Goal: Contribute content: Contribute content

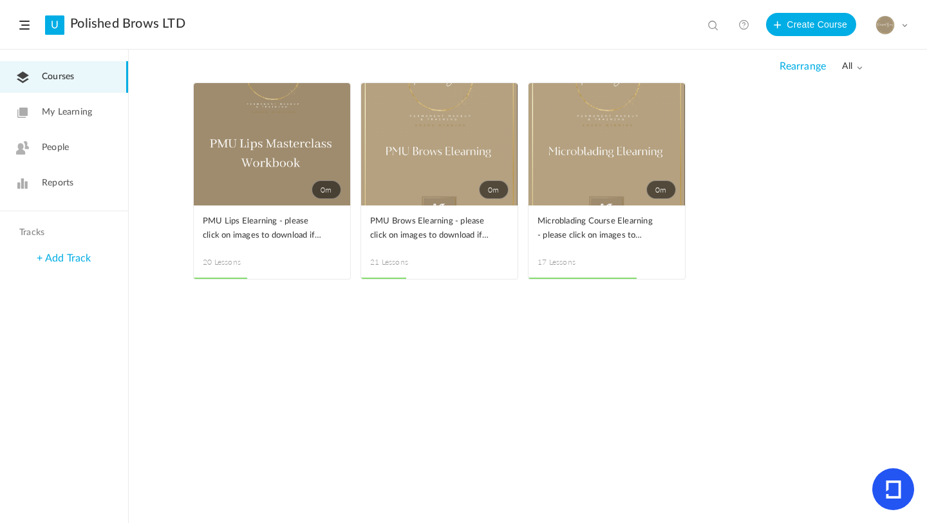
click at [0, 0] on span at bounding box center [0, 0] width 0 height 0
click at [0, 0] on link "Edit" at bounding box center [0, 0] width 0 height 0
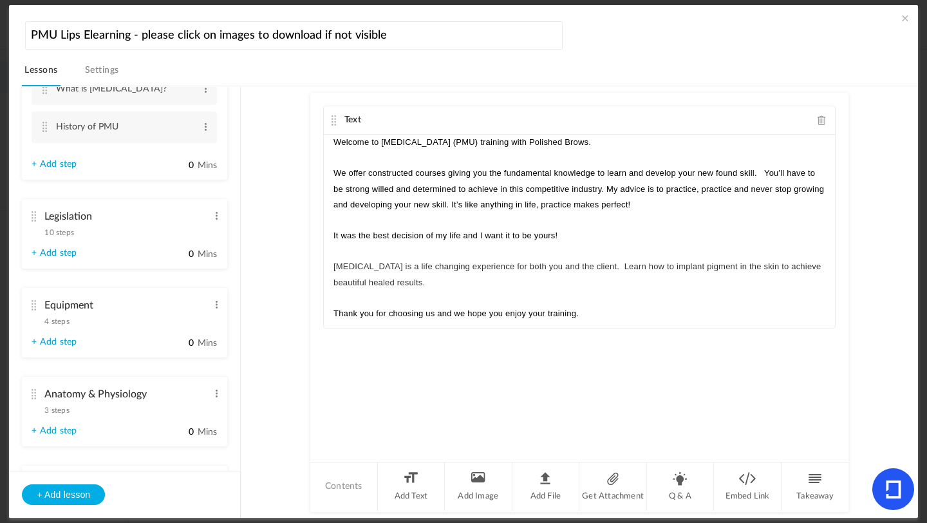
scroll to position [118, 0]
click at [65, 232] on span "10 steps" at bounding box center [59, 235] width 30 height 8
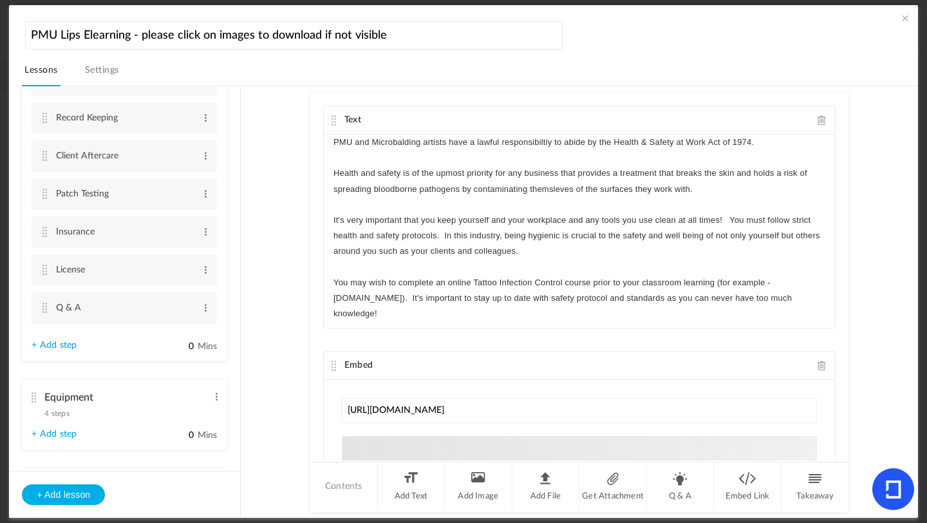
scroll to position [341, 0]
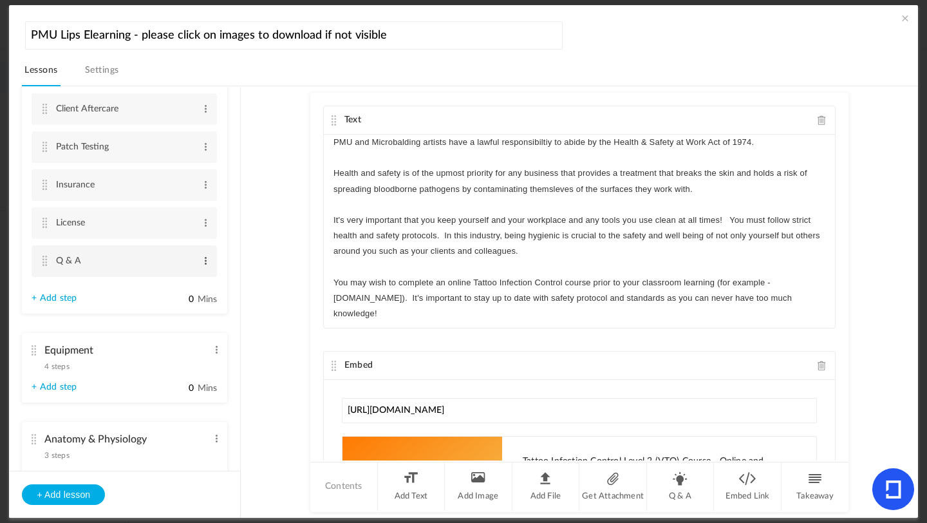
click at [202, 261] on span at bounding box center [206, 260] width 10 height 13
click at [170, 285] on link "Edit" at bounding box center [185, 281] width 50 height 15
click at [206, 266] on span at bounding box center [206, 260] width 10 height 13
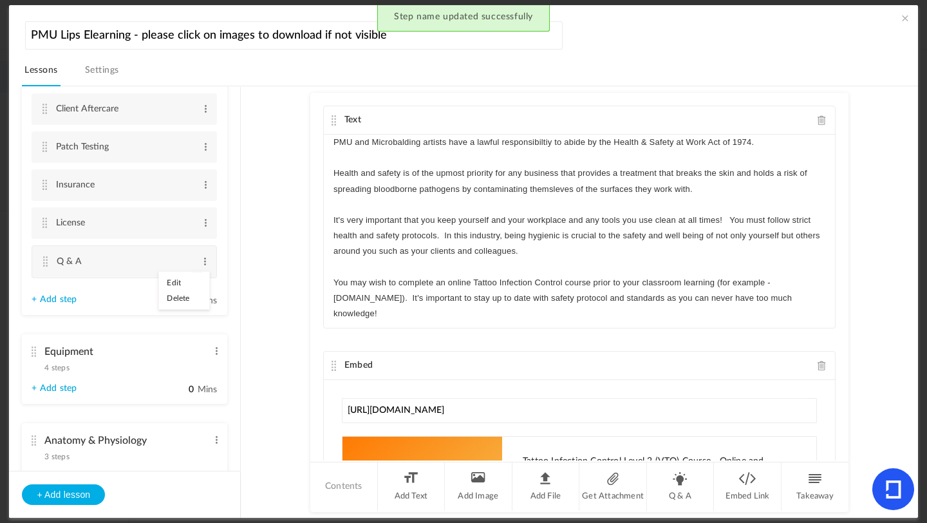
click at [295, 156] on au-course-substep "Text PMU and Microbalding artists have a lawful responsibiltiy to abide by the …" at bounding box center [579, 302] width 646 height 432
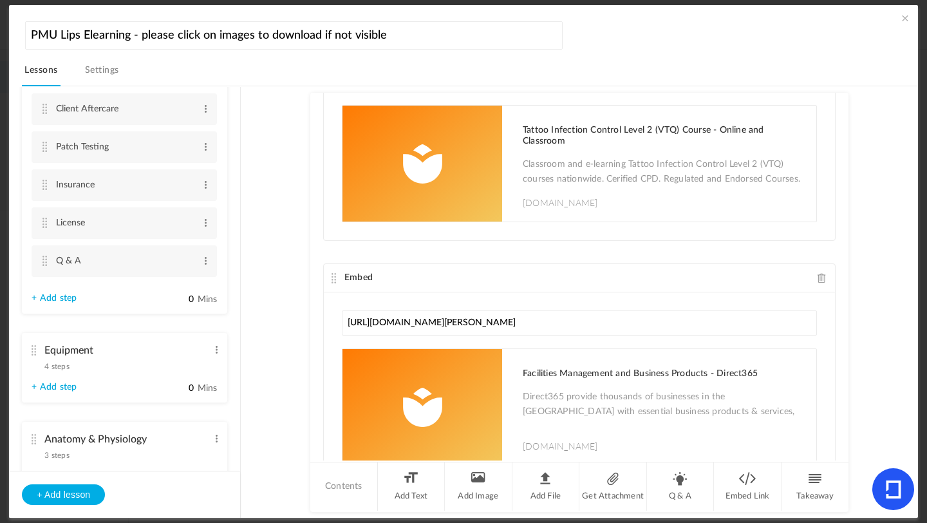
scroll to position [390, 0]
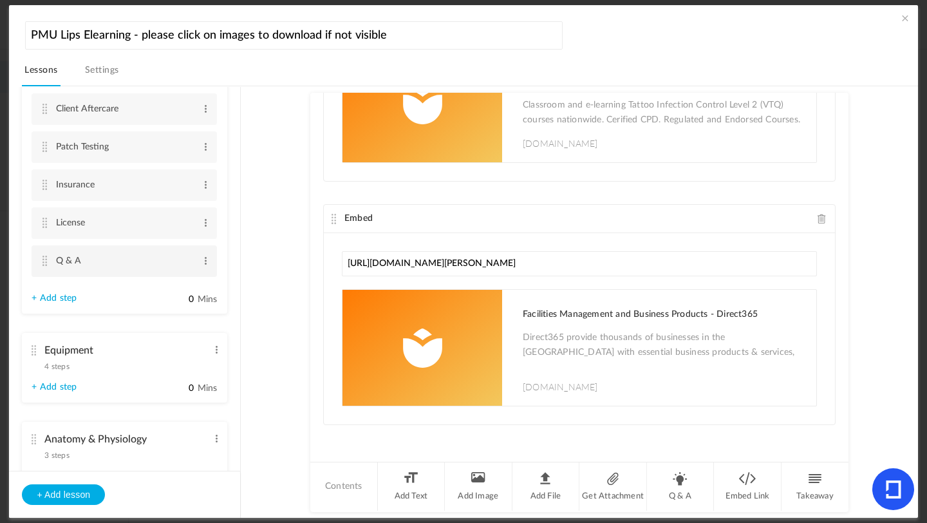
click at [45, 259] on cite at bounding box center [44, 261] width 9 height 10
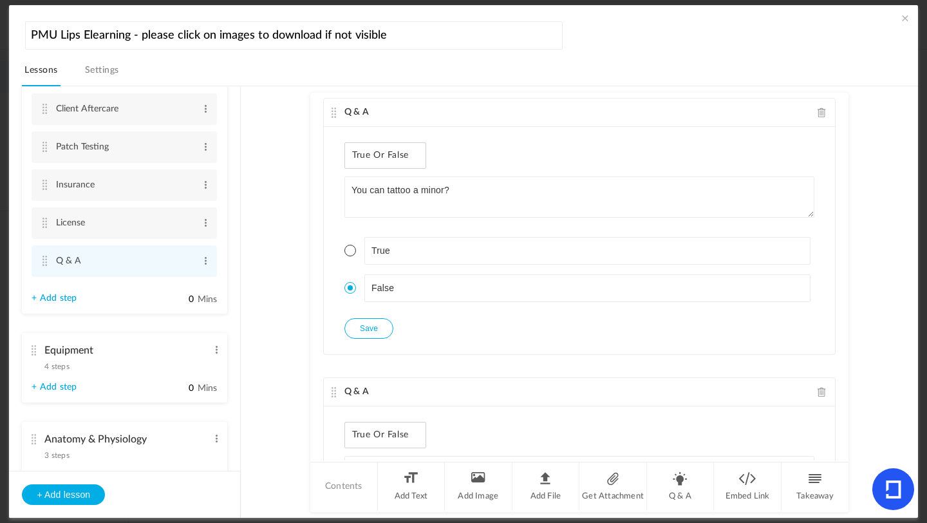
scroll to position [0, 0]
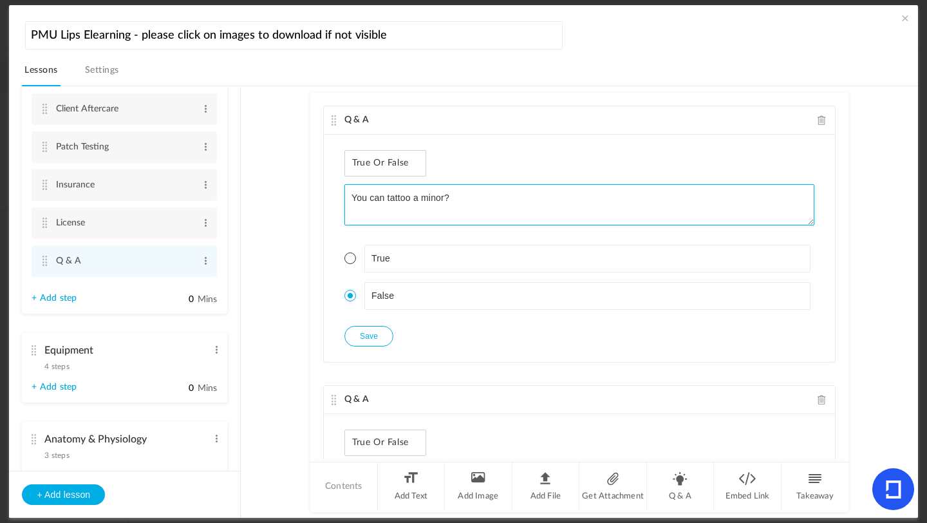
click at [499, 204] on textarea "You can tattoo a minor?" at bounding box center [580, 204] width 470 height 41
type textarea "Y"
type textarea "C"
click at [384, 200] on textarea "You can tattoo a minor? (someone under [DEMOGRAPHIC_DATA])" at bounding box center [580, 204] width 470 height 41
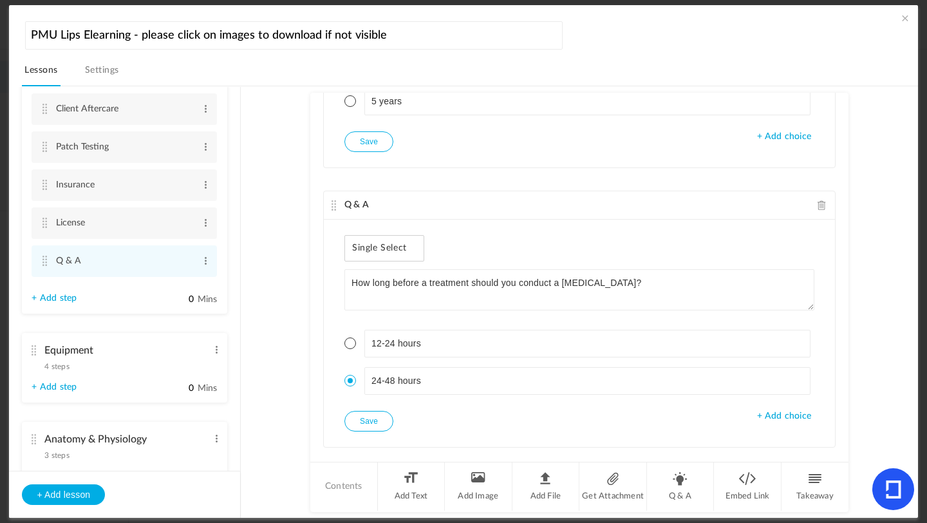
scroll to position [755, 0]
drag, startPoint x: 846, startPoint y: 368, endPoint x: 850, endPoint y: 398, distance: 30.5
click at [851, 400] on au-course-substep "Q & A True or False You can tattoo a minor? (someone under [DEMOGRAPHIC_DATA]) …" at bounding box center [579, 302] width 646 height 432
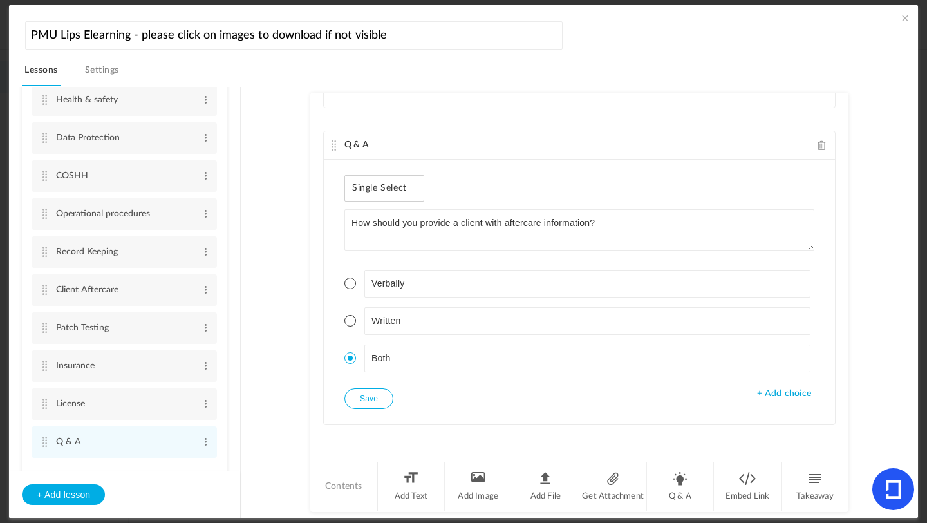
scroll to position [156, 0]
type textarea "You can tattoo a minor? (someone under [DEMOGRAPHIC_DATA])"
click at [790, 395] on span "+ Add choice" at bounding box center [784, 393] width 54 height 11
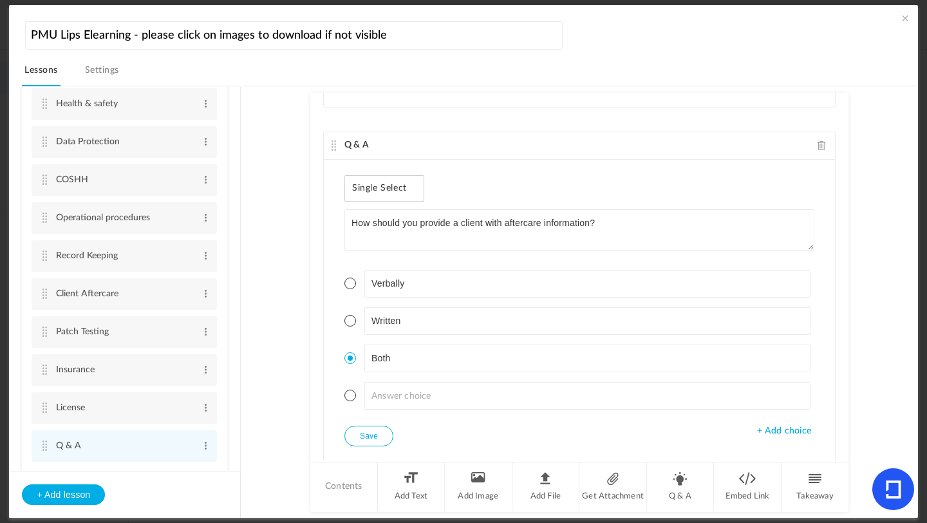
click at [352, 395] on span at bounding box center [351, 396] width 12 height 12
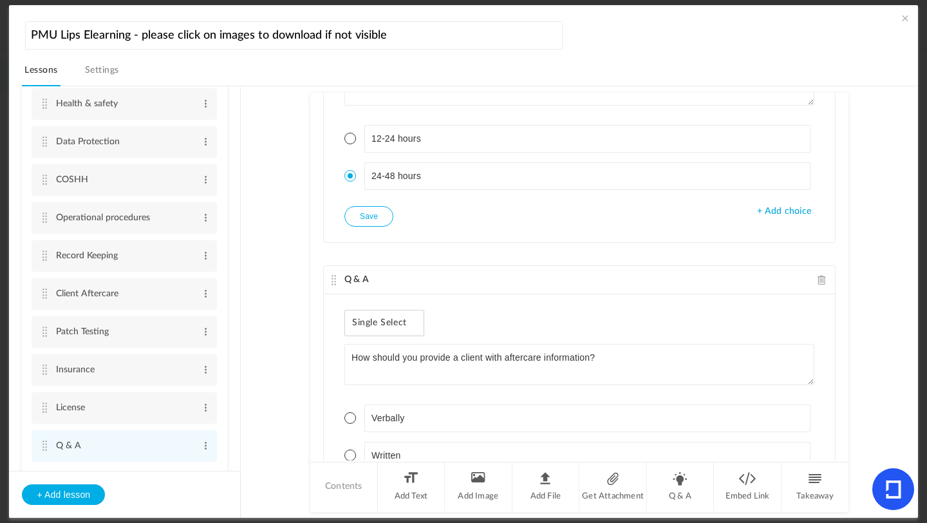
scroll to position [1130, 0]
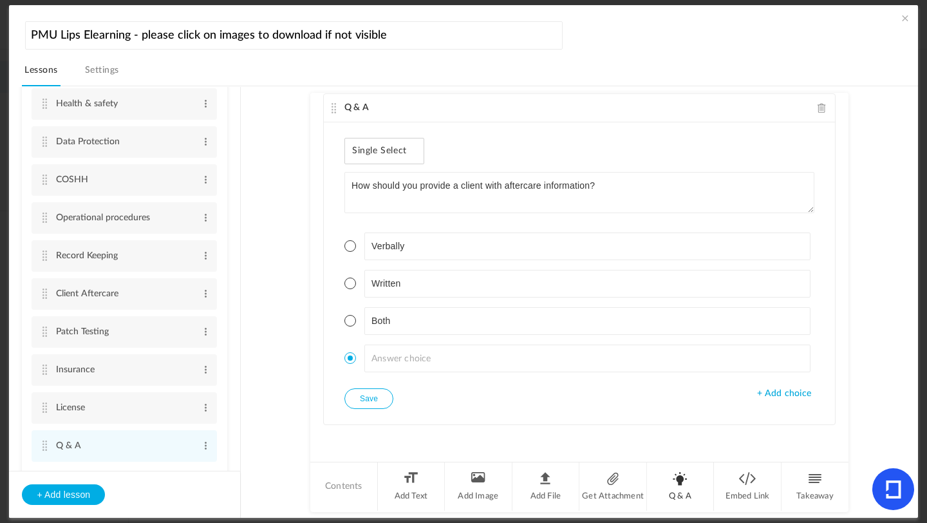
click at [692, 480] on li "Q & A" at bounding box center [681, 486] width 68 height 48
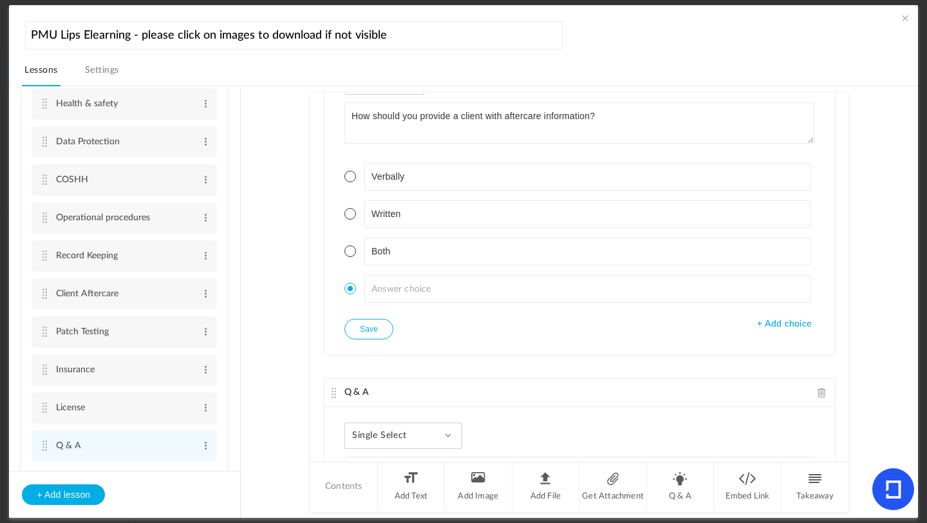
scroll to position [1193, 0]
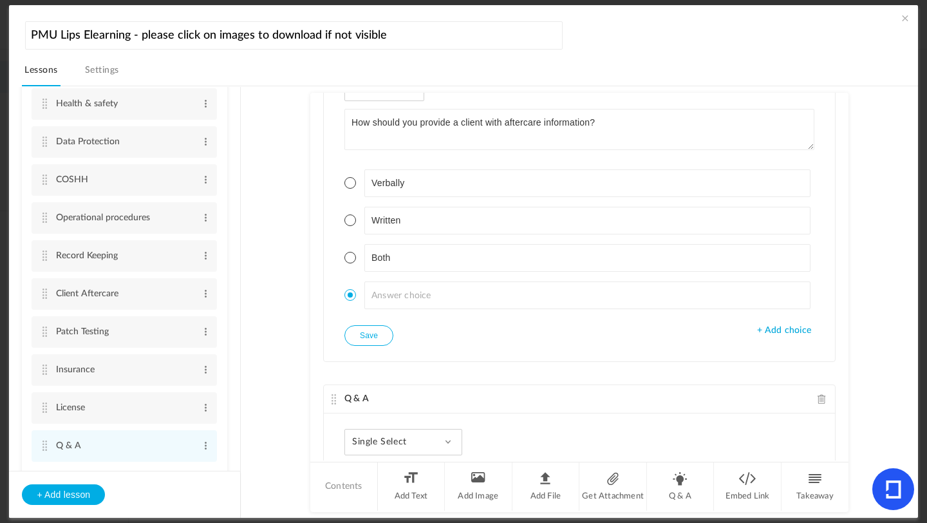
click at [350, 262] on span at bounding box center [351, 258] width 12 height 12
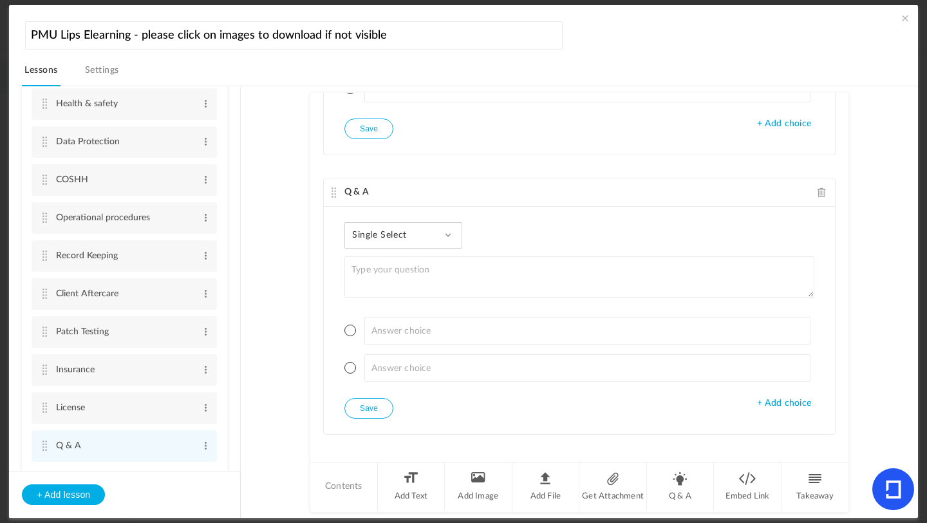
scroll to position [1410, 0]
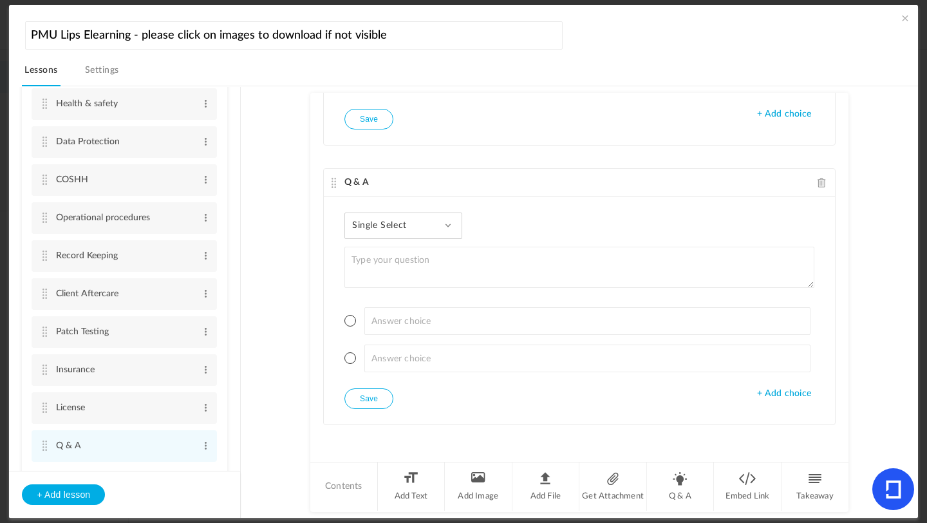
click at [451, 229] on div "Single Select Single Select Multi Select True or False Paragraph Answer" at bounding box center [404, 226] width 118 height 26
click at [427, 285] on link "Multi Select" at bounding box center [413, 284] width 121 height 24
click at [443, 229] on div "Multi Select Single Select Multi Select True or False Paragraph Answer" at bounding box center [402, 226] width 115 height 26
click at [416, 308] on link "True or False" at bounding box center [413, 308] width 121 height 24
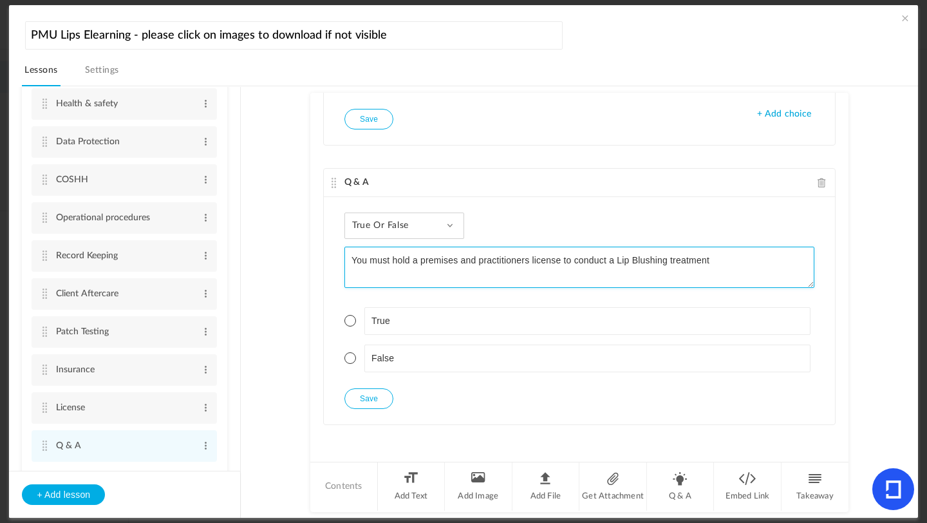
type textarea "You must hold a premises and practitioners license to conduct a Lip Blushing tr…"
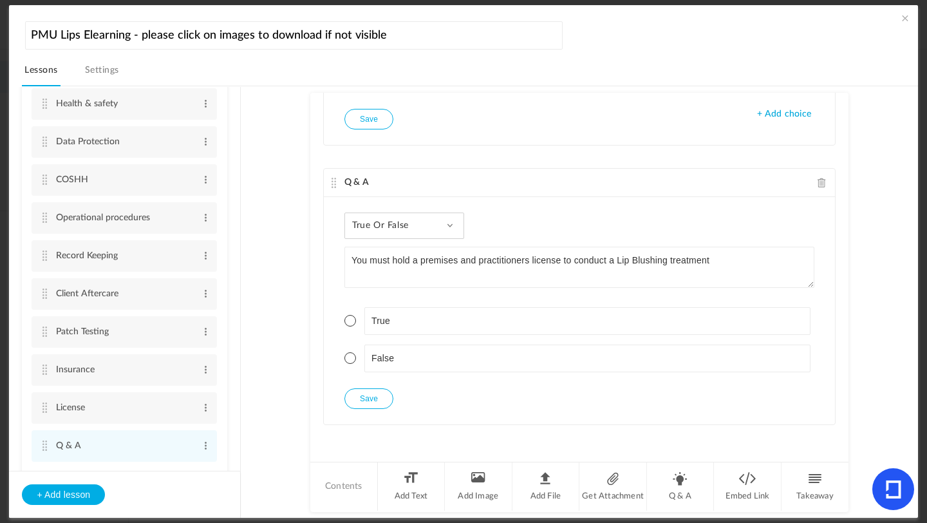
click at [350, 321] on span at bounding box center [351, 321] width 12 height 12
click at [366, 400] on button "Save" at bounding box center [369, 398] width 49 height 21
click at [685, 491] on li "Q & A" at bounding box center [681, 486] width 68 height 48
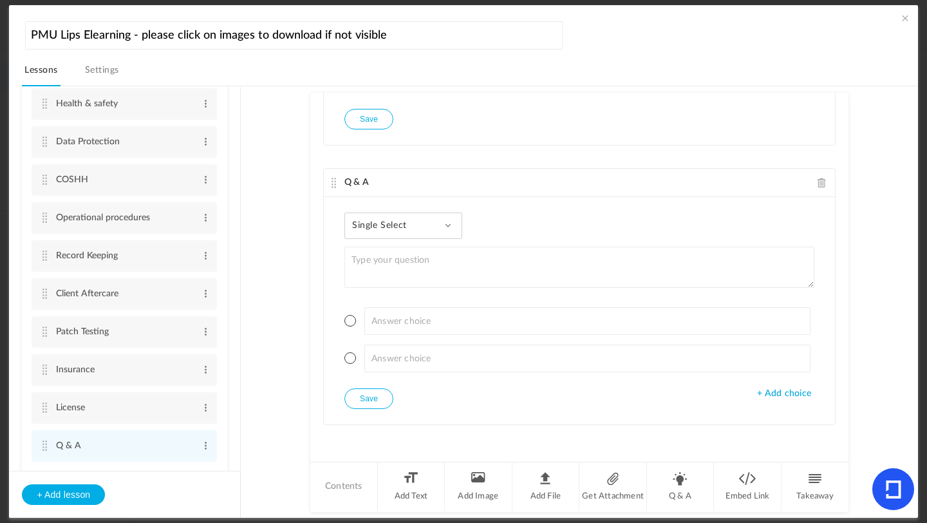
click at [441, 221] on div "Single Select Single Select Multi Select True or False Paragraph Answer" at bounding box center [404, 226] width 118 height 26
click at [410, 261] on link "Single Select" at bounding box center [413, 261] width 121 height 24
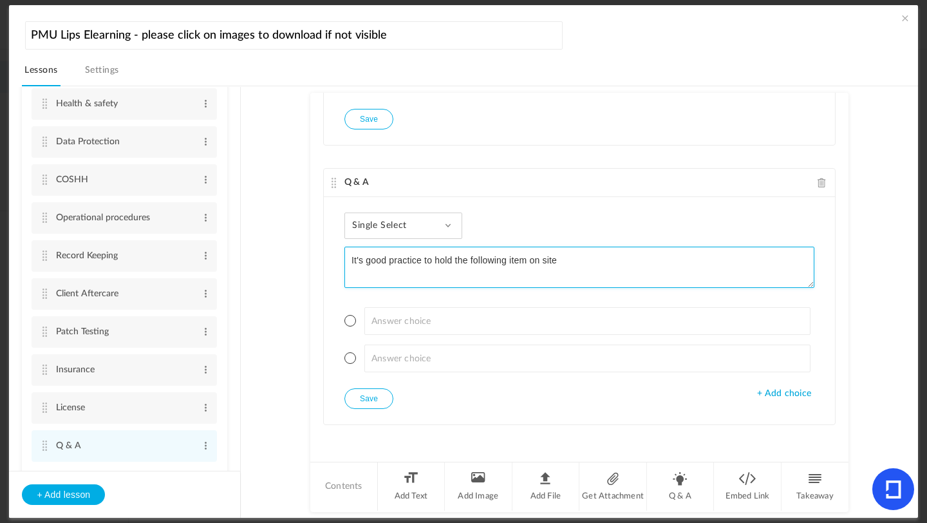
type textarea "It's good practice to hold the following item on site"
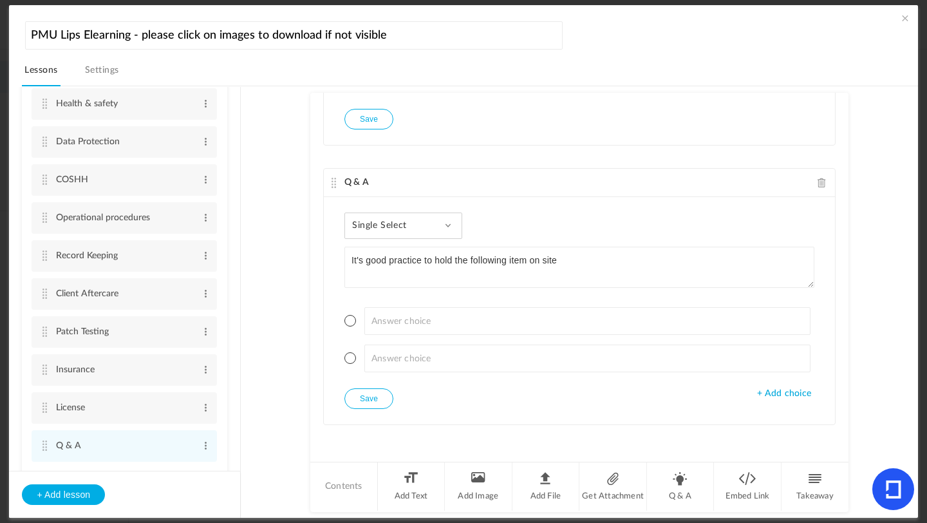
click at [349, 322] on span at bounding box center [351, 321] width 12 height 12
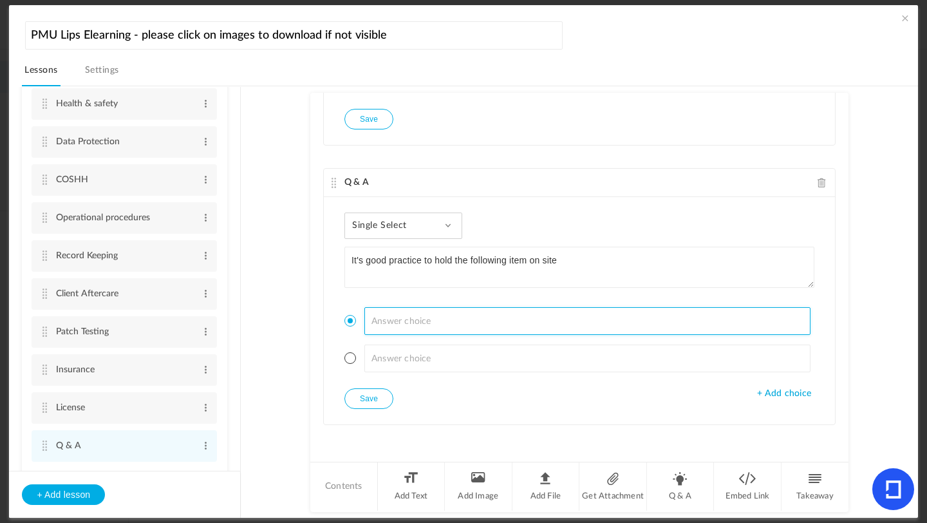
click at [383, 321] on input at bounding box center [588, 321] width 447 height 28
type input "First Aid kit"
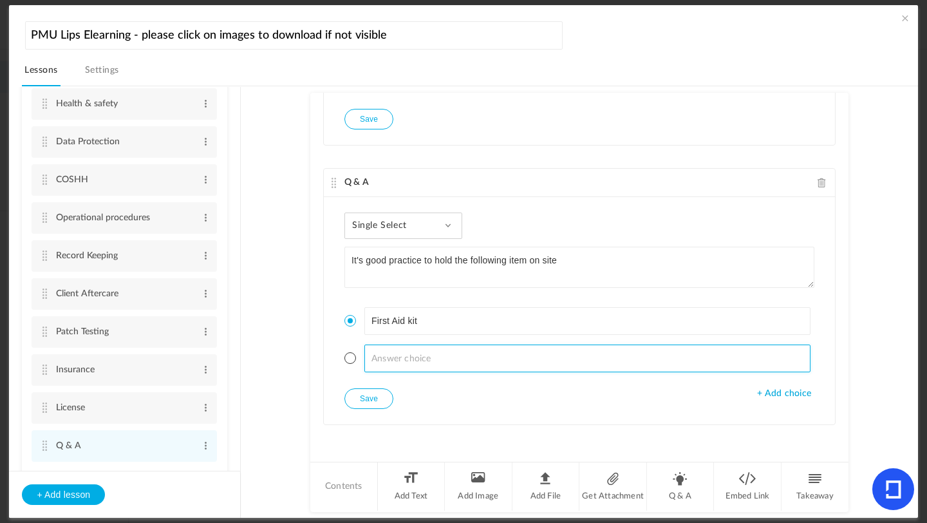
click at [386, 361] on input at bounding box center [588, 359] width 447 height 28
type input "Bleach"
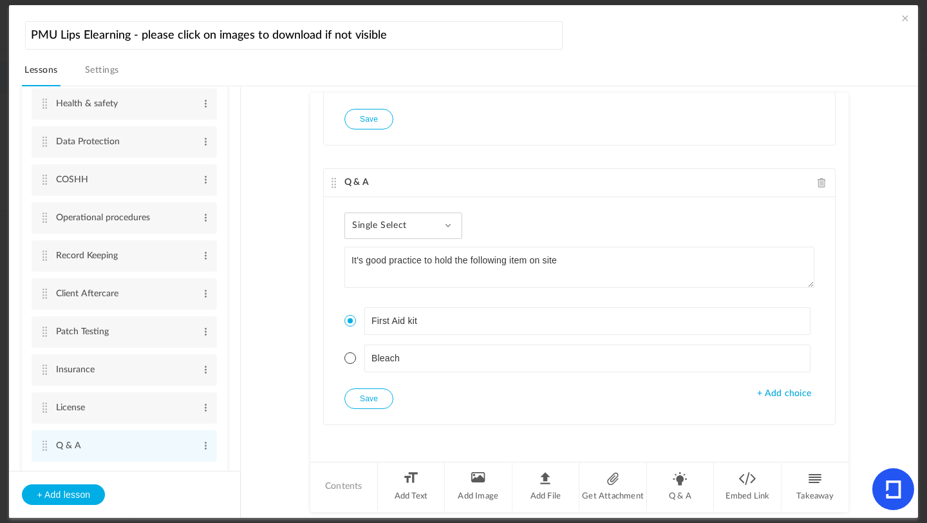
click at [374, 404] on button "Save" at bounding box center [369, 398] width 49 height 21
click at [672, 489] on li "Q & A" at bounding box center [681, 486] width 68 height 48
click at [453, 229] on div "Single Select Single Select Multi Select True or False Paragraph Answer" at bounding box center [404, 226] width 118 height 26
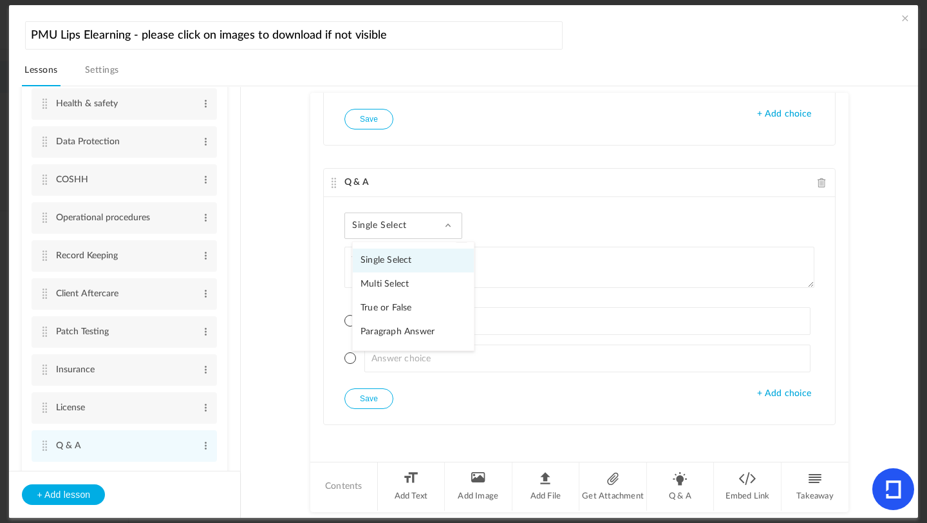
click at [417, 282] on link "Multi Select" at bounding box center [413, 284] width 121 height 24
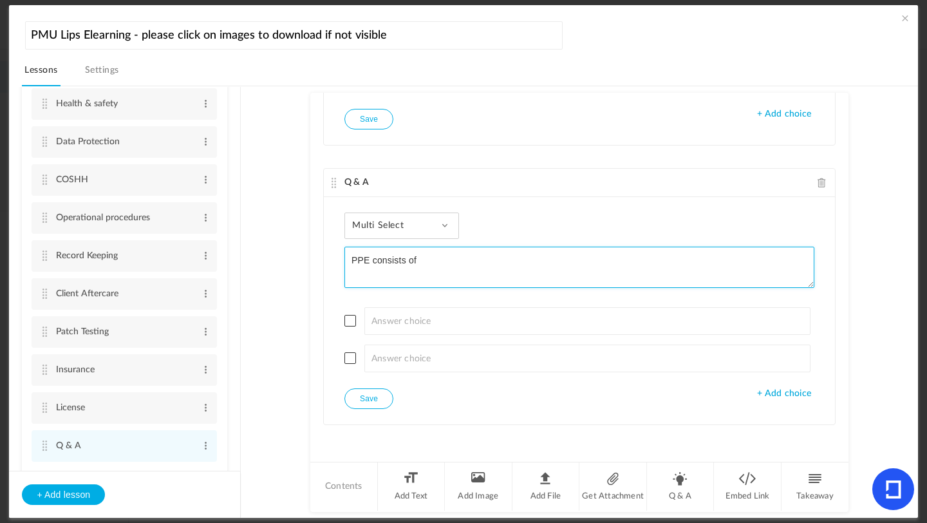
type textarea "PPE consists of"
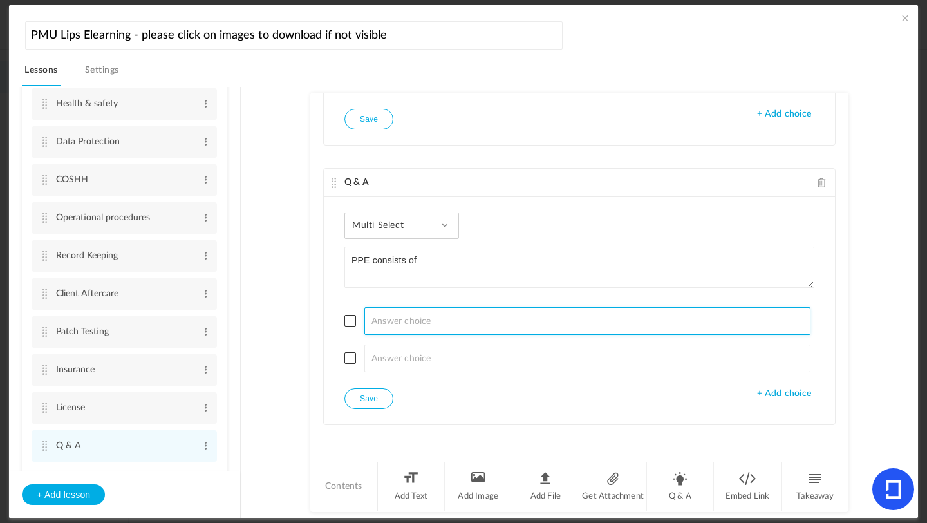
click at [408, 330] on input at bounding box center [588, 321] width 447 height 28
type input "H"
type input "Face mask"
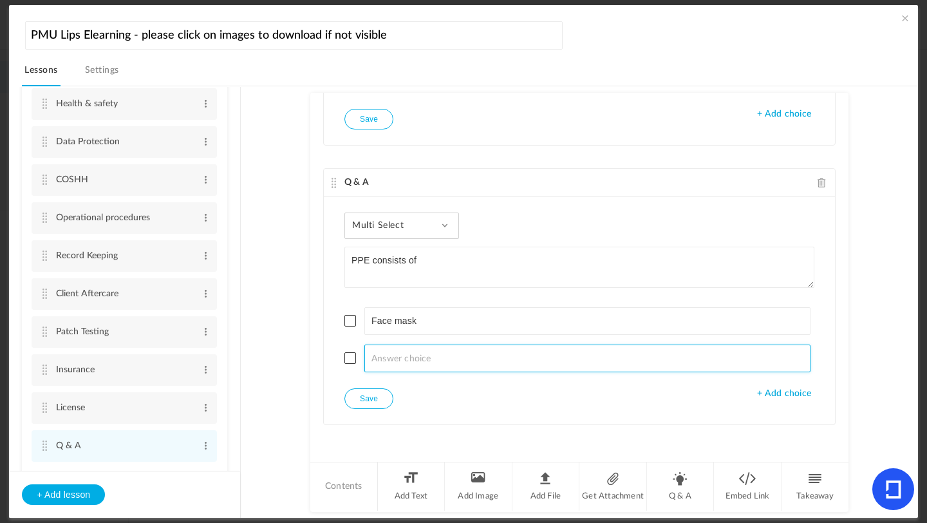
click at [409, 367] on input at bounding box center [588, 359] width 447 height 28
type input "Hairnet"
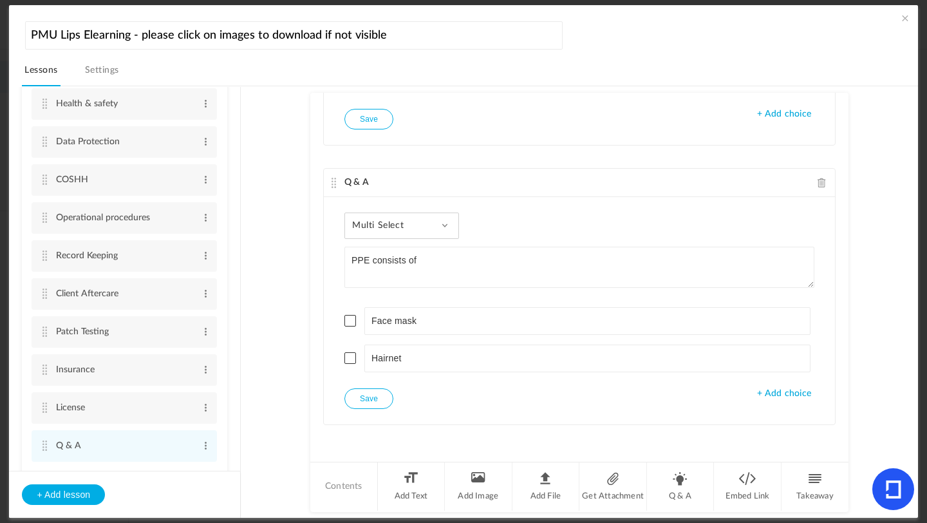
click at [766, 401] on div "Multi Select Single Select Multi Select True or False Paragraph Answer PPE cons…" at bounding box center [579, 310] width 511 height 227
click at [770, 399] on div "Multi Select Single Select Multi Select True or False Paragraph Answer PPE cons…" at bounding box center [579, 310] width 511 height 227
click at [779, 393] on span "+ Add choice" at bounding box center [784, 393] width 54 height 11
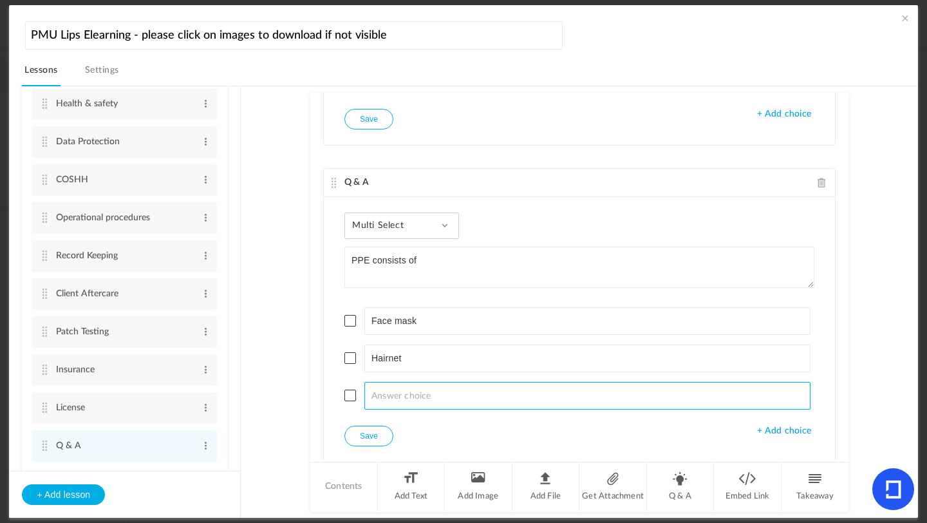
click at [460, 399] on input at bounding box center [588, 396] width 447 height 28
click at [369, 399] on input "Disposable apron" at bounding box center [588, 396] width 447 height 28
click at [419, 397] on input "single use Disposable apron" at bounding box center [588, 396] width 447 height 28
type input "single use disposable apron"
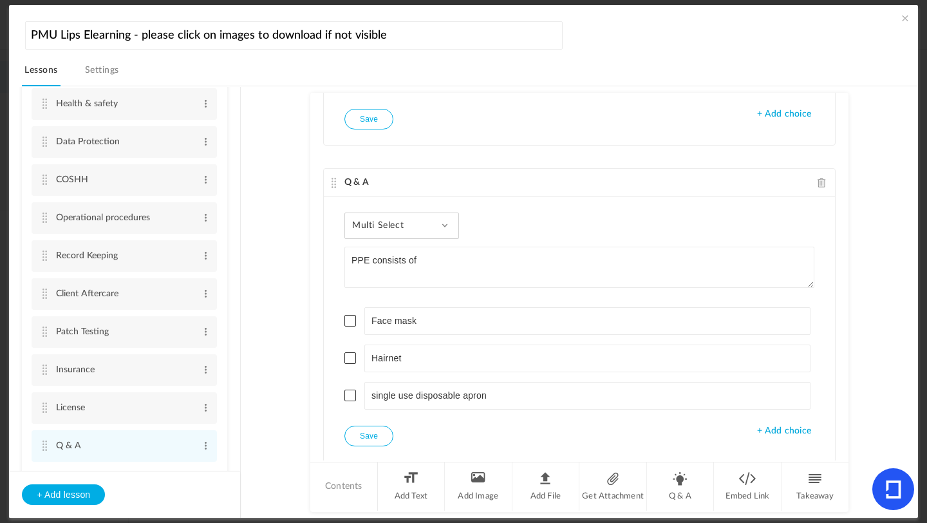
click at [786, 428] on span "+ Add choice" at bounding box center [784, 431] width 54 height 11
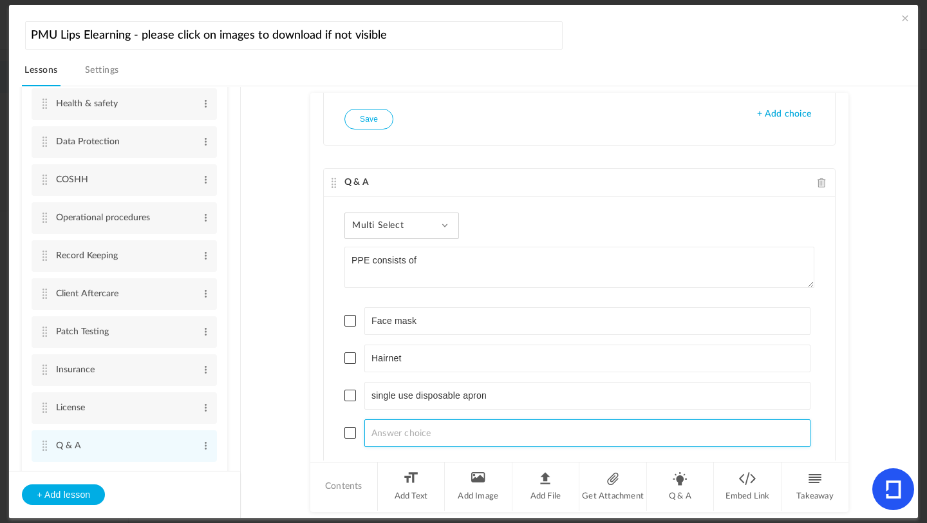
click at [435, 435] on input at bounding box center [588, 433] width 447 height 28
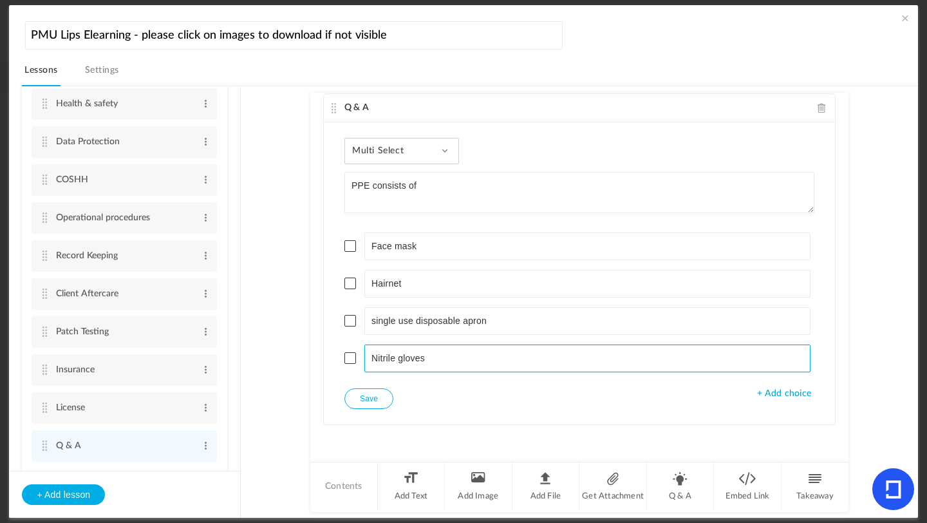
type input "Nitrile gloves"
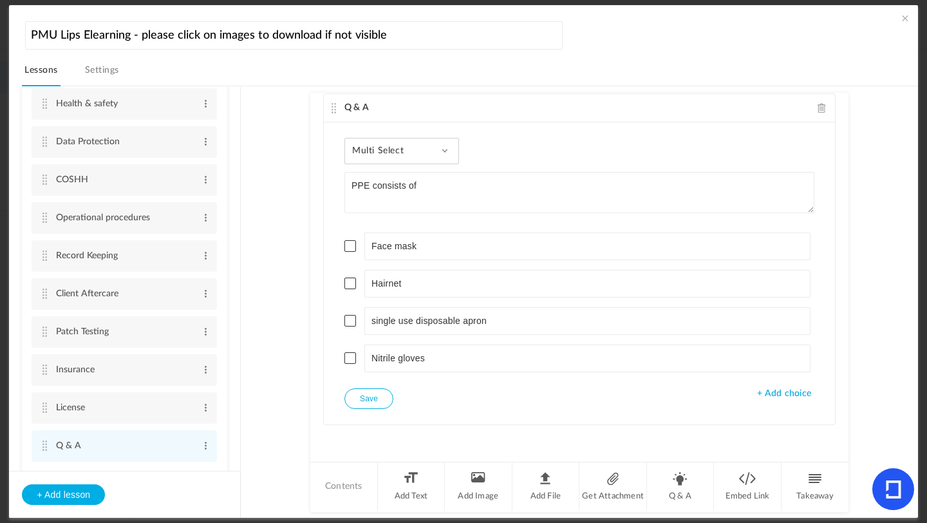
click at [804, 395] on span "+ Add choice" at bounding box center [784, 393] width 54 height 11
click at [347, 247] on span at bounding box center [351, 246] width 12 height 12
click at [348, 325] on span at bounding box center [351, 321] width 12 height 12
click at [349, 359] on span at bounding box center [351, 358] width 12 height 12
click at [365, 399] on button "Save" at bounding box center [369, 398] width 49 height 21
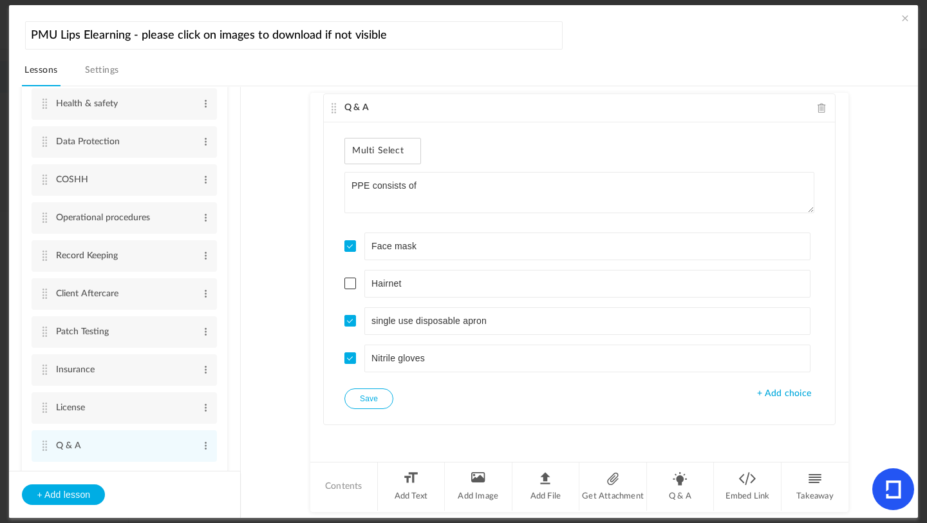
drag, startPoint x: 846, startPoint y: 412, endPoint x: 840, endPoint y: 399, distance: 14.4
click at [840, 398] on div "Q & A True or False You can tattoo a minor? (someone under [DEMOGRAPHIC_DATA]) …" at bounding box center [579, 277] width 538 height 368
drag, startPoint x: 847, startPoint y: 415, endPoint x: 851, endPoint y: 376, distance: 38.8
click at [851, 376] on au-course-substep "Q & A True or False You can tattoo a minor? (someone under [DEMOGRAPHIC_DATA]) …" at bounding box center [579, 302] width 646 height 432
click at [689, 489] on li "Q & A" at bounding box center [681, 486] width 68 height 48
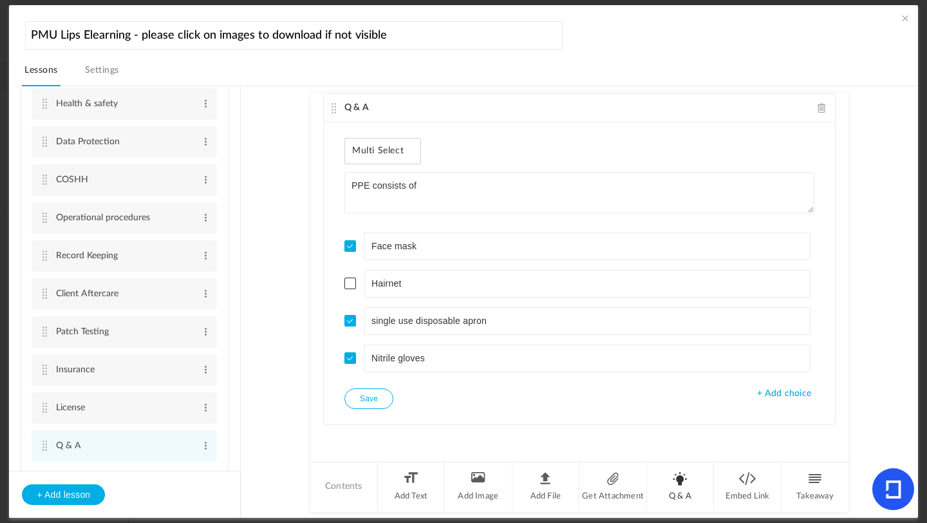
scroll to position [2323, 0]
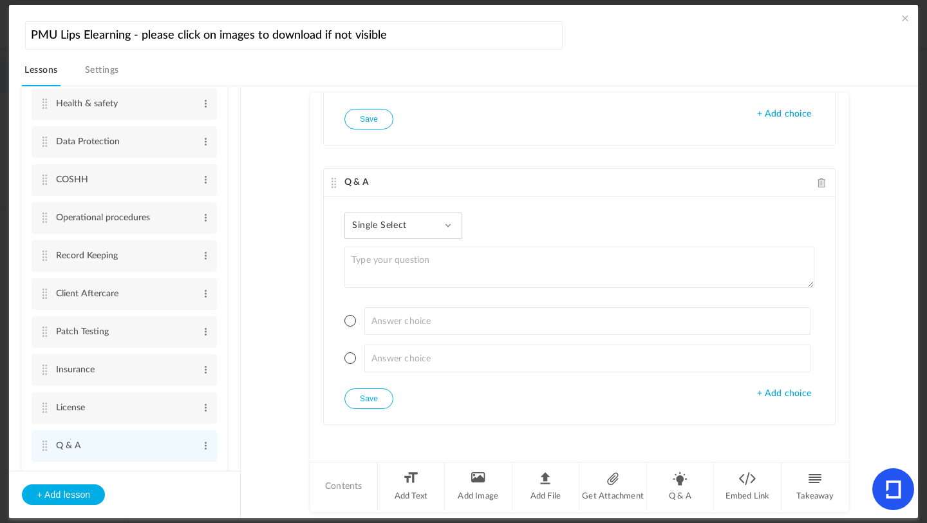
click at [450, 229] on div "Single Select Single Select Multi Select True or False Paragraph Answer" at bounding box center [404, 226] width 118 height 26
click at [399, 304] on link "True or False" at bounding box center [413, 308] width 121 height 24
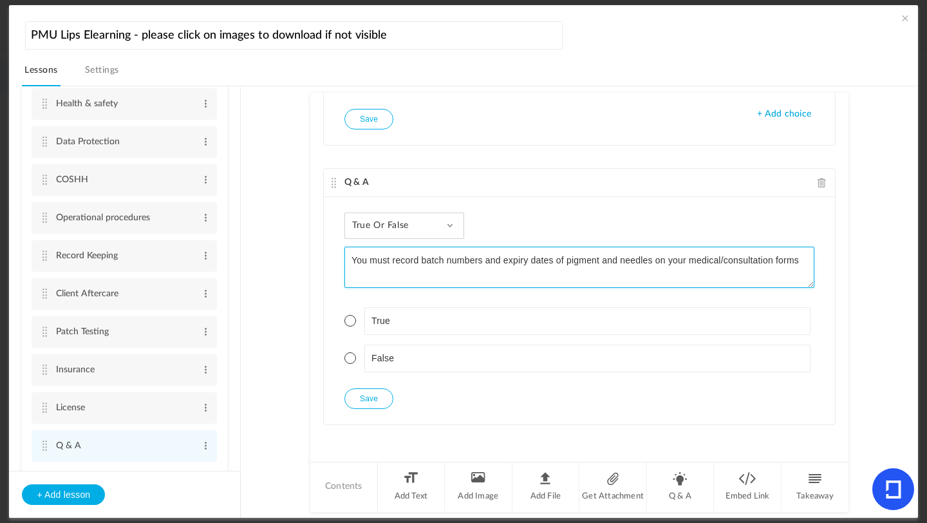
click at [551, 262] on textarea "You must record batch numbers and expiry dates of pigment and needles on your m…" at bounding box center [580, 267] width 470 height 41
type textarea "You must record batch numbers and expiry dates, of pigment and needles on your …"
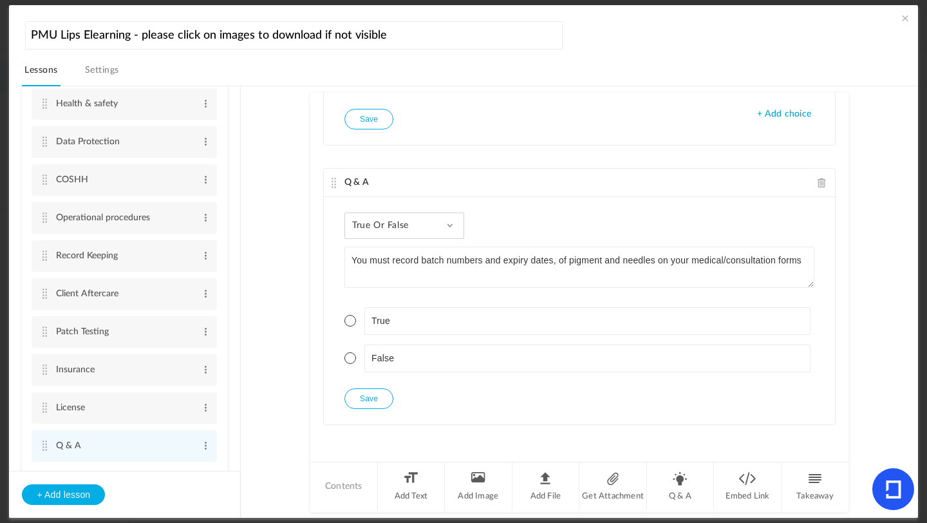
click at [348, 318] on span at bounding box center [351, 321] width 12 height 12
click at [370, 399] on button "Save" at bounding box center [369, 398] width 49 height 21
click at [370, 122] on button "Save" at bounding box center [369, 119] width 49 height 21
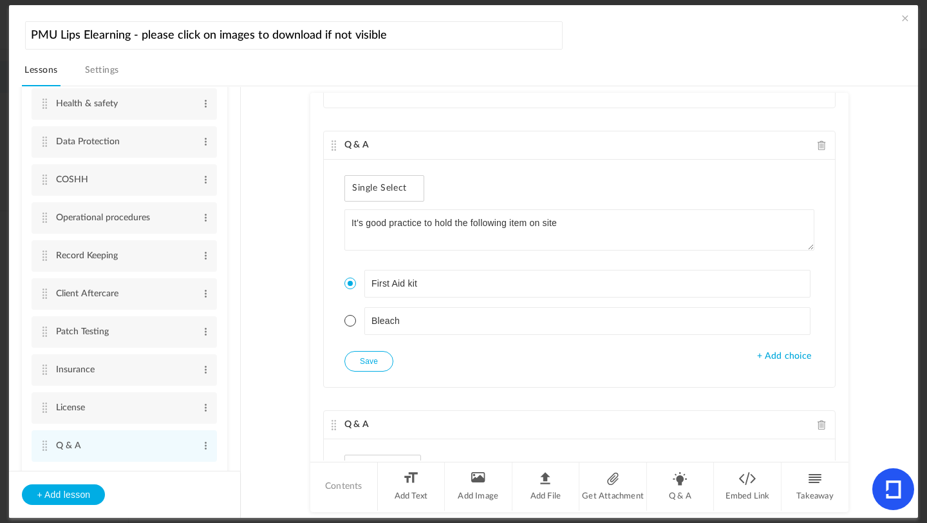
scroll to position [1734, 0]
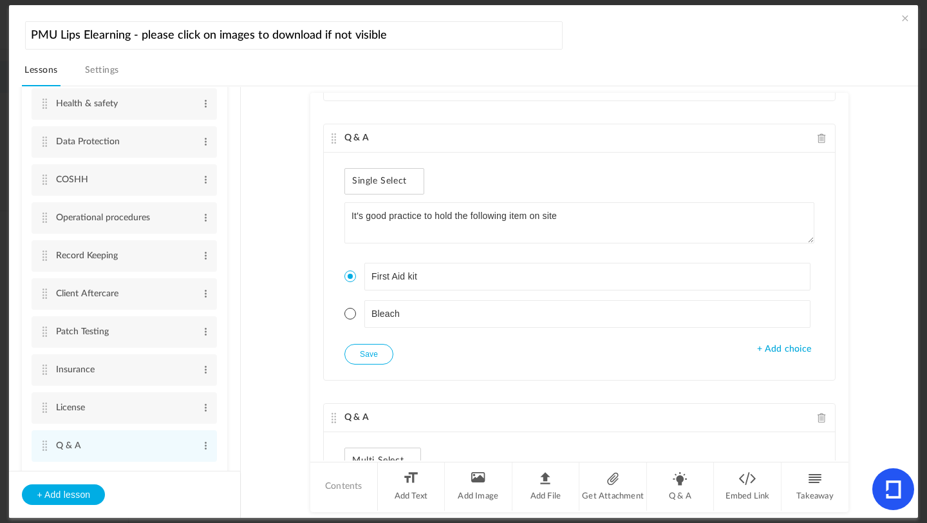
click at [370, 357] on button "Save" at bounding box center [369, 354] width 49 height 21
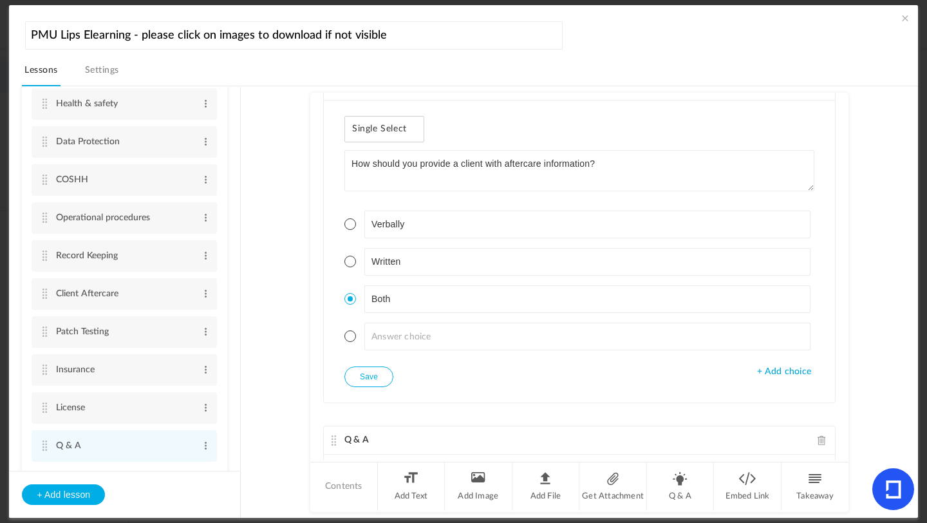
scroll to position [1150, 0]
drag, startPoint x: 240, startPoint y: 175, endPoint x: 242, endPoint y: 205, distance: 29.7
click at [242, 205] on section "Introduction 3 steps Edit Delete Meet [PERSON_NAME] Edit Delete Edit Edit" at bounding box center [469, 302] width 865 height 432
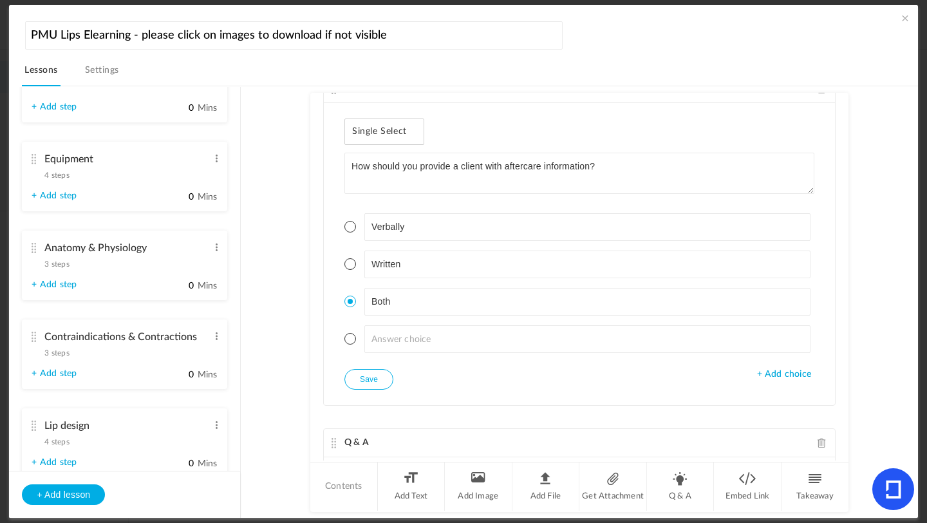
scroll to position [523, 0]
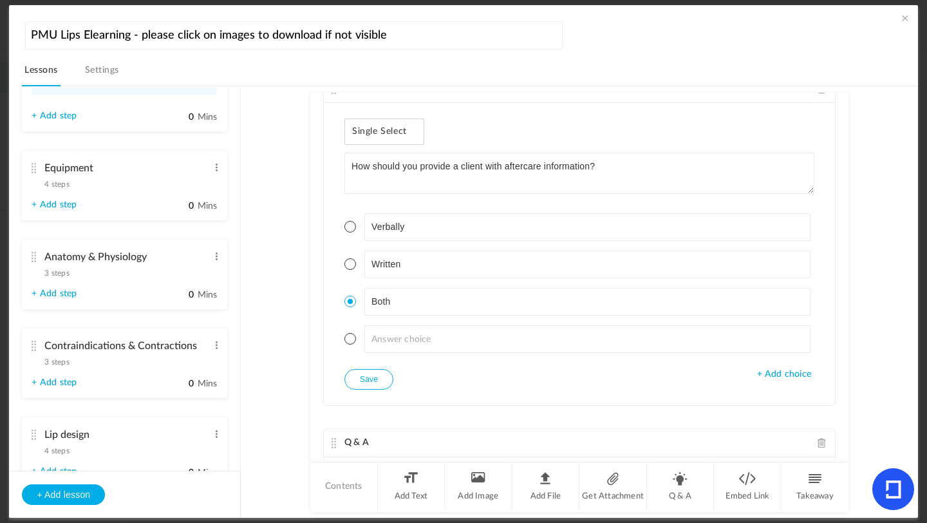
click at [66, 184] on span "4 steps" at bounding box center [56, 184] width 24 height 8
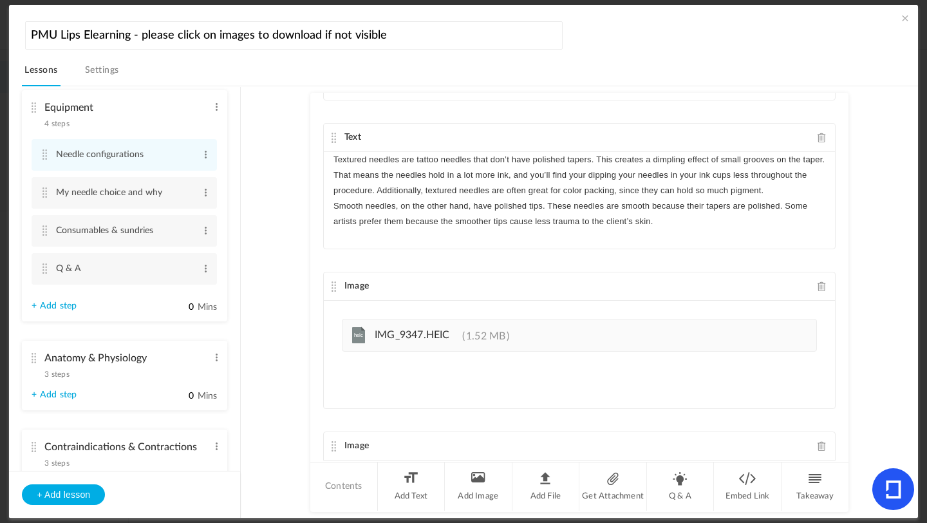
scroll to position [1256, 0]
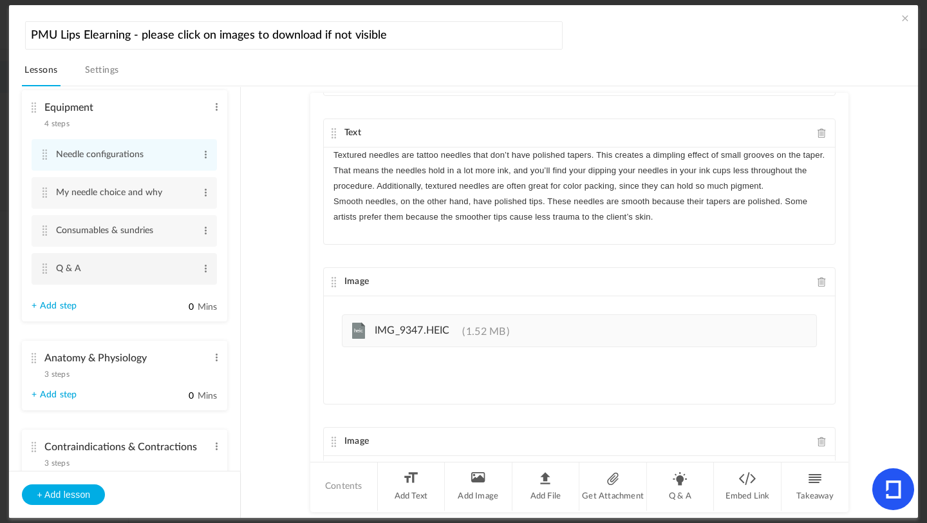
click at [47, 269] on cite at bounding box center [44, 268] width 9 height 10
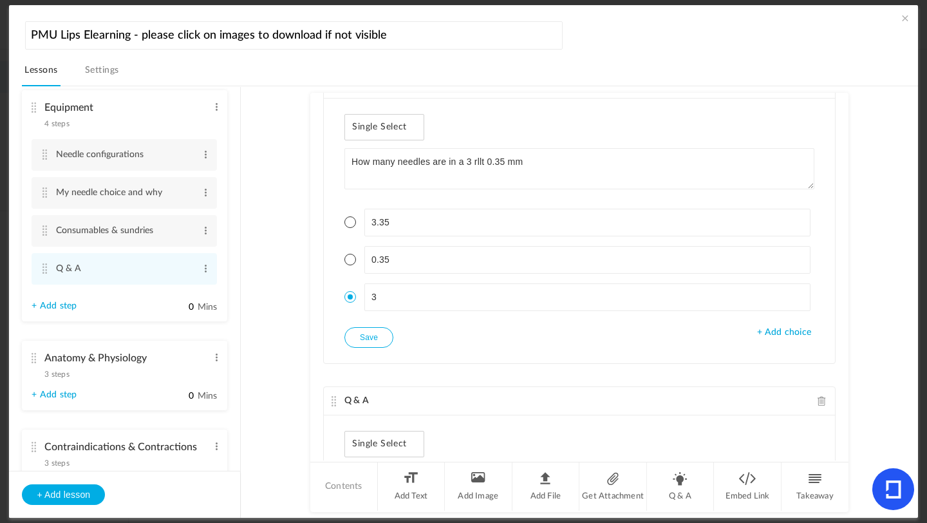
scroll to position [34, 0]
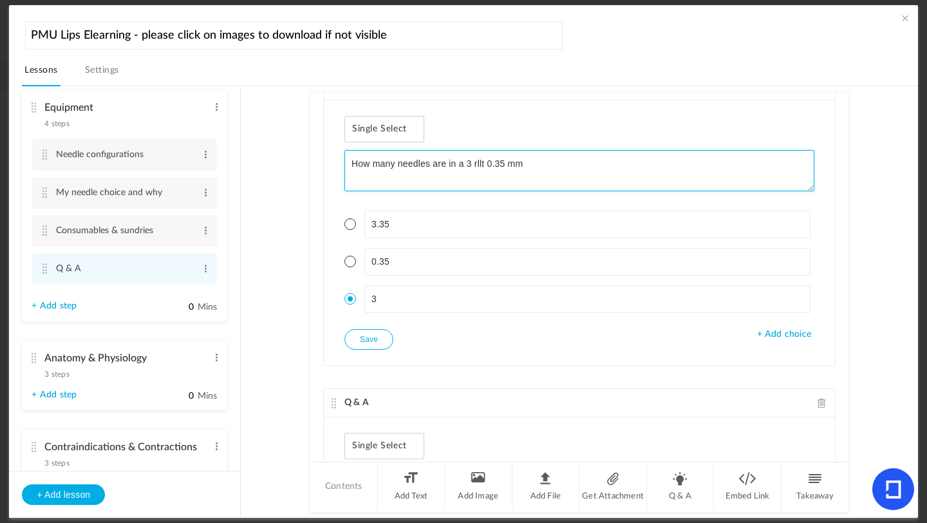
click at [571, 158] on textarea "How many needles are in a 3 rllt 0.35 mm" at bounding box center [580, 170] width 470 height 41
drag, startPoint x: 846, startPoint y: 209, endPoint x: 846, endPoint y: 218, distance: 9.0
click at [846, 219] on div "Q & A Single Select How many needles are in a 3 rllt 0.35 mm? 3.35 0.35 3 + Add…" at bounding box center [579, 277] width 538 height 368
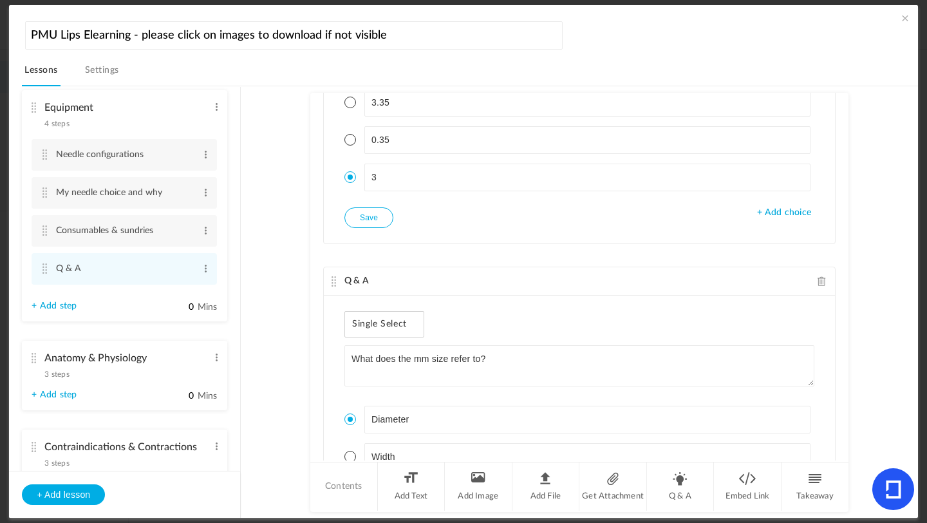
scroll to position [154, 0]
type textarea "How many needles are in a 3 rllt 0.35 mm?"
click at [377, 219] on button "Save" at bounding box center [369, 219] width 49 height 21
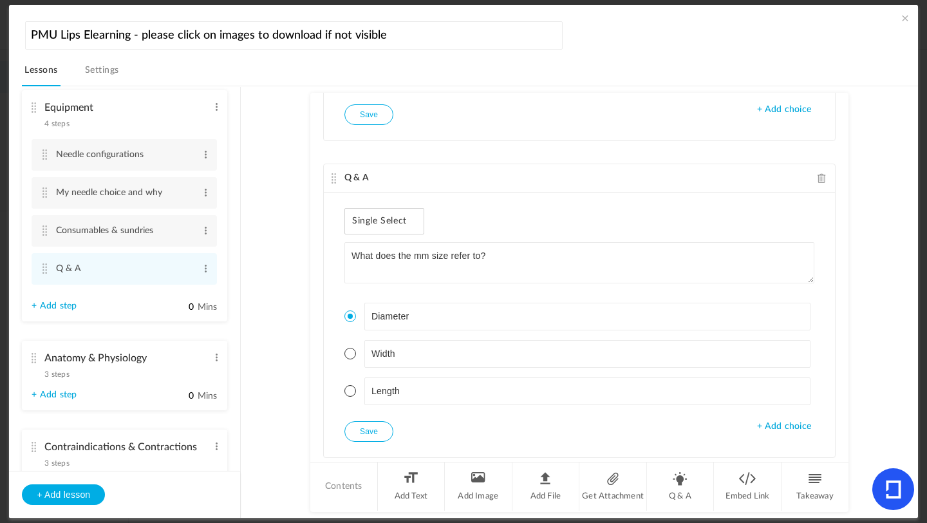
scroll to position [253, 0]
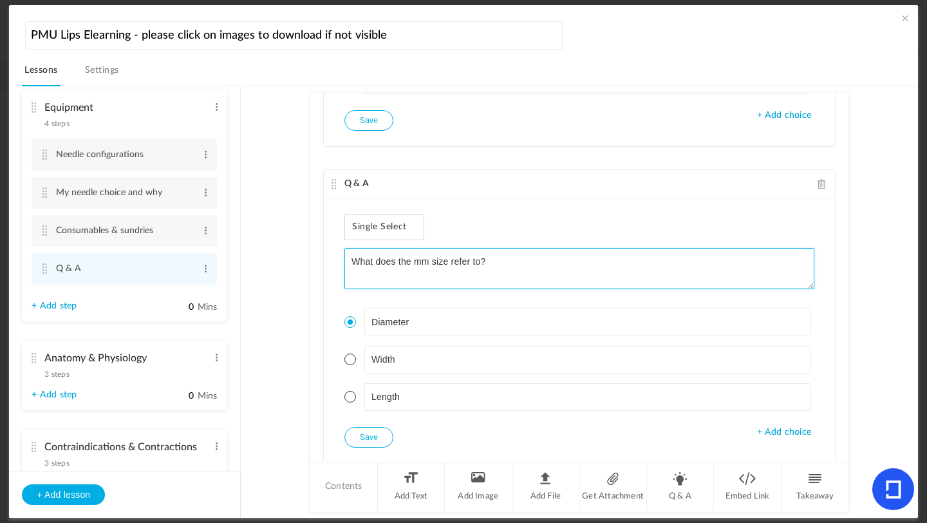
click at [427, 262] on textarea "What does the mm size refer to?" at bounding box center [580, 268] width 470 height 41
type textarea "What does the millimetre size refer to?"
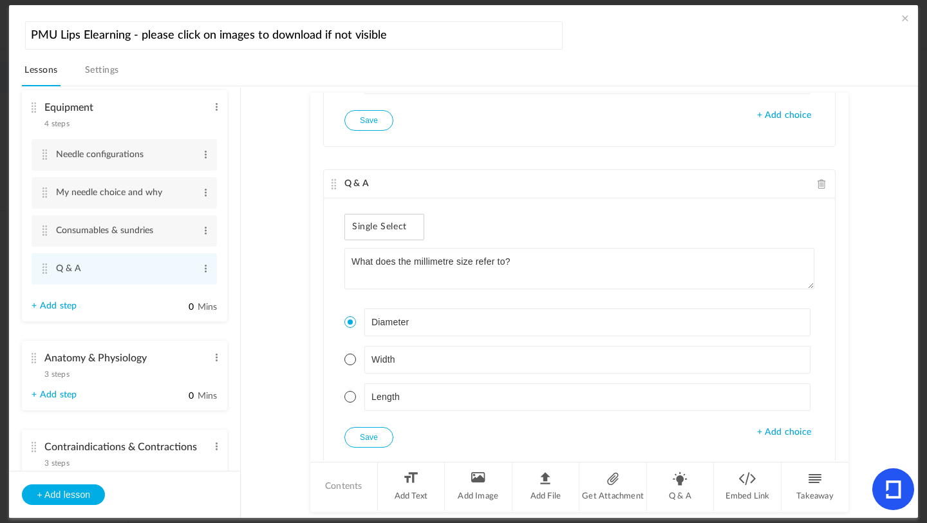
click at [357, 431] on button "Save" at bounding box center [369, 437] width 49 height 21
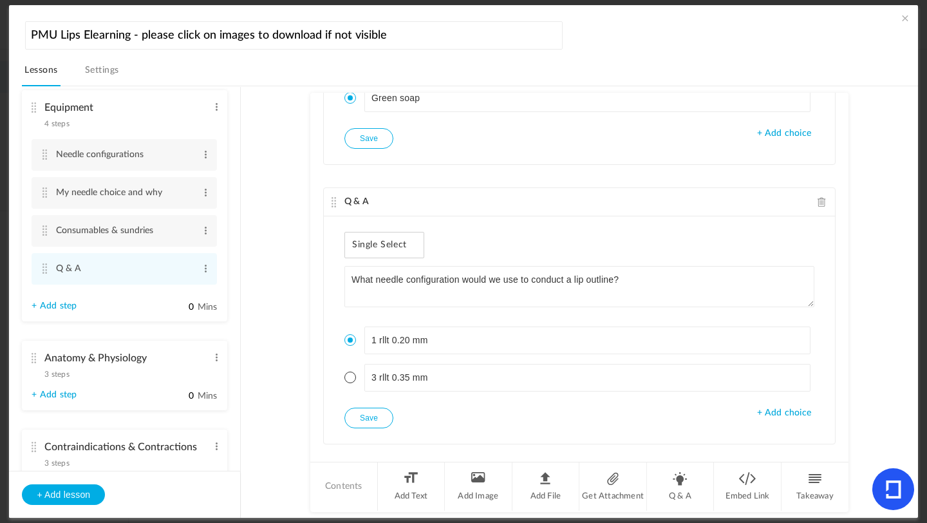
scroll to position [833, 0]
click at [788, 410] on span "+ Add choice" at bounding box center [784, 411] width 54 height 11
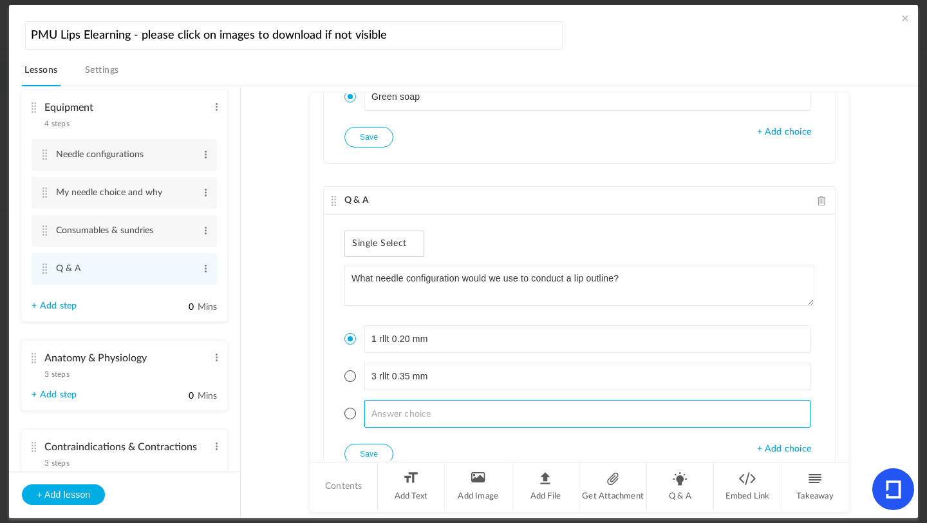
click at [460, 410] on input at bounding box center [588, 414] width 447 height 28
type input "1 rllt 0.35 mm"
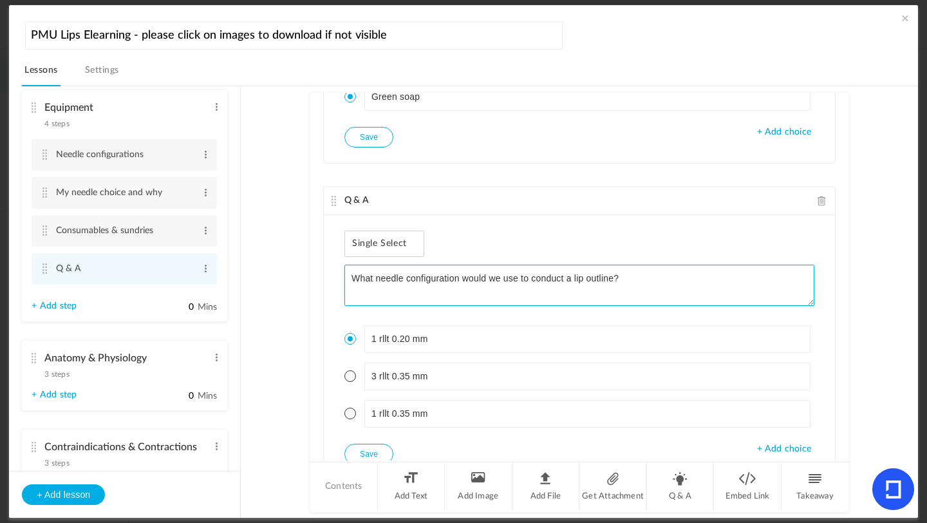
click at [485, 280] on textarea "What needle configuration would we use to conduct a lip outline?" at bounding box center [580, 285] width 470 height 41
type textarea "What needle configuration wouldn't we use to conduct a lip outline?"
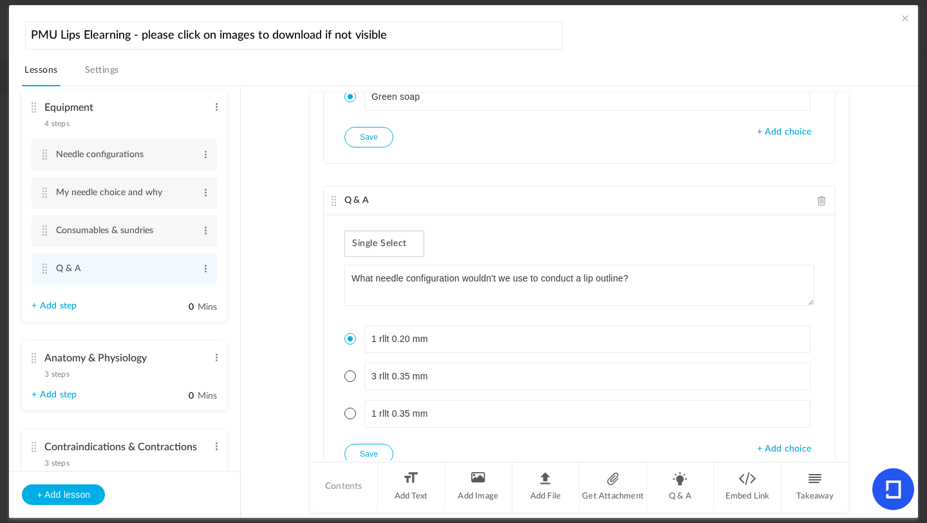
click at [348, 377] on span at bounding box center [351, 376] width 12 height 12
click at [360, 455] on button "Save" at bounding box center [369, 454] width 49 height 21
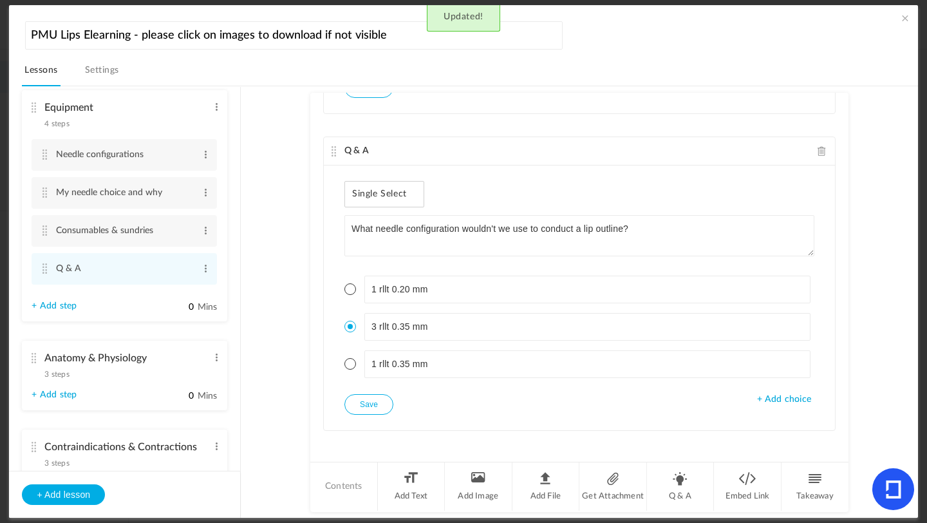
scroll to position [888, 0]
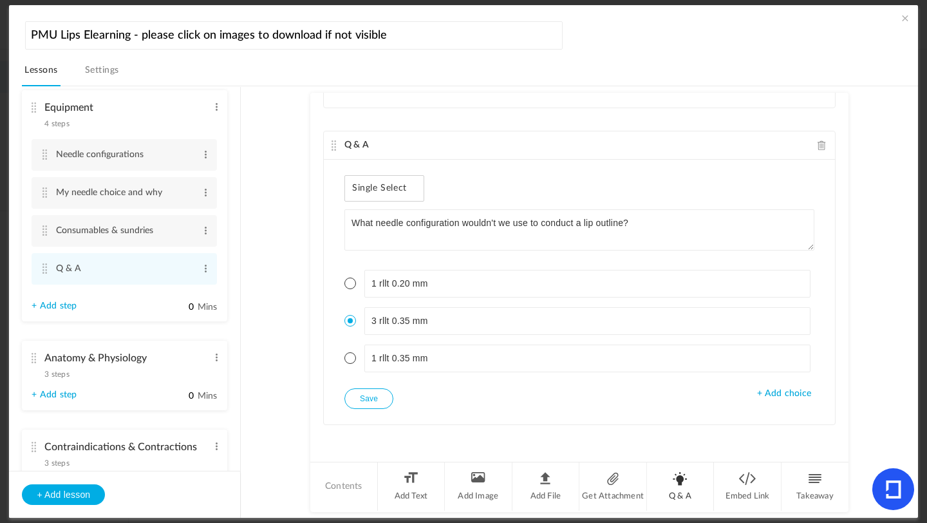
click at [675, 481] on li "Q & A" at bounding box center [681, 486] width 68 height 48
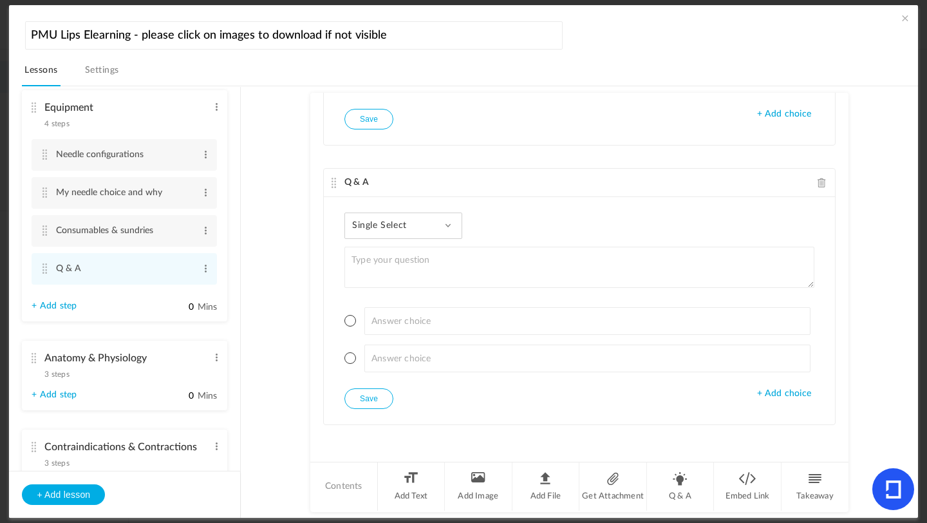
click at [451, 234] on div "Single Select Single Select Multi Select True or False Paragraph Answer" at bounding box center [404, 226] width 118 height 26
click at [428, 312] on link "True or False" at bounding box center [413, 308] width 121 height 24
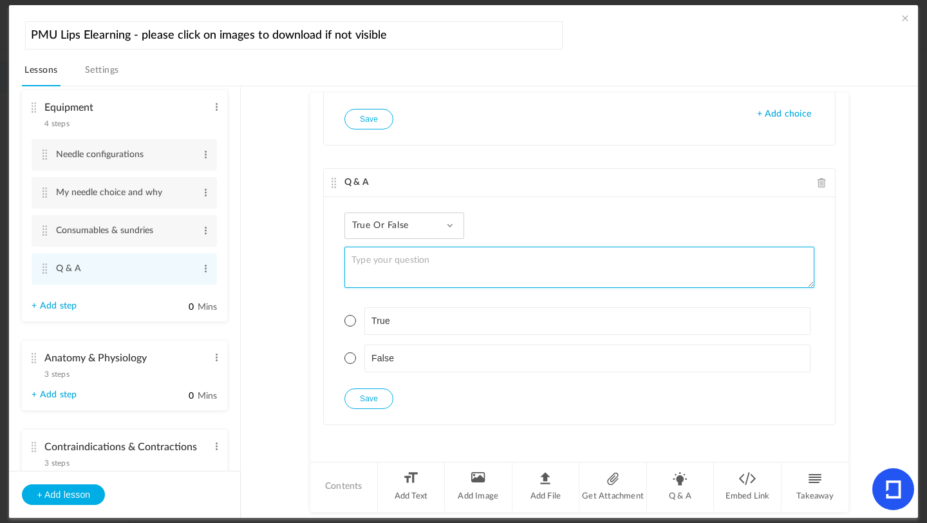
type textarea "a"
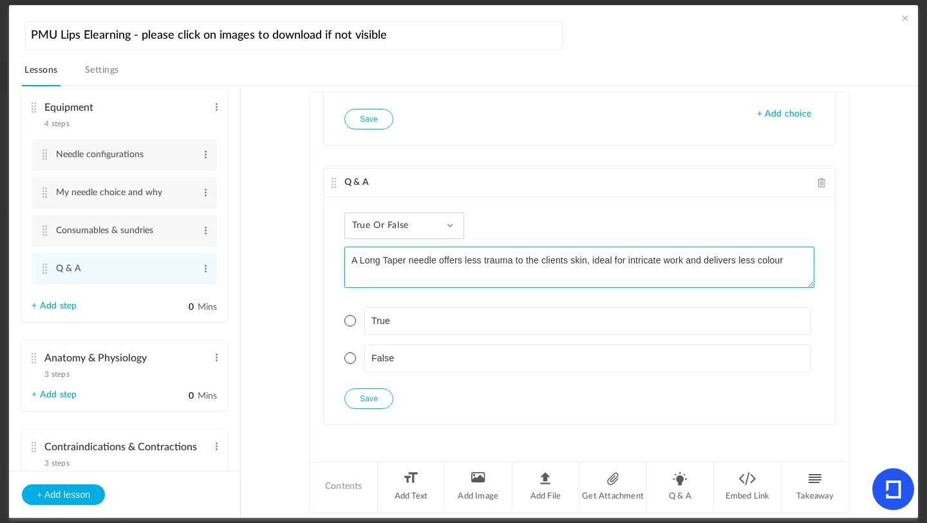
type textarea "A Long Taper needle offers less trauma to the clients skin, ideal for intricate…"
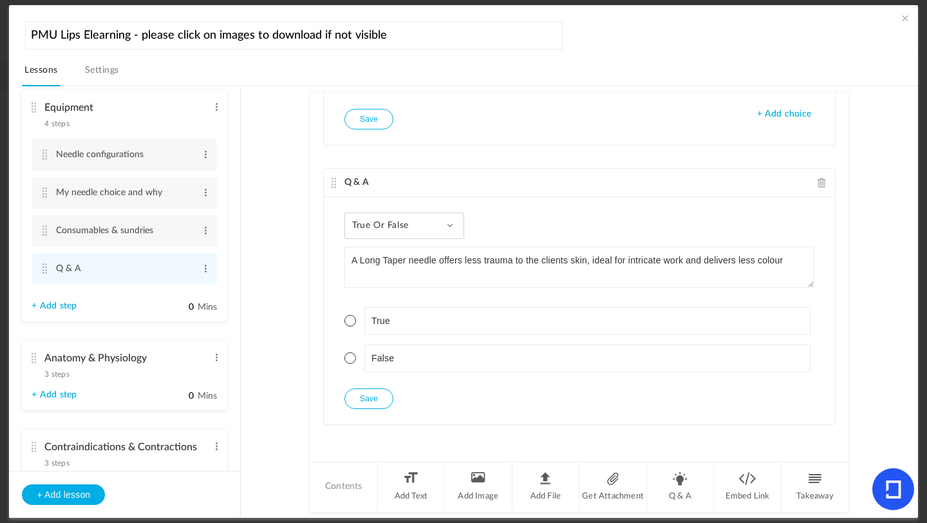
click at [349, 319] on span at bounding box center [351, 321] width 12 height 12
click at [368, 399] on button "Save" at bounding box center [369, 398] width 49 height 21
click at [678, 490] on li "Q & A" at bounding box center [681, 486] width 68 height 48
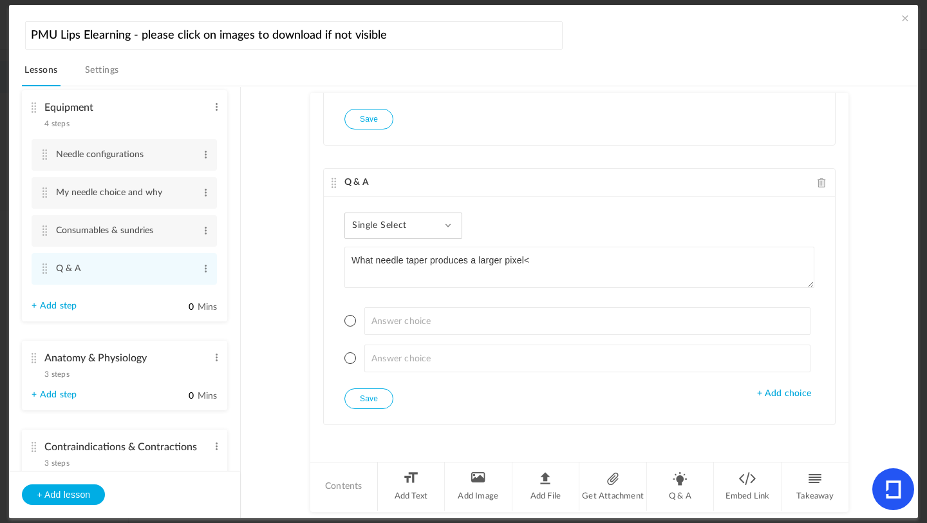
type textarea "What needle taper produces a larger pixel<"
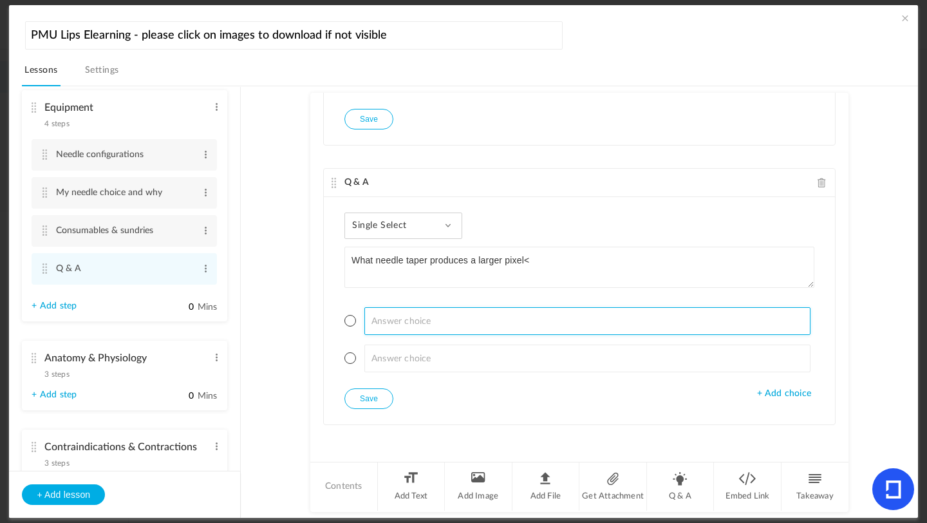
click at [397, 328] on input at bounding box center [588, 321] width 447 height 28
type input "Short taper - ST"
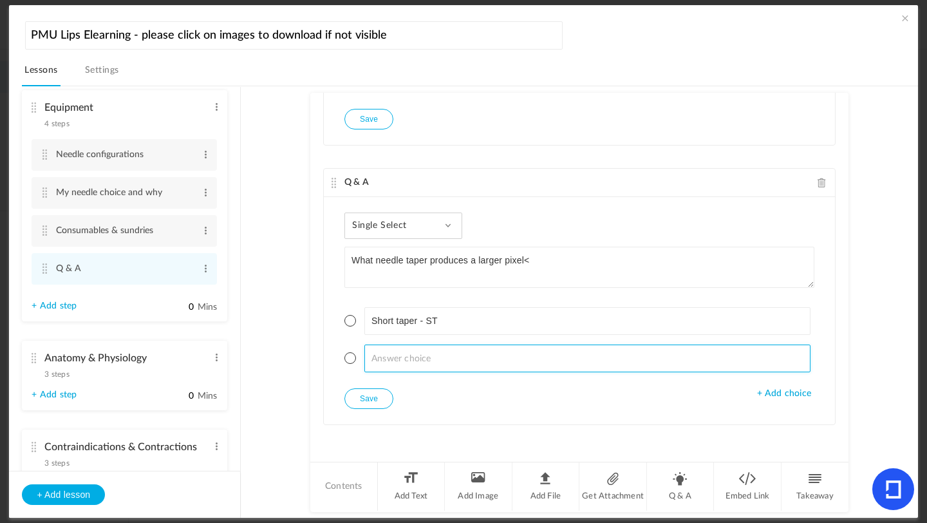
click at [417, 366] on input at bounding box center [588, 359] width 447 height 28
type input "Medium taper - MT"
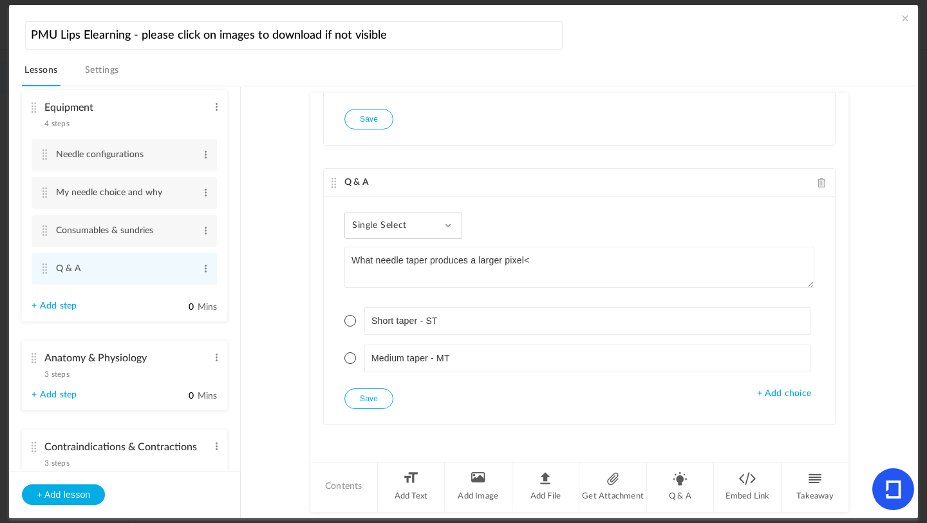
click at [761, 395] on span "+ Add choice" at bounding box center [784, 393] width 54 height 11
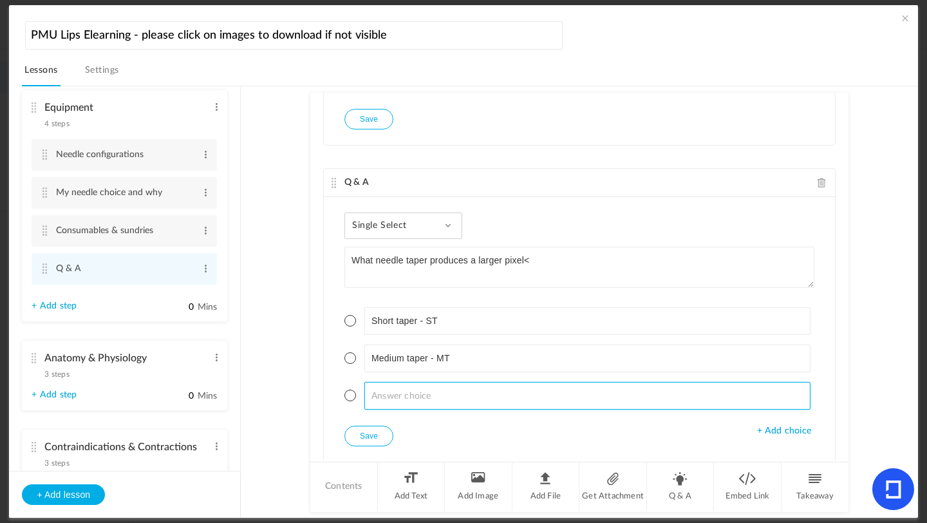
click at [425, 409] on input at bounding box center [588, 396] width 447 height 28
type input "Long taper - LT"
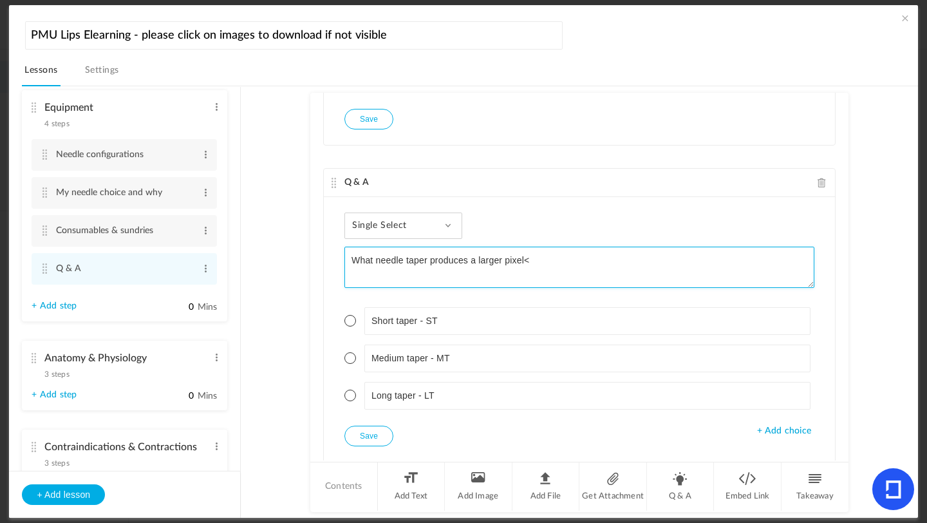
click at [546, 260] on textarea "What needle taper produces a larger pixel<" at bounding box center [580, 267] width 470 height 41
type textarea "What needle taper produces a larger pixel?"
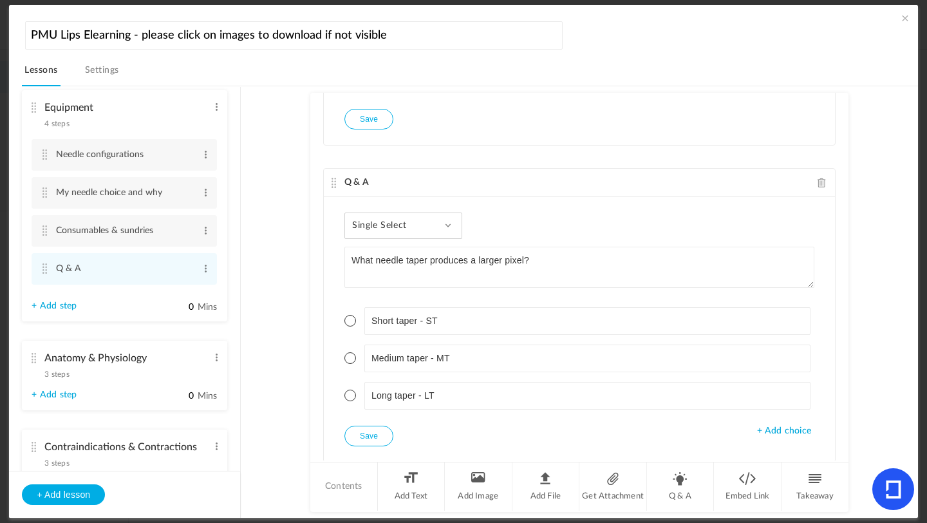
click at [348, 322] on span at bounding box center [351, 321] width 12 height 12
click at [367, 441] on button "Save" at bounding box center [369, 436] width 49 height 21
click at [381, 428] on button "Save" at bounding box center [369, 436] width 49 height 21
click at [687, 479] on li "Q & A" at bounding box center [681, 486] width 68 height 48
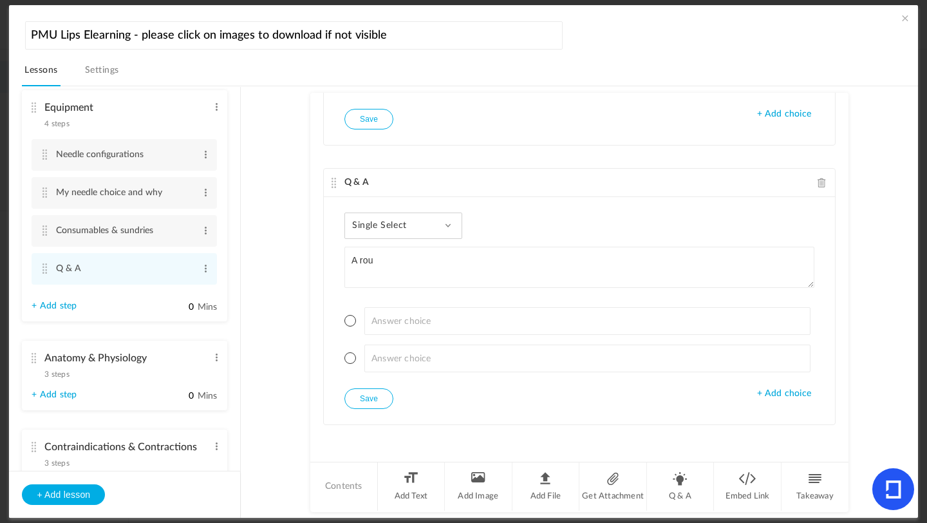
click at [445, 228] on span at bounding box center [448, 225] width 6 height 6
click at [396, 310] on link "True or False" at bounding box center [413, 308] width 121 height 24
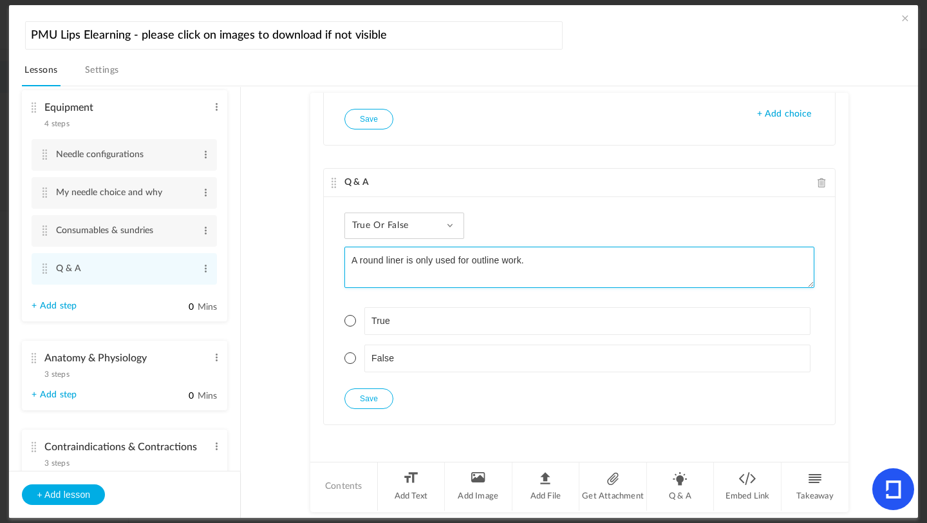
type textarea "A round liner is only used for outline work."
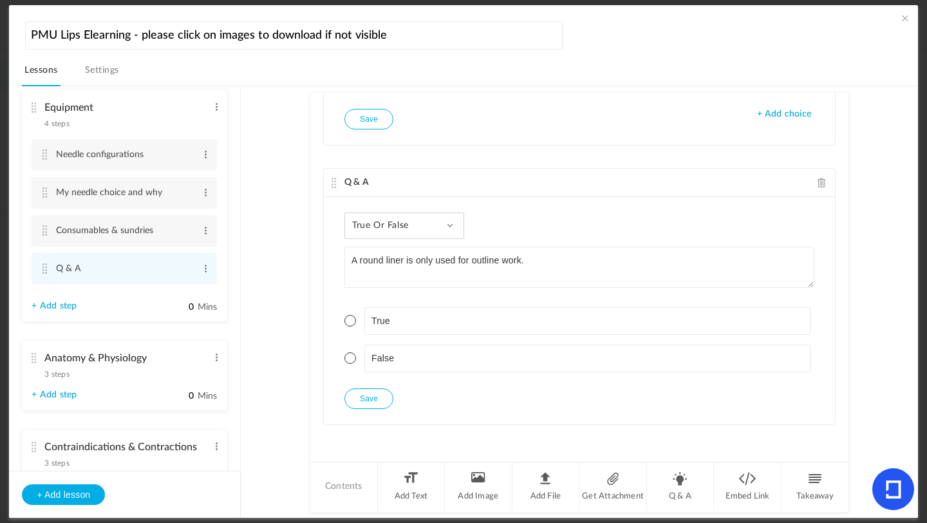
click at [353, 355] on span at bounding box center [351, 358] width 12 height 12
click at [366, 395] on button "Save" at bounding box center [369, 398] width 49 height 21
click at [379, 392] on button "Save" at bounding box center [369, 398] width 49 height 21
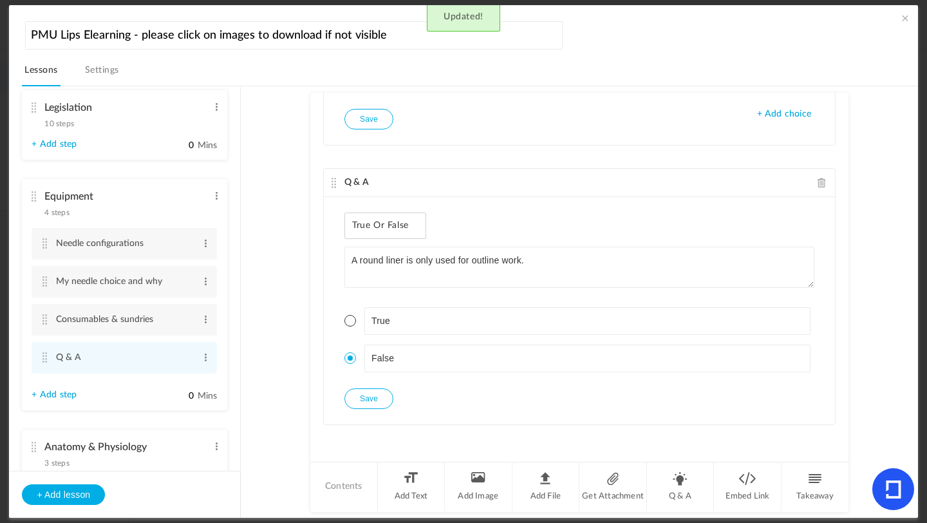
scroll to position [107, 0]
click at [47, 284] on cite at bounding box center [44, 279] width 9 height 10
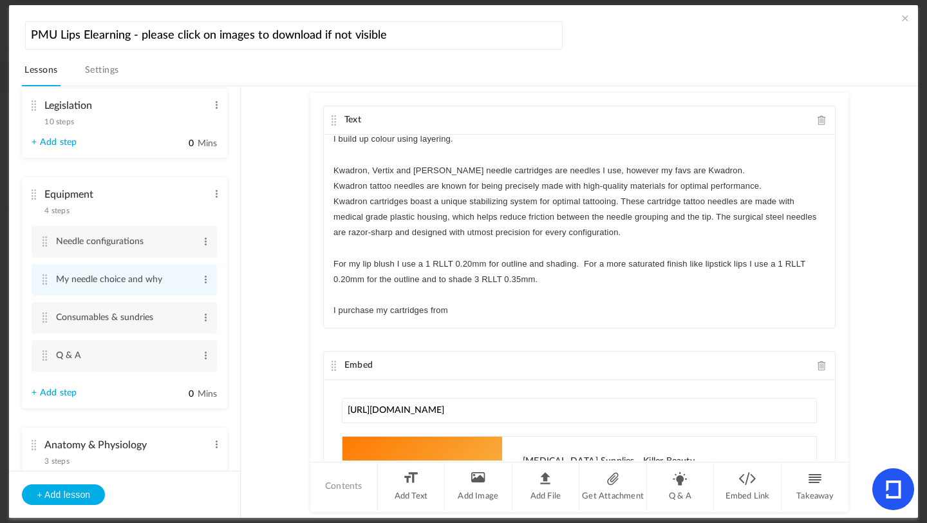
scroll to position [301, 0]
click at [471, 269] on p "For my lip blush I use a 1 RLLT 0.20mm for outline and shading. For a more satu…" at bounding box center [580, 271] width 492 height 31
click at [350, 284] on p "For my lip blush I use a 1 RLLT 0.35mm for outline and shading. For a more satu…" at bounding box center [580, 271] width 492 height 31
click at [745, 267] on p "For my lip blush I use a 1 RLLT 0.35mm for outline and shading. For a more satu…" at bounding box center [580, 271] width 492 height 31
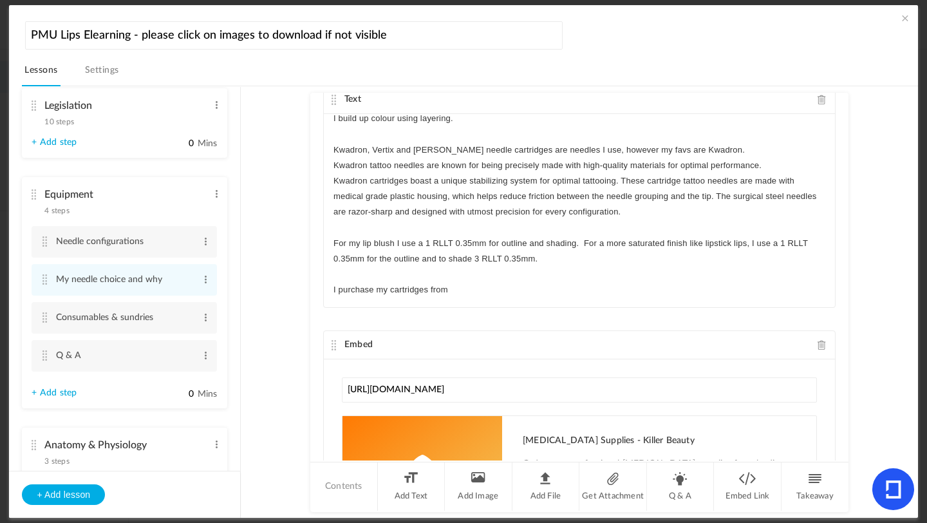
scroll to position [0, 0]
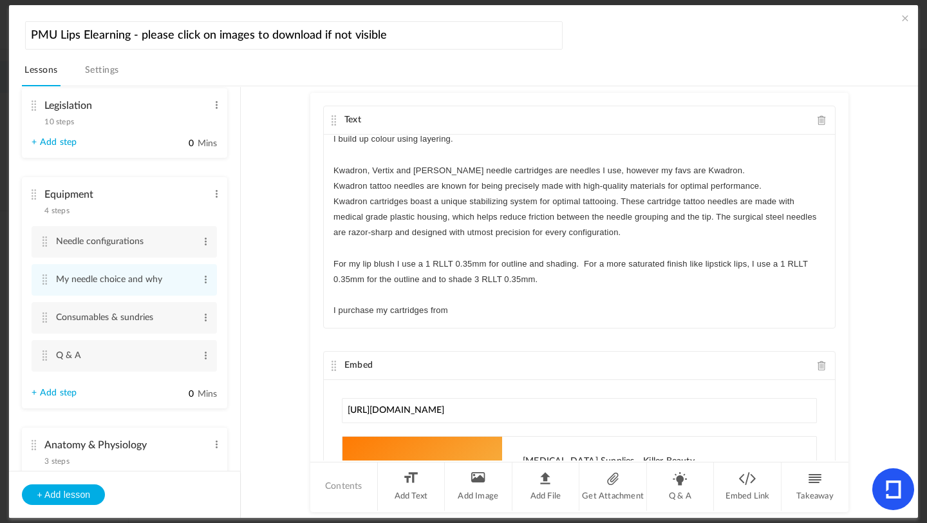
click at [289, 163] on au-course-substep "Text Round Liners You guessed it: round liner cartridges are great for lining. …" at bounding box center [579, 302] width 646 height 432
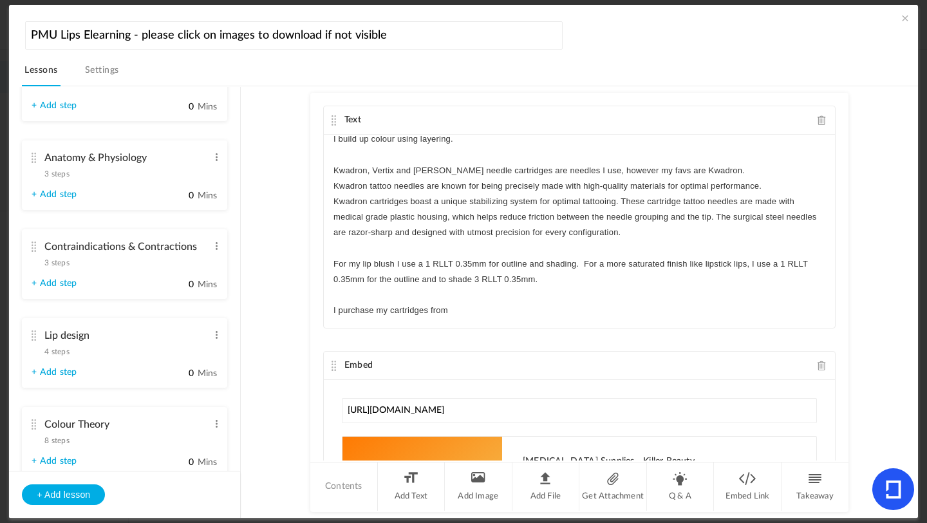
scroll to position [389, 0]
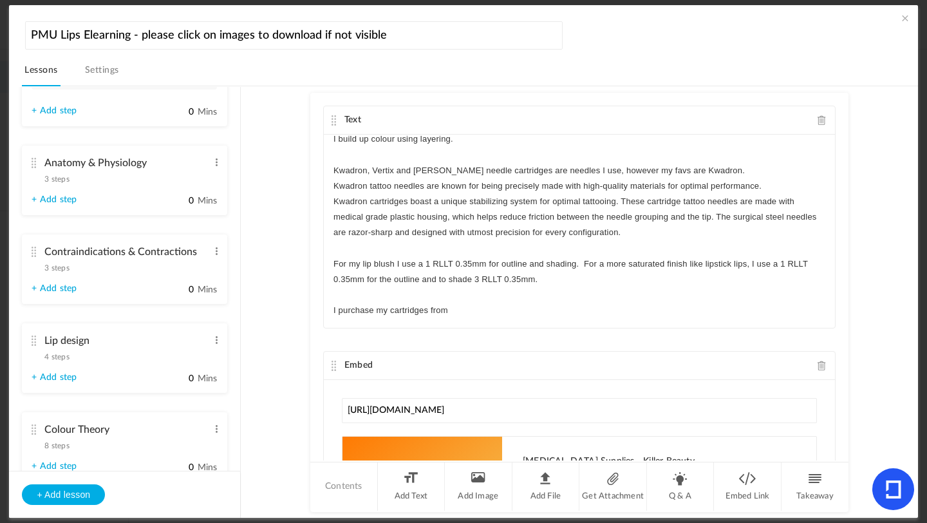
click at [53, 178] on span "3 steps" at bounding box center [56, 179] width 24 height 8
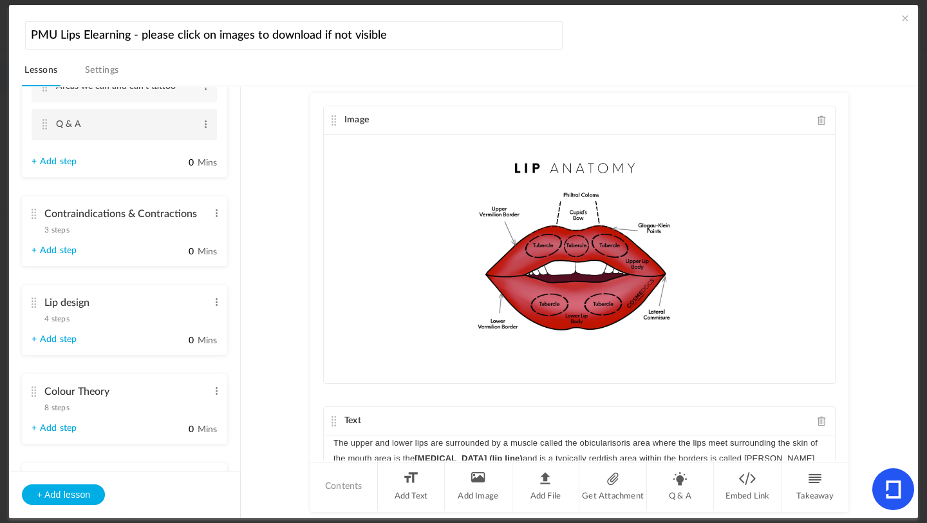
click at [45, 129] on cite at bounding box center [44, 124] width 9 height 10
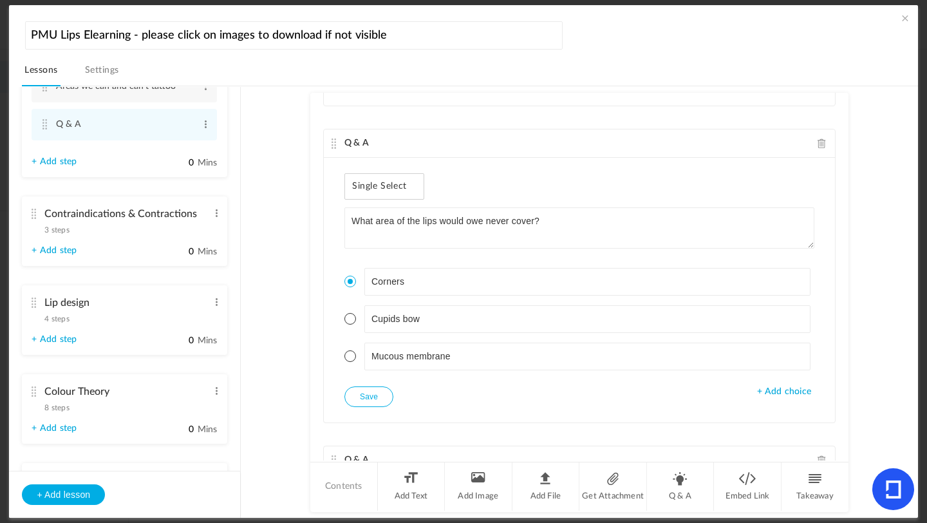
scroll to position [292, 0]
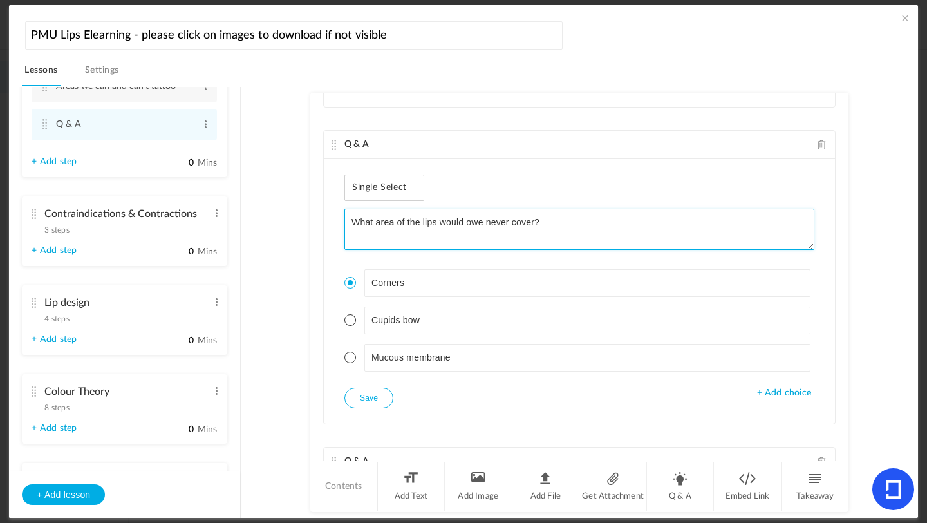
click at [541, 225] on textarea "What area of the lips would owe never cover?" at bounding box center [580, 229] width 470 height 41
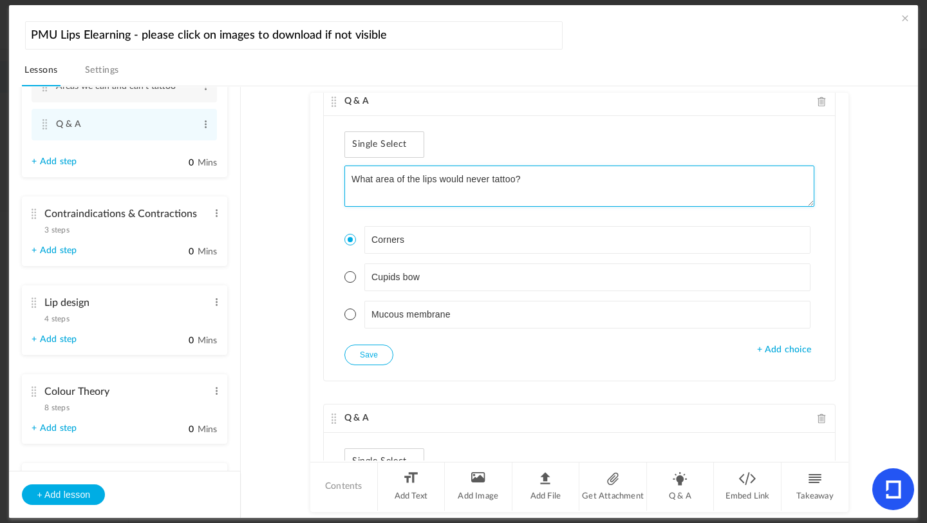
scroll to position [337, 0]
type textarea "What area of the lips would never tattoo?"
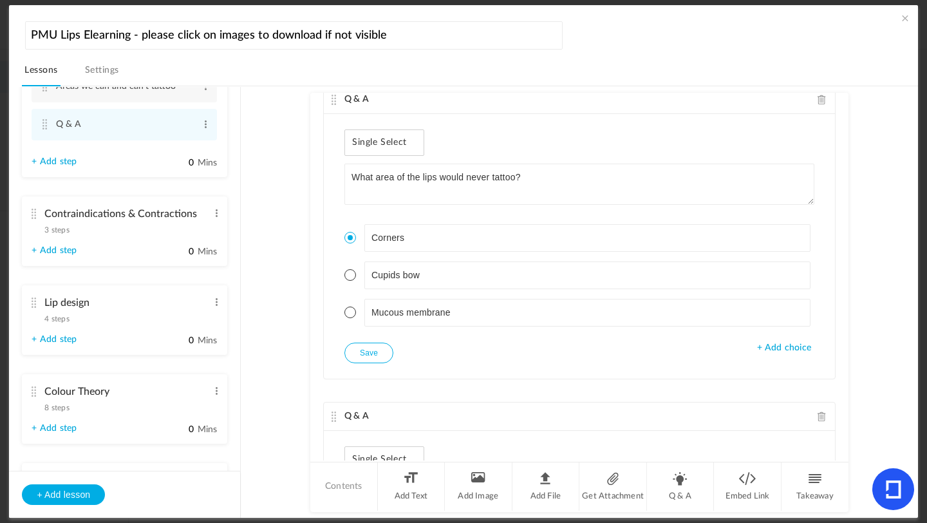
click at [370, 352] on button "Save" at bounding box center [369, 353] width 49 height 21
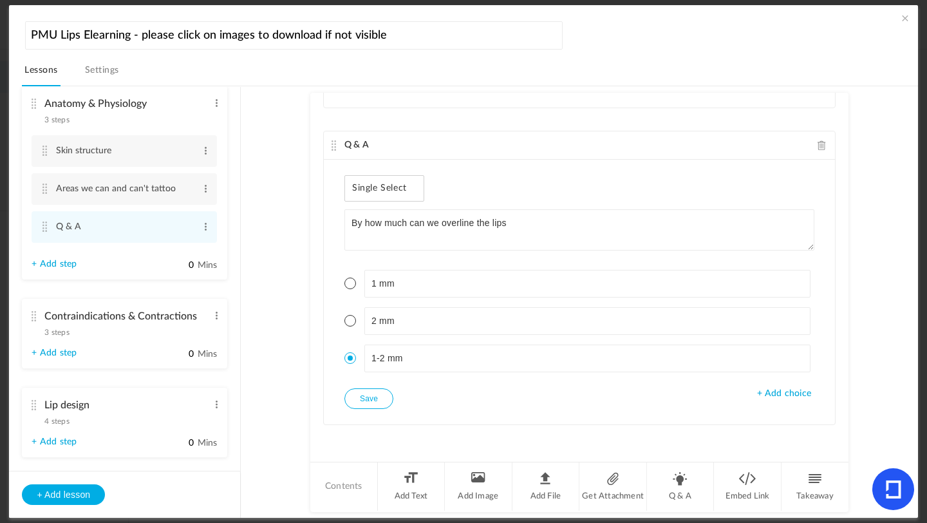
scroll to position [291, 0]
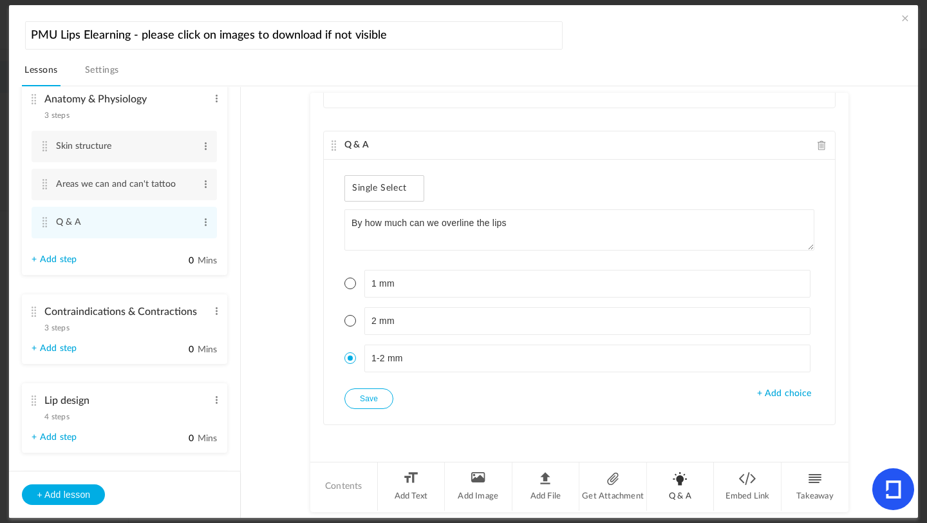
click at [685, 485] on li "Q & A" at bounding box center [681, 486] width 68 height 48
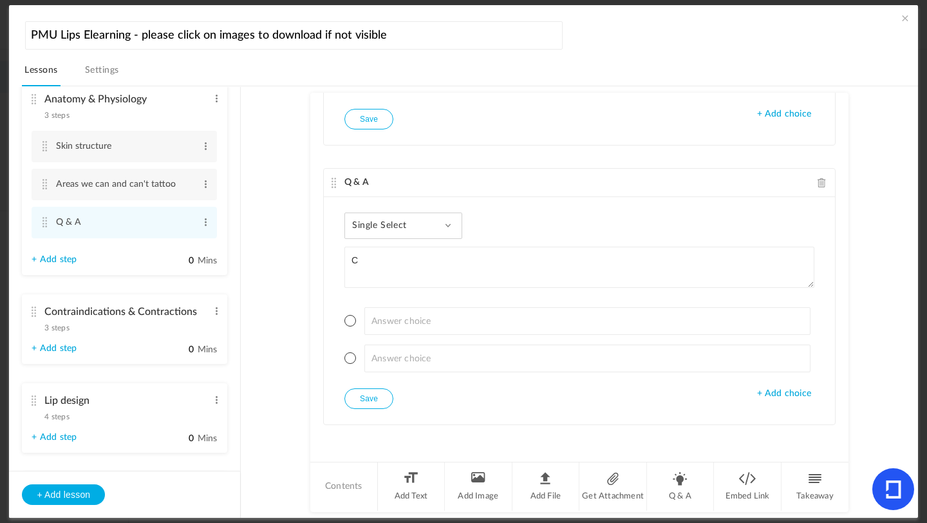
click at [417, 221] on div "Single Select Single Select Multi Select True or False Paragraph Answer" at bounding box center [404, 226] width 118 height 26
click at [390, 311] on link "True or False" at bounding box center [413, 308] width 121 height 24
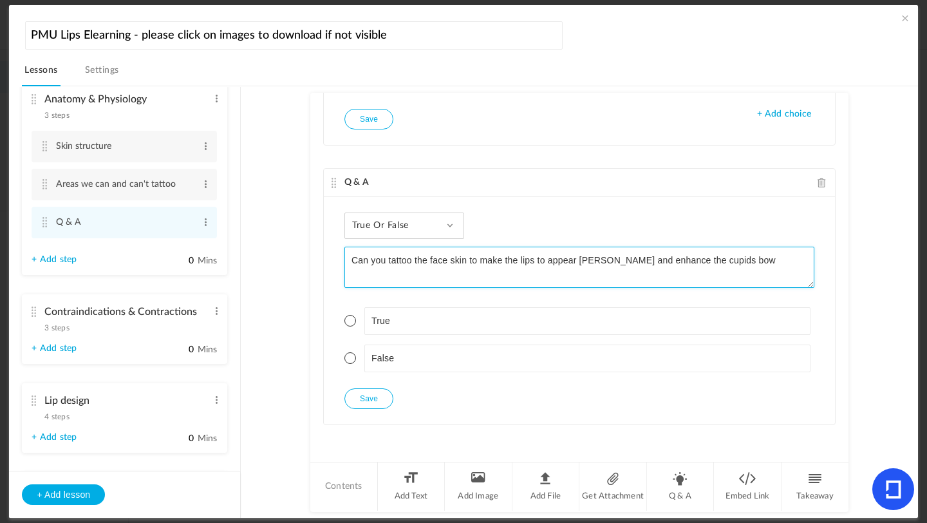
drag, startPoint x: 386, startPoint y: 265, endPoint x: 243, endPoint y: 261, distance: 143.7
click at [243, 261] on section "Introduction 3 steps Edit Delete Meet [PERSON_NAME] Edit Delete Edit Edit" at bounding box center [469, 302] width 865 height 432
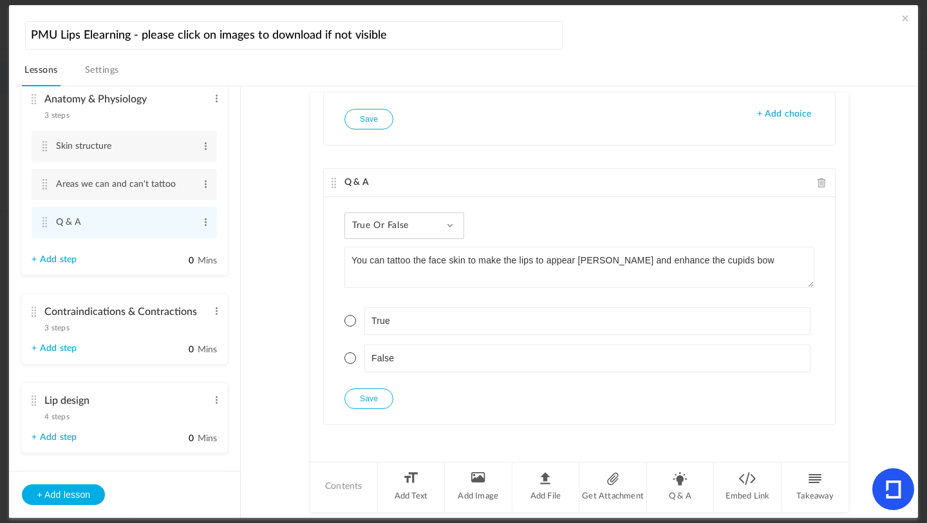
click at [353, 356] on span at bounding box center [351, 358] width 12 height 12
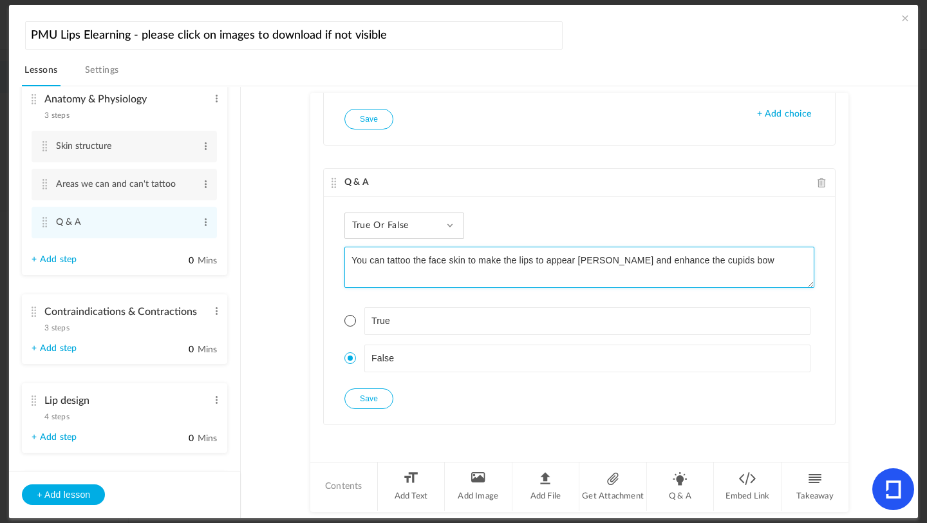
click at [544, 263] on textarea "You can tattoo the face skin to make the lips to appear [PERSON_NAME] and enhan…" at bounding box center [580, 267] width 470 height 41
type textarea "You can tattoo the face skin to make the lips appear [PERSON_NAME] and enhance …"
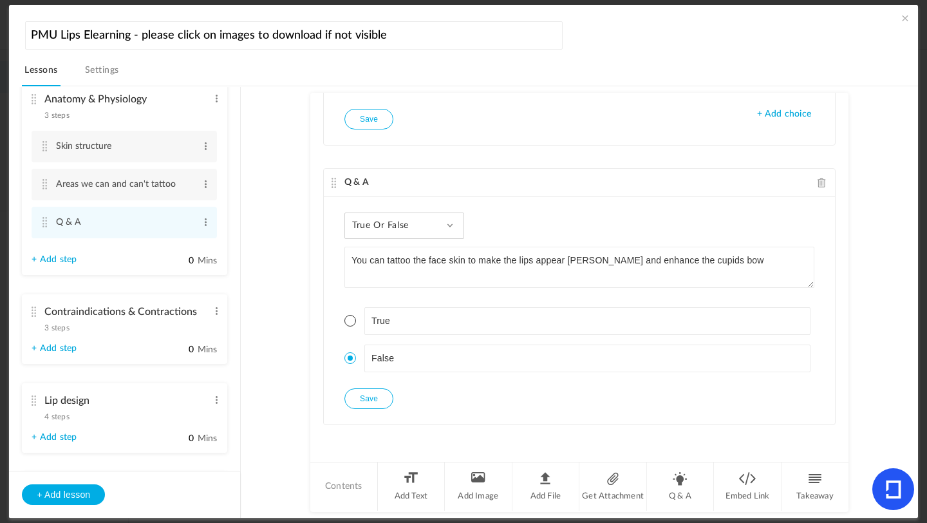
click at [368, 391] on button "Save" at bounding box center [369, 398] width 49 height 21
click at [680, 493] on li "Q & A" at bounding box center [681, 486] width 68 height 48
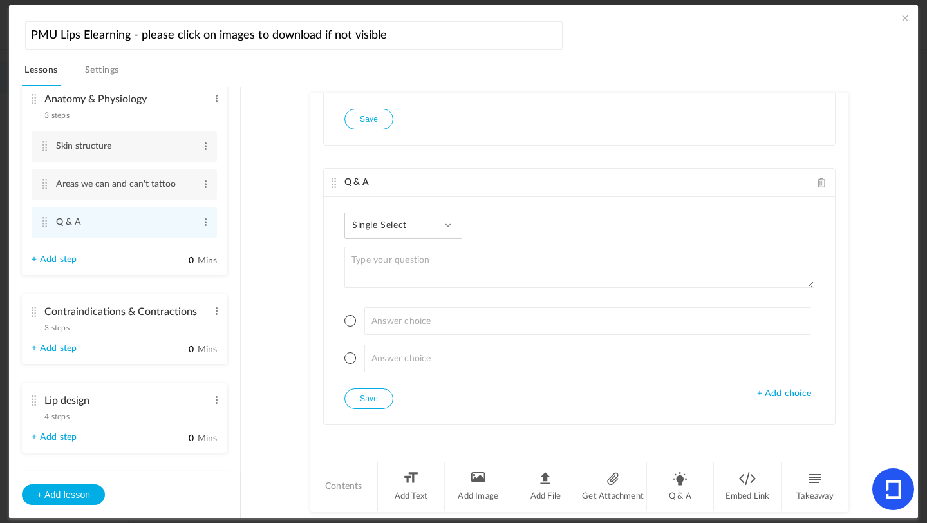
click at [431, 231] on div "Single Select Single Select Multi Select True or False Paragraph Answer" at bounding box center [404, 226] width 118 height 26
click at [399, 282] on link "Multi Select" at bounding box center [413, 284] width 121 height 24
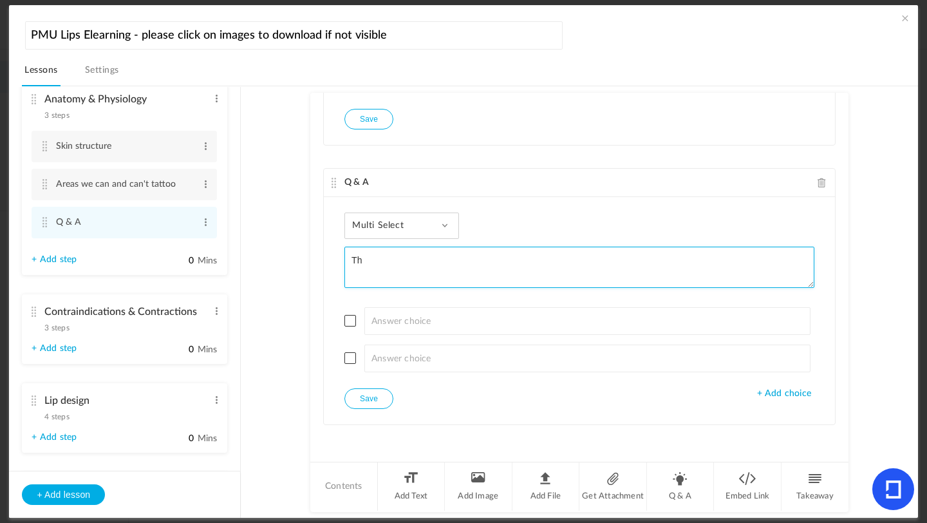
type textarea "T"
type textarea "N"
type textarea "What are the three types of lip [MEDICAL_DATA]"
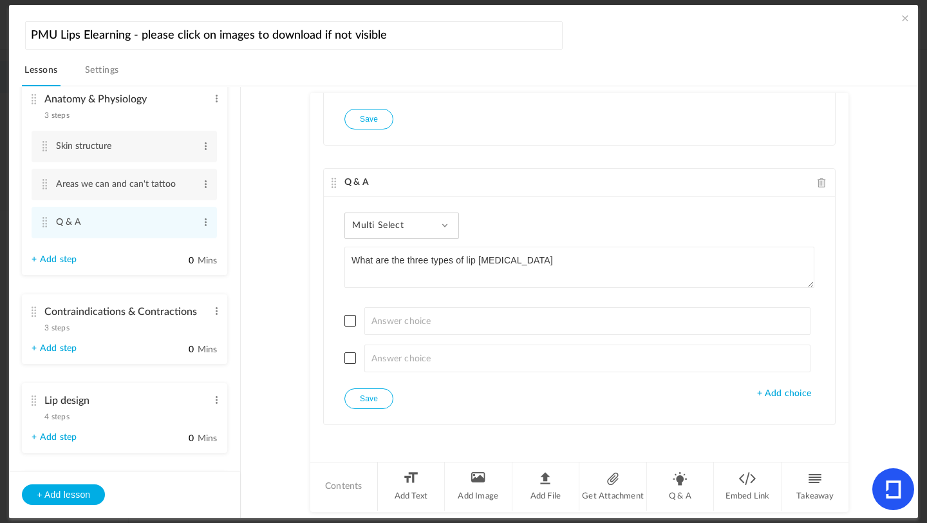
click at [442, 236] on div "Multi Select Single Select Multi Select True or False Paragraph Answer" at bounding box center [402, 226] width 115 height 26
click at [409, 285] on link "Multi Select" at bounding box center [413, 284] width 121 height 24
click at [777, 396] on span "+ Add choice" at bounding box center [784, 393] width 54 height 11
click at [784, 431] on span "+ Add choice" at bounding box center [784, 431] width 54 height 11
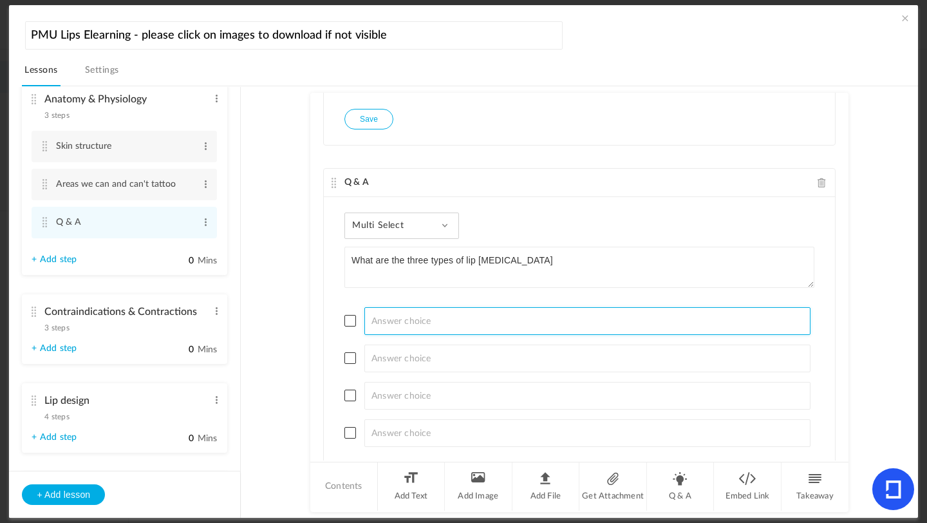
click at [421, 324] on input at bounding box center [588, 321] width 447 height 28
type input "Lipstick lips"
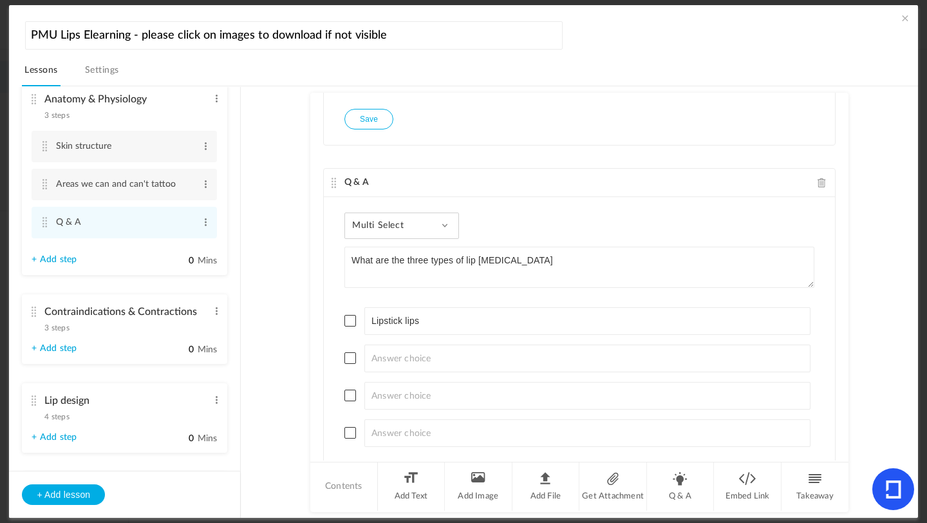
click at [350, 319] on span at bounding box center [351, 321] width 12 height 12
click at [349, 361] on span at bounding box center [351, 358] width 12 height 12
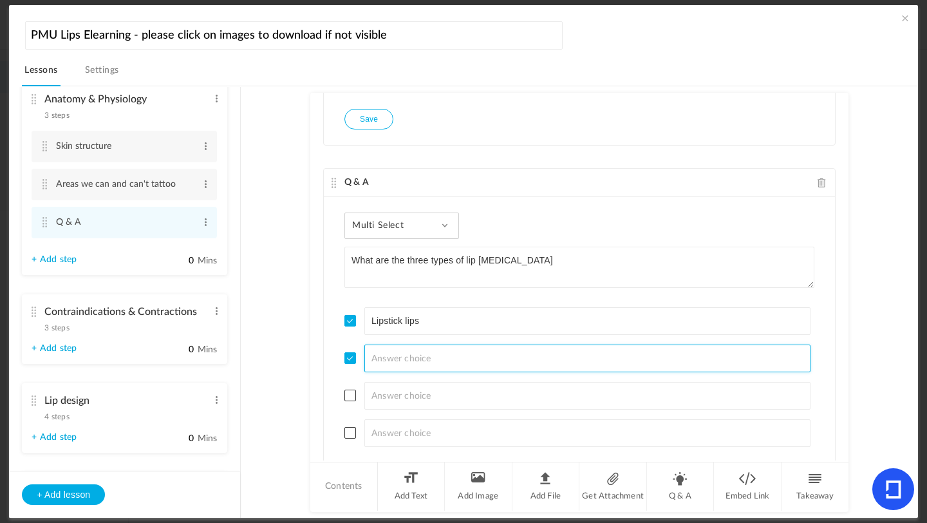
click at [392, 360] on input at bounding box center [588, 359] width 447 height 28
type input "Airbrushed aquarelle"
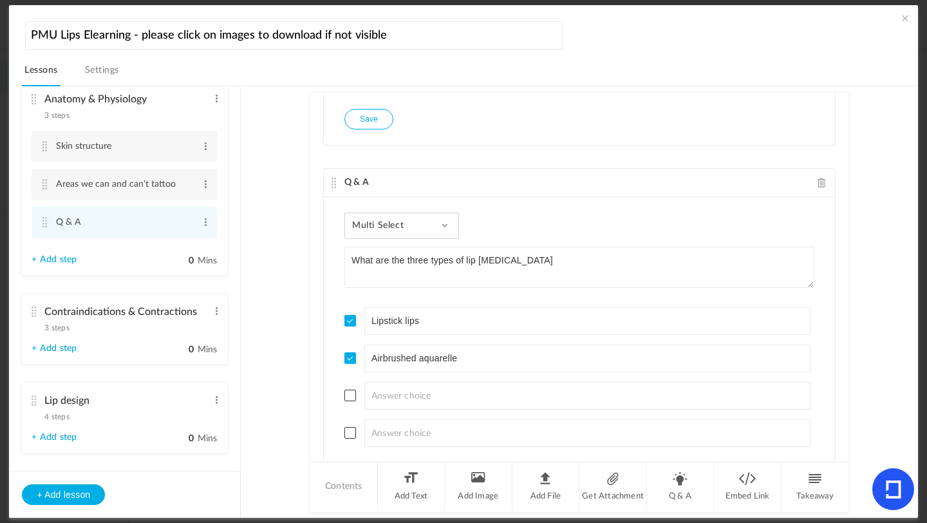
click at [351, 432] on span at bounding box center [351, 433] width 12 height 12
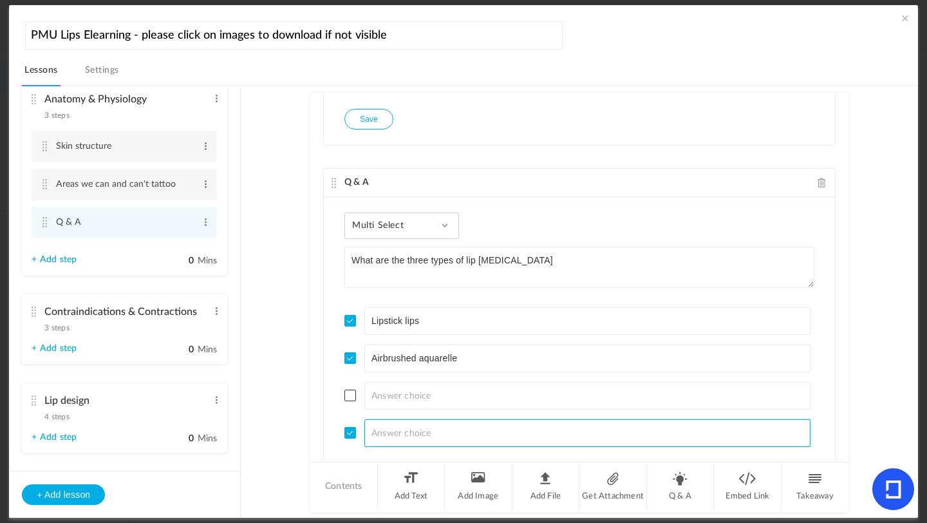
click at [384, 435] on input at bounding box center [588, 433] width 447 height 28
type input "a"
type input "Airbrushed contourless lip"
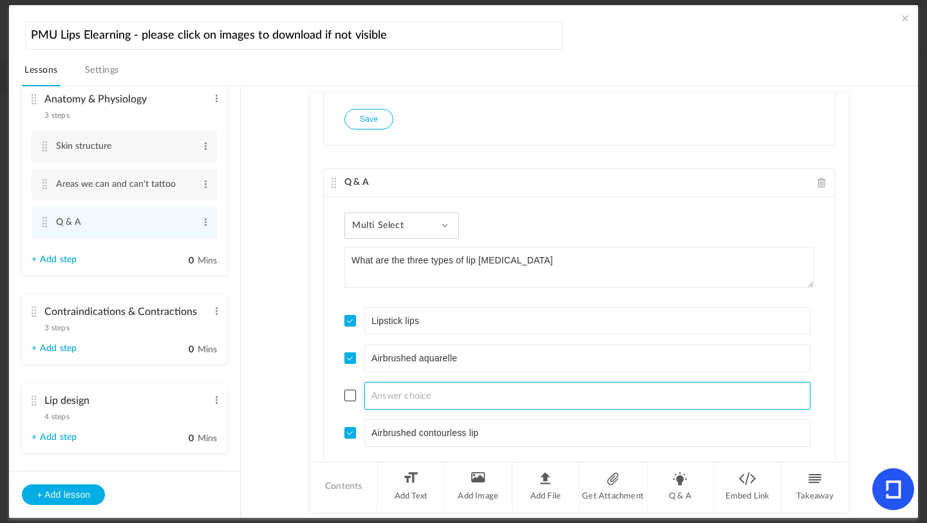
click at [410, 395] on input at bounding box center [588, 396] width 447 height 28
drag, startPoint x: 846, startPoint y: 417, endPoint x: 846, endPoint y: 478, distance: 60.5
click at [846, 478] on div "Q & A Single Select The lip tissue is made up of how much water? 60% 80% 50% + …" at bounding box center [579, 302] width 538 height 419
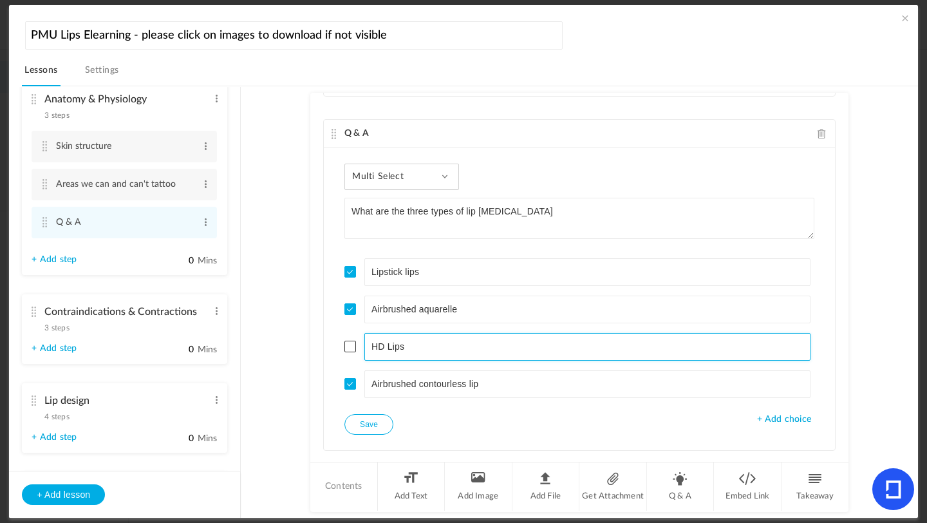
scroll to position [1242, 0]
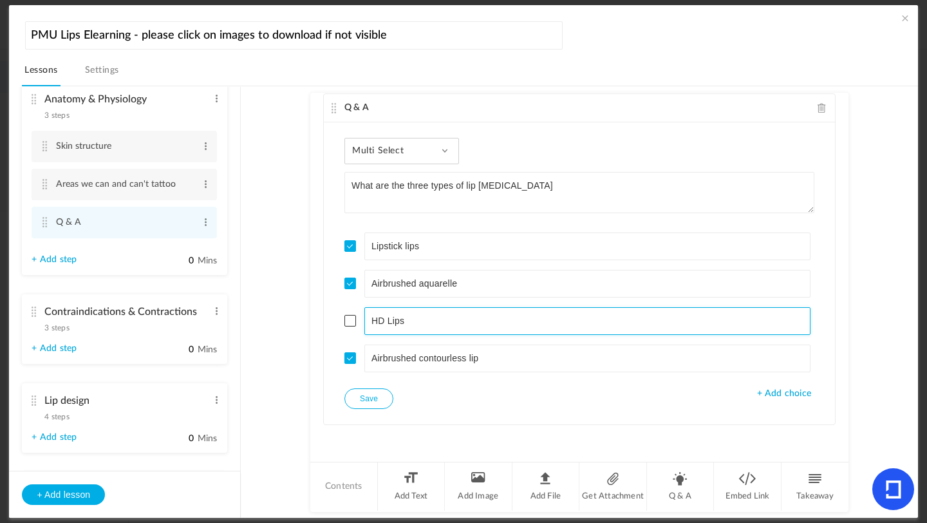
type input "HD Lips"
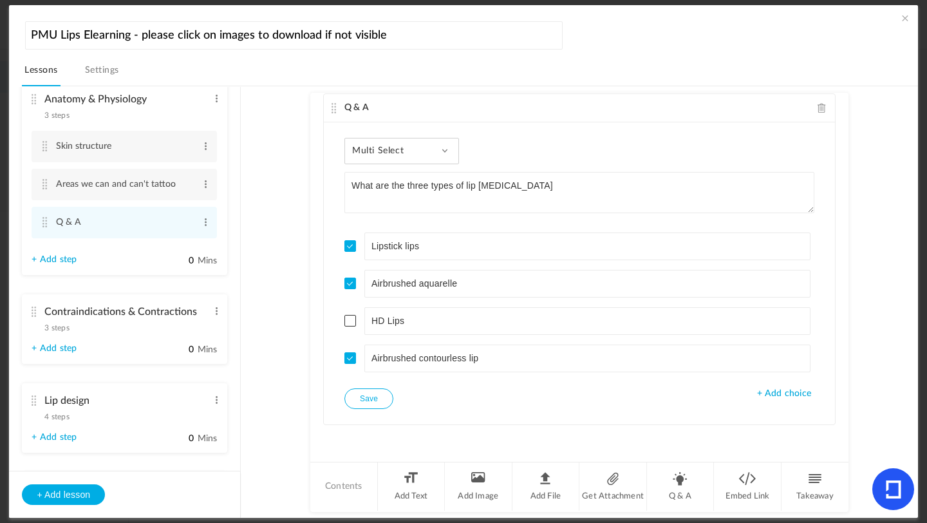
click at [371, 398] on button "Save" at bounding box center [369, 398] width 49 height 21
click at [683, 487] on li "Q & A" at bounding box center [681, 486] width 68 height 48
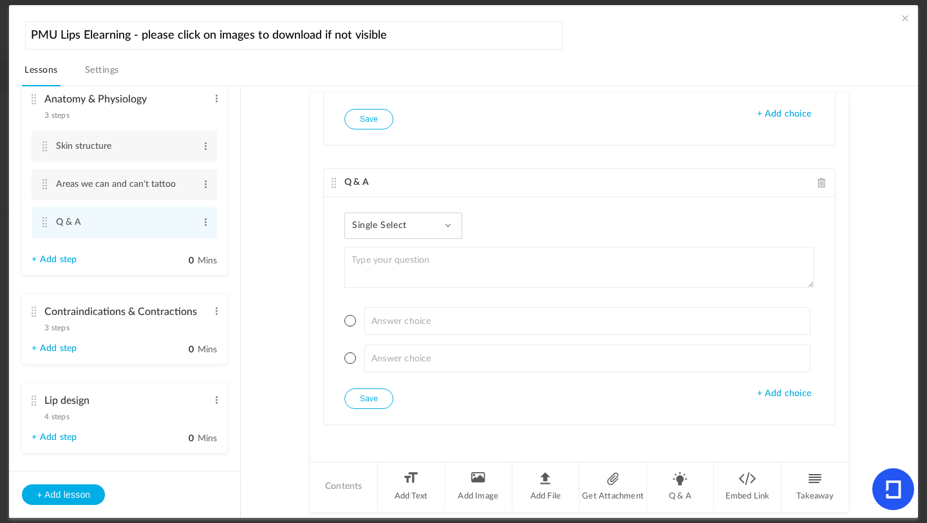
click at [449, 228] on span at bounding box center [448, 225] width 6 height 6
click at [419, 266] on link "Single Select" at bounding box center [413, 261] width 121 height 24
click at [444, 230] on div "Single Select Single Select Multi Select True or False Paragraph Answer" at bounding box center [404, 226] width 118 height 26
click at [417, 265] on link "Single Select" at bounding box center [413, 261] width 121 height 24
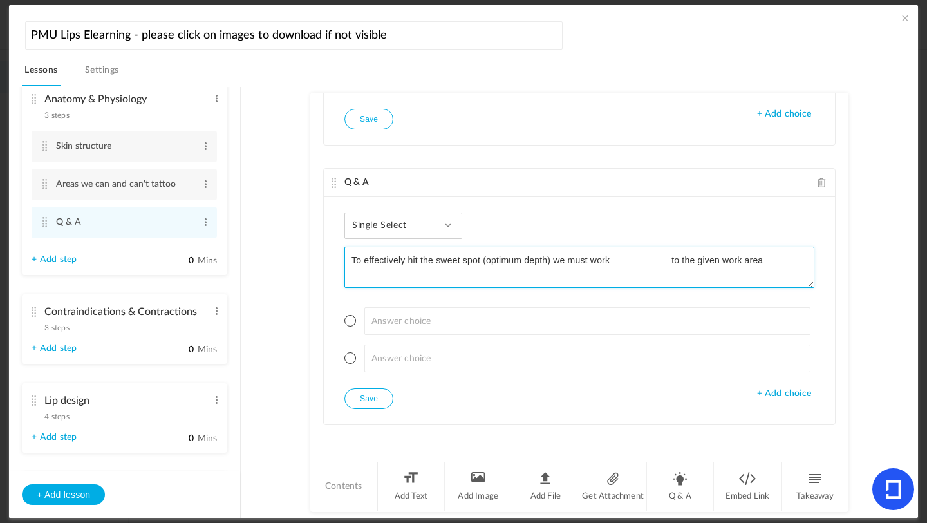
type textarea "To effectively hit the sweet spot (optimum depth) we must work ___________ to t…"
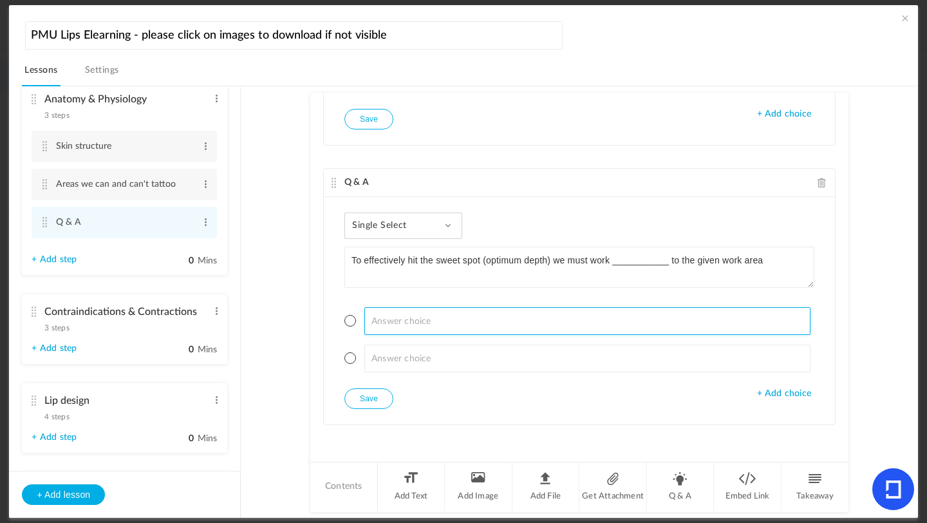
click at [378, 321] on input at bounding box center [588, 321] width 447 height 28
type input "Pedicular"
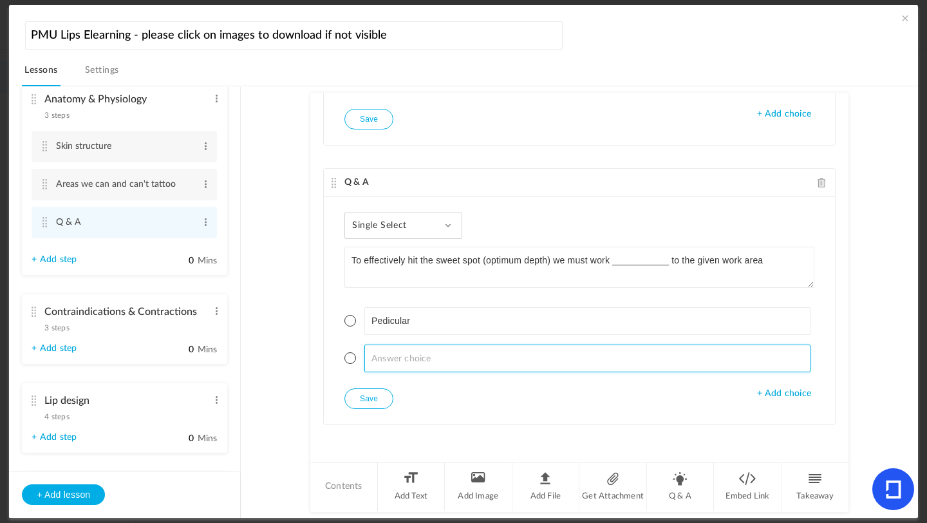
click at [399, 354] on input at bounding box center [588, 359] width 447 height 28
type input "Perpendicular"
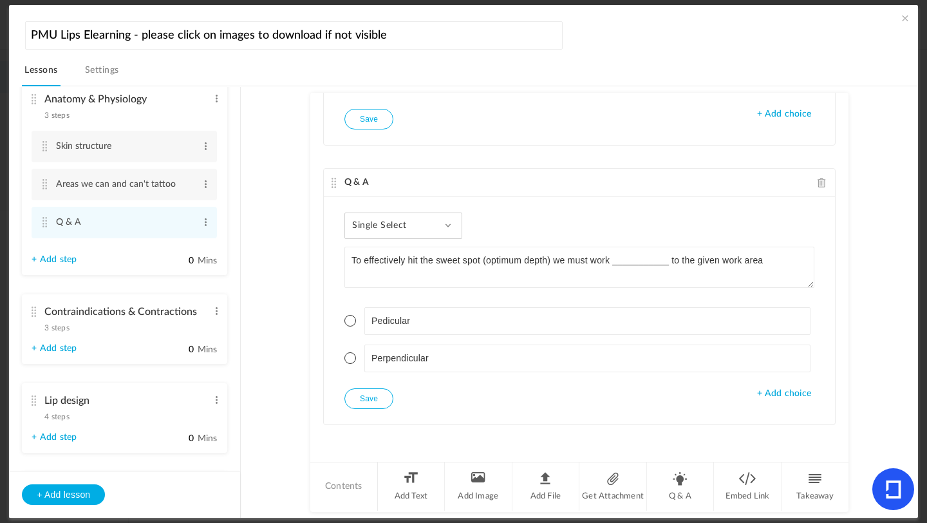
click at [796, 394] on span "+ Add choice" at bounding box center [784, 393] width 54 height 11
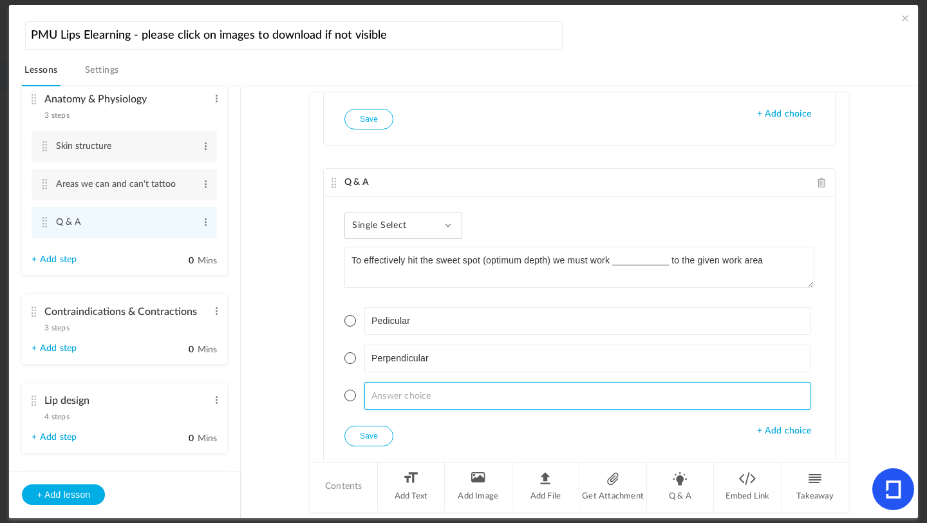
click at [411, 406] on input at bounding box center [588, 396] width 447 height 28
type input "90 degrees"
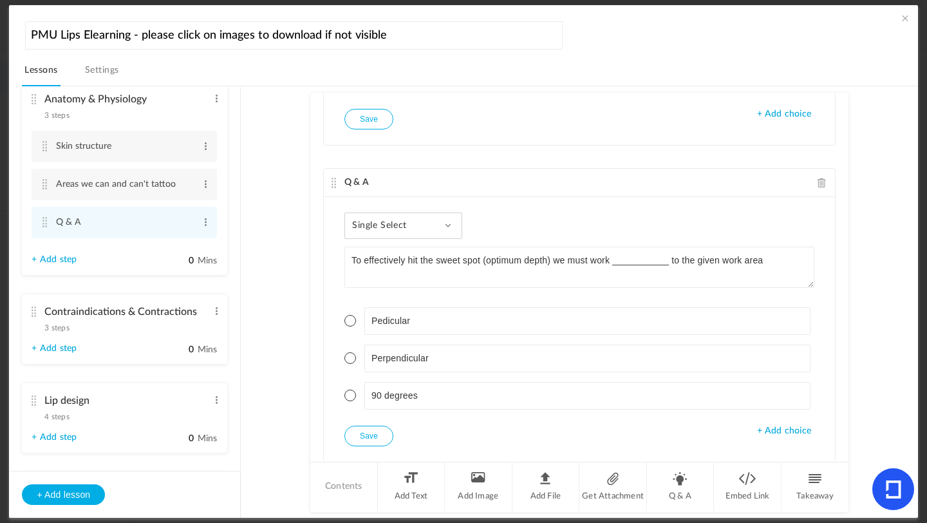
click at [349, 360] on span at bounding box center [351, 358] width 12 height 12
click at [365, 441] on button "Save" at bounding box center [369, 436] width 49 height 21
click at [361, 439] on button "Save" at bounding box center [369, 436] width 49 height 21
click at [672, 487] on li "Q & A" at bounding box center [681, 486] width 68 height 48
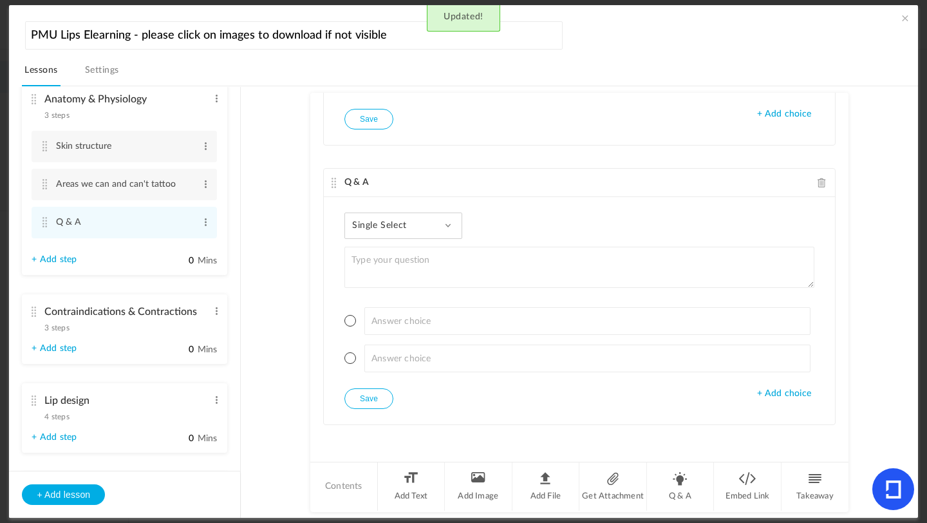
click at [393, 224] on span "Single Select" at bounding box center [384, 225] width 64 height 11
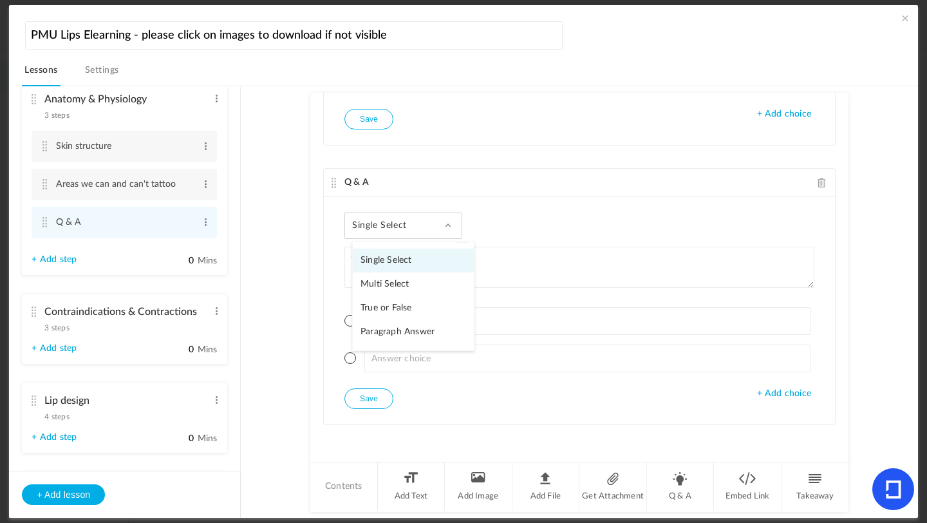
click at [388, 264] on link "Single Select" at bounding box center [413, 261] width 121 height 24
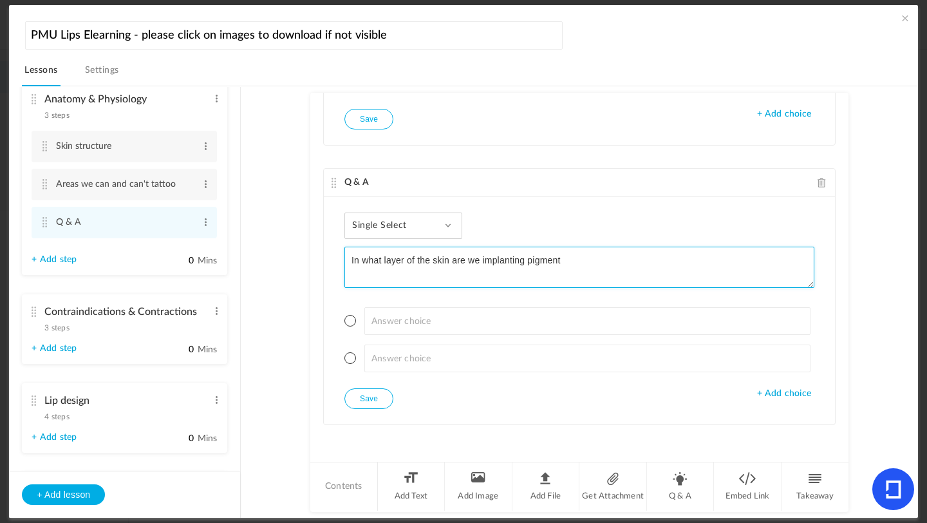
type textarea "In what layer of the skin are we implanting pigment"
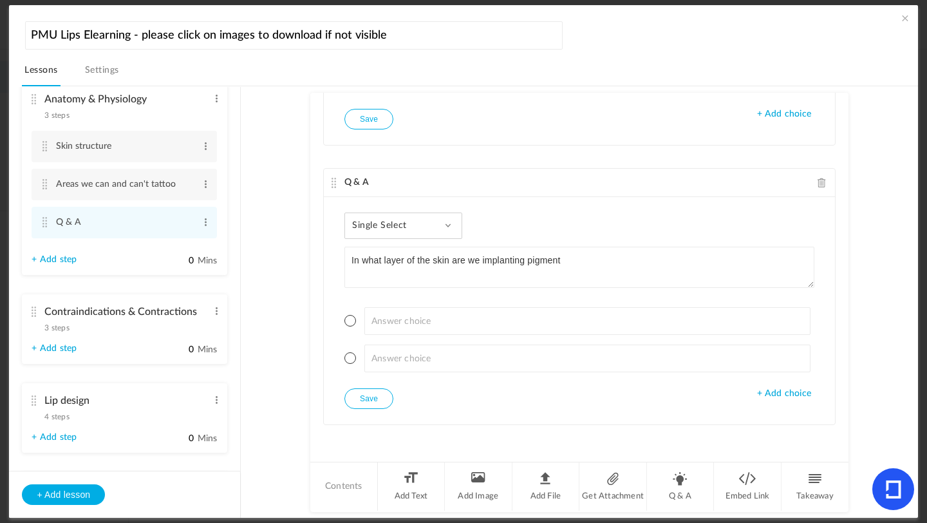
click at [346, 325] on span at bounding box center [351, 321] width 12 height 12
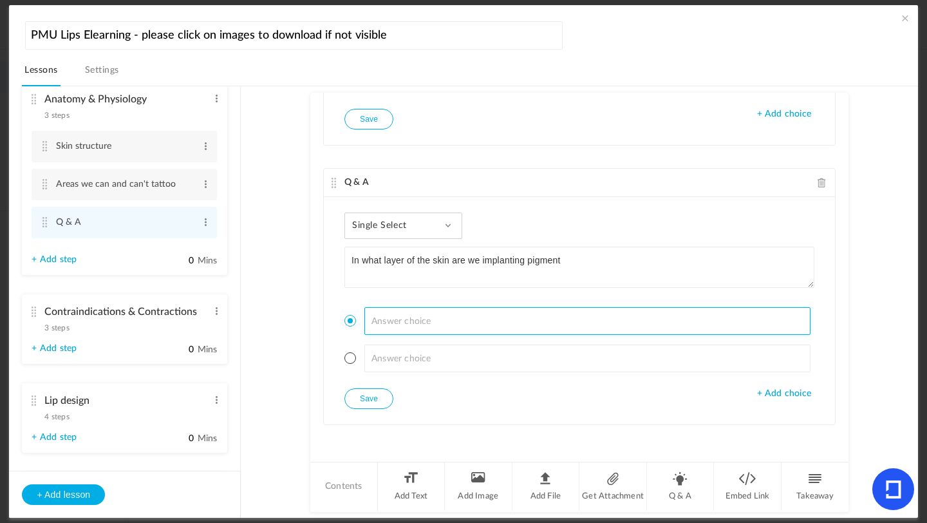
click at [380, 324] on input at bounding box center [588, 321] width 447 height 28
type input "[MEDICAL_DATA]"
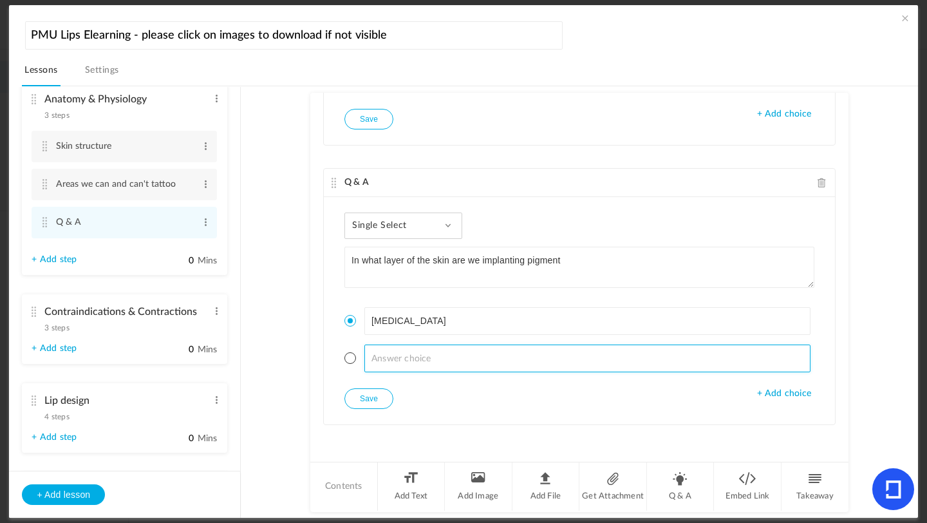
click at [389, 348] on input at bounding box center [588, 359] width 447 height 28
type input "Dermal"
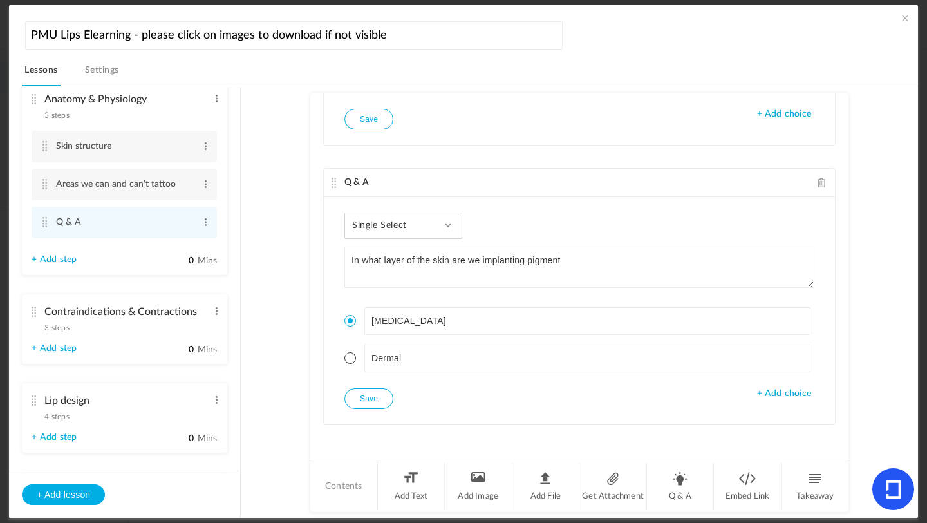
click at [777, 393] on span "+ Add choice" at bounding box center [784, 393] width 54 height 11
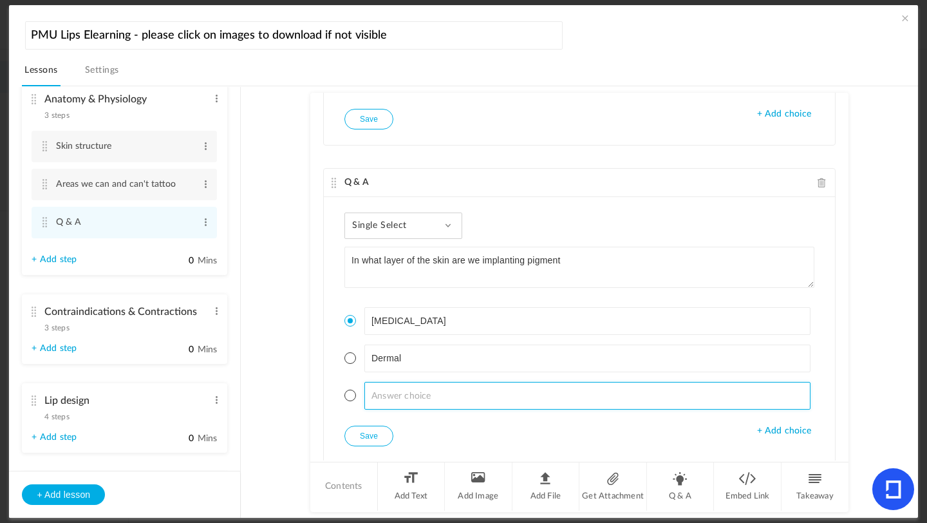
click at [453, 403] on input at bounding box center [588, 396] width 447 height 28
type input "Upper [MEDICAL_DATA]"
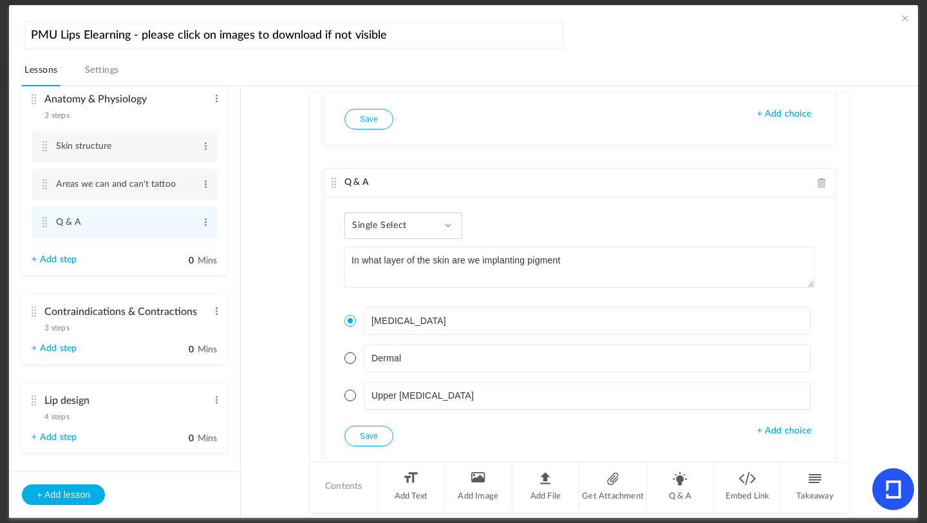
click at [345, 396] on span at bounding box center [351, 396] width 12 height 12
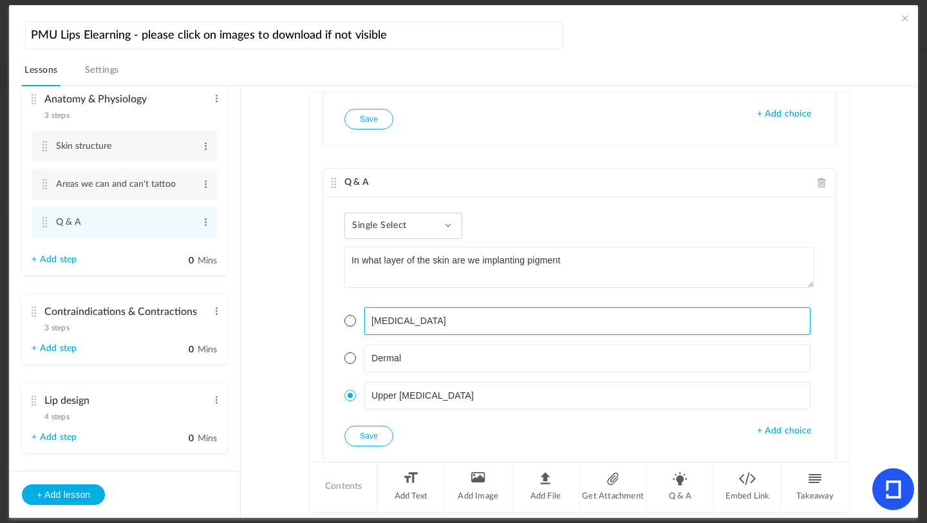
click at [429, 309] on input "[MEDICAL_DATA]" at bounding box center [588, 321] width 447 height 28
click at [422, 321] on input "[MEDICAL_DATA]" at bounding box center [588, 321] width 447 height 28
type input "[MEDICAL_DATA]"
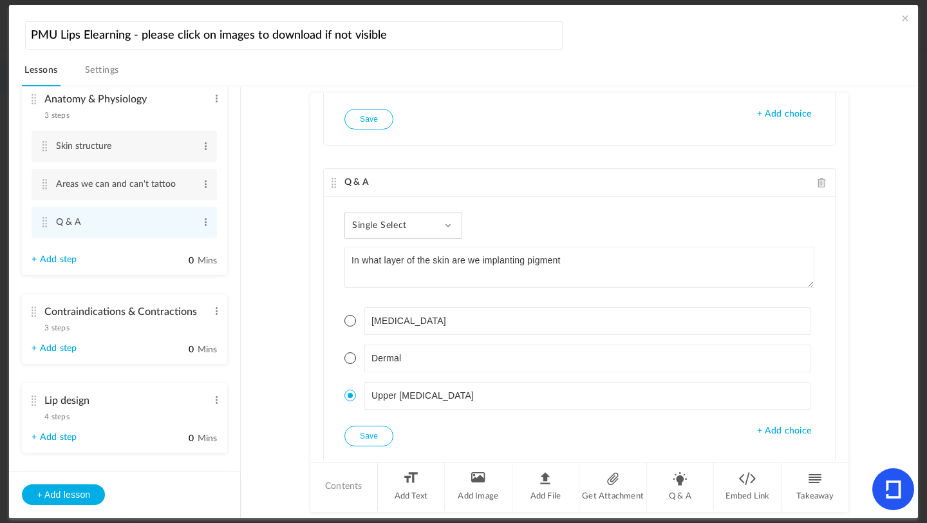
click at [375, 437] on button "Save" at bounding box center [369, 436] width 49 height 21
drag, startPoint x: 241, startPoint y: 213, endPoint x: 239, endPoint y: 239, distance: 26.5
click at [240, 240] on aside "Introduction 3 steps Edit Delete Meet [PERSON_NAME] Edit Delete Edit Delete Edit" at bounding box center [125, 302] width 232 height 431
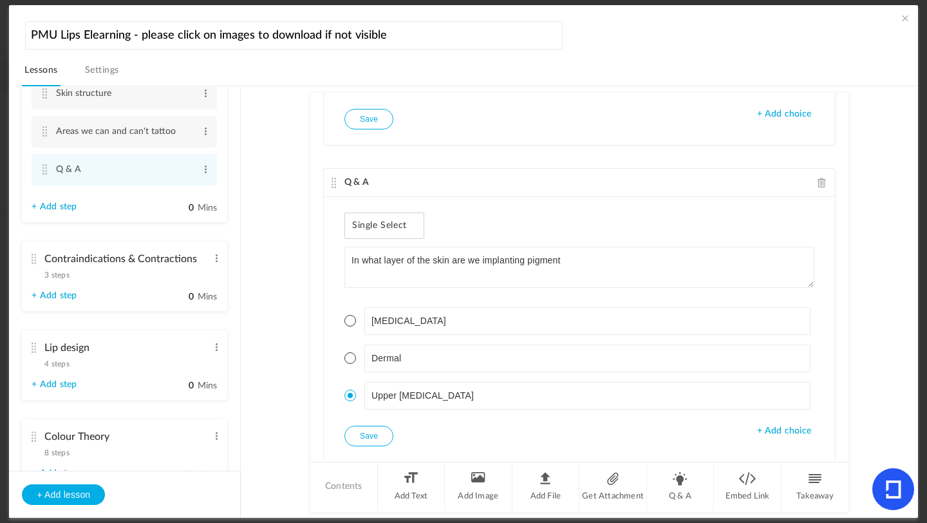
scroll to position [348, 0]
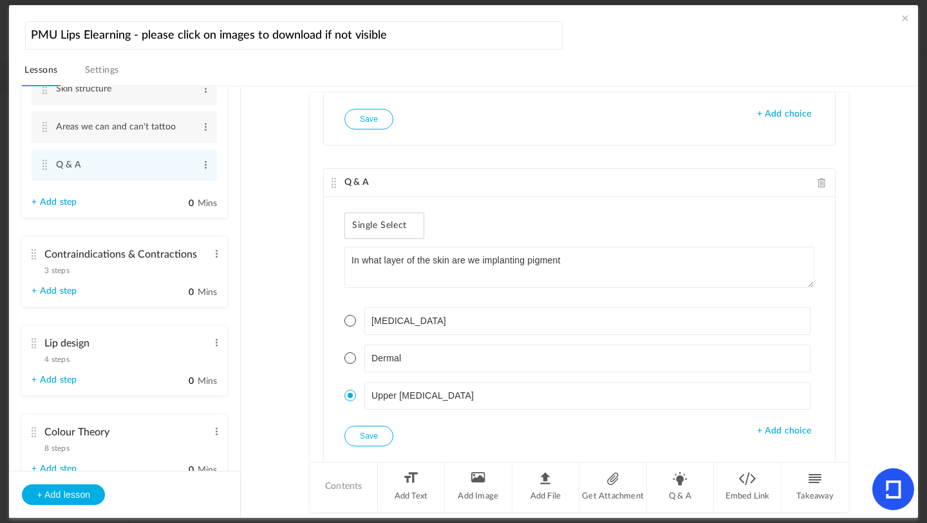
click at [62, 270] on span "3 steps" at bounding box center [56, 271] width 24 height 8
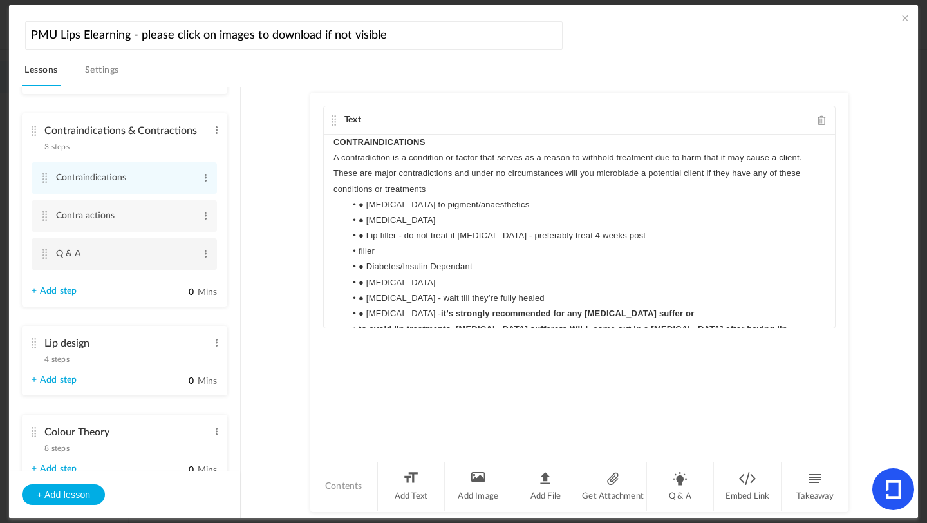
click at [46, 255] on cite at bounding box center [44, 254] width 9 height 10
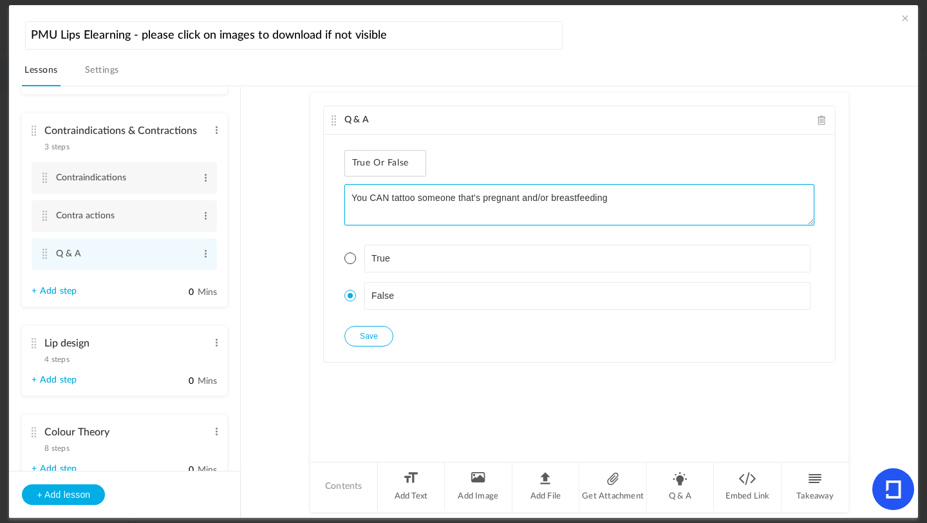
click at [388, 200] on textarea "You CAN tattoo someone that's pregnant and/or breastfeeding" at bounding box center [580, 204] width 470 height 41
click at [621, 202] on textarea "Can you tattoo someone that's pregnant and/or breastfeeding" at bounding box center [580, 204] width 470 height 41
type textarea "Can you tattoo someone that's pregnant and/or breastfeeding?"
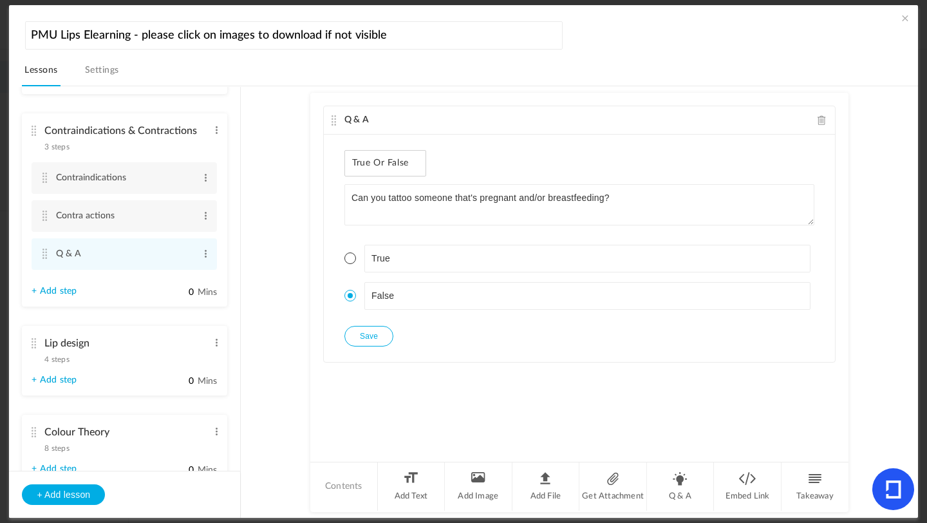
click at [403, 175] on div "True or False" at bounding box center [386, 163] width 82 height 26
click at [403, 169] on div "True or False" at bounding box center [386, 163] width 82 height 26
click at [819, 121] on span at bounding box center [822, 120] width 9 height 10
click at [678, 486] on li "Q & A" at bounding box center [681, 486] width 68 height 48
click at [450, 171] on div "Single Select Single Select Multi Select True or False Paragraph Answer" at bounding box center [404, 163] width 118 height 26
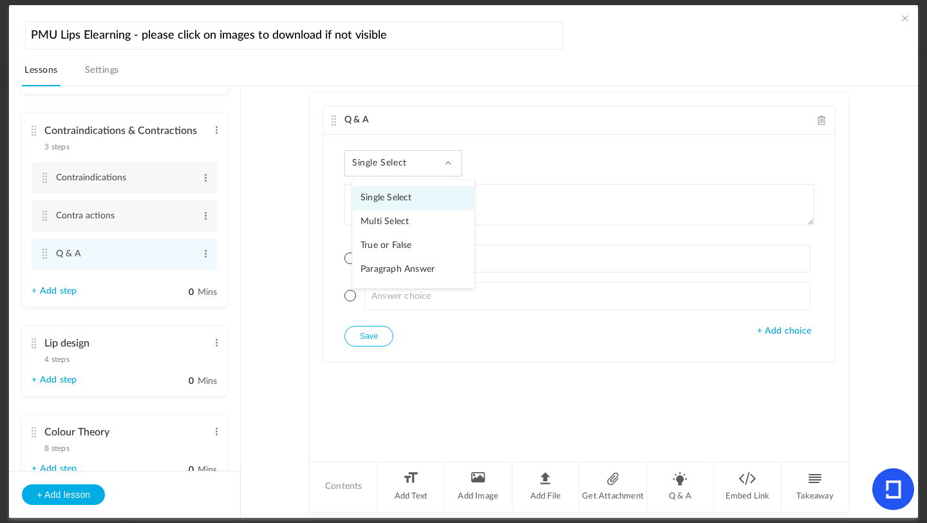
click at [410, 226] on link "Multi Select" at bounding box center [413, 222] width 121 height 24
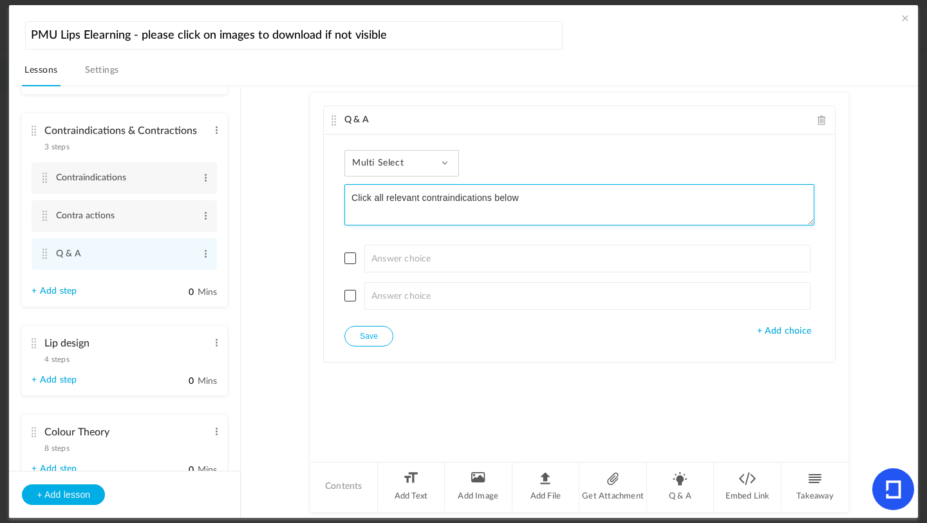
type textarea "Click all relevant contraindications below"
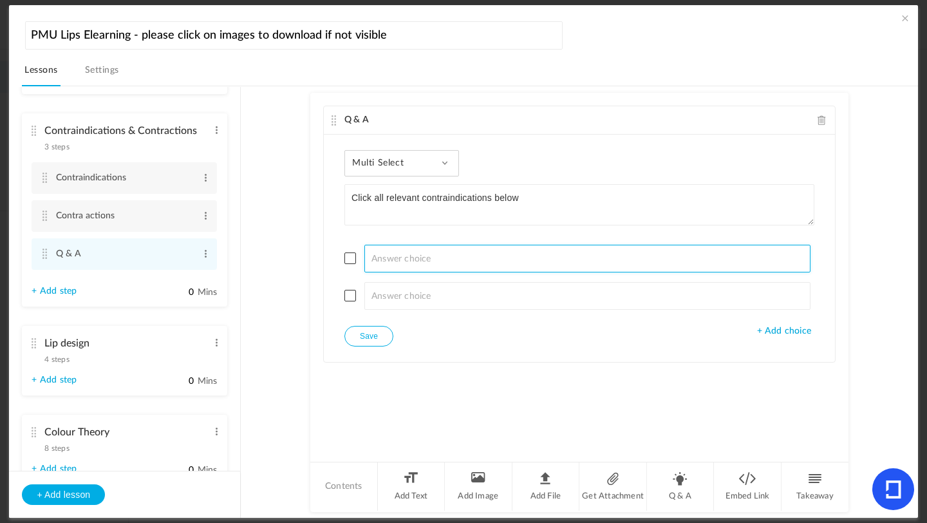
click at [381, 260] on input at bounding box center [588, 259] width 447 height 28
type input "[MEDICAL_DATA]"
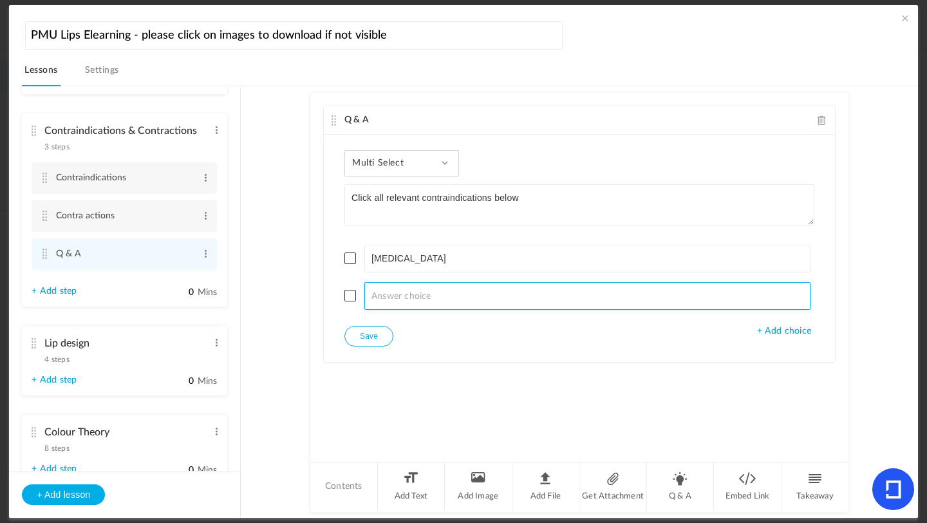
click at [392, 301] on input at bounding box center [588, 296] width 447 height 28
type input "Breastfeeding"
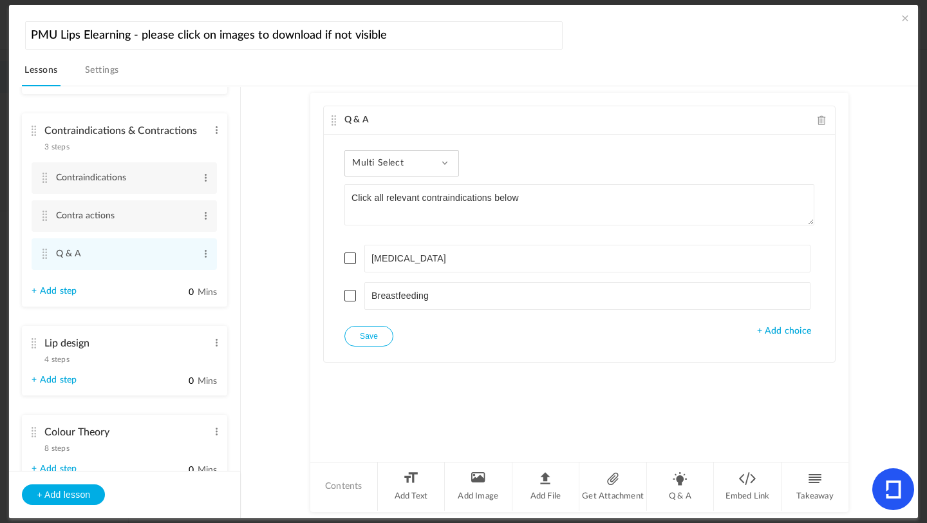
click at [770, 339] on div "Multi Select Single Select Multi Select True or False Paragraph Answer Click al…" at bounding box center [579, 248] width 511 height 227
click at [771, 335] on span "+ Add choice" at bounding box center [784, 331] width 54 height 11
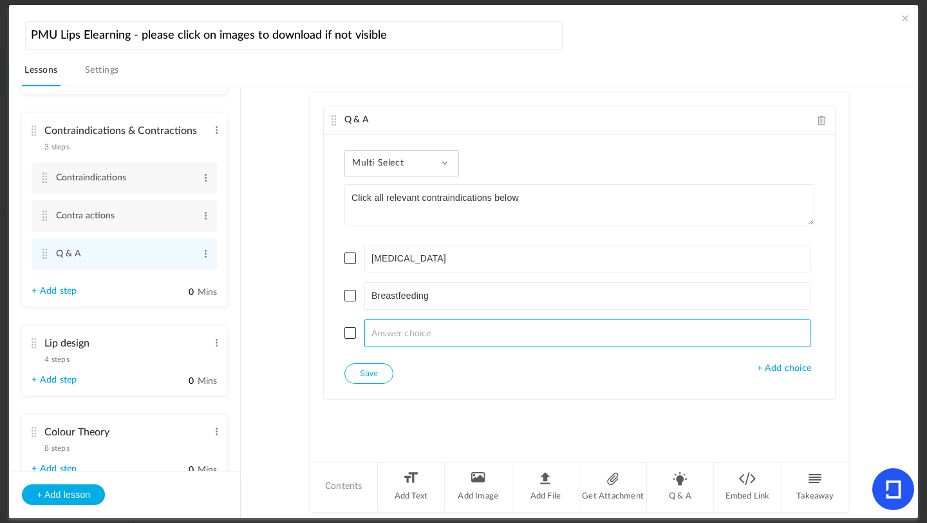
click at [474, 321] on input at bounding box center [588, 333] width 447 height 28
type input "[MEDICAL_DATA]"
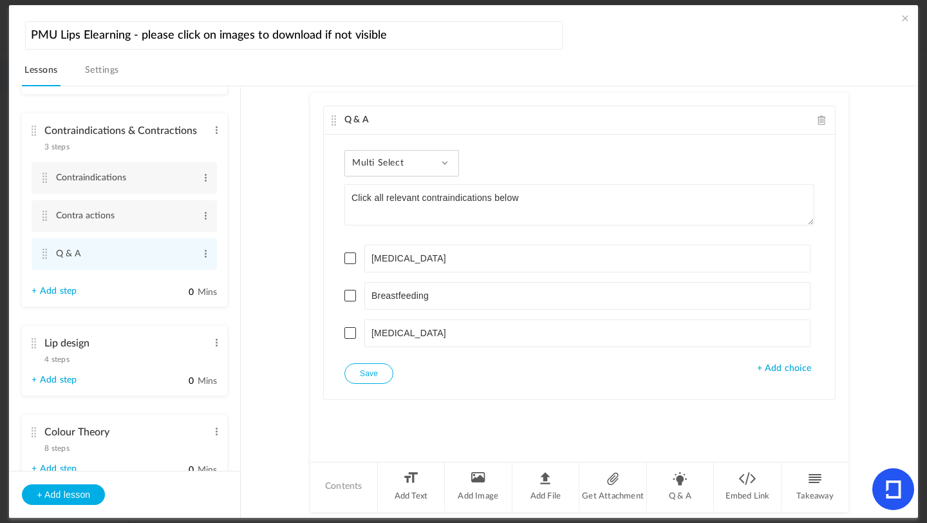
click at [773, 370] on span "+ Add choice" at bounding box center [784, 368] width 54 height 11
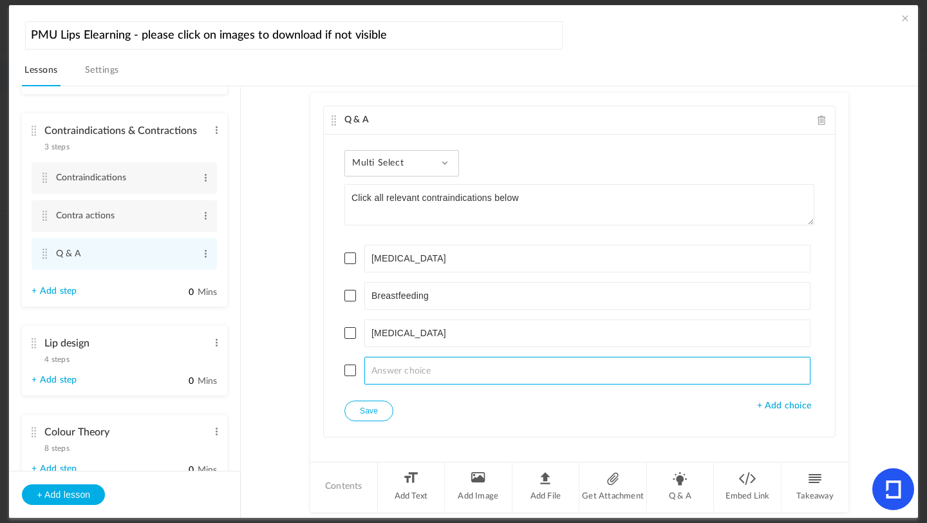
click at [399, 372] on input at bounding box center [588, 371] width 447 height 28
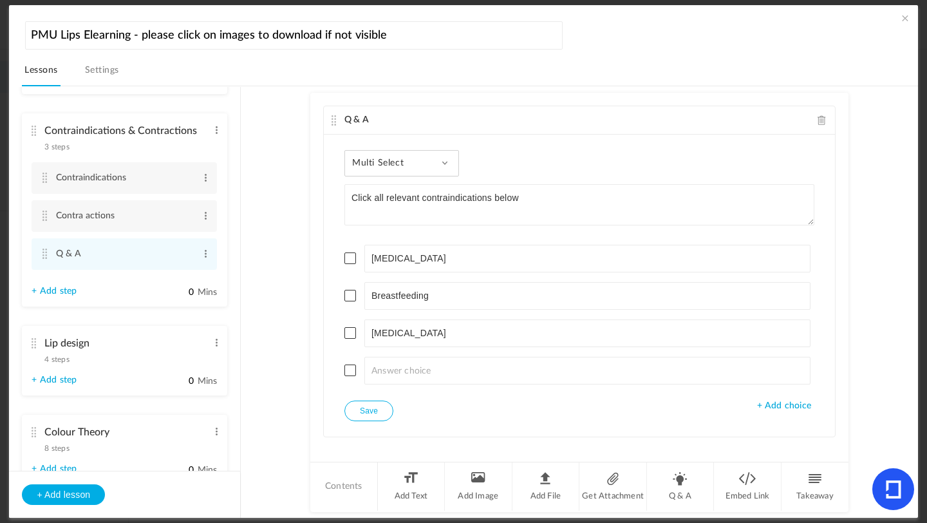
click at [779, 406] on span "+ Add choice" at bounding box center [784, 406] width 54 height 11
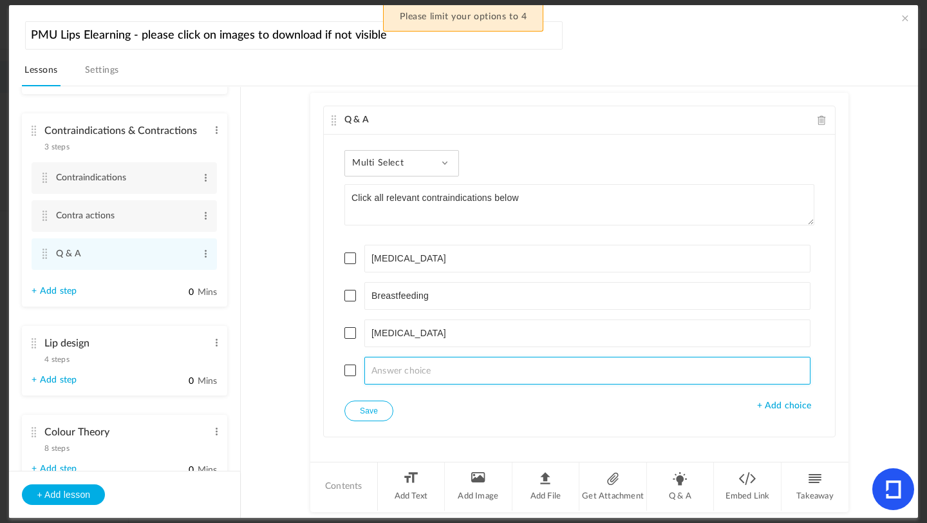
click at [465, 376] on input at bounding box center [588, 371] width 447 height 28
type input "H"
type input "B"
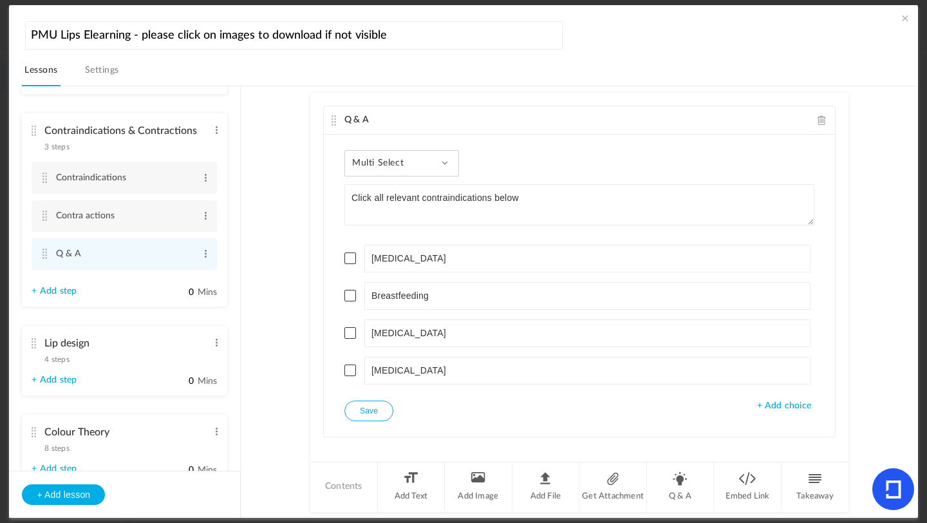
click at [348, 257] on span at bounding box center [351, 258] width 12 height 12
click at [350, 299] on span at bounding box center [351, 296] width 12 height 12
click at [349, 332] on span at bounding box center [351, 333] width 12 height 12
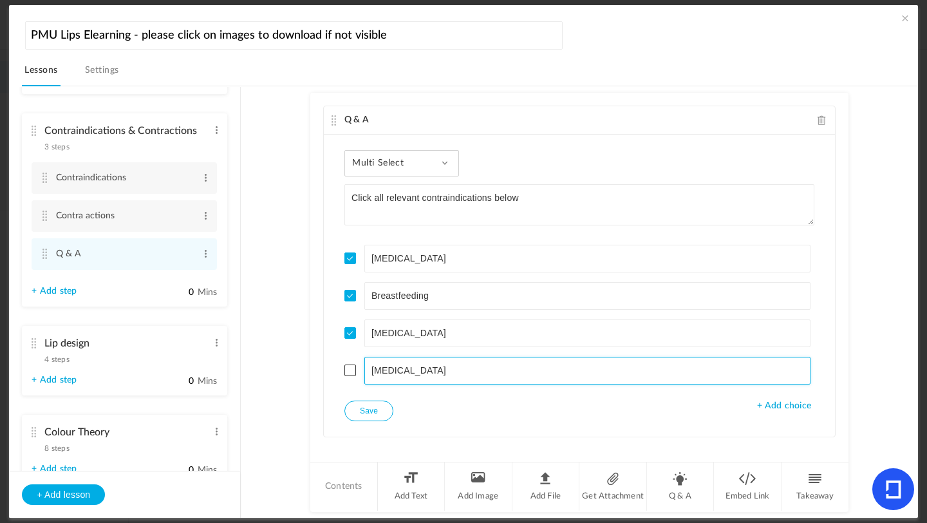
click at [450, 359] on input "[MEDICAL_DATA]" at bounding box center [588, 371] width 447 height 28
click at [436, 370] on input "[MEDICAL_DATA]" at bounding box center [588, 371] width 447 height 28
type input "[MEDICAL_DATA]"
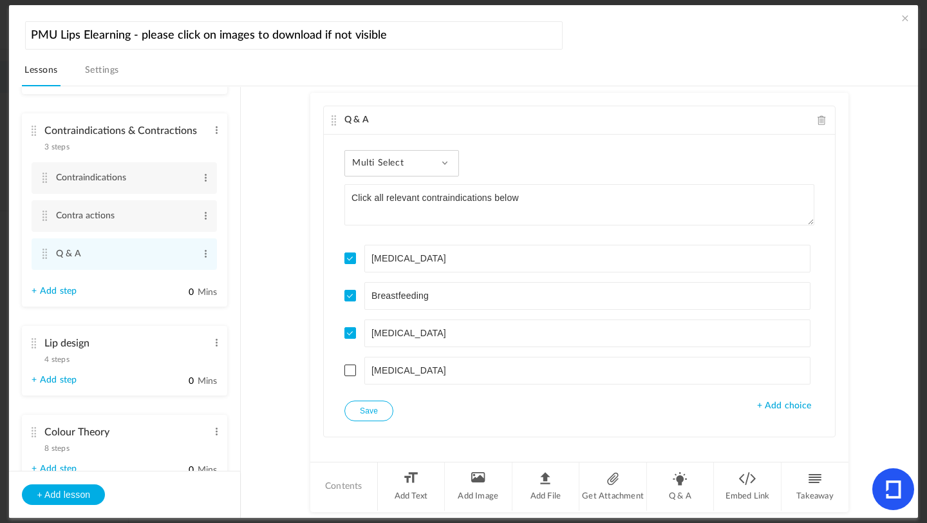
click at [371, 410] on button "Save" at bounding box center [369, 411] width 49 height 21
click at [667, 495] on li "Q & A" at bounding box center [681, 486] width 68 height 48
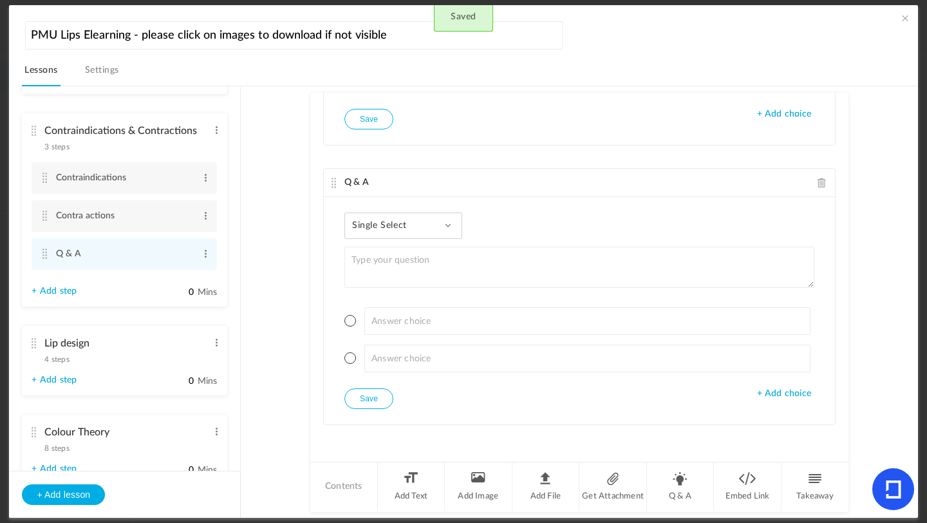
click at [419, 225] on div "Single Select Single Select Multi Select True or False Paragraph Answer" at bounding box center [404, 226] width 118 height 26
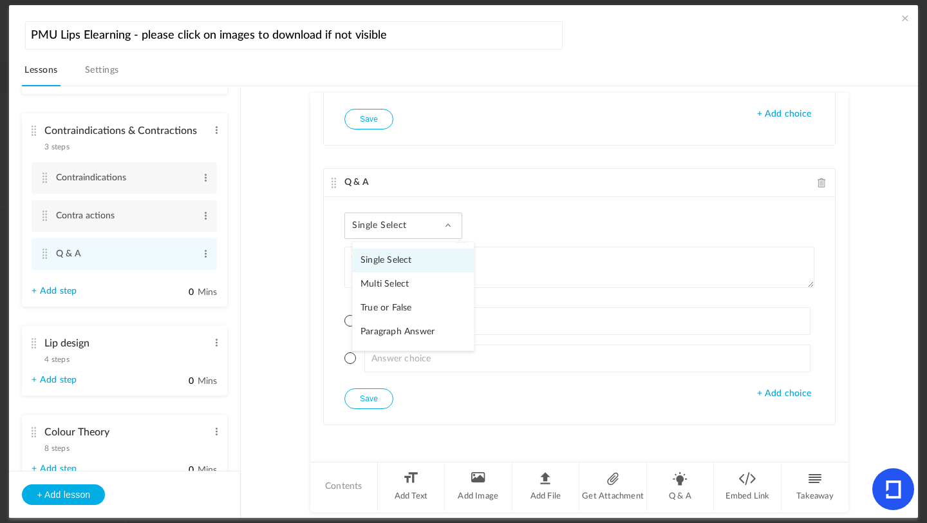
click at [412, 334] on link "Paragraph Answer" at bounding box center [413, 332] width 121 height 24
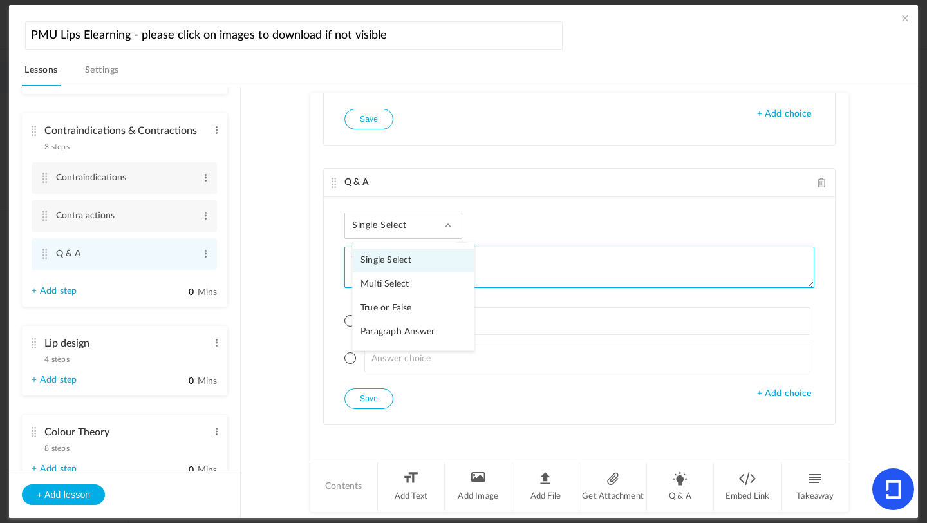
scroll to position [220, 0]
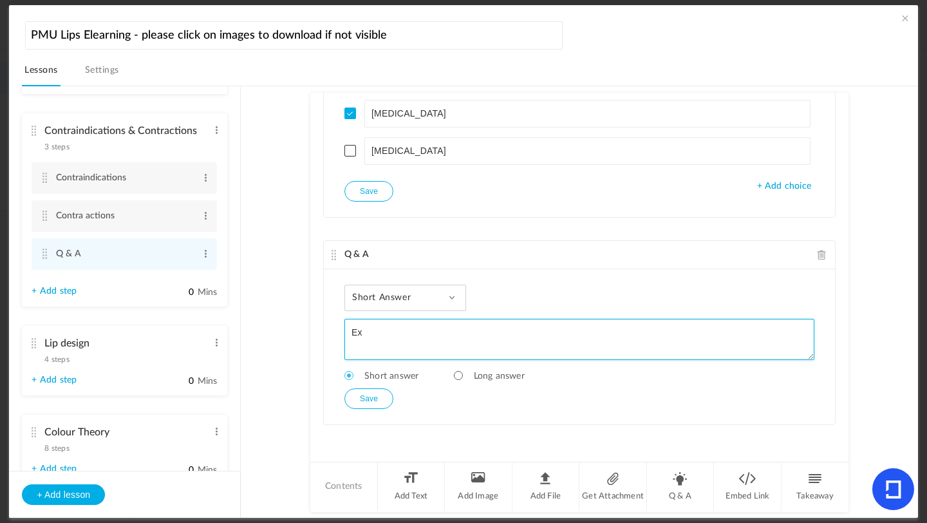
type textarea "E"
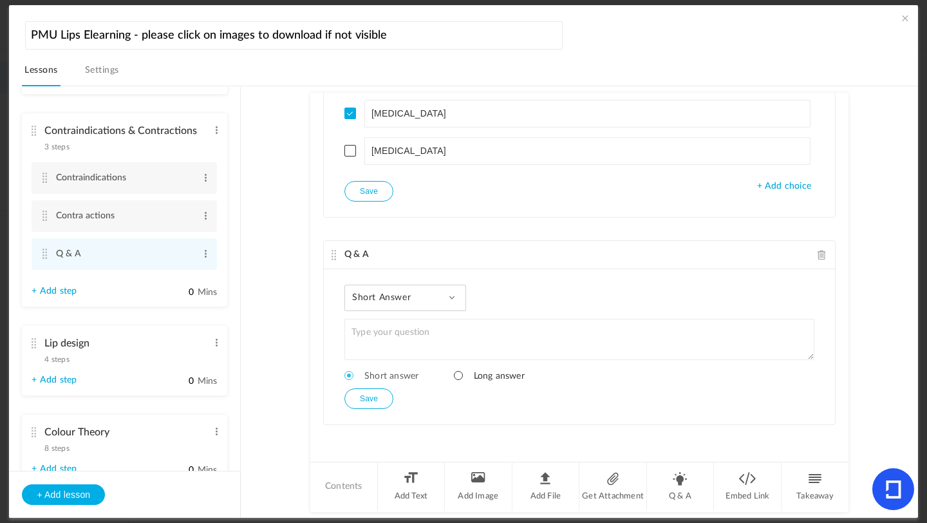
click at [456, 372] on span at bounding box center [458, 375] width 9 height 9
click at [441, 312] on div "Long Answer Single Select Multi Select True or False Paragraph Answer Short ans…" at bounding box center [579, 346] width 511 height 155
click at [442, 302] on div "Long Answer Single Select Multi Select True or False Paragraph Answer" at bounding box center [404, 298] width 119 height 26
click at [520, 363] on div at bounding box center [580, 341] width 470 height 44
click at [348, 376] on span at bounding box center [349, 375] width 9 height 9
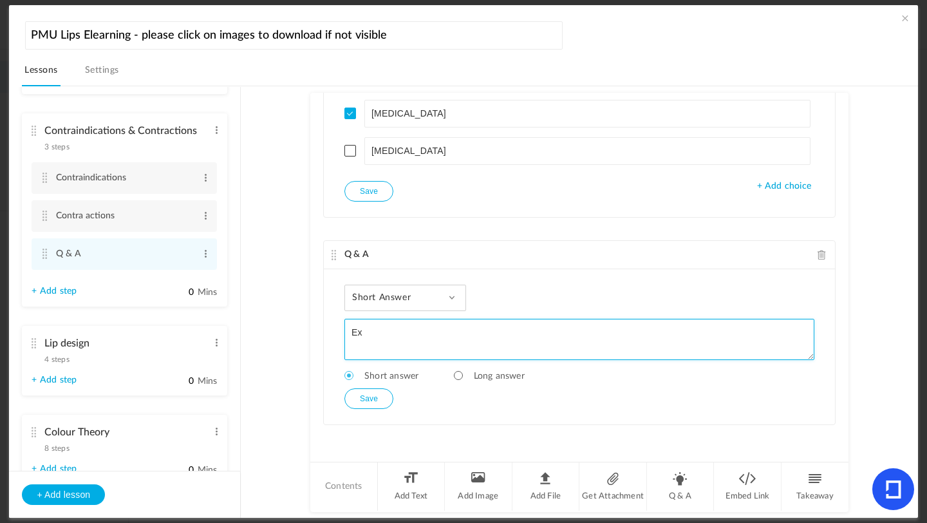
type textarea "E"
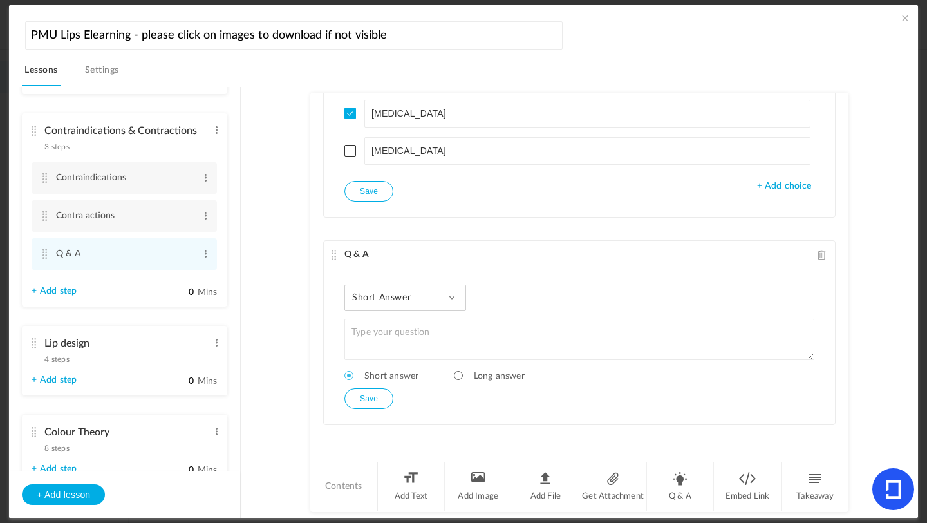
click at [432, 301] on div "Short Answer Single Select Multi Select True or False Paragraph Answer" at bounding box center [406, 298] width 122 height 26
click at [400, 379] on link "True or False" at bounding box center [413, 380] width 121 height 24
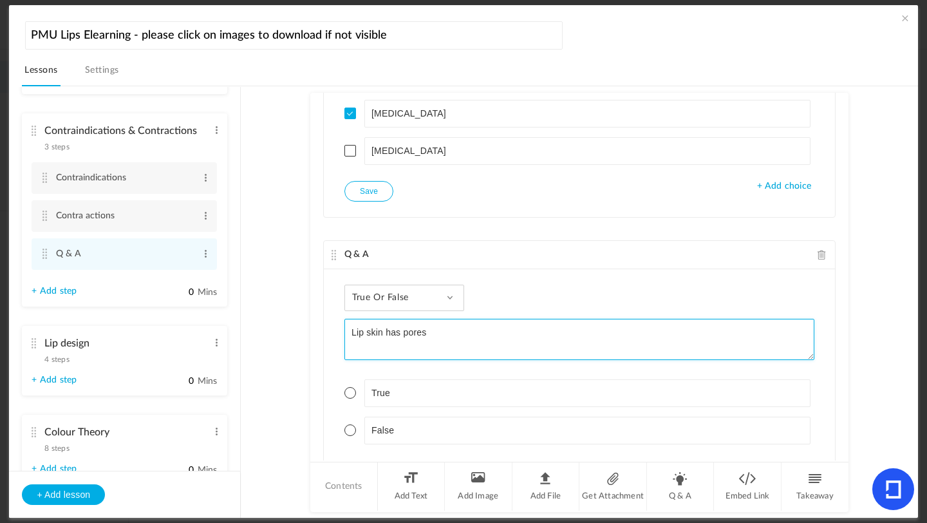
type textarea "Lip skin has pores"
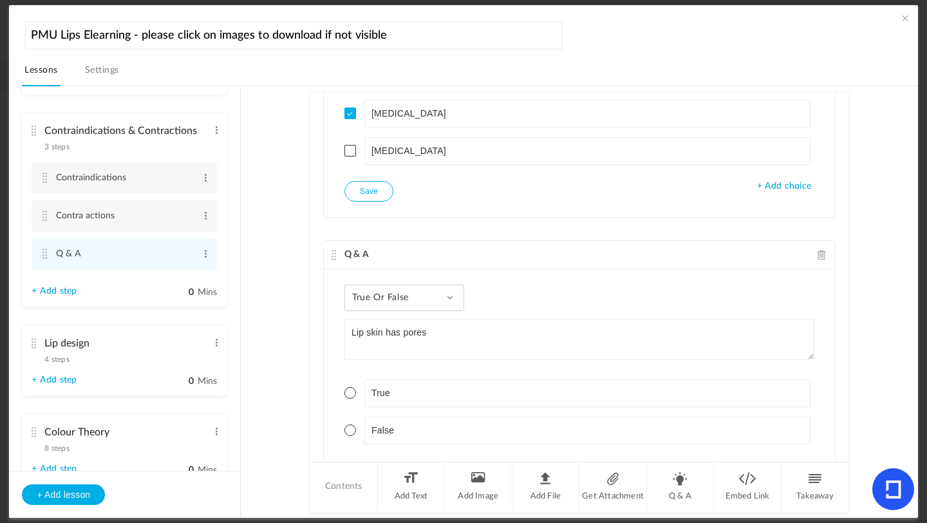
click at [350, 428] on span at bounding box center [351, 430] width 12 height 12
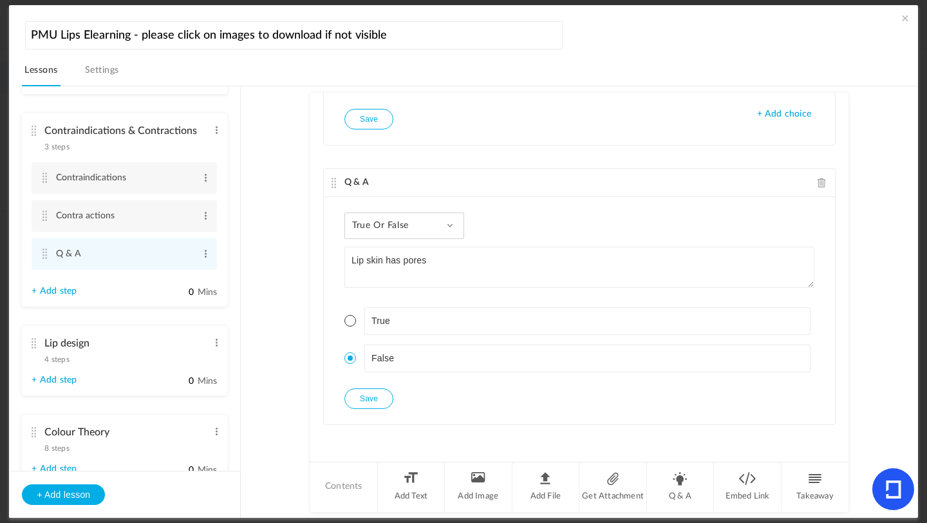
click at [379, 399] on button "Save" at bounding box center [369, 398] width 49 height 21
click at [674, 489] on li "Q & A" at bounding box center [681, 486] width 68 height 48
click at [444, 233] on div "Single Select Single Select Multi Select True or False Paragraph Answer" at bounding box center [404, 226] width 118 height 26
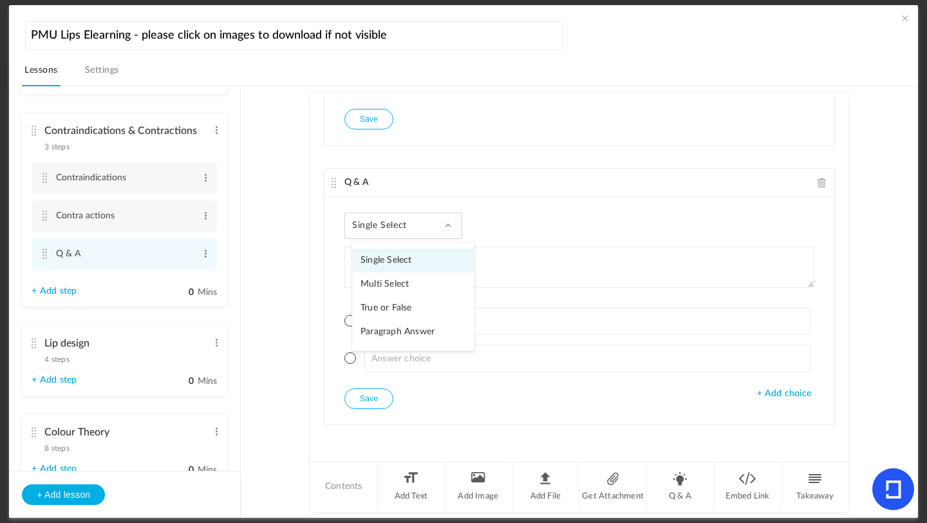
click at [412, 285] on link "Multi Select" at bounding box center [413, 284] width 121 height 24
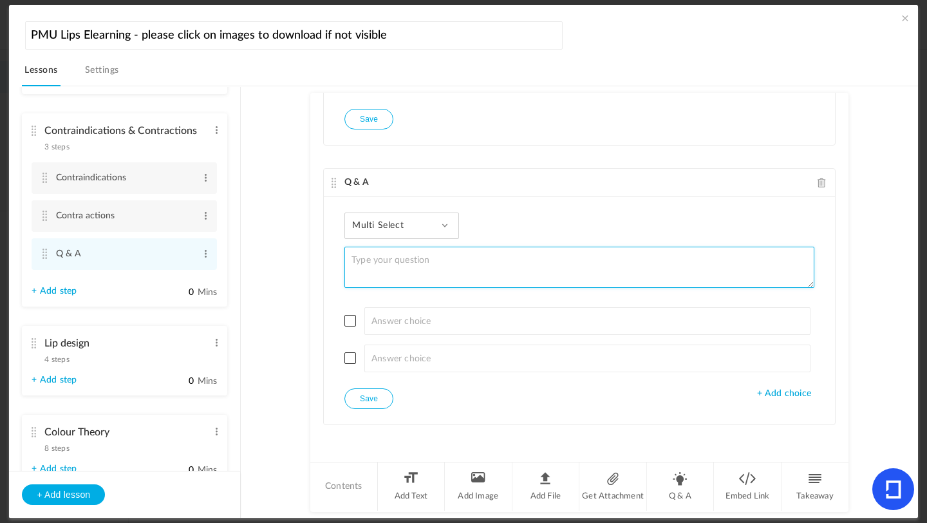
type textarea "T"
type textarea "Click a contra action a client may experience"
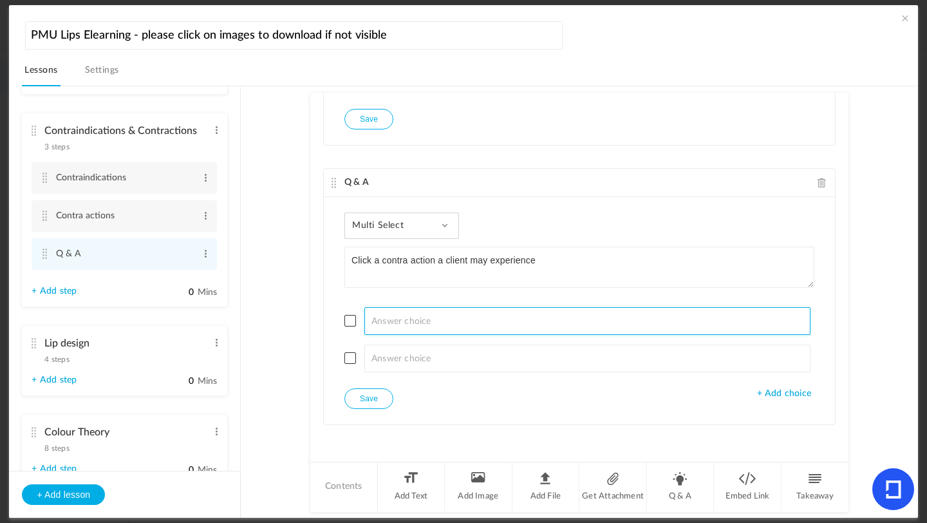
click at [401, 319] on input at bounding box center [588, 321] width 447 height 28
type input "Bruising"
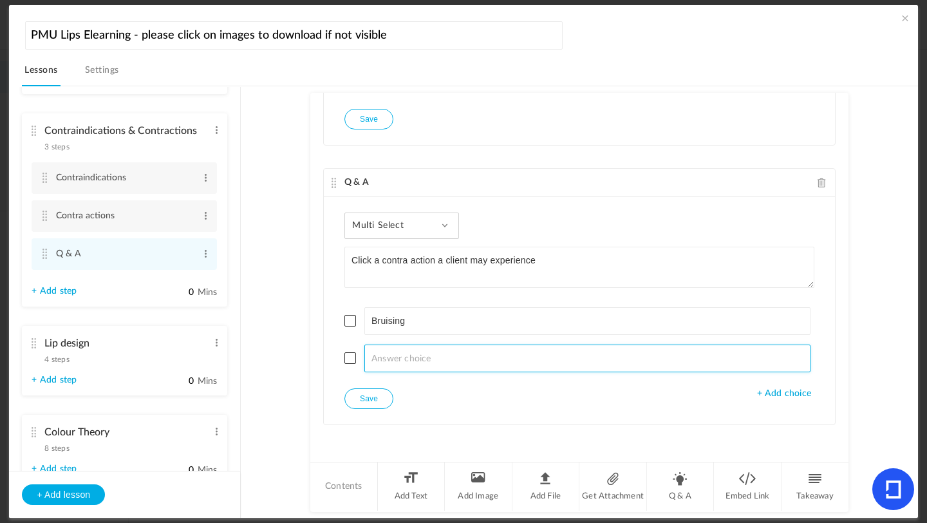
click at [400, 361] on input at bounding box center [588, 359] width 447 height 28
type input "Bleeding"
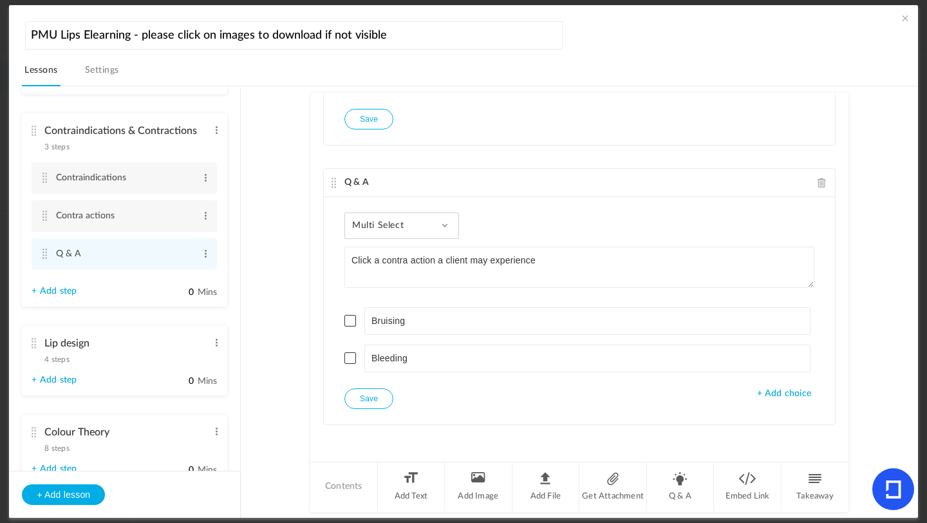
click at [770, 395] on span "+ Add choice" at bounding box center [784, 393] width 54 height 11
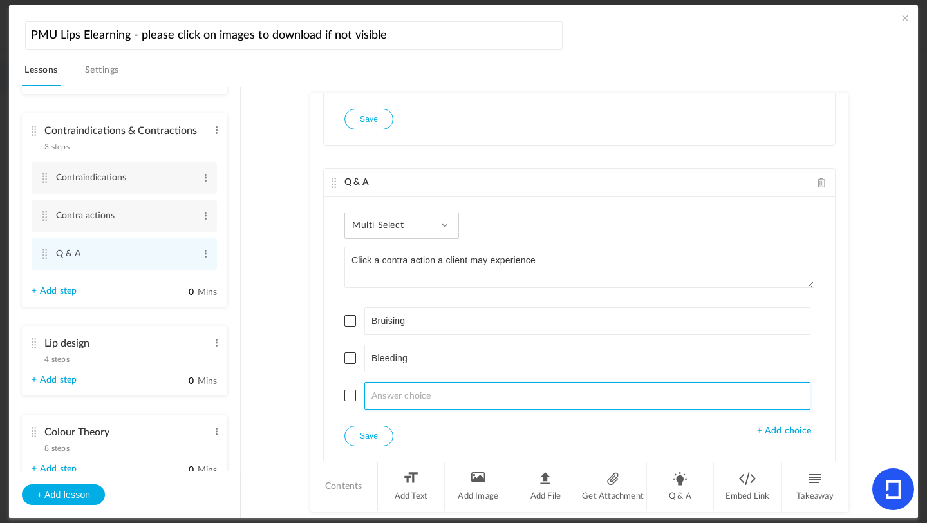
click at [394, 404] on input at bounding box center [588, 396] width 447 height 28
type input "Migration of pigment"
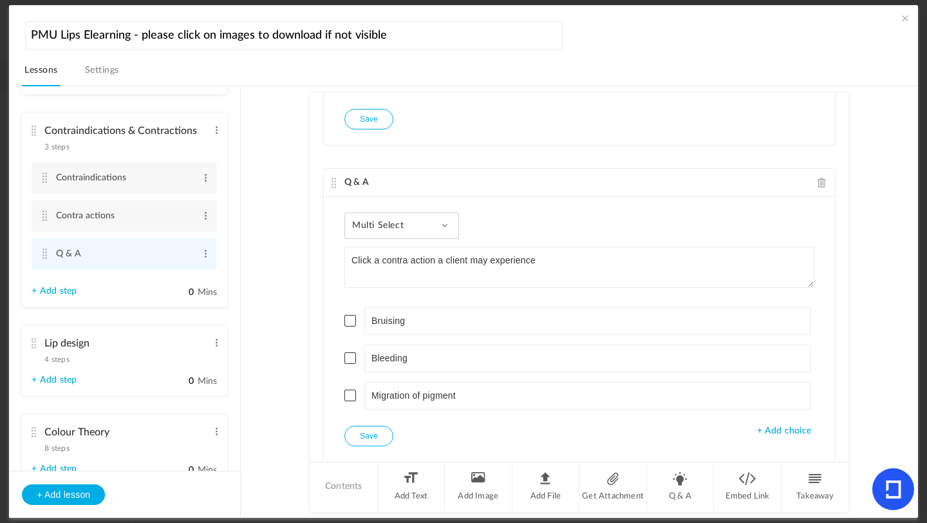
click at [776, 437] on div "Multi Select Single Select Multi Select True or False Paragraph Answer Click a …" at bounding box center [579, 329] width 511 height 265
click at [777, 433] on span "+ Add choice" at bounding box center [784, 431] width 54 height 11
click at [351, 324] on span at bounding box center [351, 321] width 12 height 12
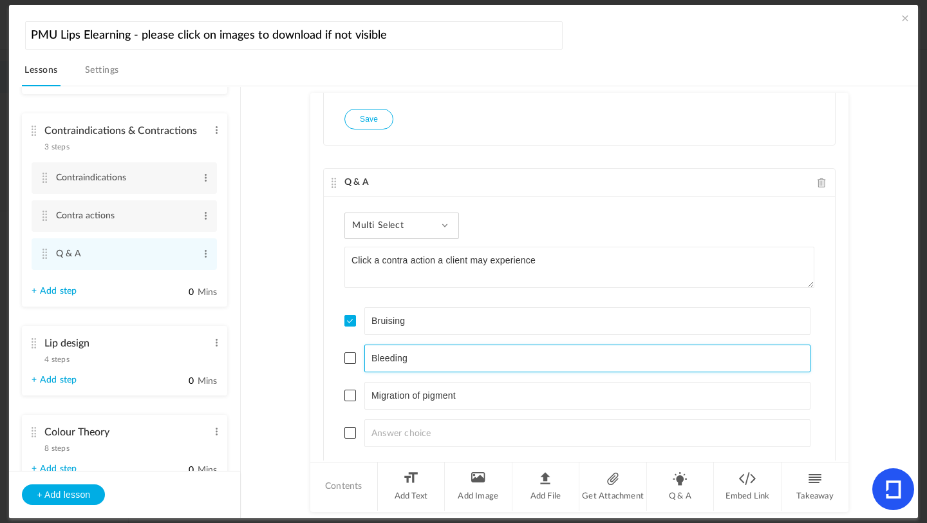
click at [350, 365] on li "Bleeding" at bounding box center [580, 359] width 470 height 28
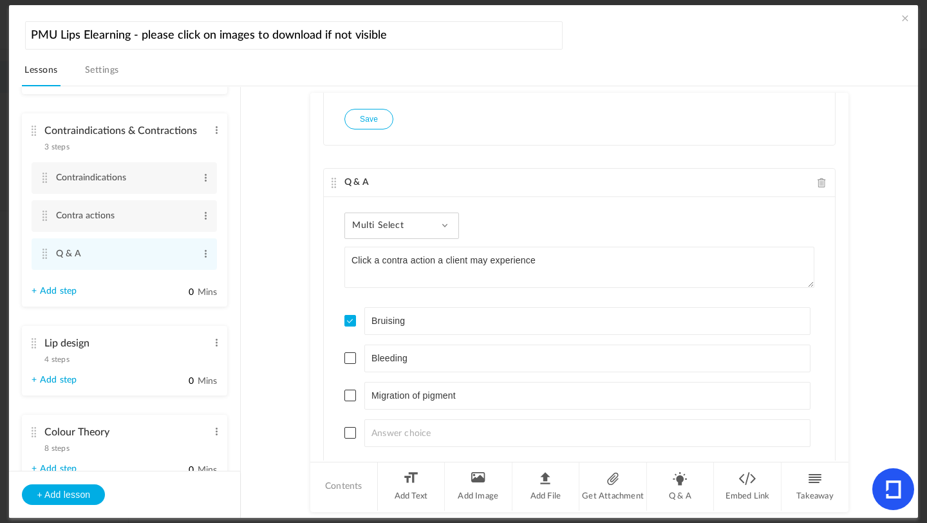
click at [350, 359] on span at bounding box center [351, 358] width 12 height 12
click at [349, 389] on li "Migration of pigment" at bounding box center [580, 396] width 470 height 28
click at [350, 395] on span at bounding box center [351, 396] width 12 height 12
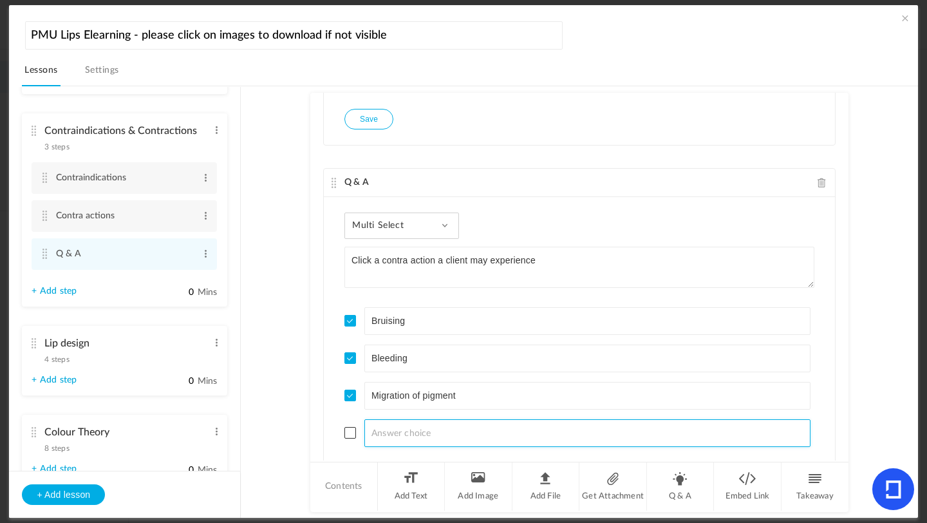
click at [406, 437] on input at bounding box center [588, 433] width 447 height 28
type input "D"
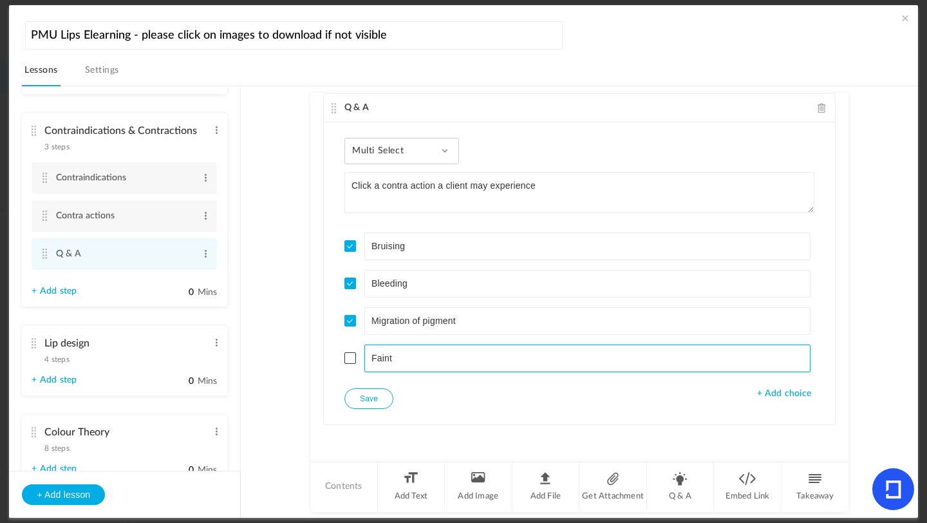
type input "Faint"
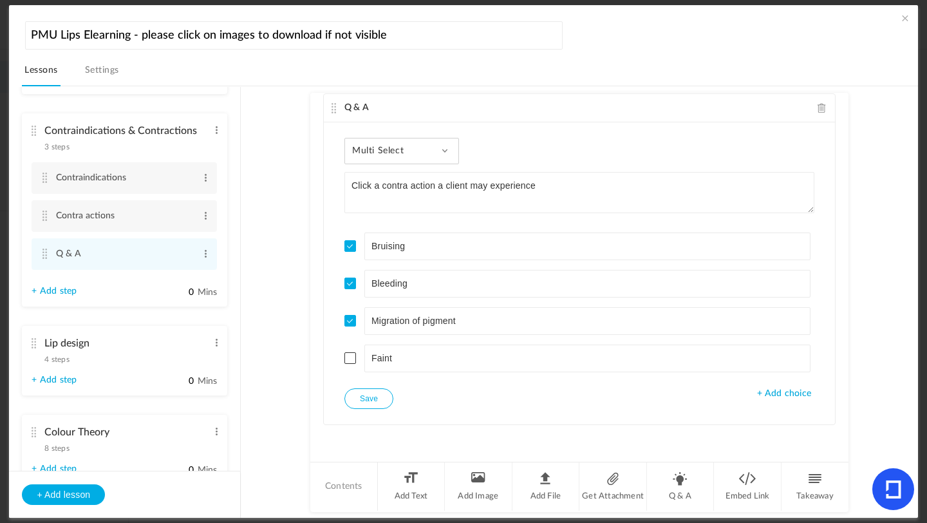
click at [366, 397] on button "Save" at bounding box center [369, 398] width 49 height 21
click at [687, 490] on li "Q & A" at bounding box center [681, 486] width 68 height 48
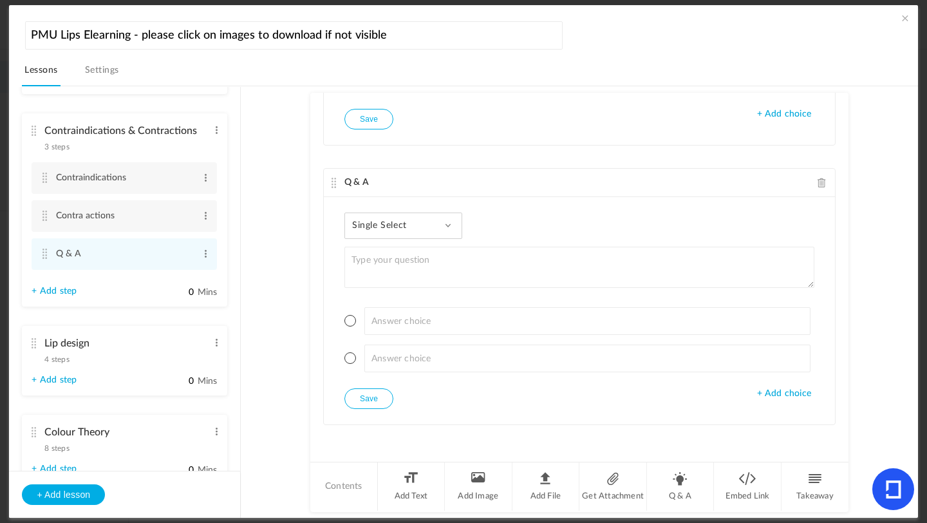
click at [445, 224] on span at bounding box center [448, 225] width 6 height 6
click at [425, 307] on link "True or False" at bounding box center [413, 308] width 121 height 24
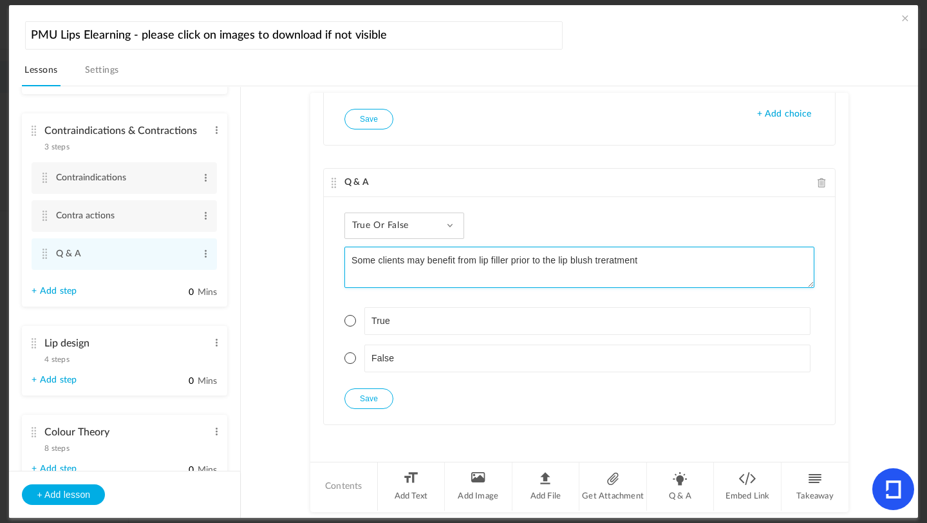
type textarea "Some clients may benefit from lip filler prior to the lip blush treratment"
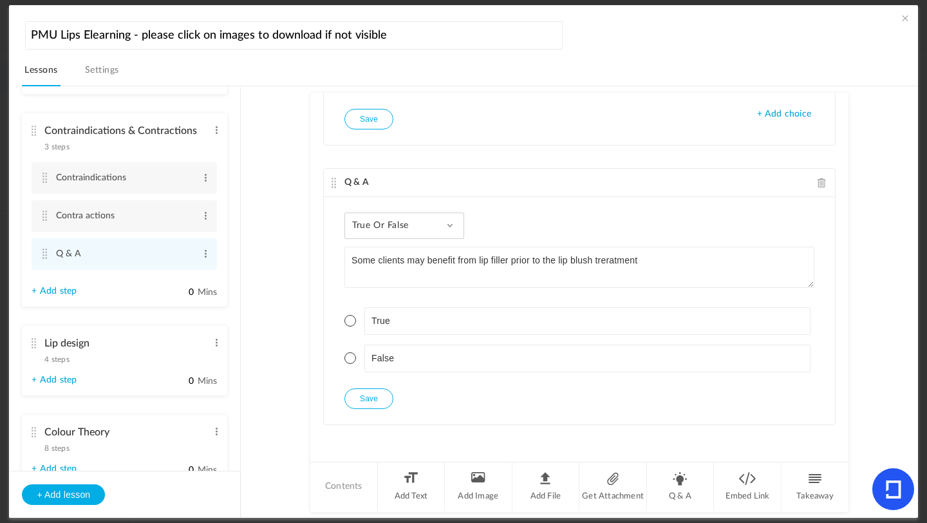
click at [352, 321] on span at bounding box center [351, 321] width 12 height 12
click at [363, 403] on button "Save" at bounding box center [369, 398] width 49 height 21
click at [688, 495] on li "Q & A" at bounding box center [681, 486] width 68 height 48
type textarea "How long should you wait after lip filler before getting lip blush?"
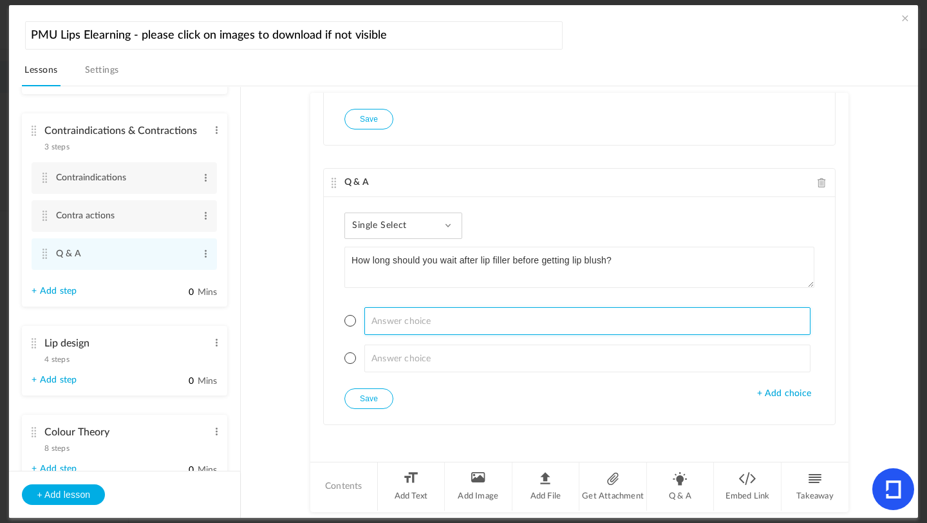
click at [406, 323] on input at bounding box center [588, 321] width 447 height 28
type input "1"
type input "8 weeks"
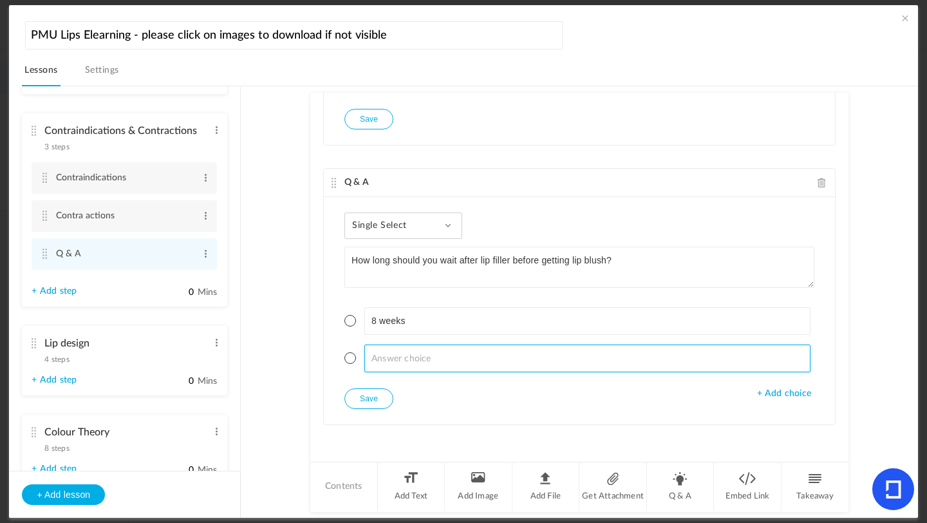
click at [391, 350] on input at bounding box center [588, 359] width 447 height 28
type input "4 weeks"
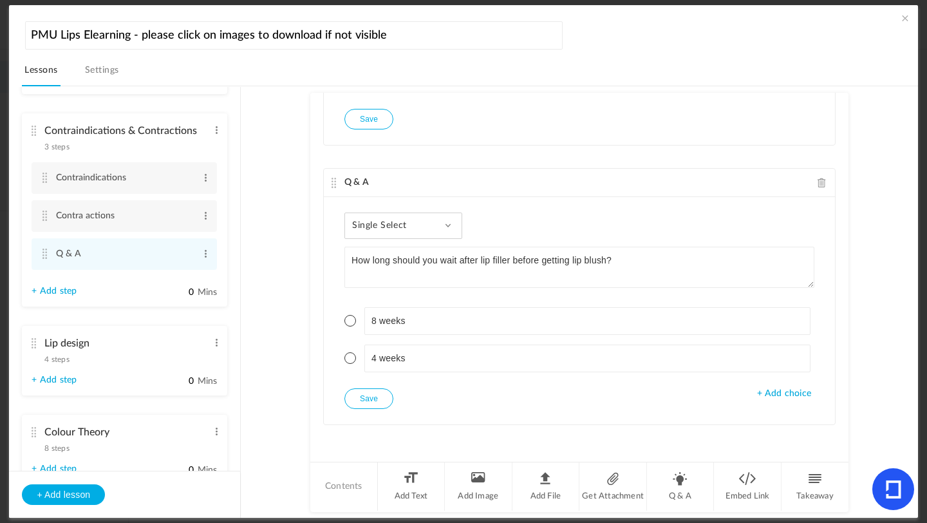
click at [351, 323] on span at bounding box center [351, 321] width 12 height 12
click at [361, 400] on button "Save" at bounding box center [369, 398] width 49 height 21
click at [375, 397] on button "Save" at bounding box center [369, 398] width 49 height 21
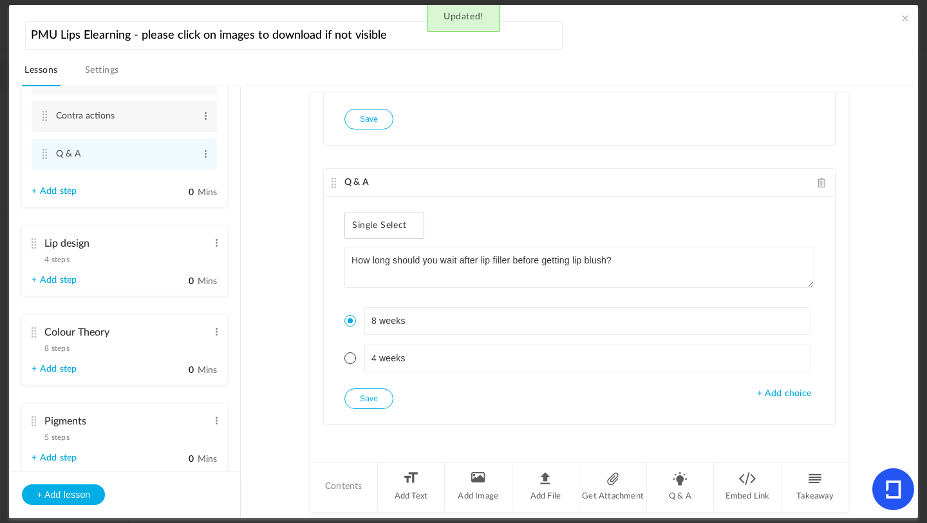
scroll to position [457, 0]
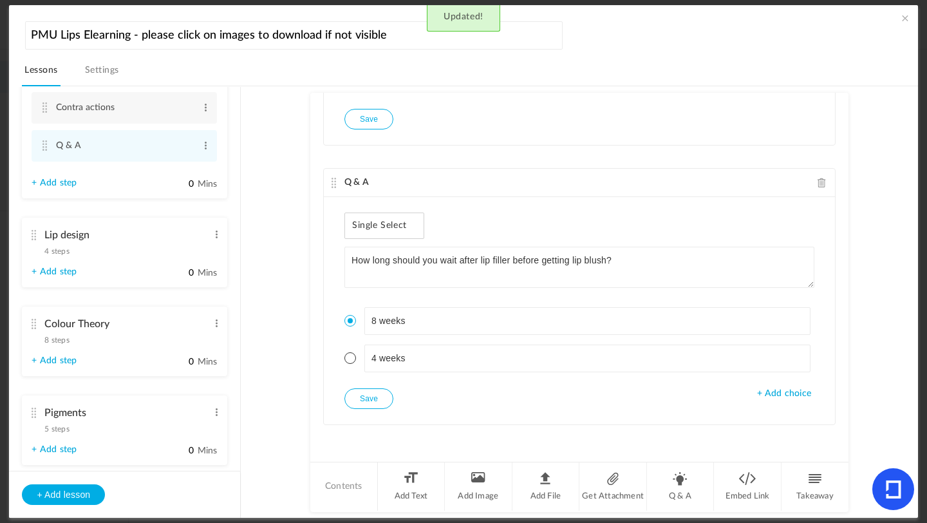
click at [32, 236] on cite at bounding box center [33, 235] width 9 height 10
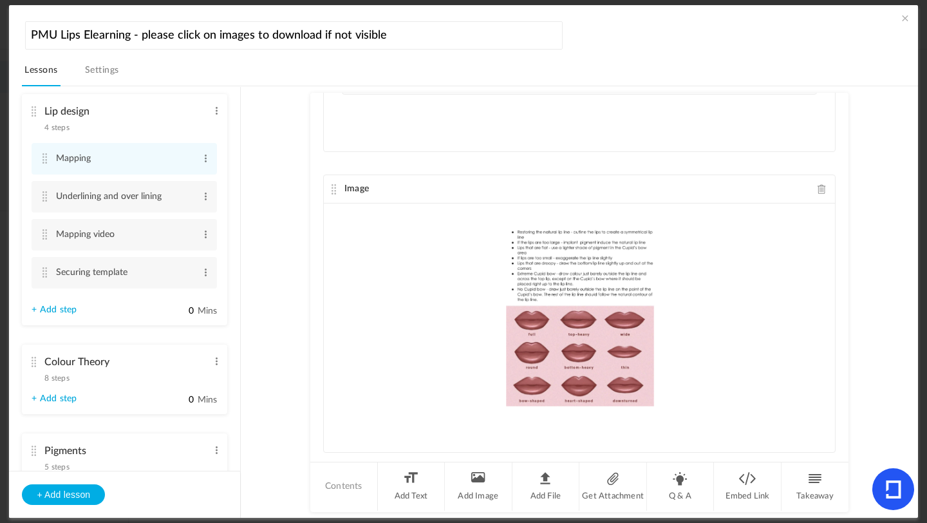
scroll to position [119, 0]
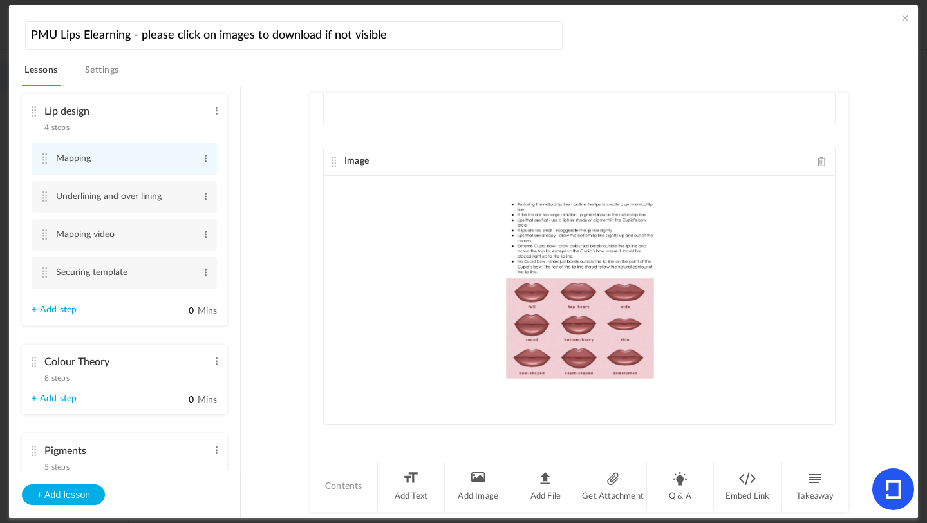
click at [59, 382] on span "8 steps" at bounding box center [56, 378] width 24 height 8
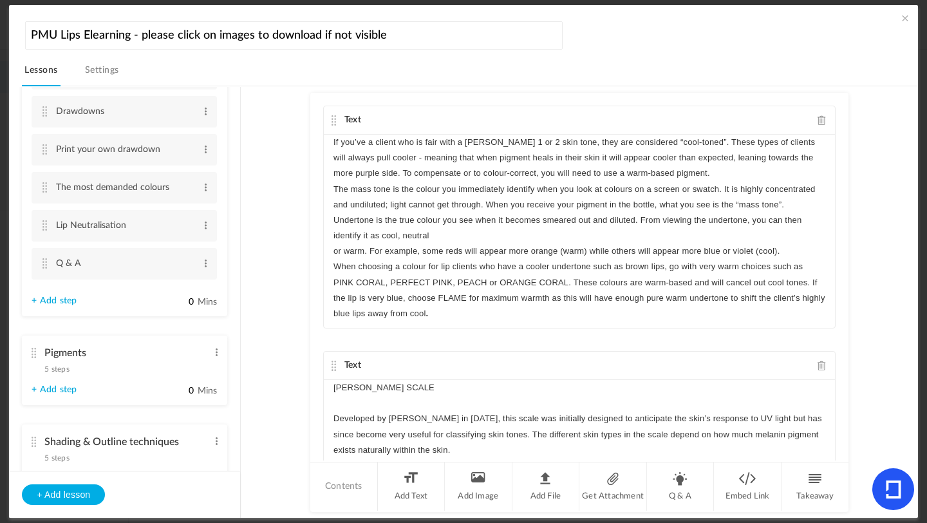
scroll to position [714, 0]
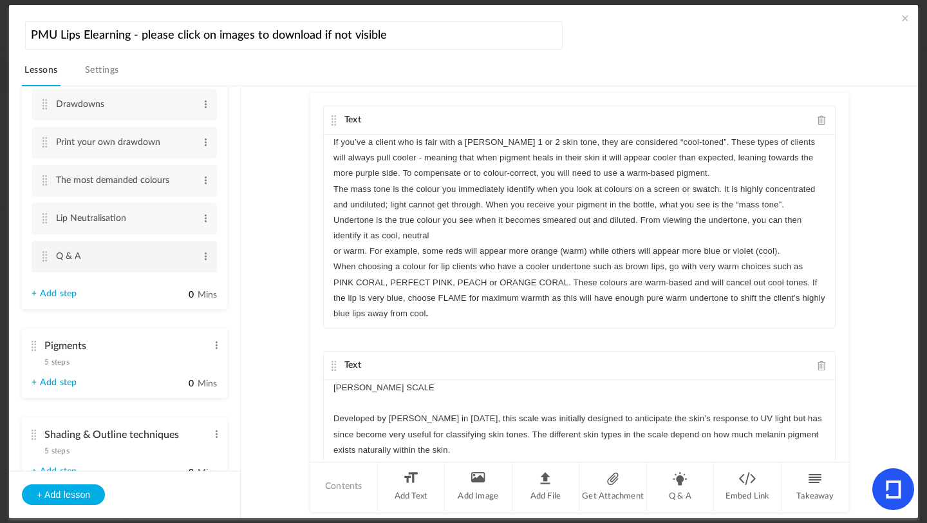
click at [43, 261] on cite at bounding box center [44, 256] width 9 height 10
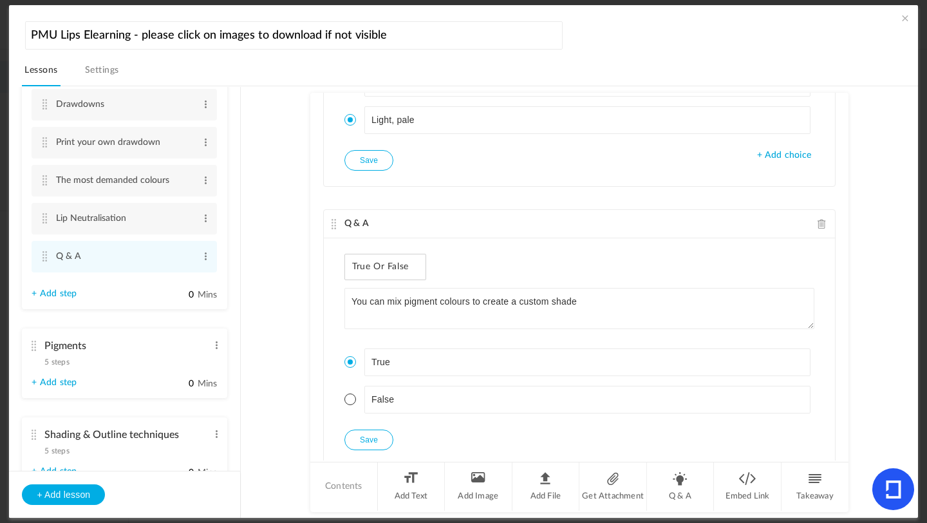
scroll to position [1764, 0]
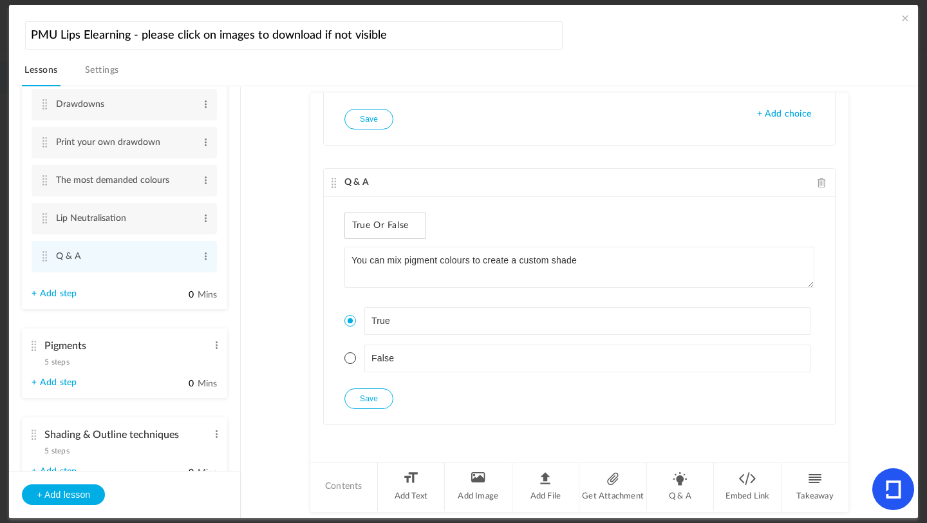
click at [55, 366] on span "5 steps" at bounding box center [56, 362] width 24 height 8
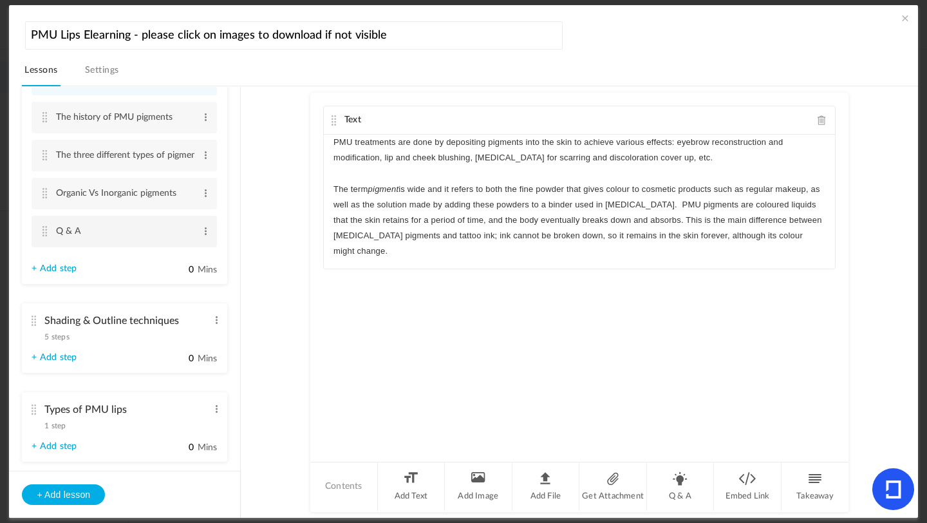
click at [45, 235] on cite at bounding box center [44, 231] width 9 height 10
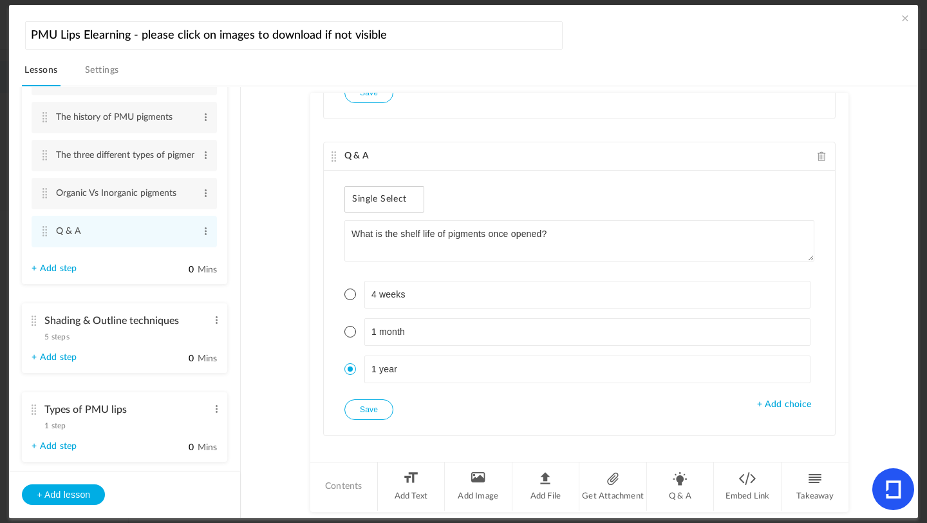
scroll to position [292, 0]
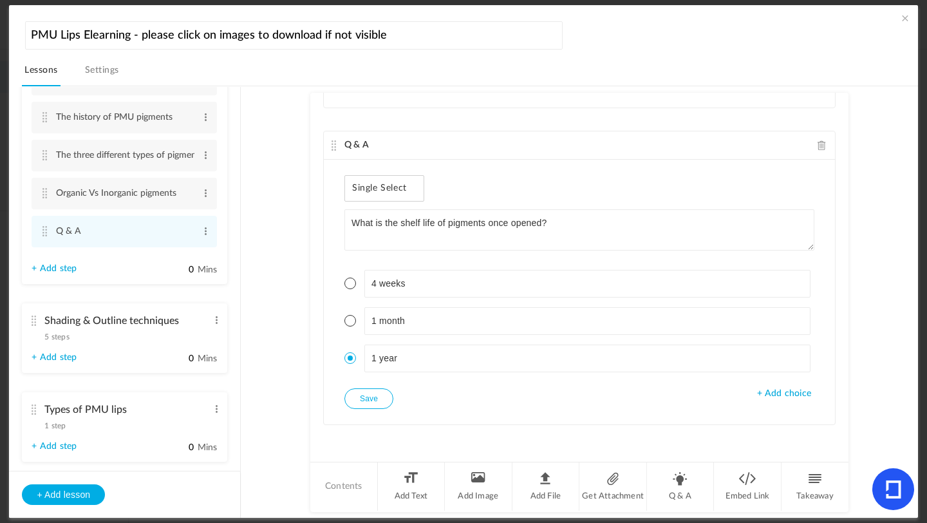
drag, startPoint x: 844, startPoint y: 153, endPoint x: 842, endPoint y: 316, distance: 162.9
click at [842, 316] on div "Q & A Single Select What is the shelf life of unopened pigments? 12 months 3 ye…" at bounding box center [579, 277] width 538 height 368
click at [53, 341] on span "5 steps" at bounding box center [56, 337] width 24 height 8
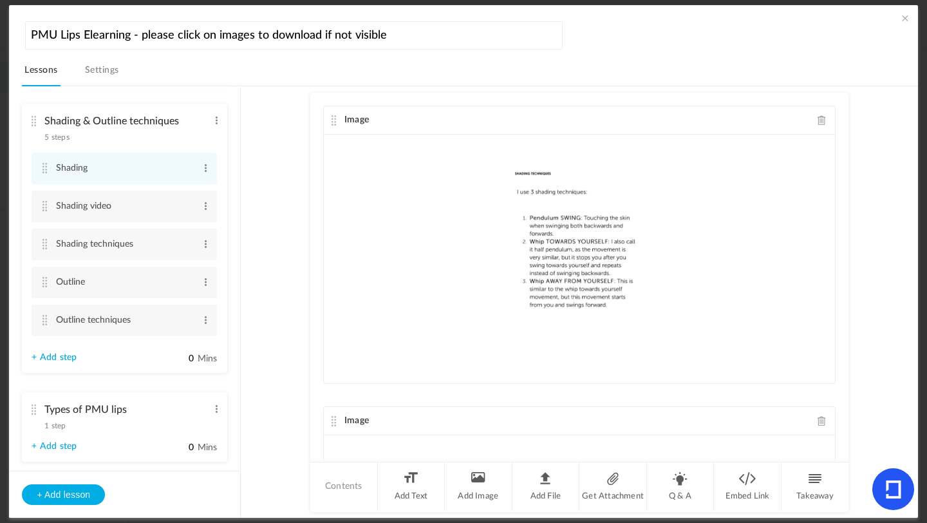
click at [66, 363] on link "+ Add step" at bounding box center [54, 357] width 45 height 11
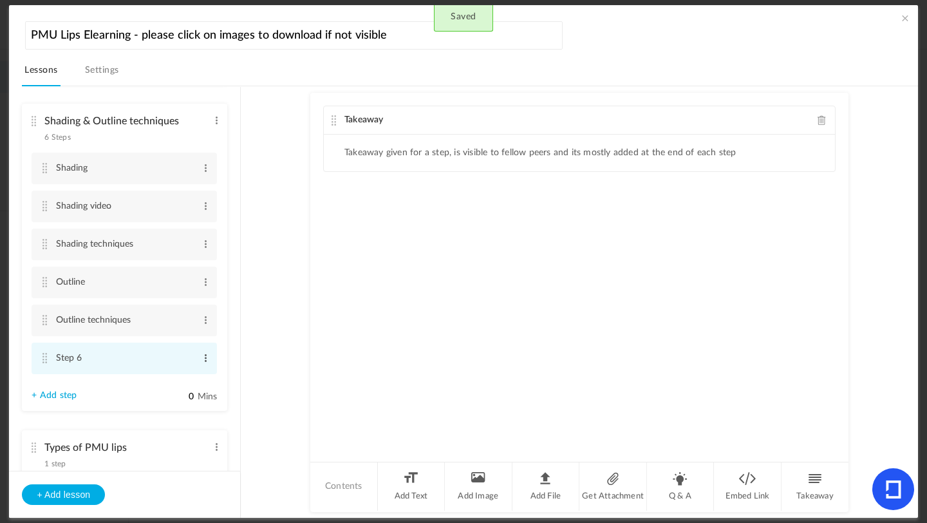
click at [204, 361] on span at bounding box center [206, 358] width 10 height 13
click at [184, 381] on link "Edit" at bounding box center [185, 379] width 50 height 15
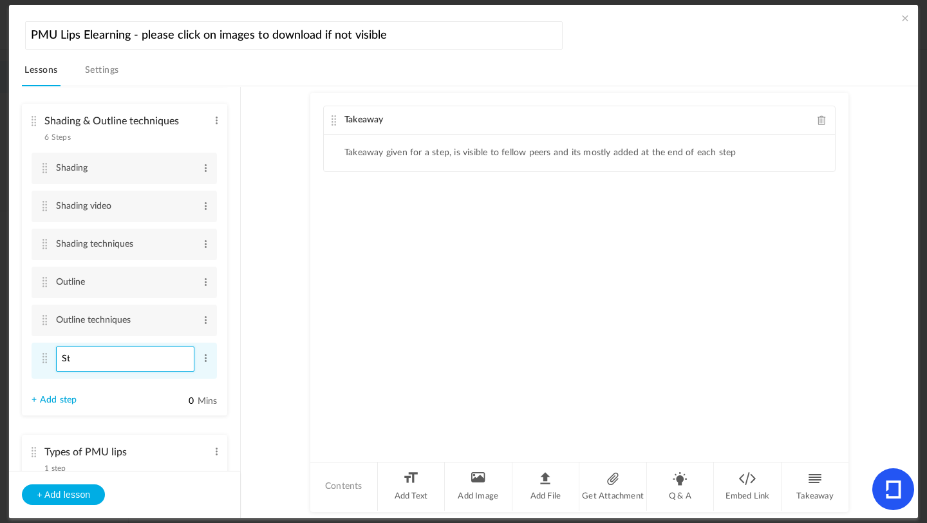
type input "S"
type input "Q&A"
click at [43, 363] on cite at bounding box center [44, 358] width 9 height 10
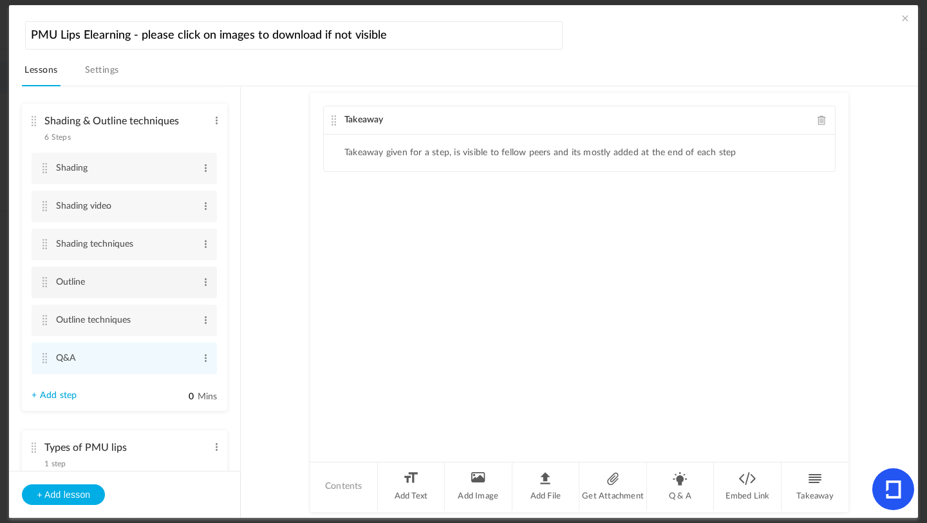
click at [43, 285] on cite at bounding box center [44, 282] width 9 height 10
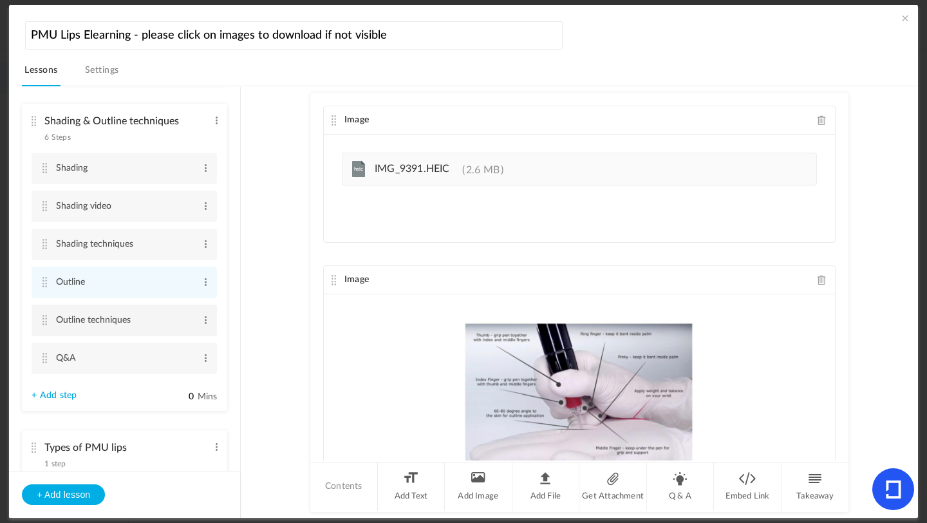
click at [48, 323] on cite at bounding box center [44, 320] width 9 height 10
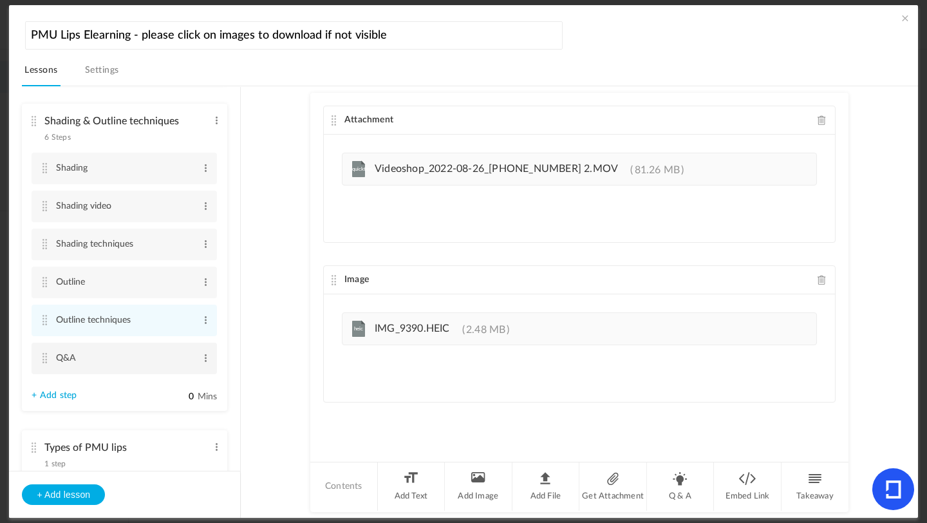
click at [48, 363] on cite at bounding box center [44, 358] width 9 height 10
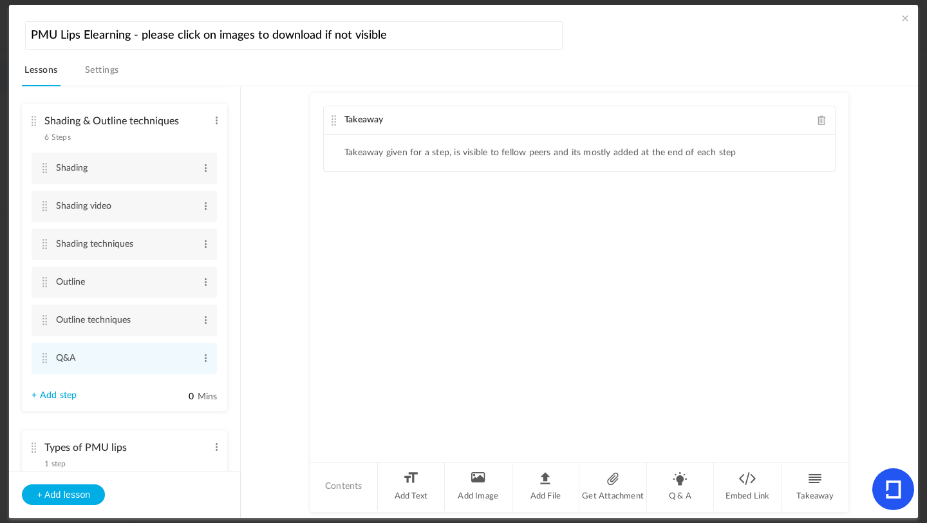
click at [821, 122] on span at bounding box center [822, 120] width 9 height 10
click at [659, 487] on li "Q & A" at bounding box center [681, 486] width 68 height 48
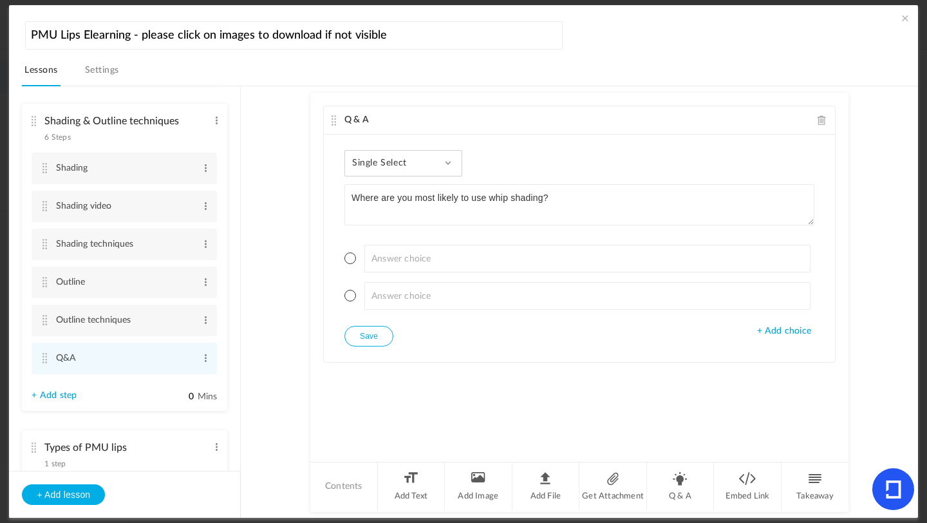
type textarea "Where are you most likely to use whip shading?"
click at [351, 261] on span at bounding box center [351, 258] width 12 height 12
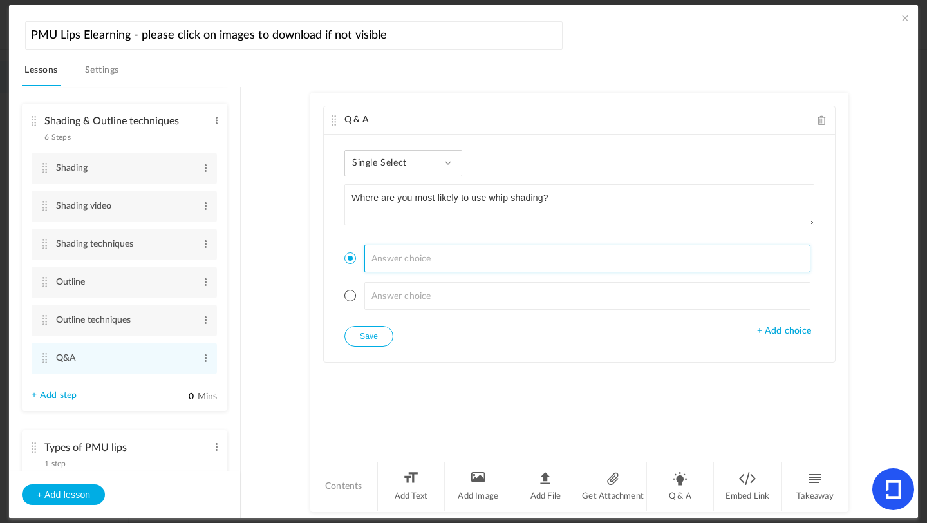
click at [406, 259] on input at bounding box center [588, 259] width 447 height 28
type input "corner of lips"
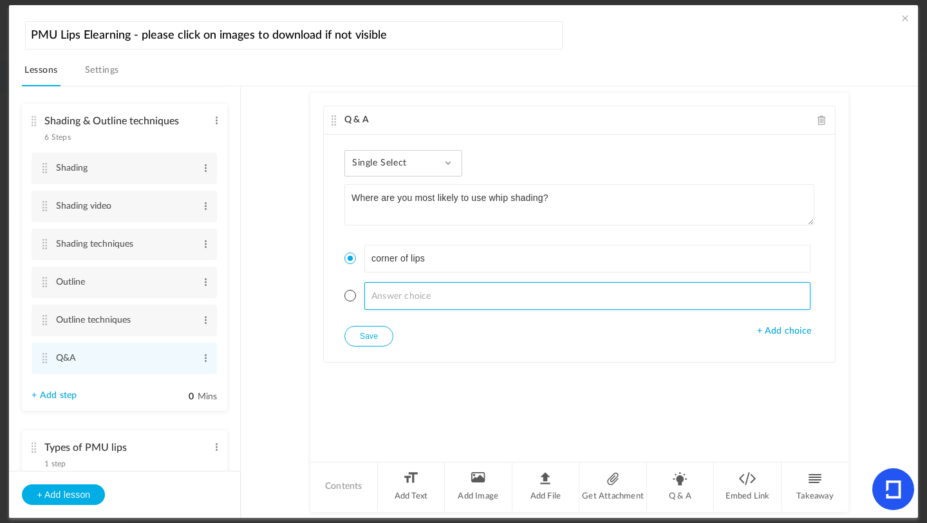
click at [380, 300] on input at bounding box center [588, 296] width 447 height 28
type input "c"
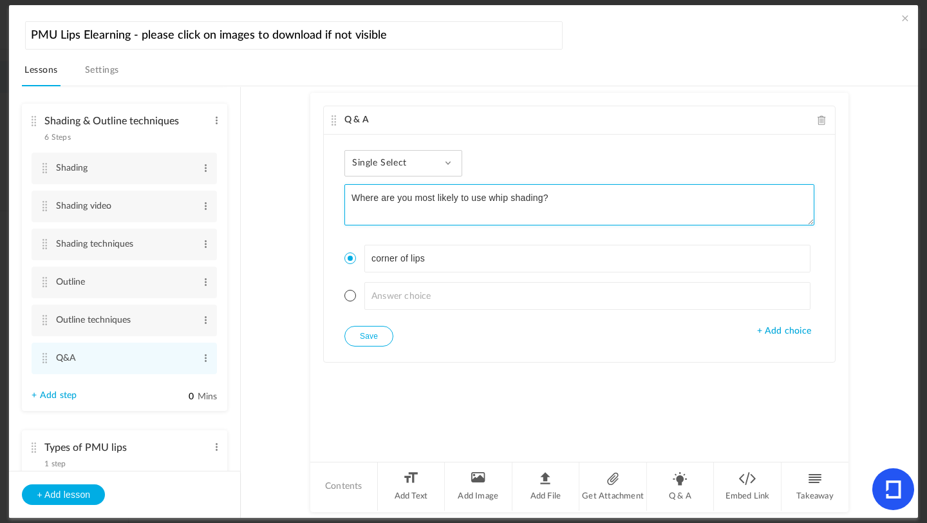
click at [538, 200] on textarea "Where are you most likely to use whip shading?" at bounding box center [580, 204] width 470 height 41
type textarea "Where are you most likely to use pendulum shading technique?"
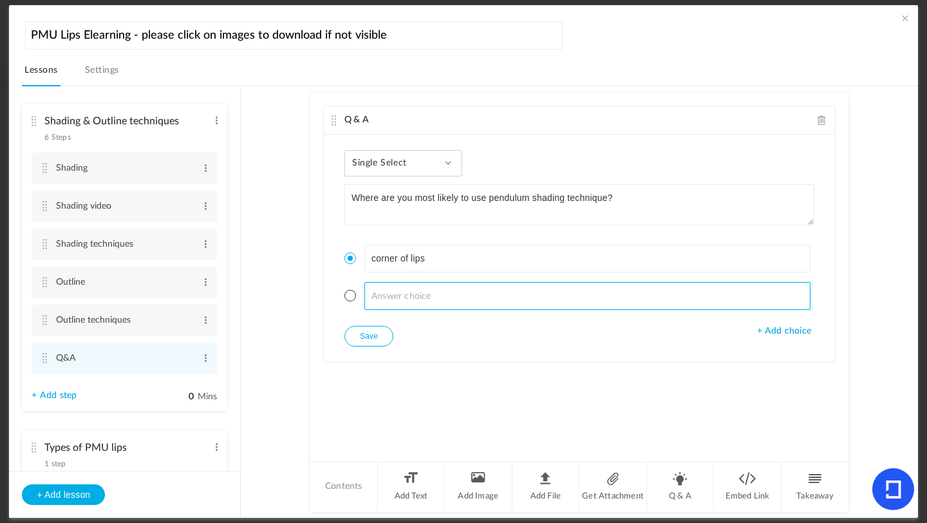
click at [389, 294] on input at bounding box center [588, 296] width 447 height 28
type input "cupids bow"
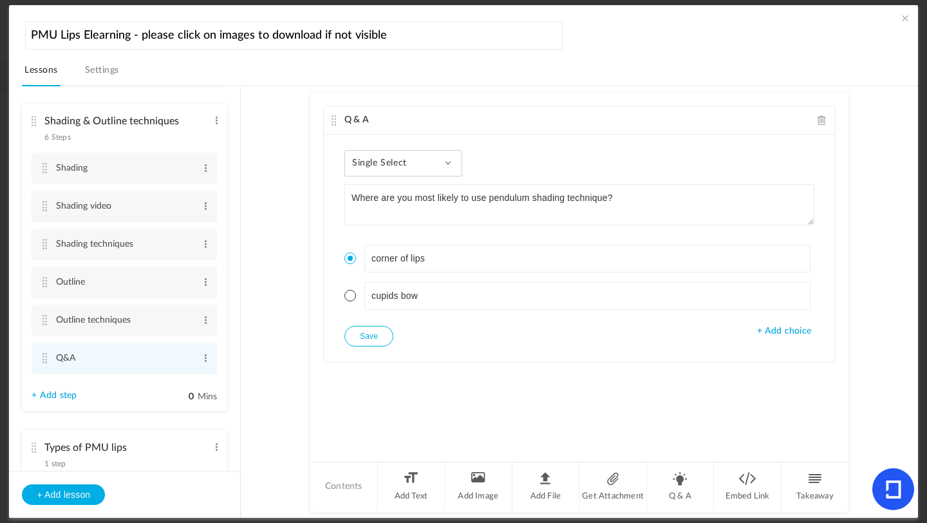
click at [786, 333] on span "+ Add choice" at bounding box center [784, 331] width 54 height 11
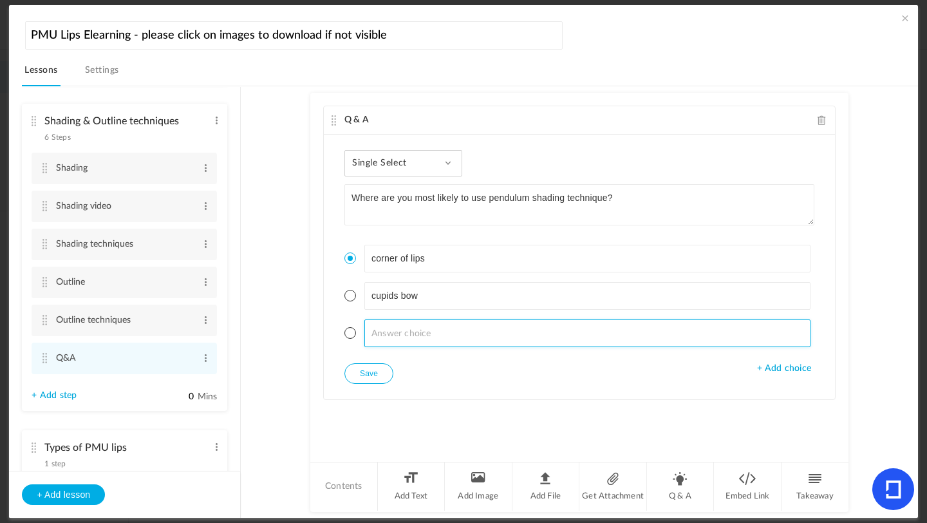
click at [412, 332] on input at bounding box center [588, 333] width 447 height 28
type input "b"
type input "m"
type input "middle of lips"
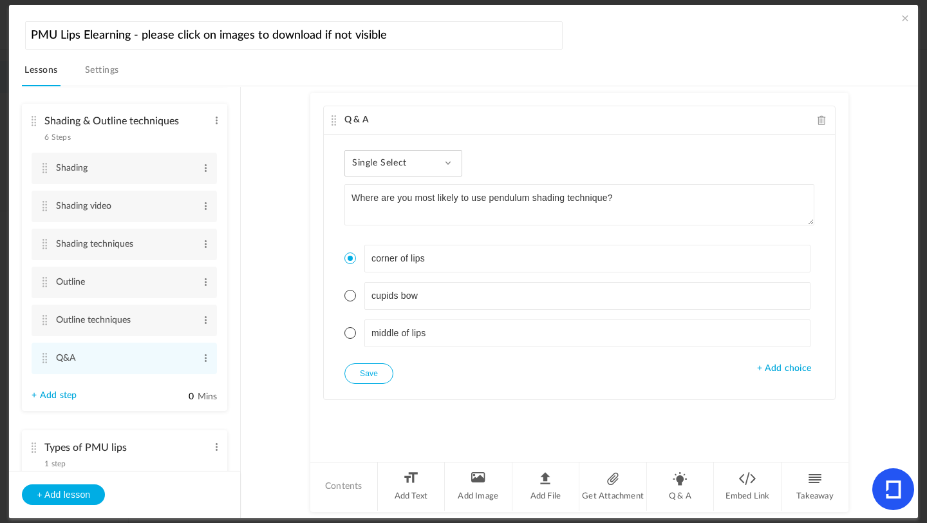
click at [356, 334] on li "middle of lips" at bounding box center [580, 333] width 470 height 28
click at [352, 334] on span at bounding box center [351, 333] width 12 height 12
click at [365, 376] on button "Save" at bounding box center [369, 373] width 49 height 21
click at [678, 486] on li "Q & A" at bounding box center [681, 486] width 68 height 48
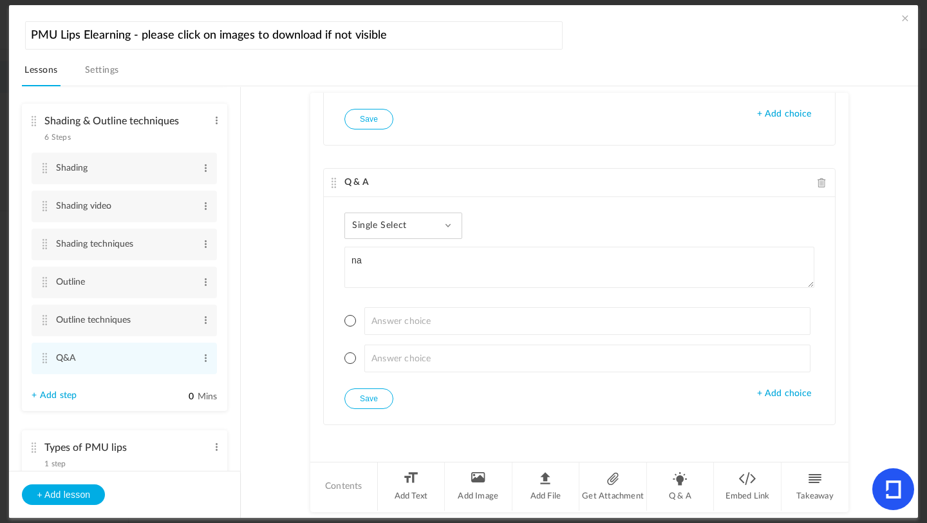
type textarea "n"
type textarea "What shading technique will give you more coverage"
click at [438, 225] on div "Single Select Single Select Multi Select True or False Paragraph Answer" at bounding box center [404, 226] width 118 height 26
click at [415, 260] on link "Single Select" at bounding box center [413, 261] width 121 height 24
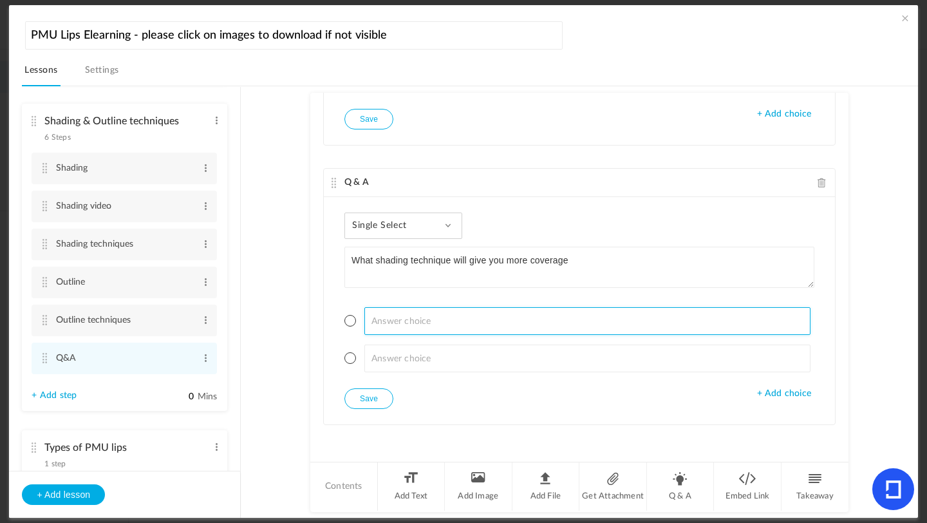
click at [423, 321] on input at bounding box center [588, 321] width 447 height 28
type input "p"
type input "pendulum"
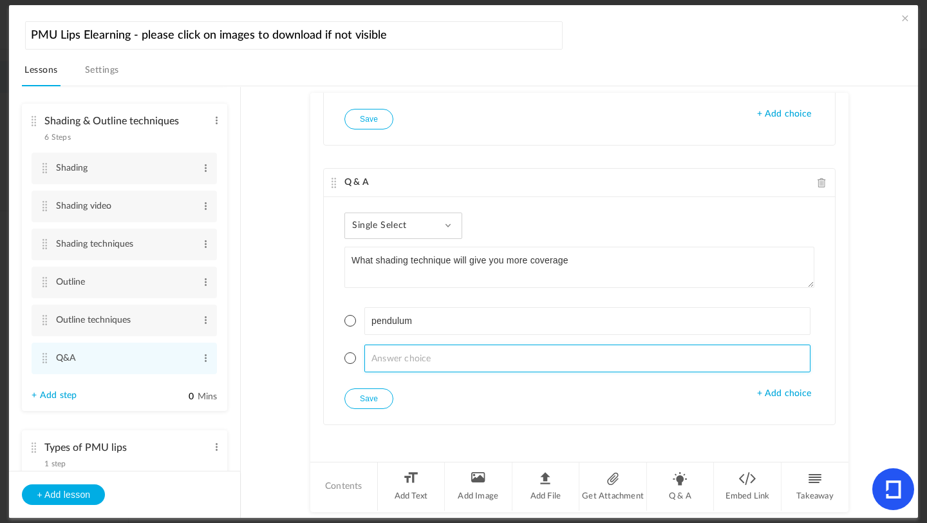
click at [415, 356] on input at bounding box center [588, 359] width 447 height 28
type input "whip"
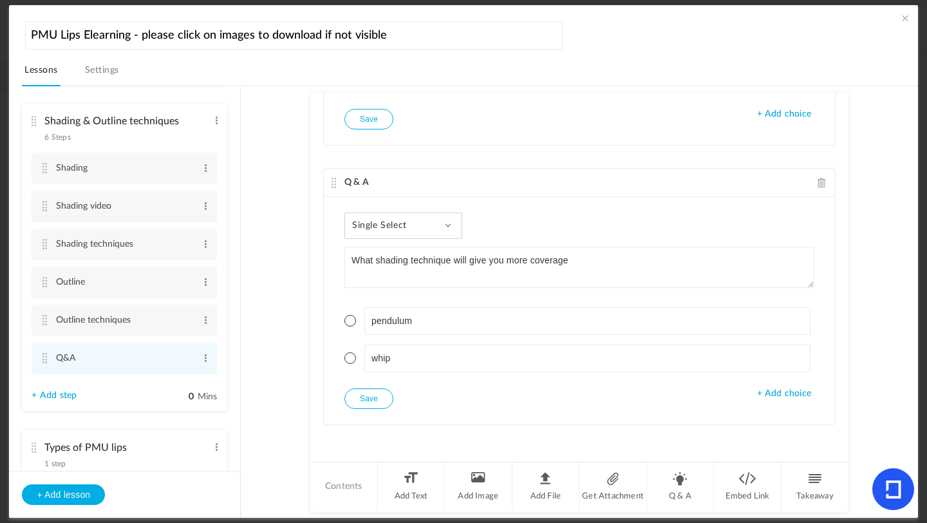
click at [352, 319] on span at bounding box center [351, 321] width 12 height 12
click at [371, 397] on button "Save" at bounding box center [369, 398] width 49 height 21
click at [685, 491] on li "Q & A" at bounding box center [681, 486] width 68 height 48
type textarea "As a beginner its advised to master whip shading before moving over to pendulum…"
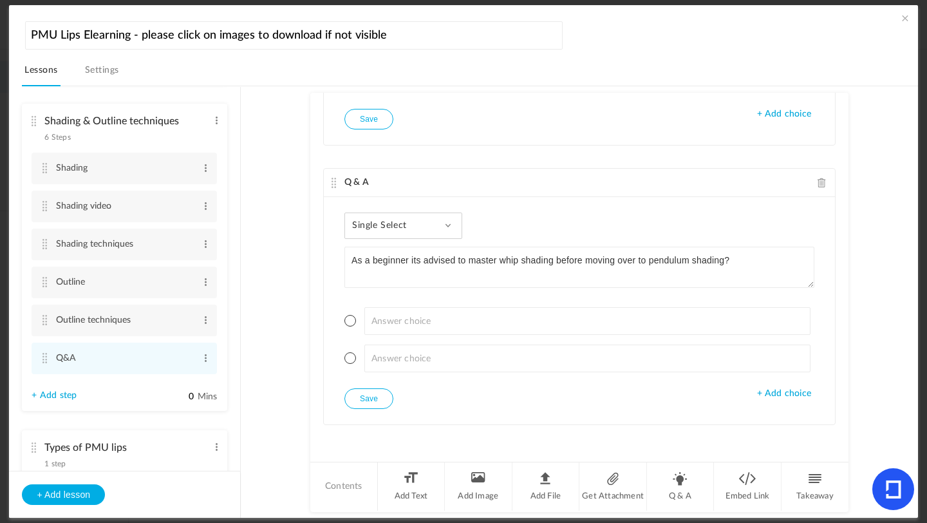
click at [411, 229] on span "Single Select" at bounding box center [384, 225] width 64 height 11
click at [392, 305] on link "True or False" at bounding box center [413, 308] width 121 height 24
click at [353, 320] on span at bounding box center [351, 321] width 12 height 12
click at [365, 397] on button "Save" at bounding box center [369, 398] width 49 height 21
click at [692, 487] on li "Q & A" at bounding box center [681, 486] width 68 height 48
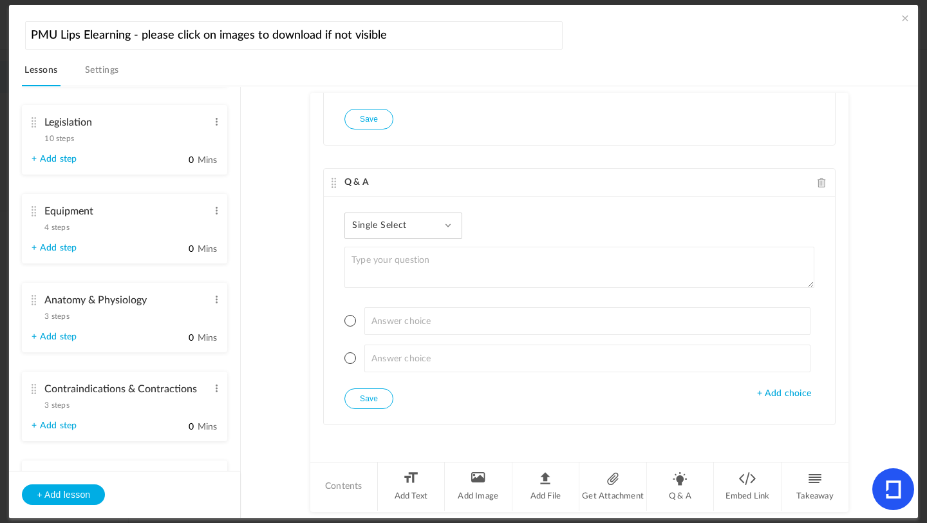
scroll to position [88, 0]
click at [52, 232] on span "4 steps" at bounding box center [56, 229] width 24 height 8
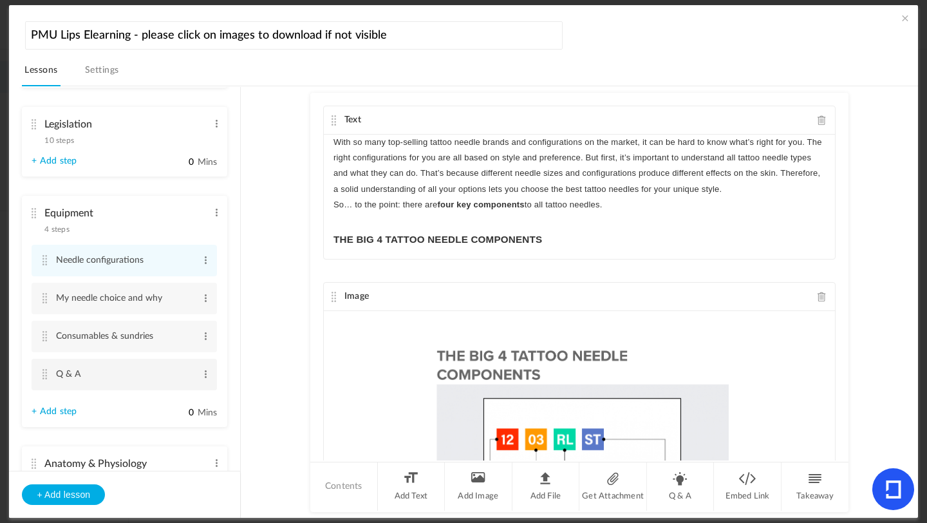
click at [44, 375] on cite at bounding box center [44, 374] width 9 height 10
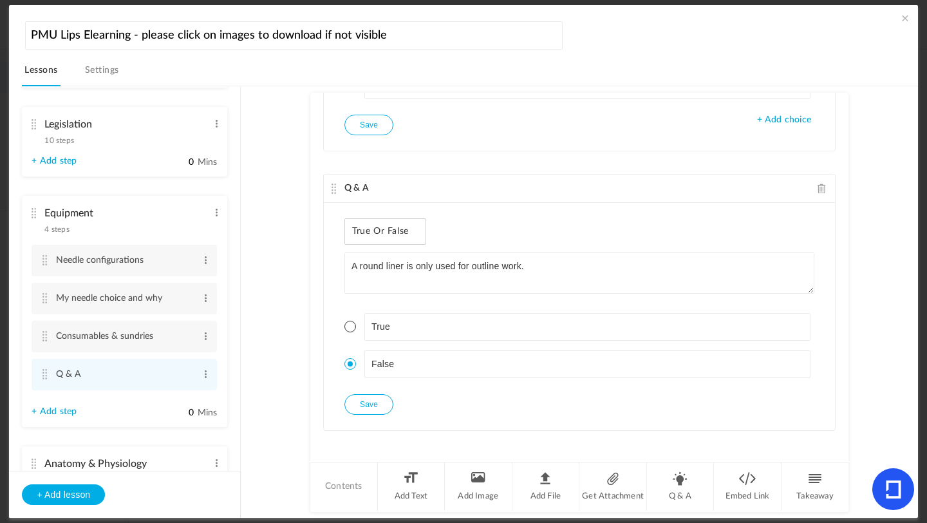
scroll to position [1764, 0]
click at [685, 495] on li "Q & A" at bounding box center [681, 486] width 68 height 48
type textarea "N"
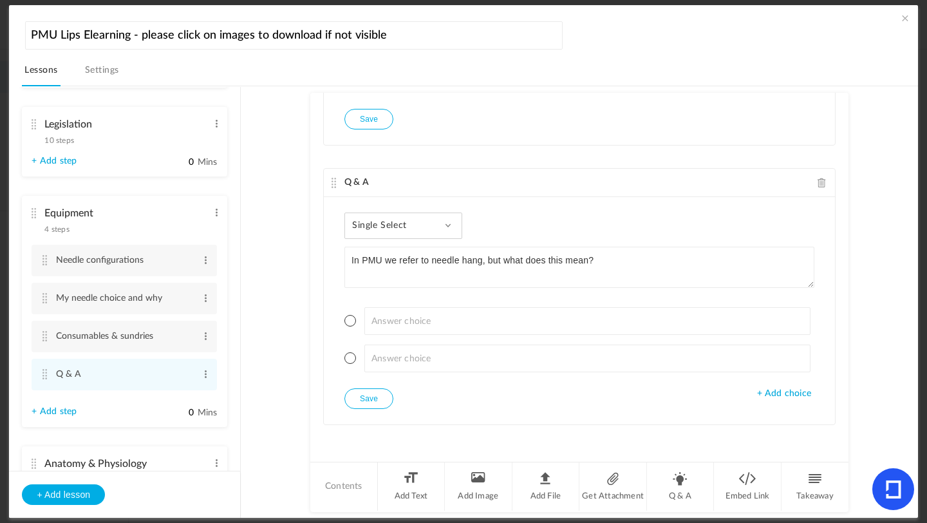
type textarea "In PMU we refer to needle hang, but what does this mean?"
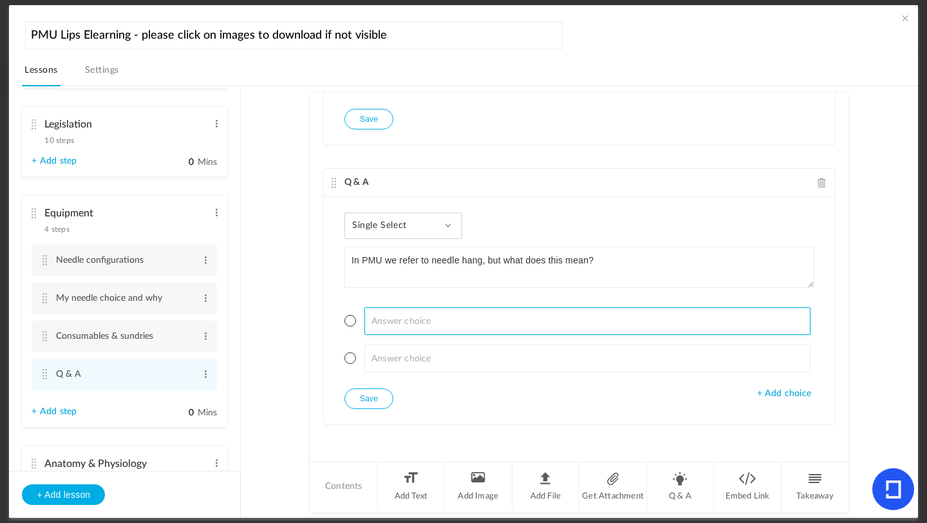
click at [471, 320] on input at bounding box center [588, 321] width 447 height 28
type input "How much of the needle is exposed"
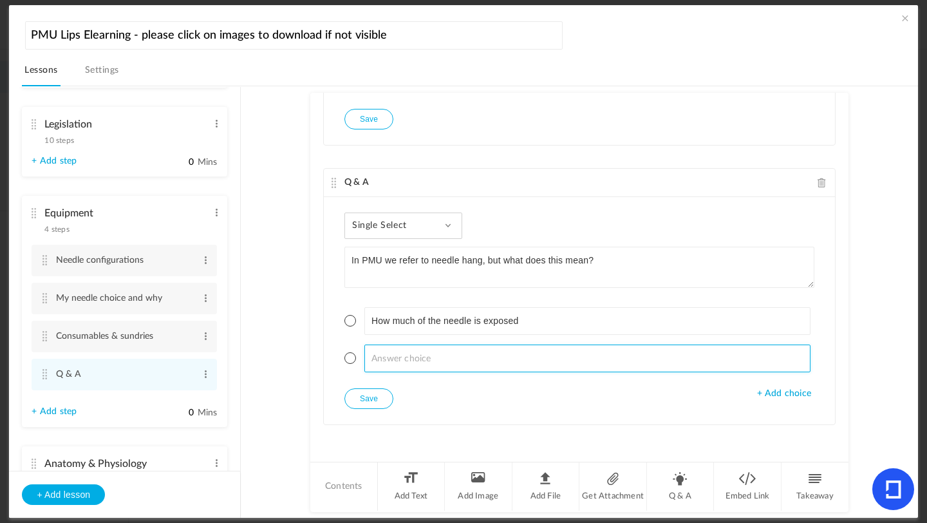
click at [428, 365] on input at bounding box center [588, 359] width 447 height 28
type input "How fast the pigment flows down the needle cartridge"
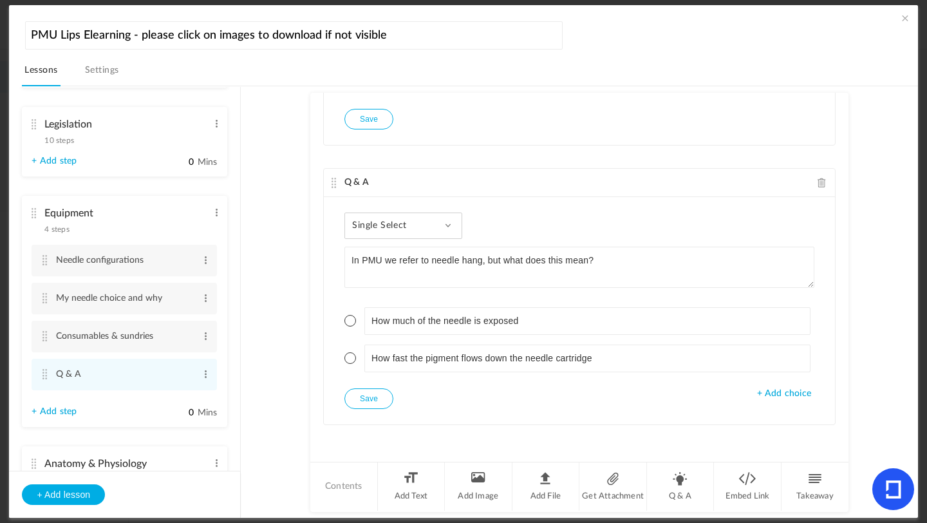
click at [351, 321] on span at bounding box center [351, 321] width 12 height 12
click at [369, 403] on button "Save" at bounding box center [369, 398] width 49 height 21
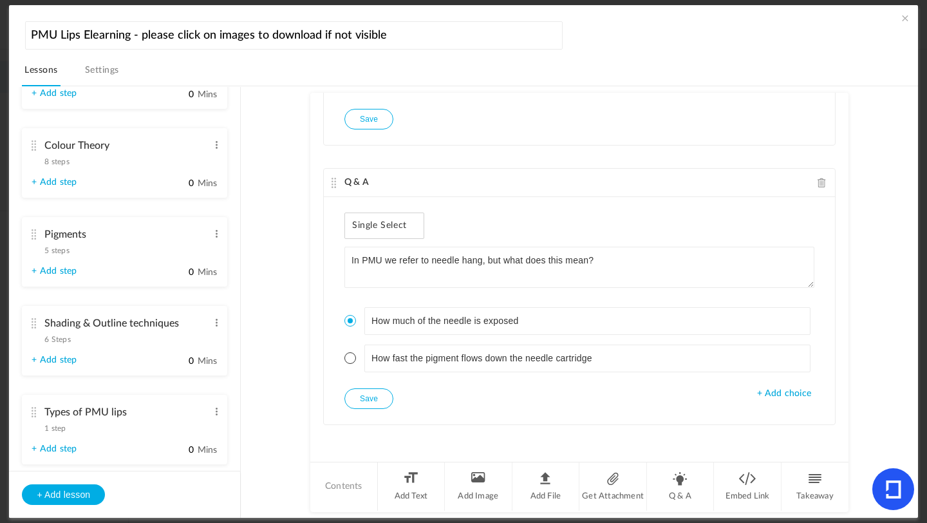
scroll to position [678, 0]
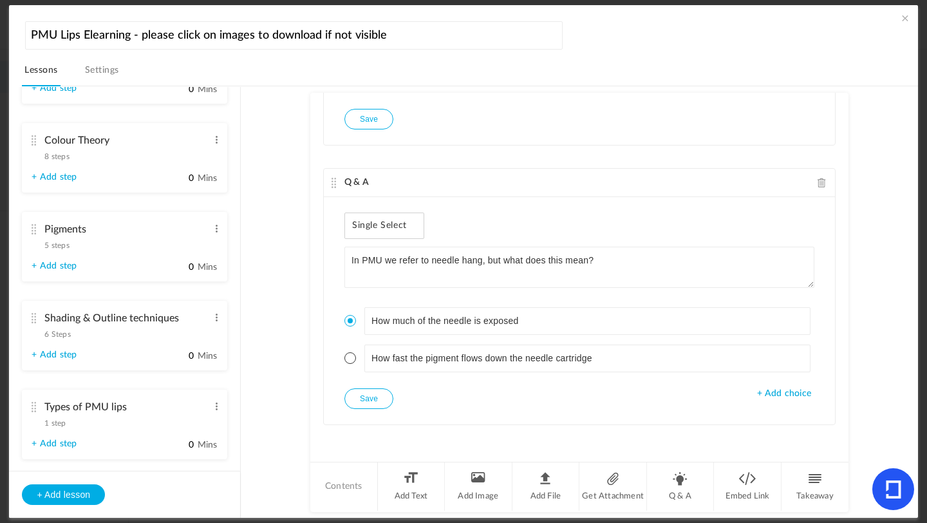
click at [59, 338] on span "6 Steps" at bounding box center [57, 334] width 26 height 8
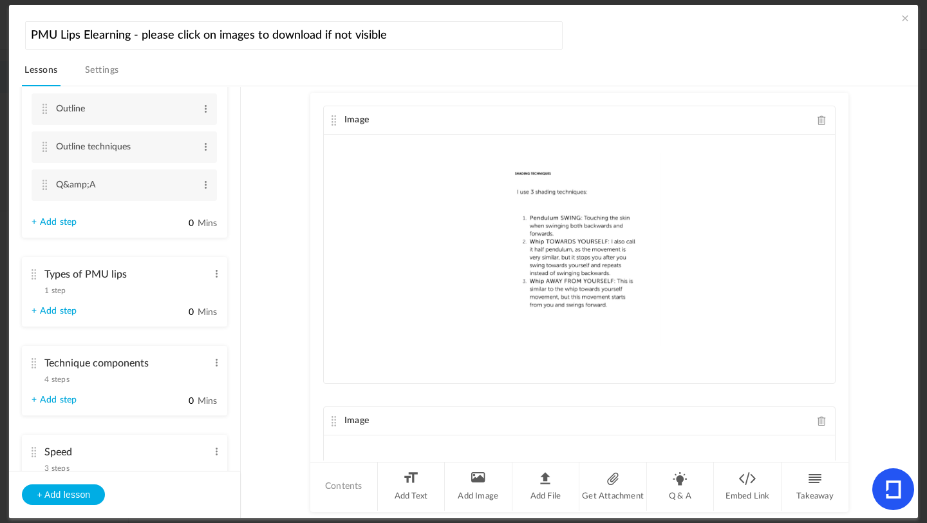
scroll to position [884, 0]
click at [205, 193] on span at bounding box center [206, 188] width 10 height 13
click at [191, 213] on link "Edit" at bounding box center [185, 209] width 50 height 15
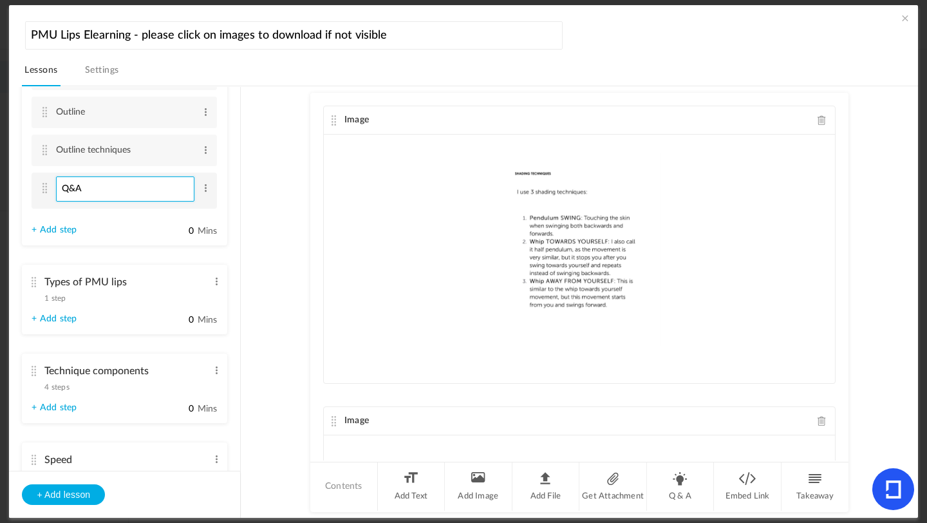
type input "Q&A"
click at [43, 193] on cite at bounding box center [44, 188] width 9 height 10
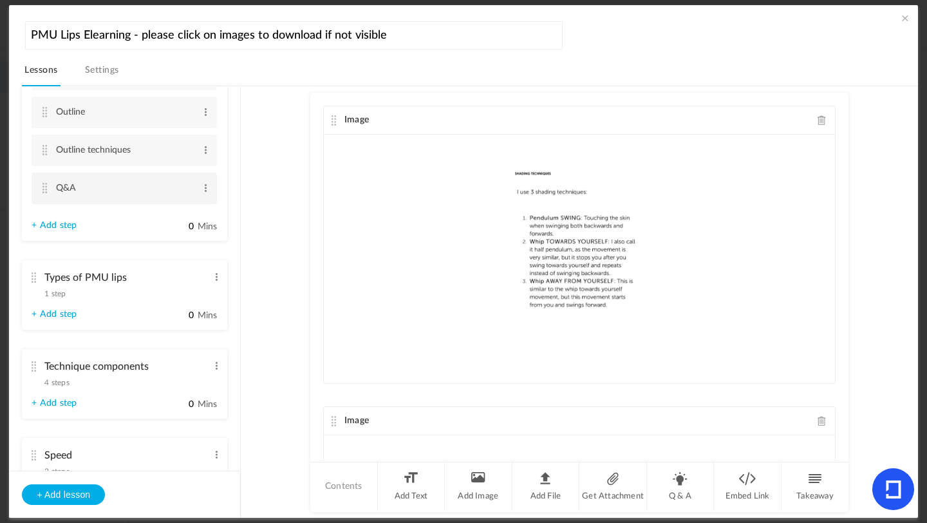
click at [43, 193] on cite at bounding box center [44, 188] width 9 height 10
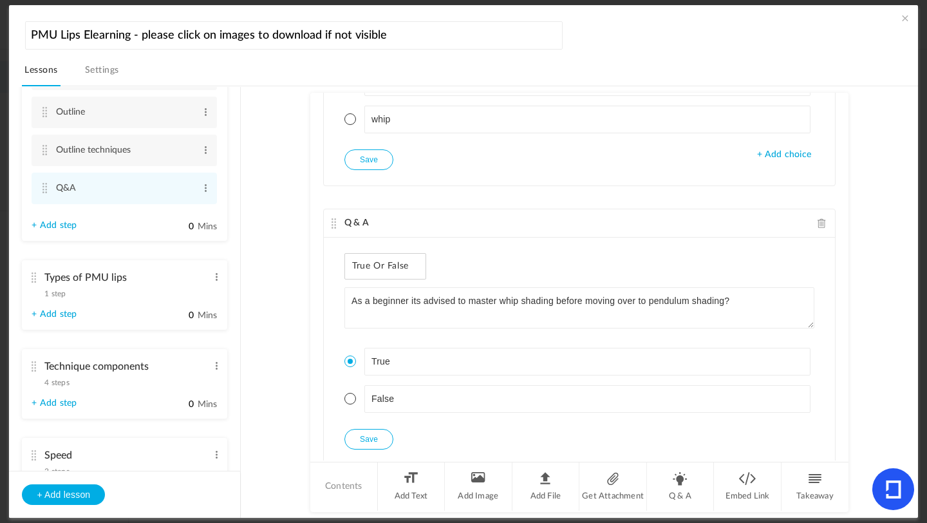
scroll to position [534, 0]
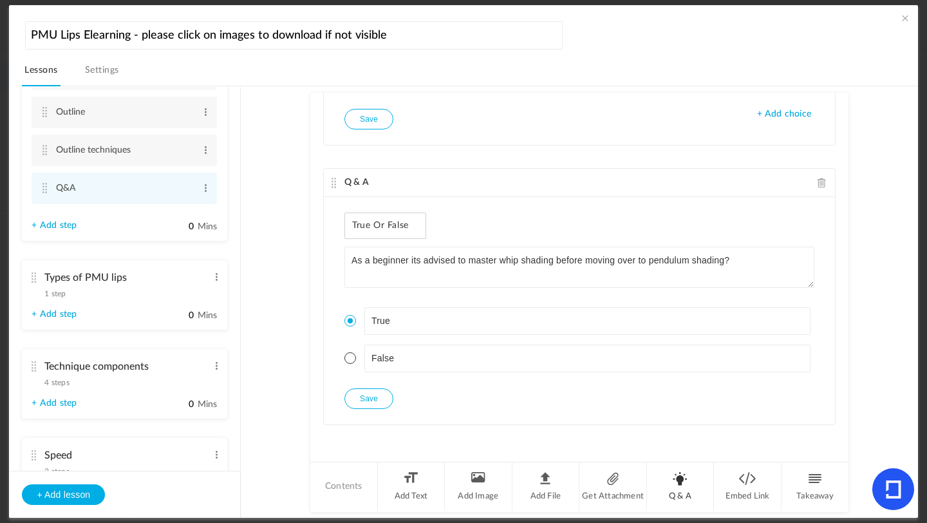
click at [679, 484] on li "Q & A" at bounding box center [681, 486] width 68 height 48
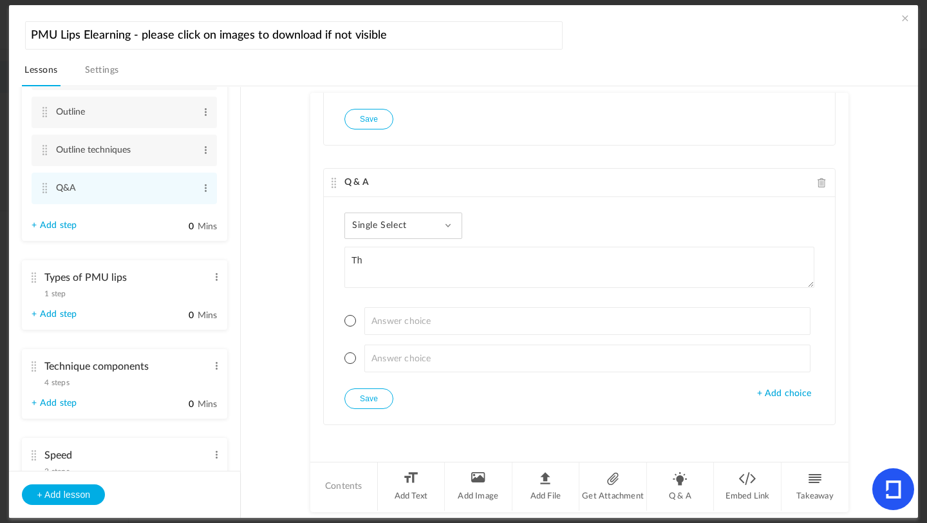
type textarea "T"
click at [411, 229] on span "Single Select" at bounding box center [384, 225] width 64 height 11
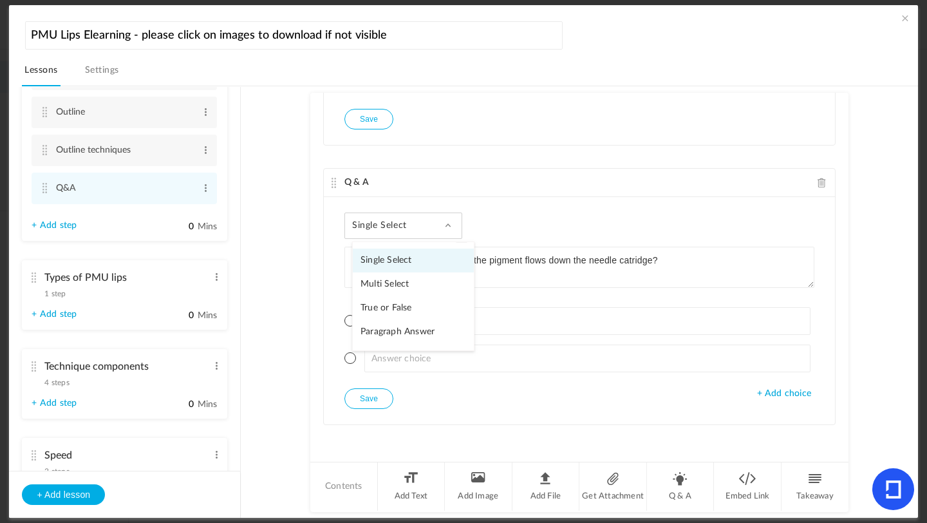
click at [401, 306] on link "True or False" at bounding box center [413, 308] width 121 height 24
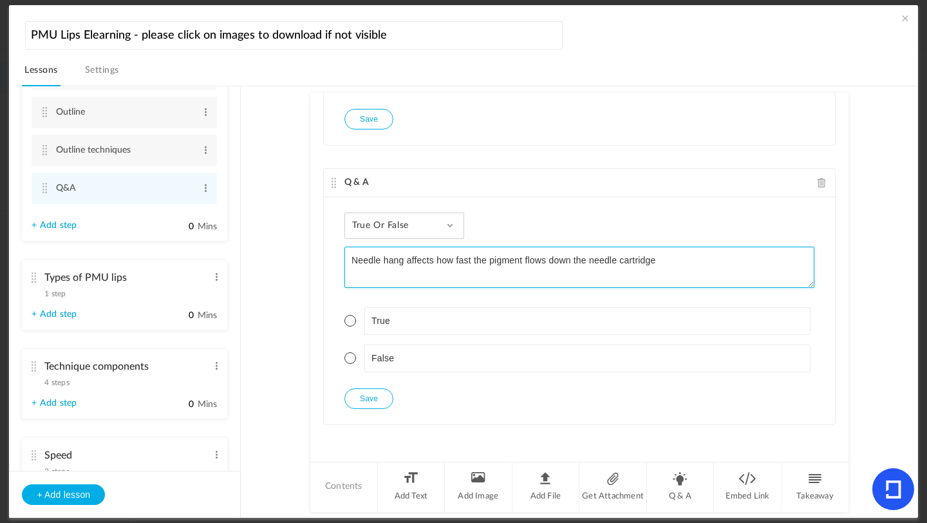
type textarea "Needle hang affects how fast the pigment flows down the needle cartridge"
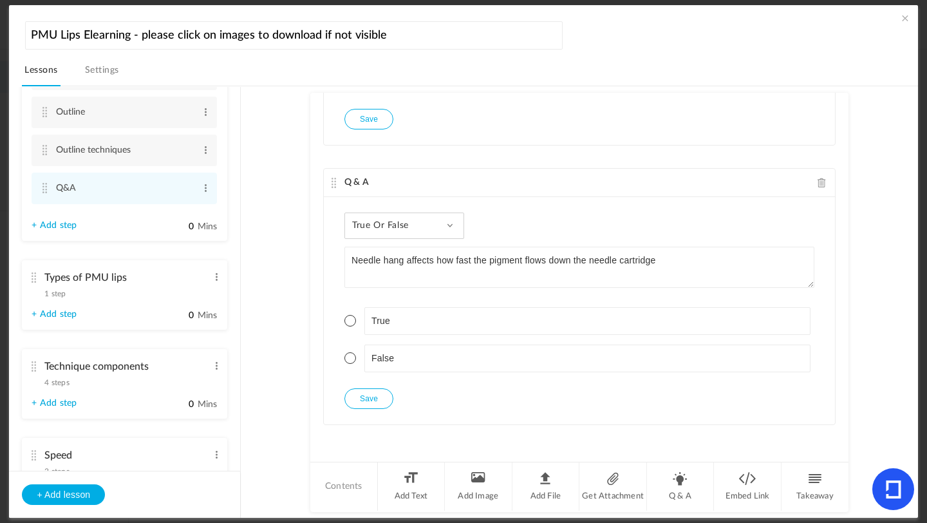
click at [348, 319] on span at bounding box center [351, 321] width 12 height 12
click at [370, 397] on button "Save" at bounding box center [369, 398] width 49 height 21
click at [675, 497] on li "Q & A" at bounding box center [681, 486] width 68 height 48
type textarea "For outlines we want our needle hang set at"
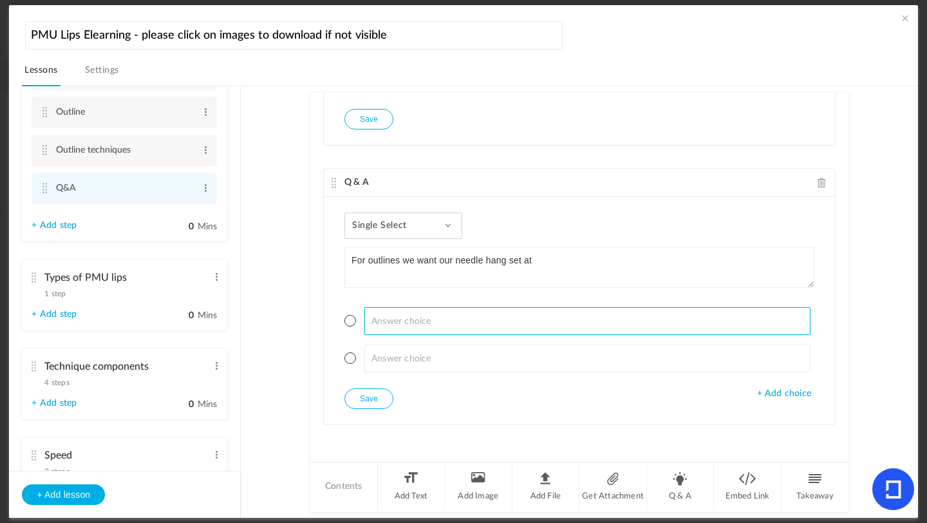
click at [410, 313] on input at bounding box center [588, 321] width 447 height 28
type input "1-1.5 mm"
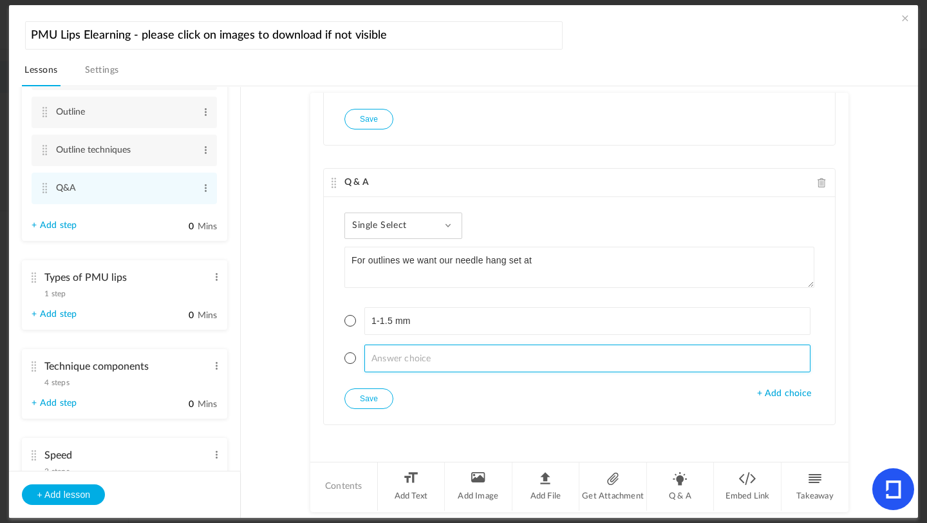
click at [383, 370] on input at bounding box center [588, 359] width 447 height 28
type input "1.5-2 mm"
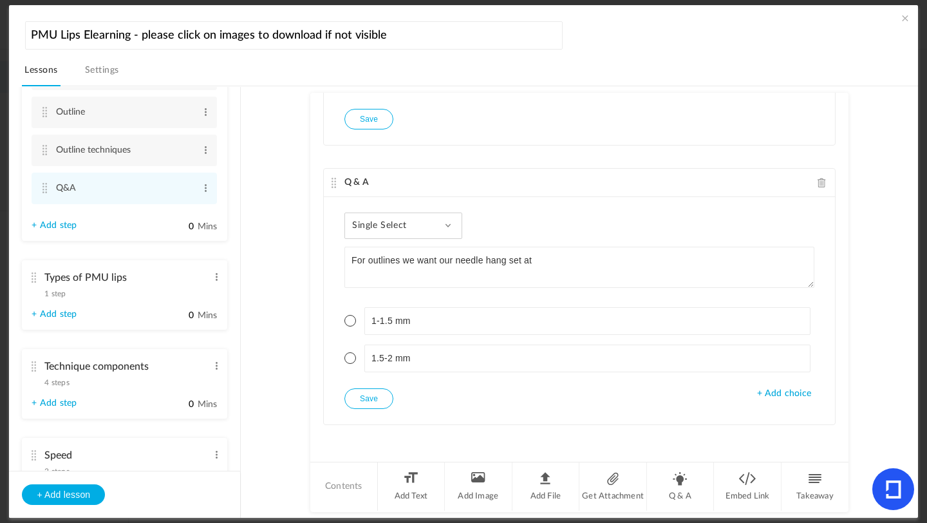
click at [345, 357] on span at bounding box center [351, 358] width 12 height 12
click at [373, 396] on button "Save" at bounding box center [369, 398] width 49 height 21
click at [691, 492] on li "Q & A" at bounding box center [681, 486] width 68 height 48
type textarea "For shading we want our needle hang set at"
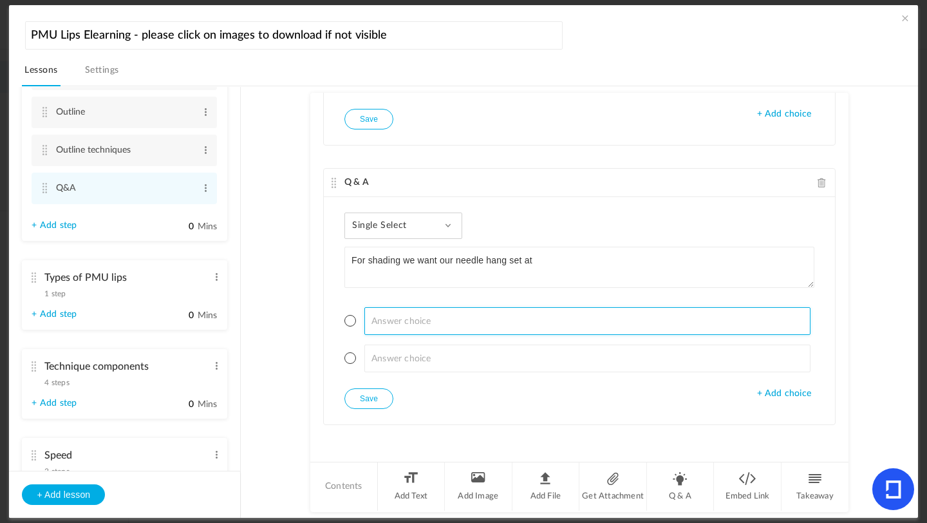
click at [401, 320] on input at bounding box center [588, 321] width 447 height 28
type input "1-1.5 mm"
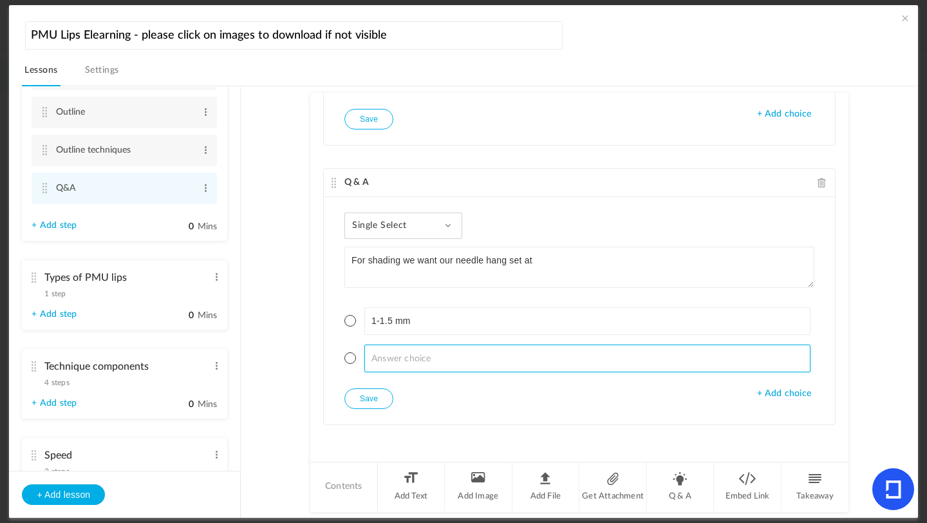
click at [378, 357] on input at bounding box center [588, 359] width 447 height 28
type input "1.5 - 2 mm"
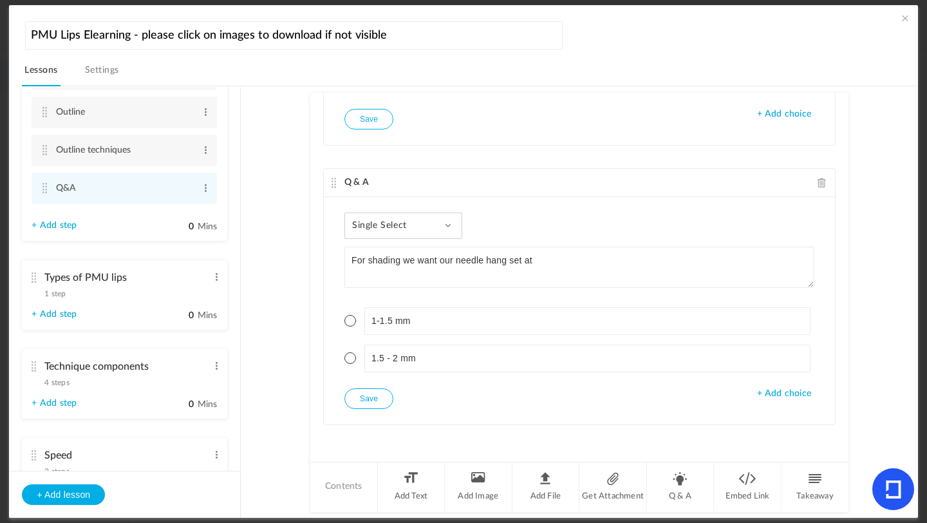
click at [348, 362] on span at bounding box center [351, 358] width 12 height 12
click at [383, 408] on button "Save" at bounding box center [369, 398] width 49 height 21
click at [687, 486] on li "Q & A" at bounding box center [681, 486] width 68 height 48
click at [390, 247] on textarea "The longer the needle hang the less chance of pigment pooling" at bounding box center [580, 267] width 470 height 41
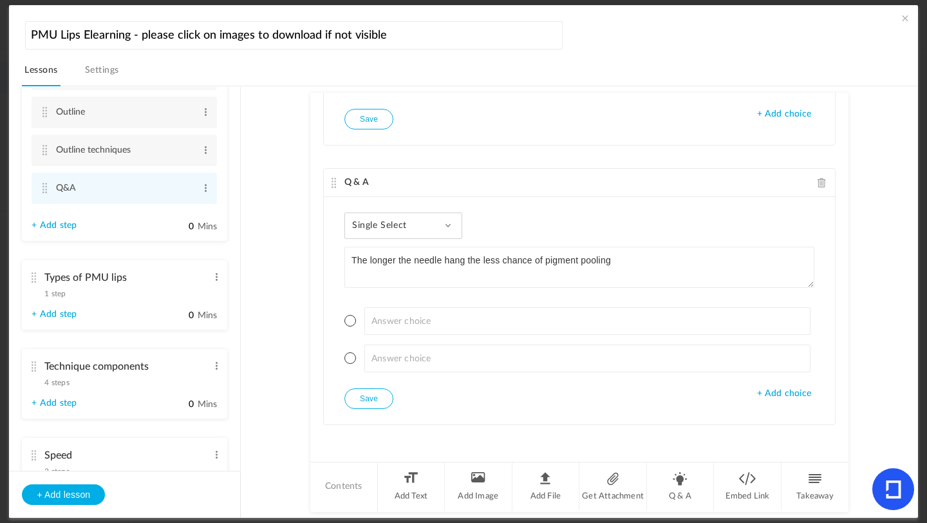
click at [396, 225] on span "Single Select" at bounding box center [384, 225] width 64 height 11
click at [385, 308] on link "True or False" at bounding box center [413, 308] width 121 height 24
click at [349, 325] on span at bounding box center [351, 321] width 12 height 12
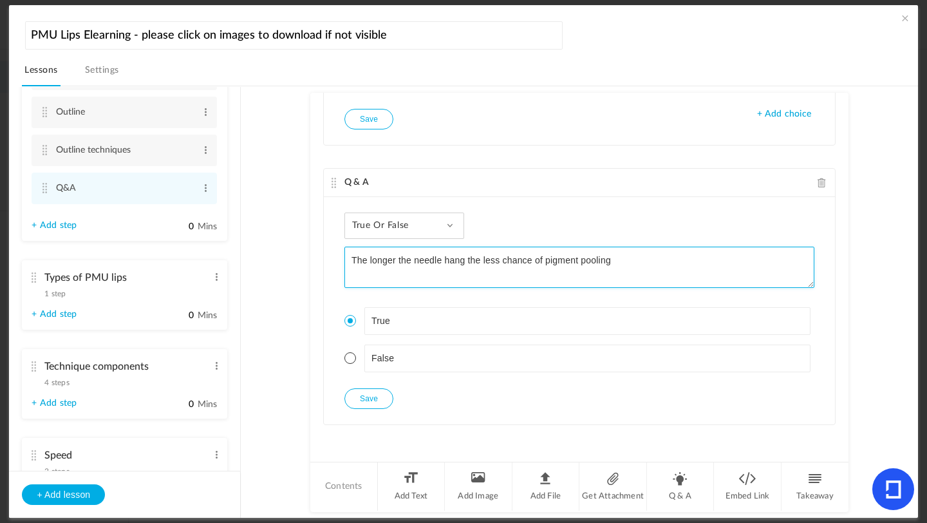
click at [653, 256] on textarea "The longer the needle hang the less chance of pigment pooling" at bounding box center [580, 267] width 470 height 41
type textarea "The longer the needle hang the less chance of pigment pooling - pigment pooling…"
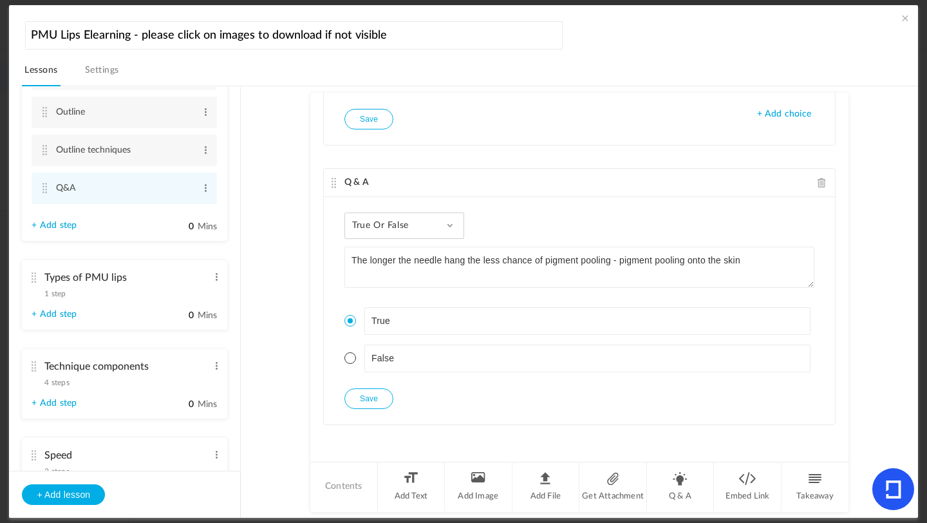
click at [384, 399] on button "Save" at bounding box center [369, 398] width 49 height 21
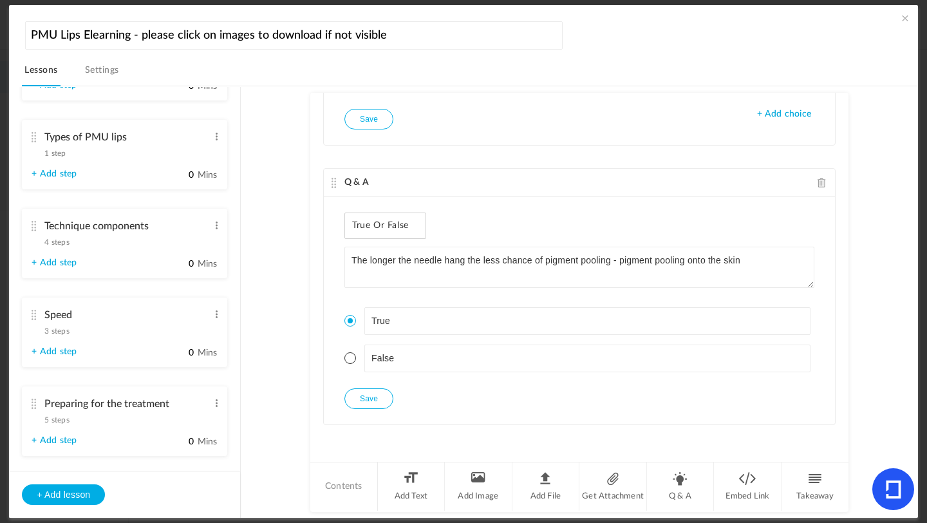
scroll to position [1026, 0]
click at [52, 244] on span "4 steps" at bounding box center [56, 240] width 24 height 8
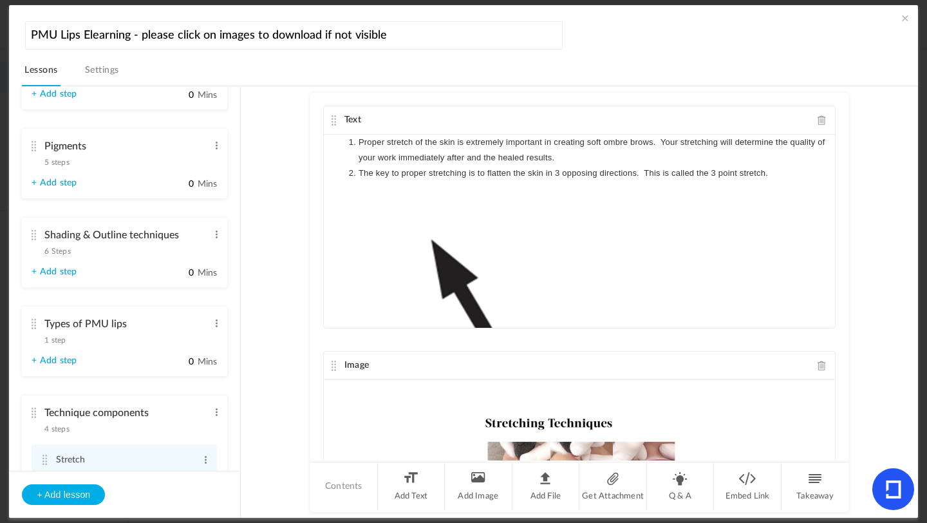
scroll to position [602, 0]
click at [34, 238] on cite at bounding box center [33, 233] width 9 height 10
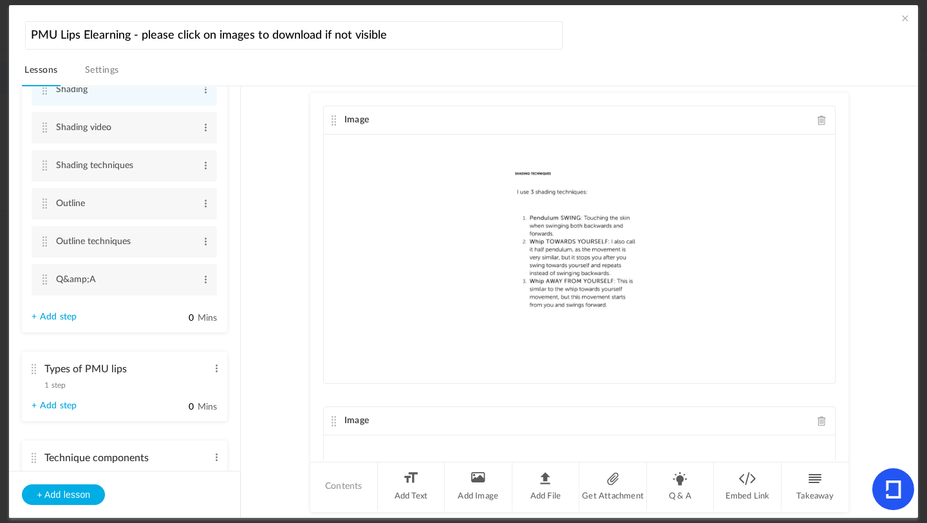
scroll to position [797, 0]
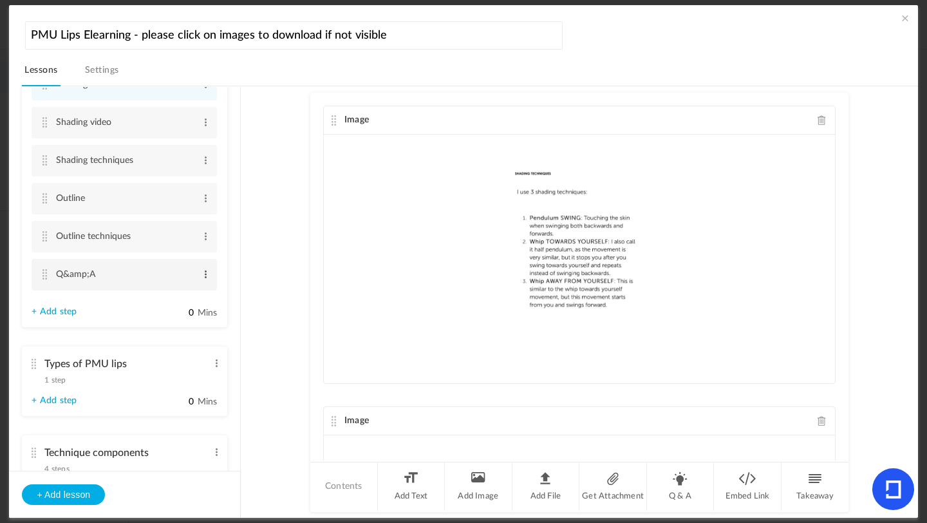
click at [201, 280] on span at bounding box center [206, 274] width 10 height 13
click at [164, 299] on link "Edit" at bounding box center [185, 295] width 50 height 15
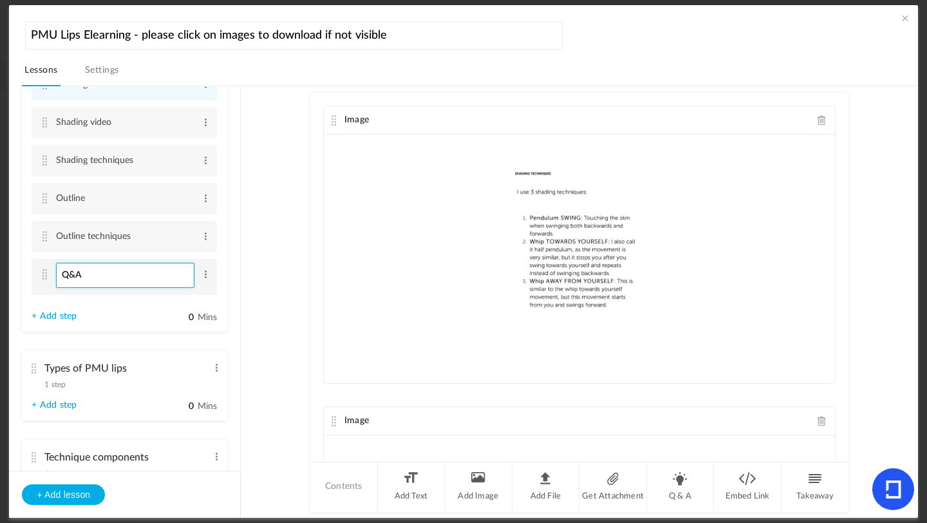
type input "Q&A"
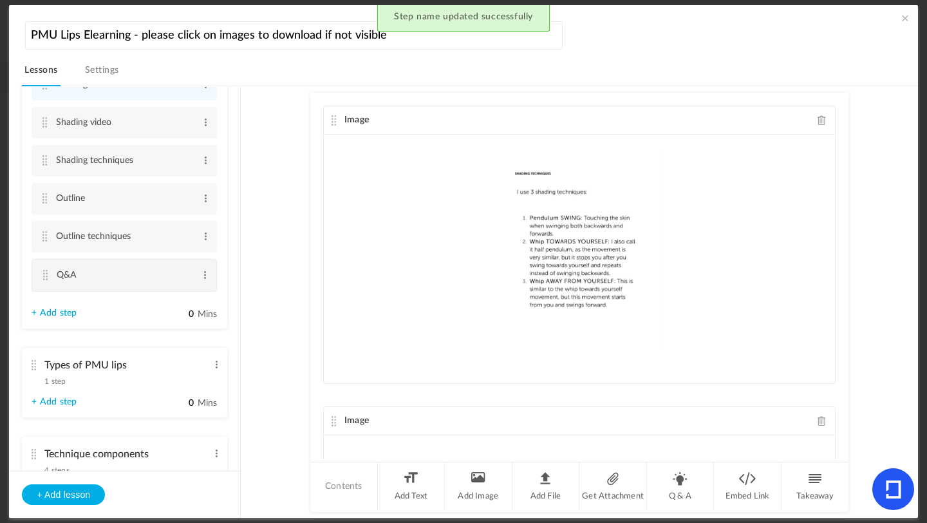
click at [44, 280] on cite at bounding box center [45, 275] width 9 height 10
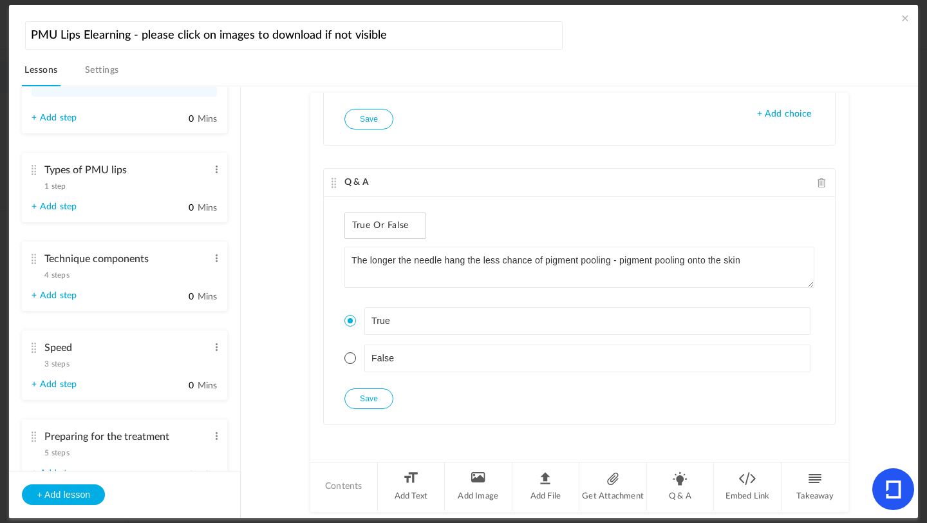
scroll to position [989, 0]
click at [52, 281] on span "4 steps" at bounding box center [56, 277] width 24 height 8
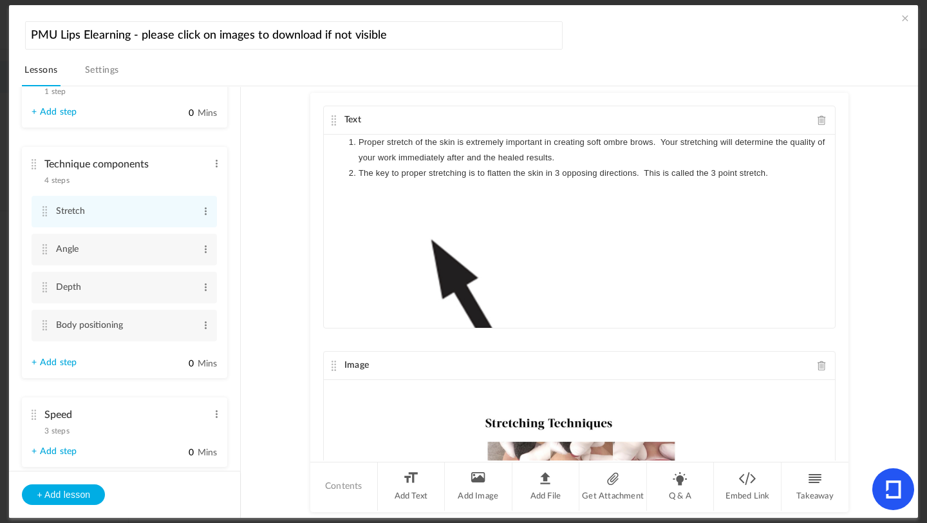
scroll to position [850, 0]
click at [70, 366] on link "+ Add step" at bounding box center [54, 361] width 45 height 11
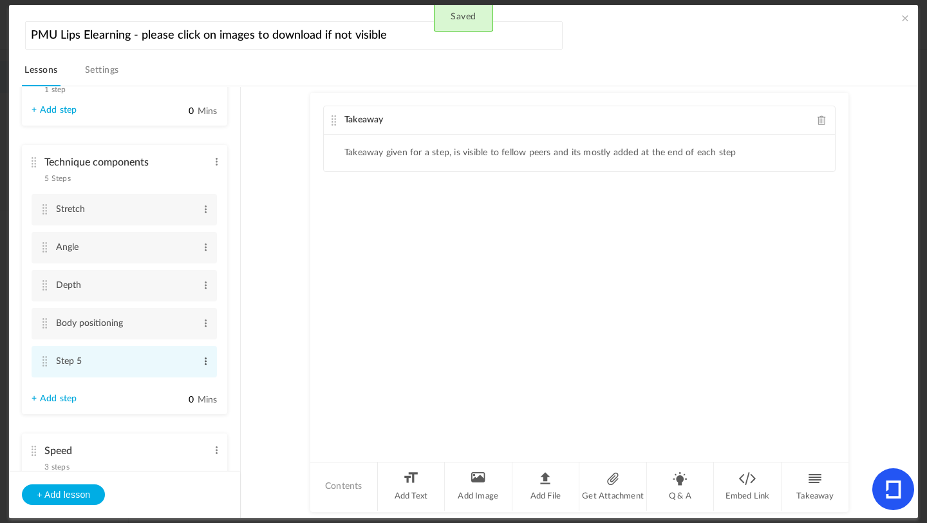
click at [204, 366] on span at bounding box center [206, 361] width 10 height 13
click at [183, 390] on link "Edit" at bounding box center [185, 382] width 50 height 15
type input "S"
type input "W"
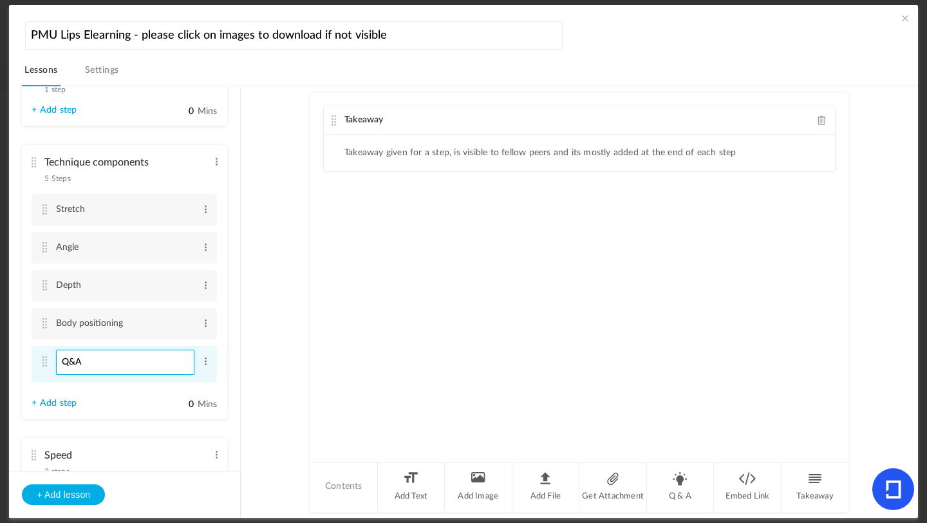
type input "Q&A"
click at [43, 366] on cite at bounding box center [44, 361] width 9 height 10
click at [819, 123] on span at bounding box center [822, 120] width 9 height 10
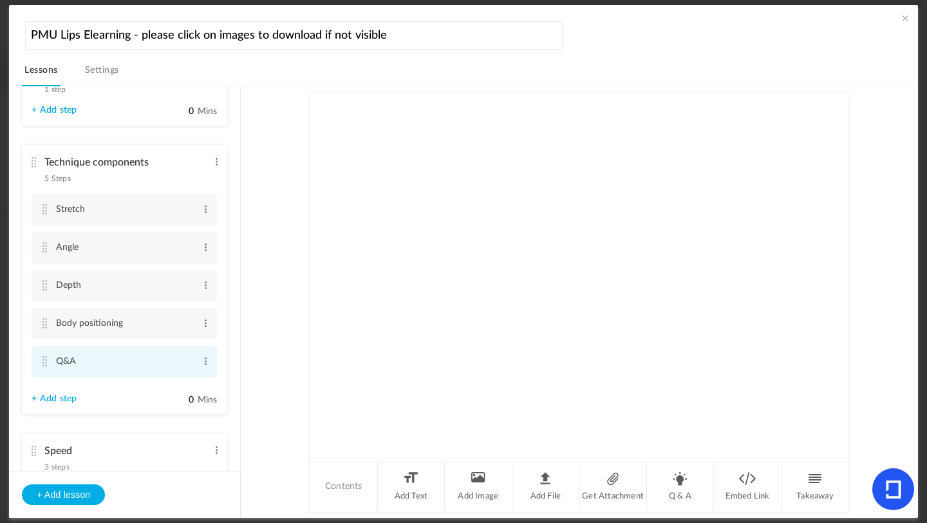
click at [44, 366] on cite at bounding box center [44, 361] width 9 height 10
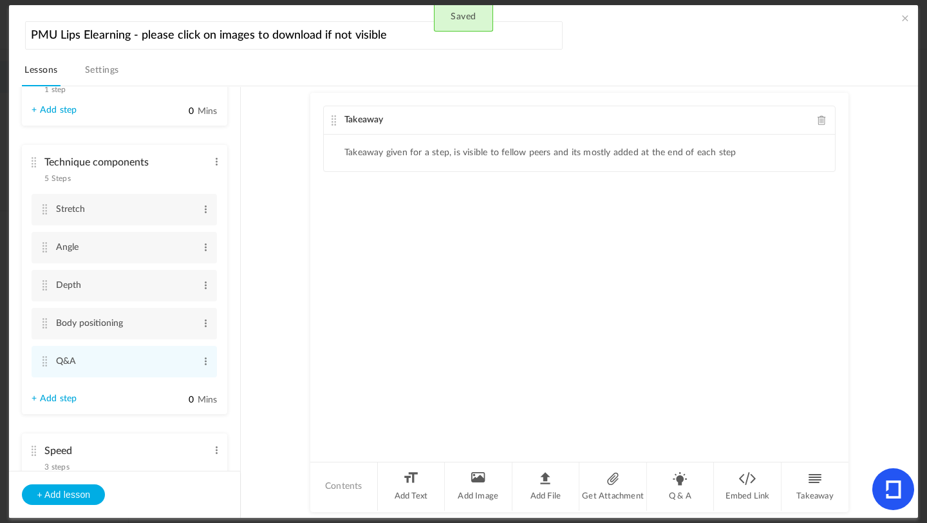
click at [820, 122] on span at bounding box center [822, 120] width 9 height 10
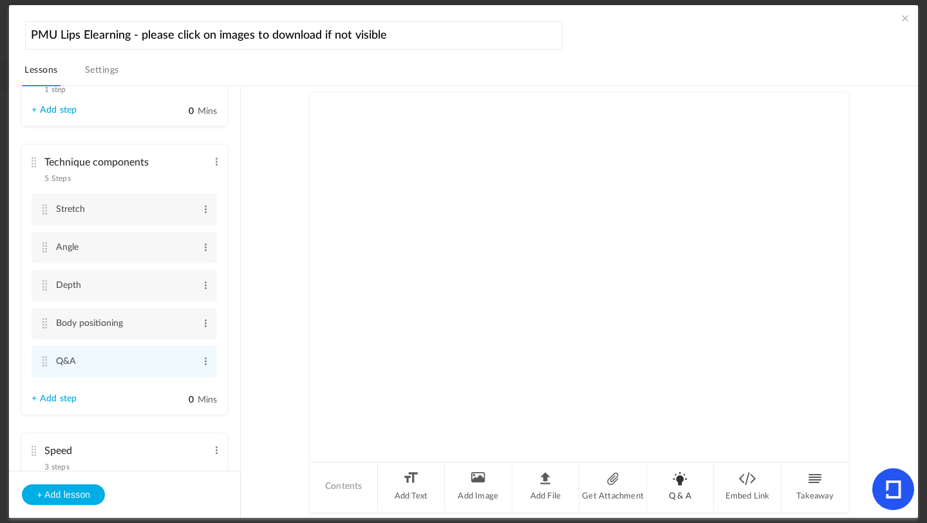
click at [676, 485] on li "Q & A" at bounding box center [681, 486] width 68 height 48
click at [449, 169] on div "Single Select Single Select Multi Select True or False Paragraph Answer" at bounding box center [404, 163] width 118 height 26
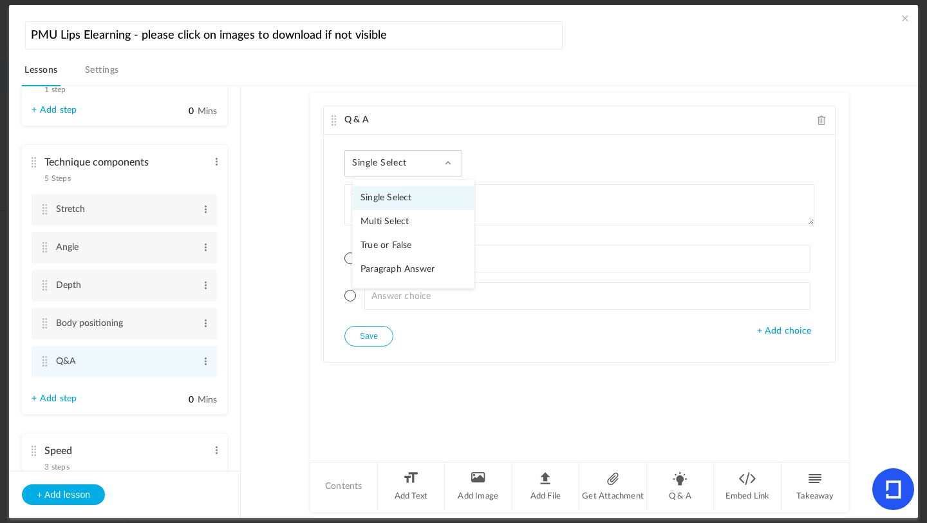
click at [417, 196] on link "Single Select" at bounding box center [413, 198] width 121 height 24
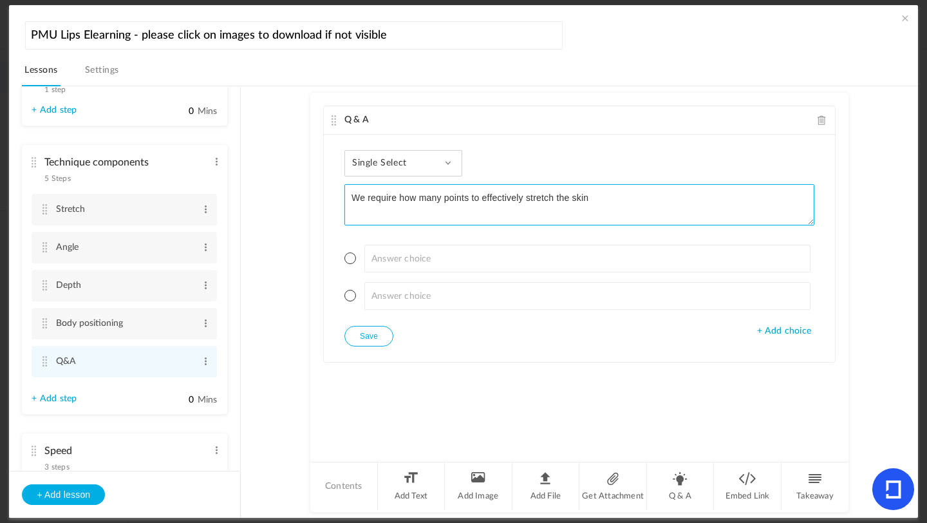
type textarea "We require how many points to effectively stretch the skin"
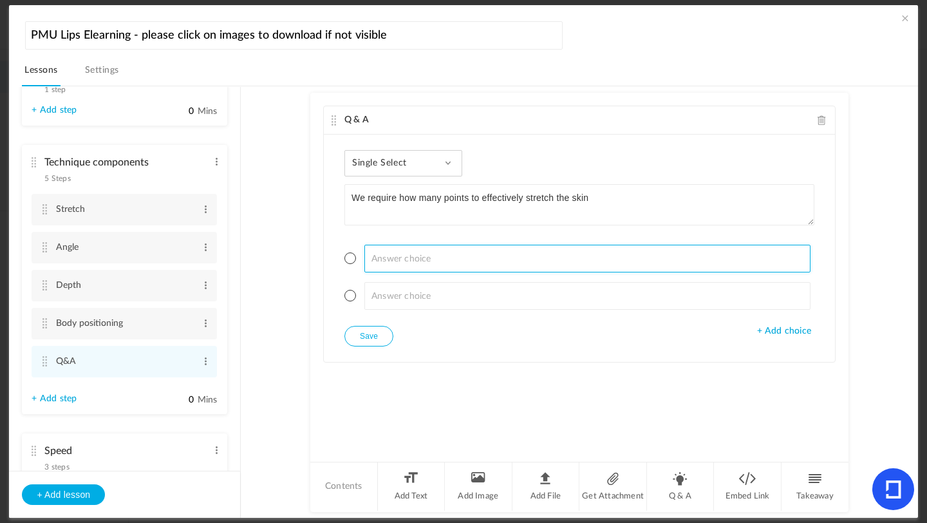
click at [376, 260] on input at bounding box center [588, 259] width 447 height 28
type input "2 points"
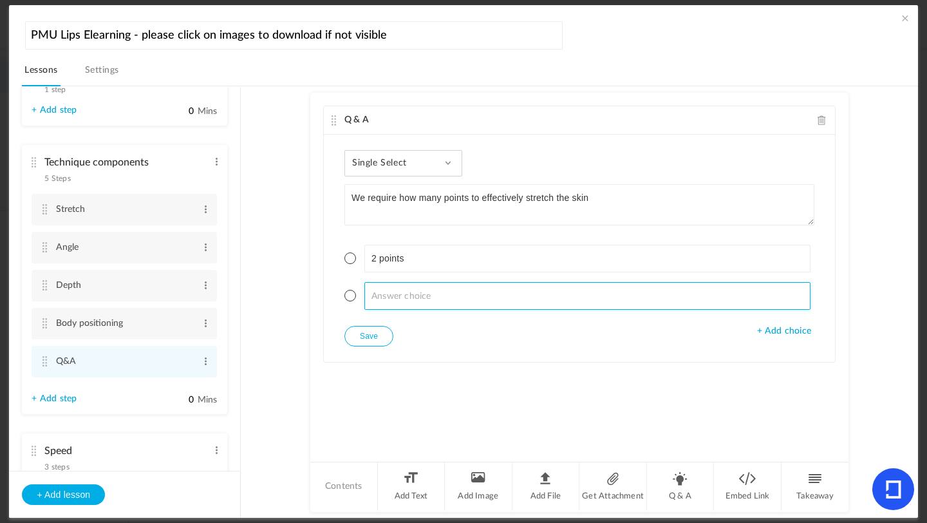
click at [382, 295] on input at bounding box center [588, 296] width 447 height 28
type input "w"
type input "3 points"
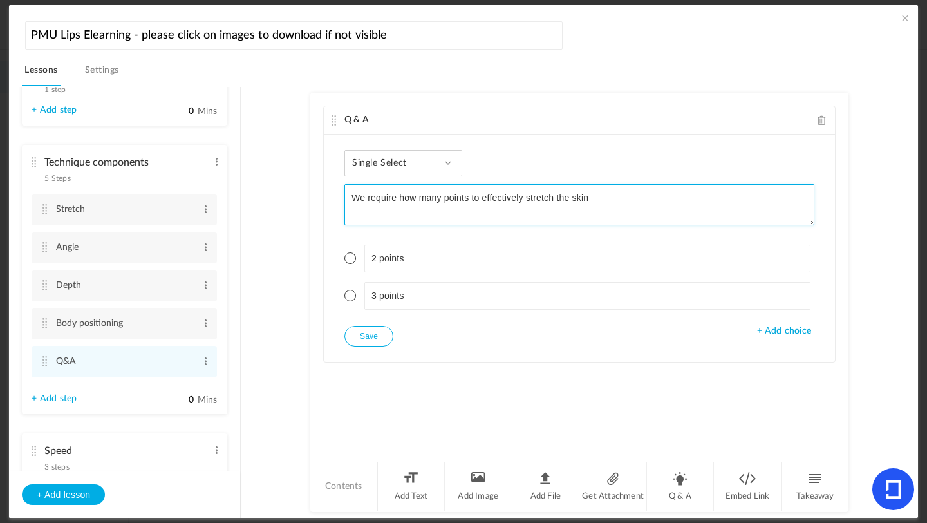
click at [592, 204] on textarea "We require how many points to effectively stretch the skin" at bounding box center [580, 204] width 470 height 41
type textarea "We require how many points to effectively stretch the skin?"
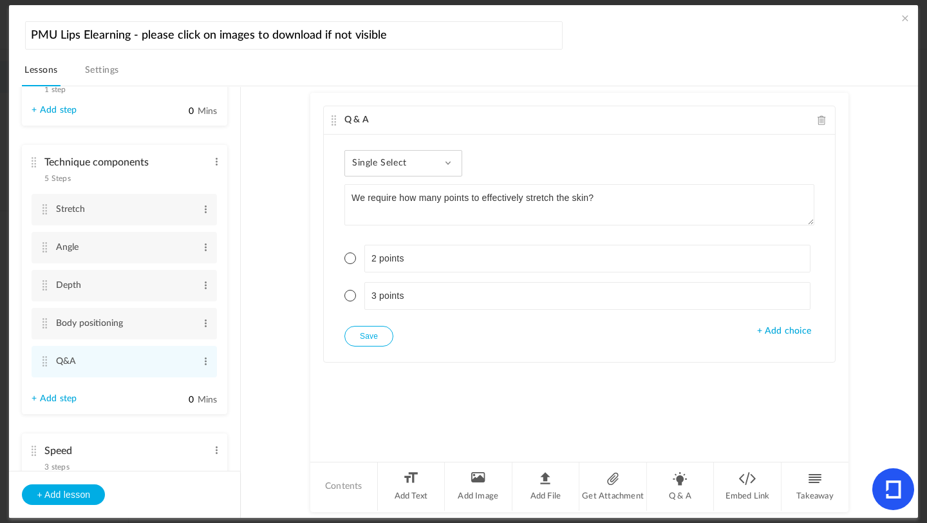
click at [350, 294] on span at bounding box center [351, 296] width 12 height 12
click at [360, 340] on button "Save" at bounding box center [369, 336] width 49 height 21
click at [678, 487] on li "Q & A" at bounding box center [681, 486] width 68 height 48
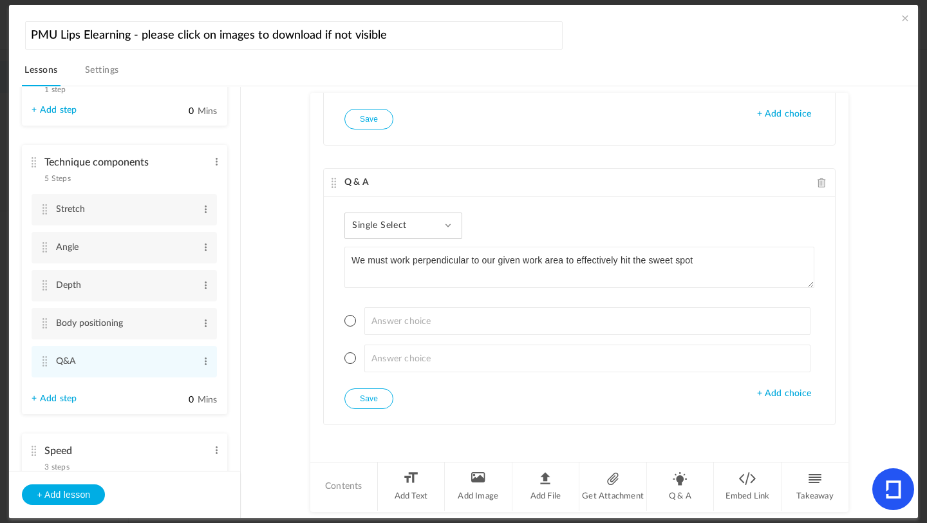
type textarea "We must work perpendicular to our given work area to effectively hit the sweet …"
click at [396, 203] on div "Single Select Single Select Multi Select True or False Paragraph Answer We must…" at bounding box center [579, 310] width 511 height 227
click at [396, 218] on div "Single Select Single Select Multi Select True or False Paragraph Answer" at bounding box center [404, 226] width 118 height 26
click at [395, 310] on link "True or False" at bounding box center [413, 308] width 121 height 24
click at [350, 323] on span at bounding box center [351, 321] width 12 height 12
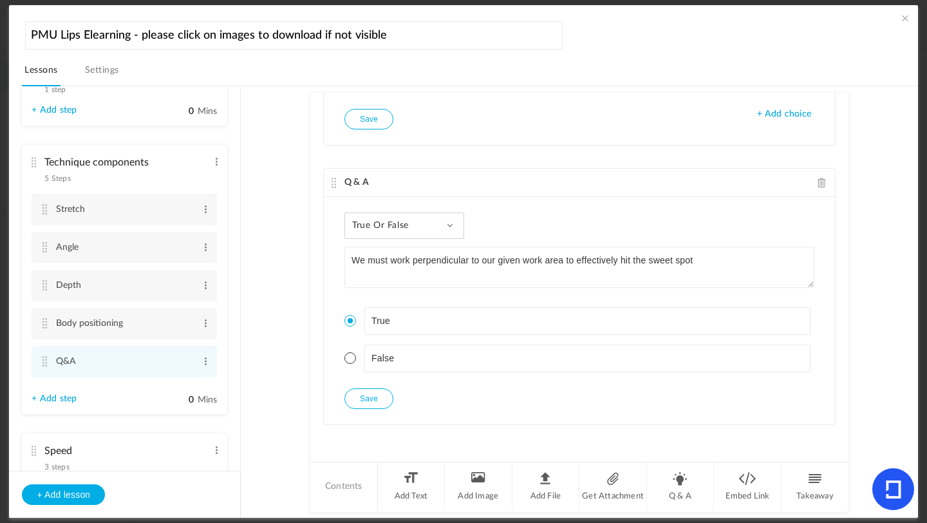
click at [363, 397] on button "Save" at bounding box center [369, 398] width 49 height 21
click at [681, 493] on li "Q & A" at bounding box center [681, 486] width 68 height 48
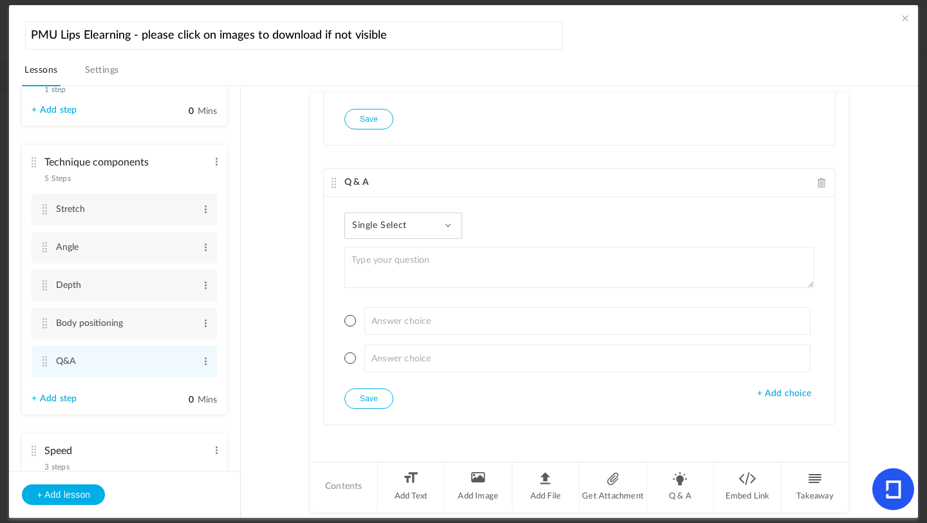
click at [446, 226] on span at bounding box center [448, 225] width 6 height 6
click at [415, 301] on link "True or False" at bounding box center [413, 308] width 121 height 24
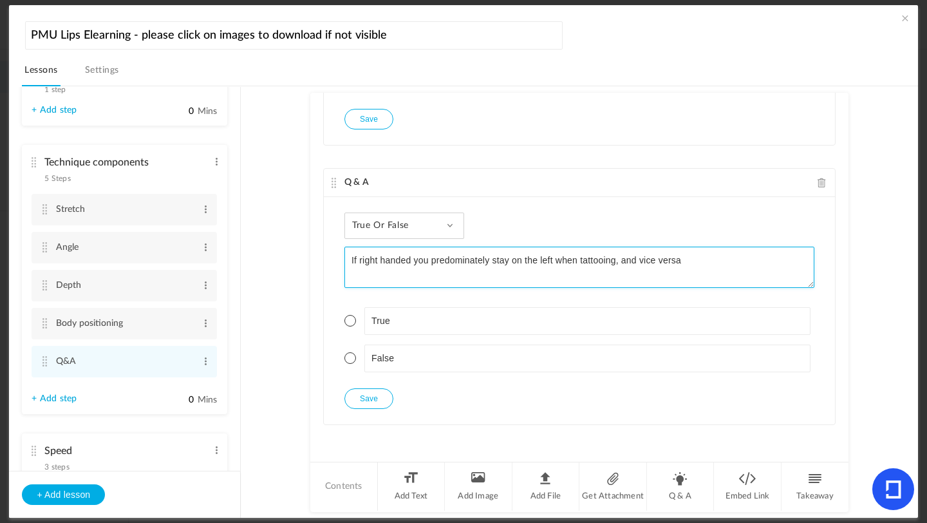
type textarea "If right handed you predominately stay on the left when tattooing, and vice ver…"
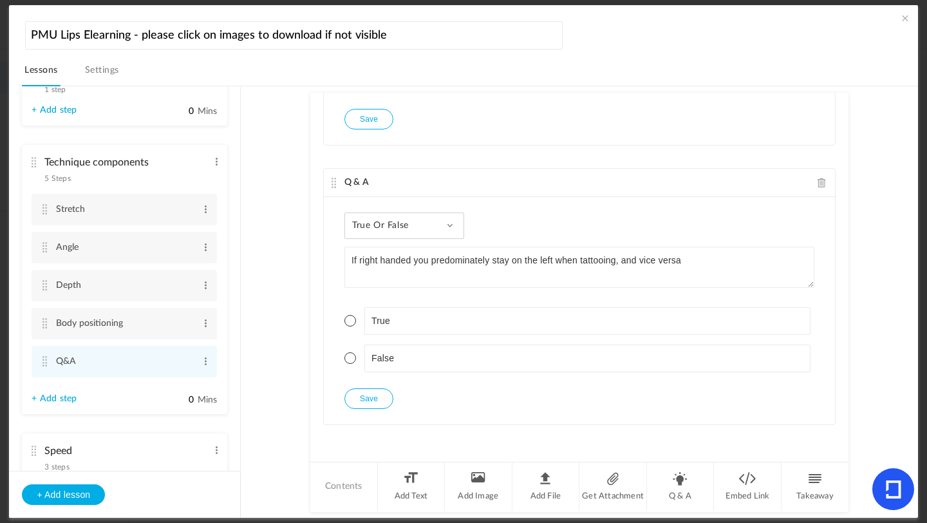
click at [355, 320] on li "True" at bounding box center [580, 321] width 470 height 28
click at [349, 321] on span at bounding box center [351, 321] width 12 height 12
click at [357, 392] on button "Save" at bounding box center [369, 398] width 49 height 21
click at [691, 486] on li "Q & A" at bounding box center [681, 486] width 68 height 48
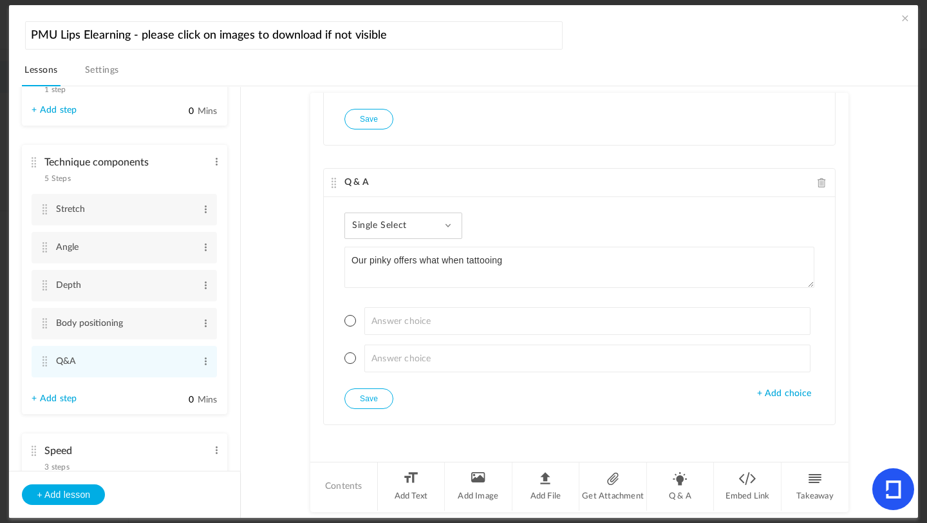
type textarea "Our pinky offers what when tattooing"
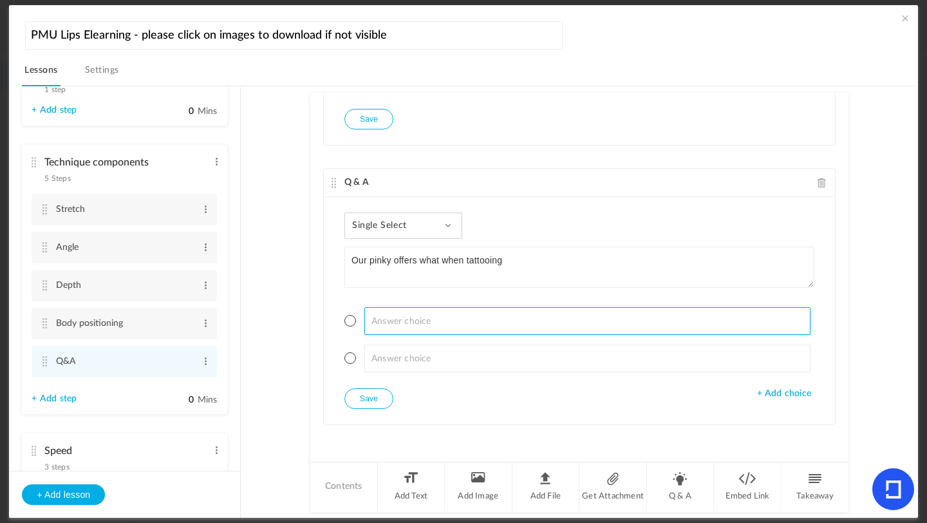
click at [388, 315] on input at bounding box center [588, 321] width 447 height 28
type input "Height"
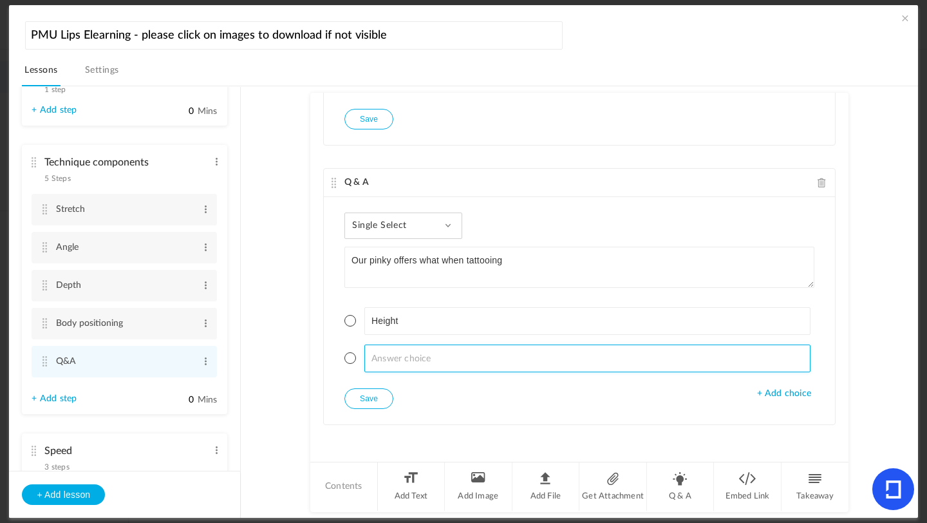
click at [387, 364] on input at bounding box center [588, 359] width 447 height 28
type input "E"
type input "Weight"
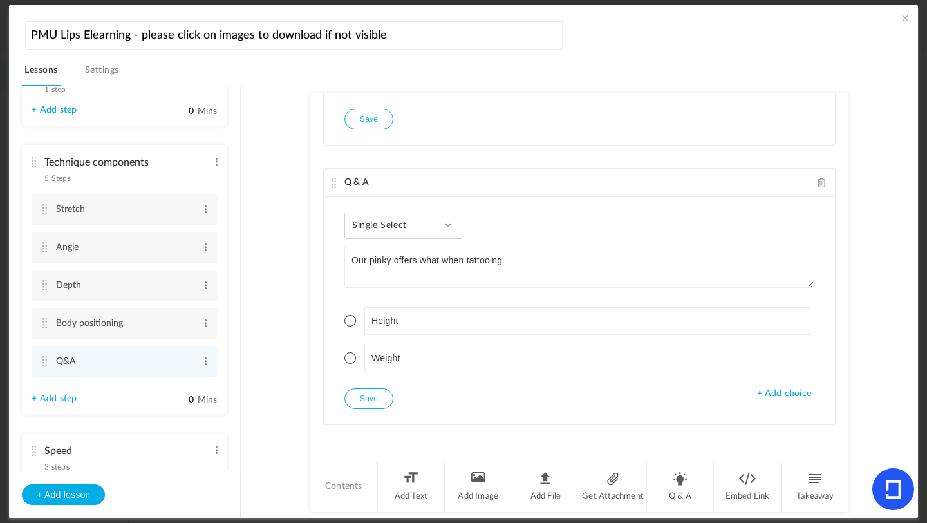
click at [765, 395] on span "+ Add choice" at bounding box center [784, 393] width 54 height 11
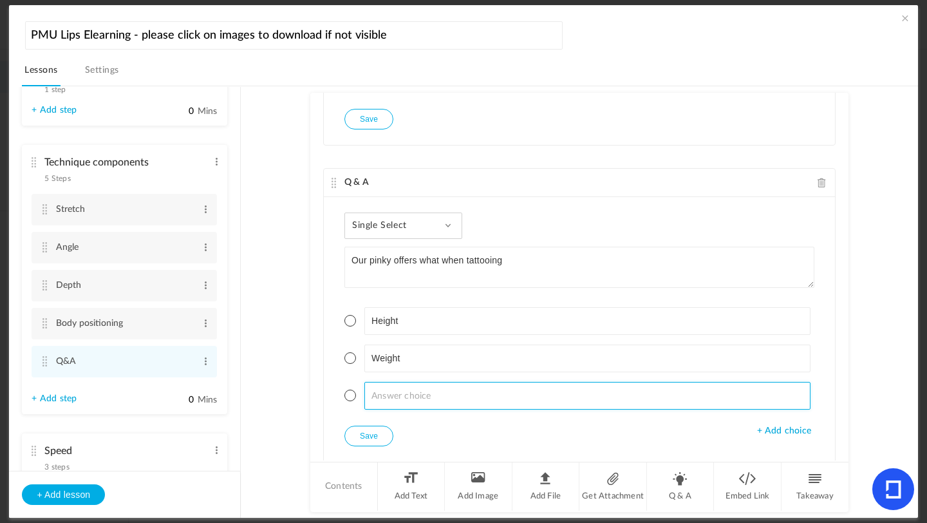
click at [425, 393] on input at bounding box center [588, 396] width 447 height 28
type input "Balance"
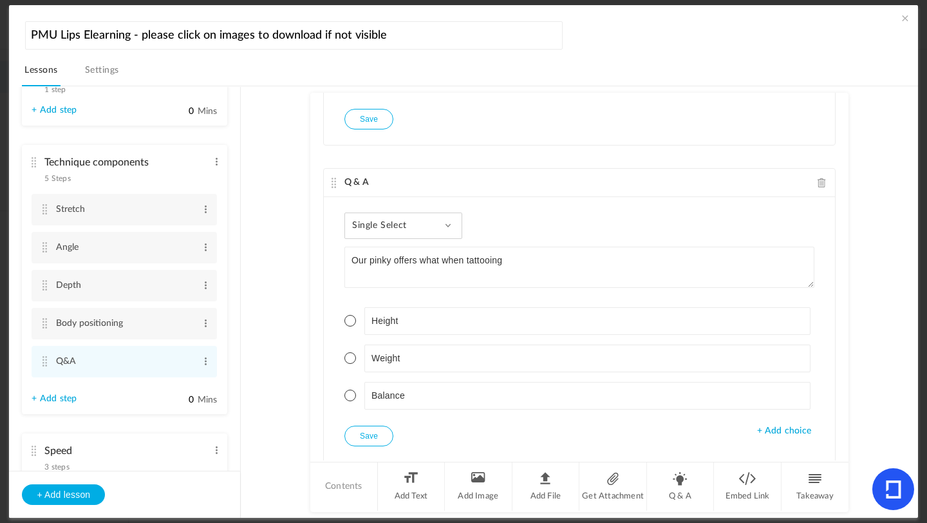
click at [774, 437] on div "Single Select Single Select Multi Select True or False Paragraph Answer Our pin…" at bounding box center [579, 329] width 511 height 265
click at [770, 435] on span "+ Add choice" at bounding box center [784, 431] width 54 height 11
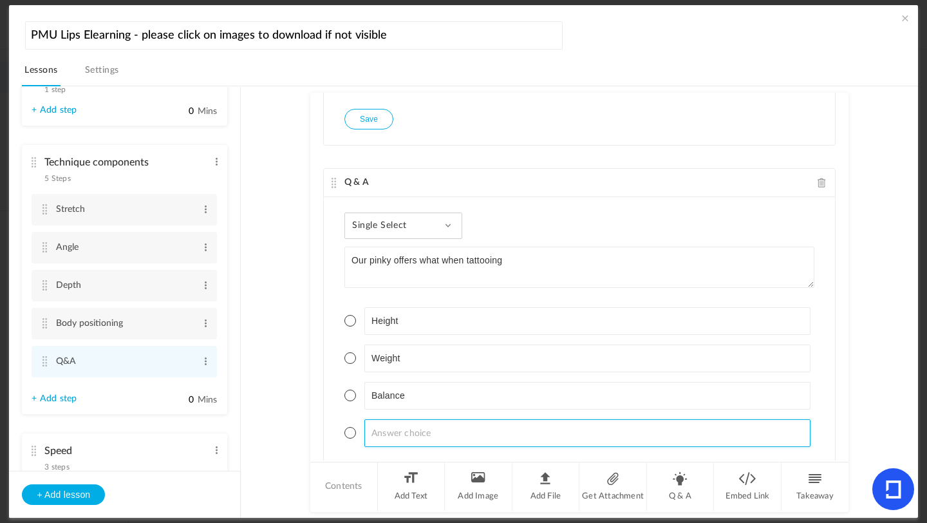
click at [433, 435] on input at bounding box center [588, 433] width 447 height 28
type input "Speed"
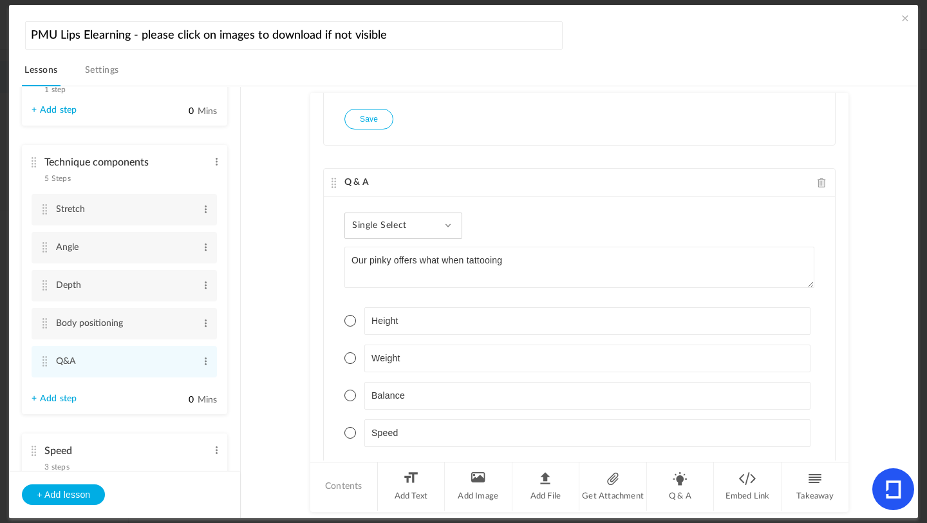
click at [350, 318] on span at bounding box center [351, 321] width 12 height 12
click at [350, 356] on span at bounding box center [351, 358] width 12 height 12
click at [399, 227] on span "Single Select" at bounding box center [384, 225] width 64 height 11
click at [383, 287] on link "Multi Select" at bounding box center [413, 284] width 121 height 24
click at [345, 327] on span at bounding box center [351, 321] width 12 height 12
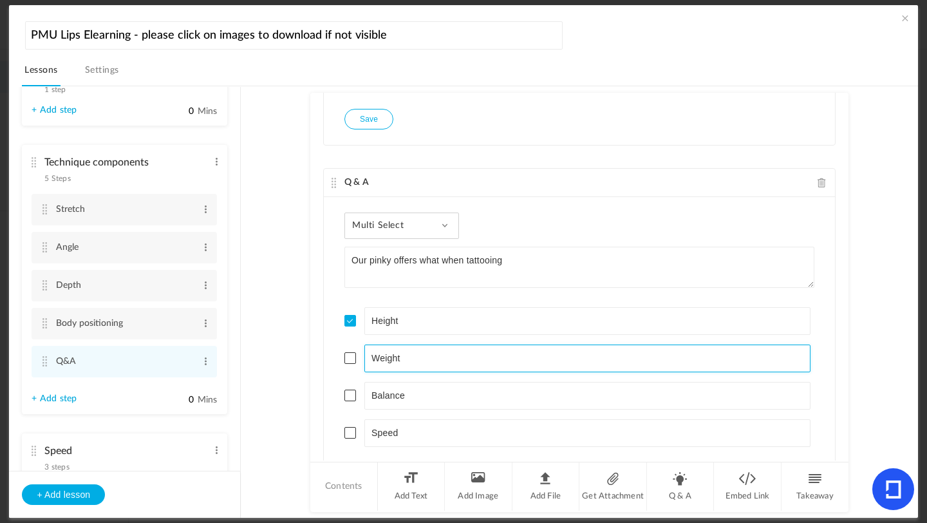
click at [345, 365] on li "Weight" at bounding box center [580, 359] width 470 height 28
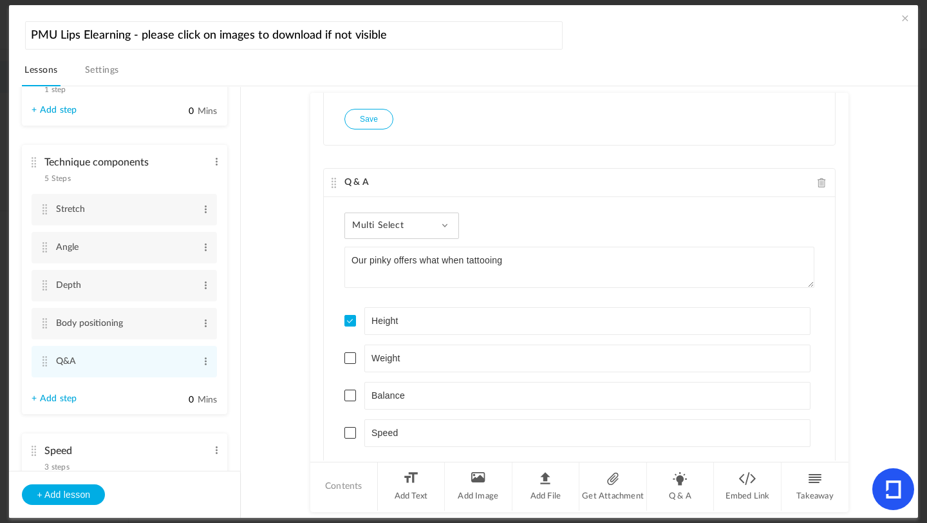
click at [353, 359] on span at bounding box center [351, 358] width 12 height 12
click at [352, 396] on span at bounding box center [351, 396] width 12 height 12
drag, startPoint x: 846, startPoint y: 384, endPoint x: 846, endPoint y: 417, distance: 32.2
click at [846, 418] on div "Q & A Single Select Single Select Multi Select True or False Paragraph Answer W…" at bounding box center [579, 277] width 538 height 368
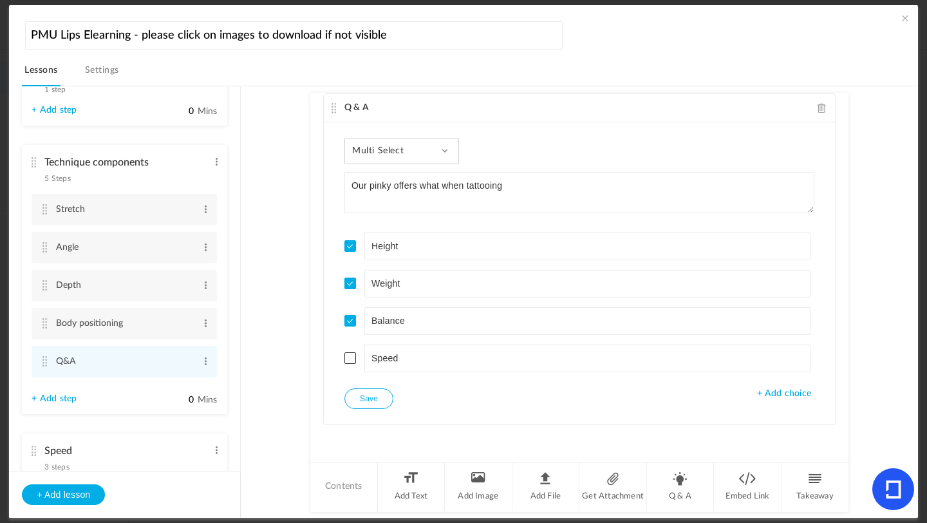
click at [379, 404] on button "Save" at bounding box center [369, 398] width 49 height 21
click at [676, 498] on li "Q & A" at bounding box center [681, 486] width 68 height 48
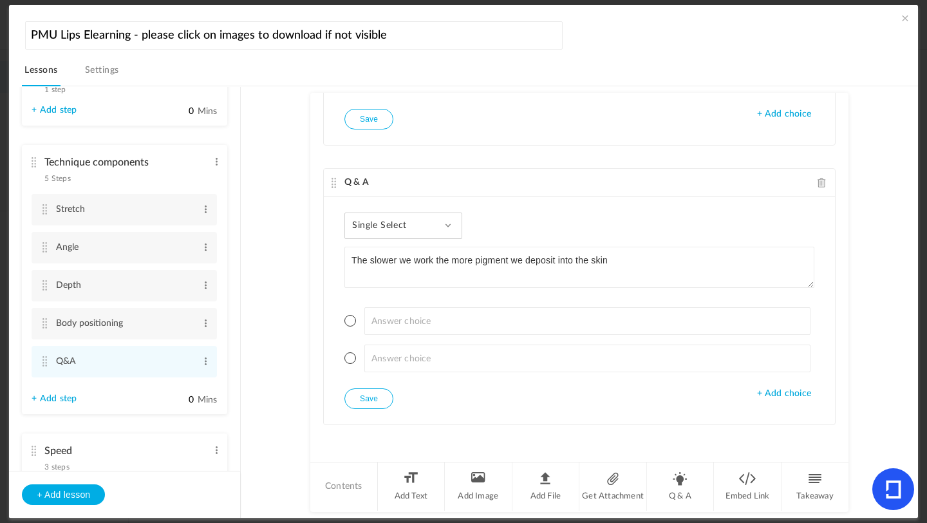
type textarea "The slower we work the more pigment we deposit into the skin"
click at [377, 240] on div "Single Select Single Select Multi Select True or False Paragraph Answer The slo…" at bounding box center [579, 310] width 511 height 227
click at [379, 222] on span "Single Select" at bounding box center [384, 225] width 64 height 11
click at [383, 314] on link "True or False" at bounding box center [413, 308] width 121 height 24
click at [350, 319] on span at bounding box center [351, 321] width 12 height 12
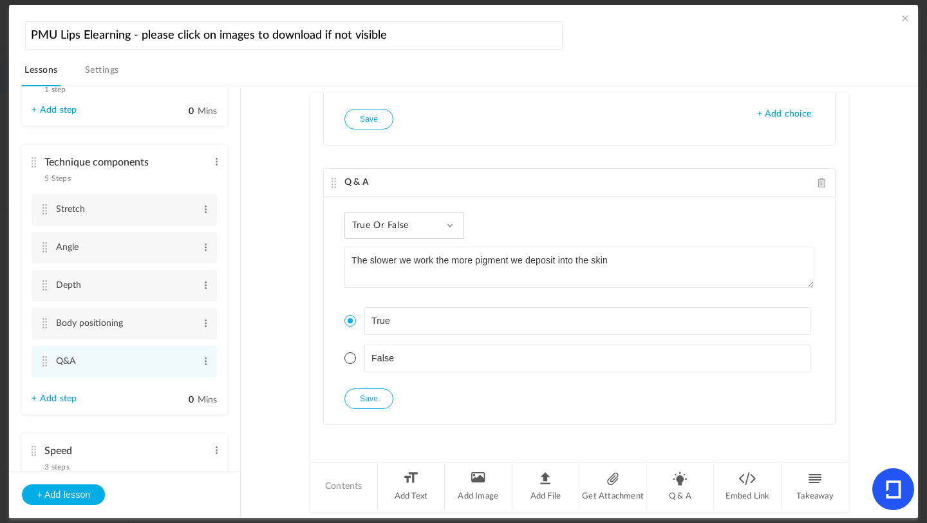
click at [364, 397] on button "Save" at bounding box center [369, 398] width 49 height 21
click at [687, 480] on li "Q & A" at bounding box center [681, 486] width 68 height 48
type textarea "We should feel what with our non working hand as we shade"
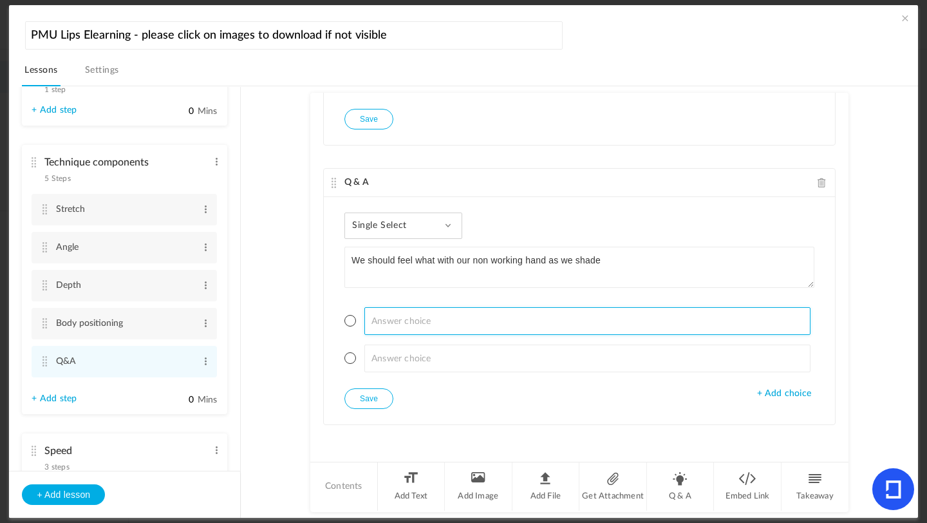
click at [427, 330] on input at bounding box center [588, 321] width 447 height 28
type input "Blood"
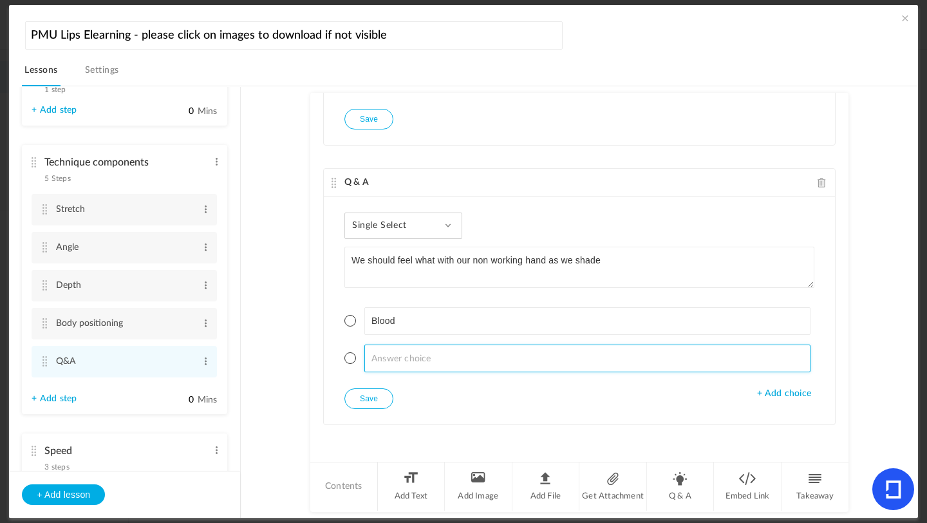
click at [378, 365] on input at bounding box center [588, 359] width 447 height 28
type input "Vibration"
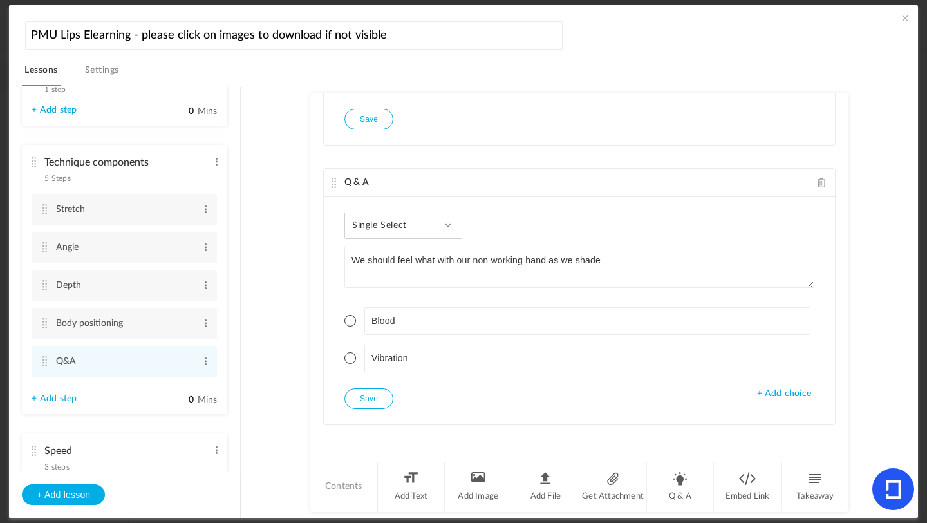
click at [350, 359] on span at bounding box center [351, 358] width 12 height 12
click at [790, 397] on span "+ Add choice" at bounding box center [784, 393] width 54 height 11
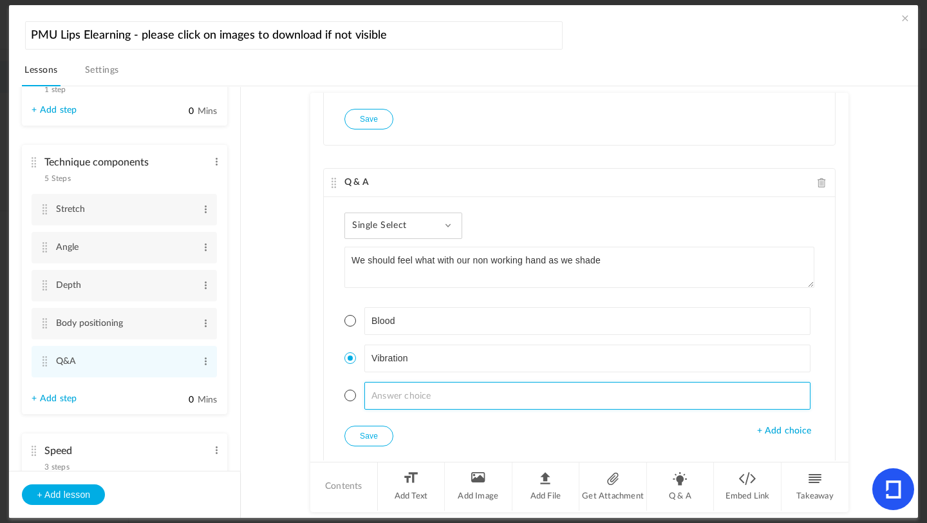
click at [458, 395] on input at bounding box center [588, 396] width 447 height 28
type input "N"
type input "Shaking"
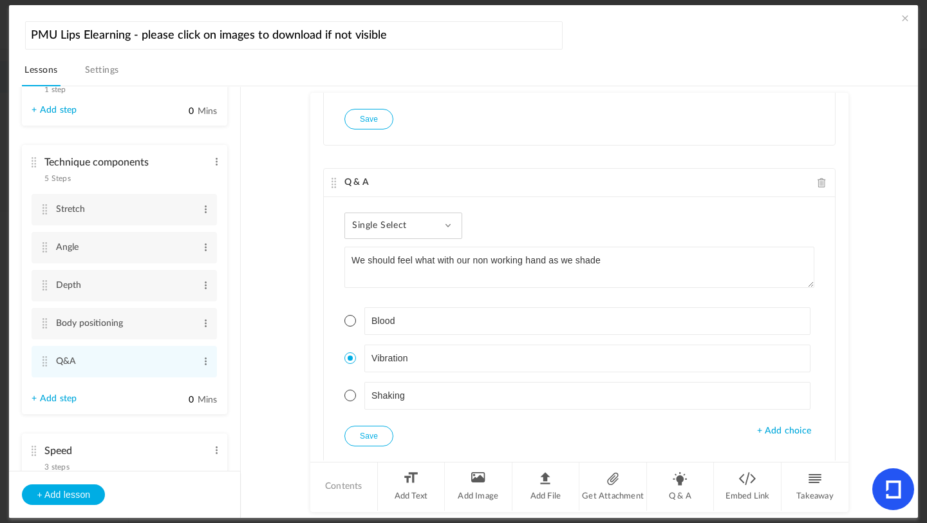
click at [372, 437] on button "Save" at bounding box center [369, 436] width 49 height 21
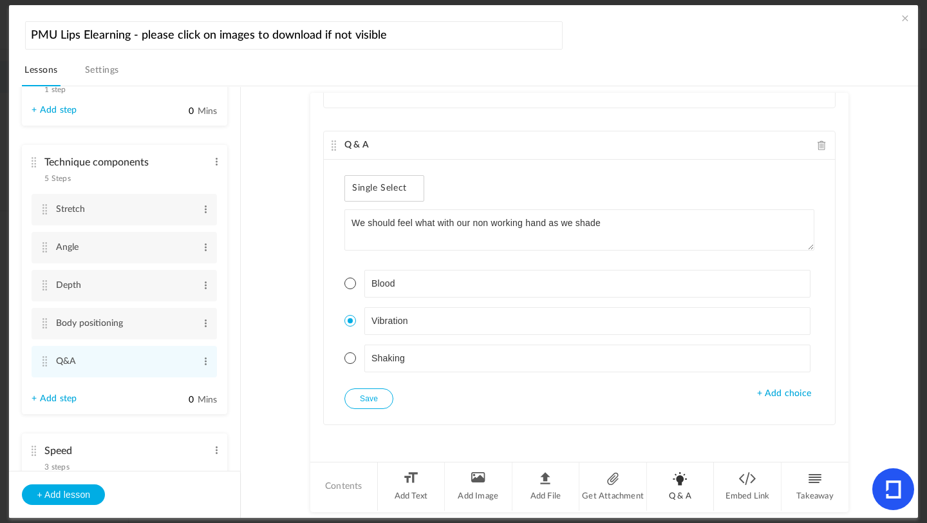
click at [680, 477] on li "Q & A" at bounding box center [681, 486] width 68 height 48
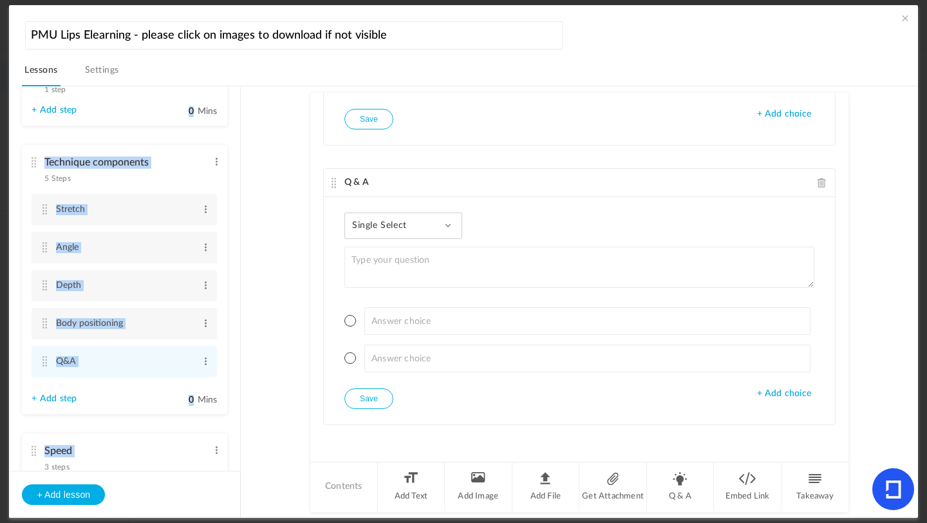
drag, startPoint x: 236, startPoint y: 278, endPoint x: 236, endPoint y: 221, distance: 57.3
click at [236, 221] on ul "Introduction 3 steps Edit Delete Meet [PERSON_NAME] Edit Delete What is [MEDICA…" at bounding box center [124, 279] width 231 height 384
click at [822, 185] on div "Q & A" at bounding box center [579, 183] width 511 height 28
click at [819, 185] on span at bounding box center [822, 183] width 9 height 10
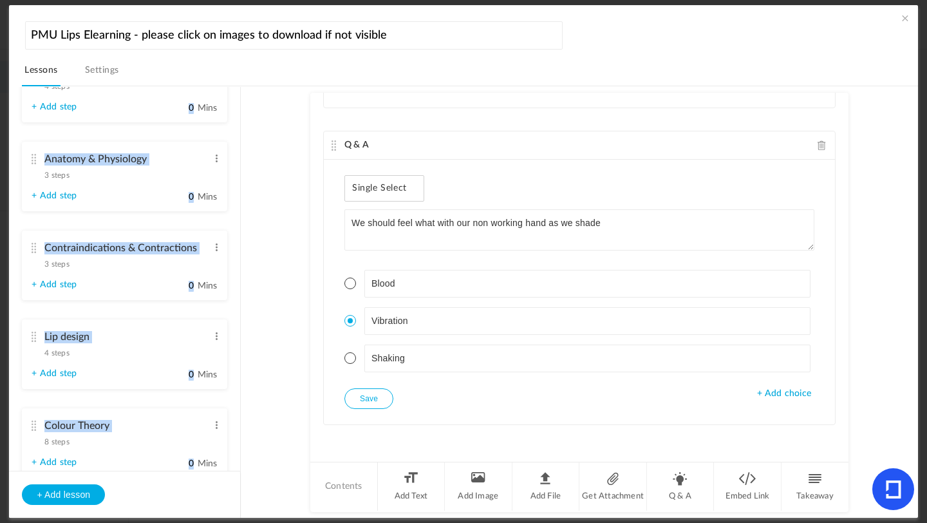
scroll to position [228, 0]
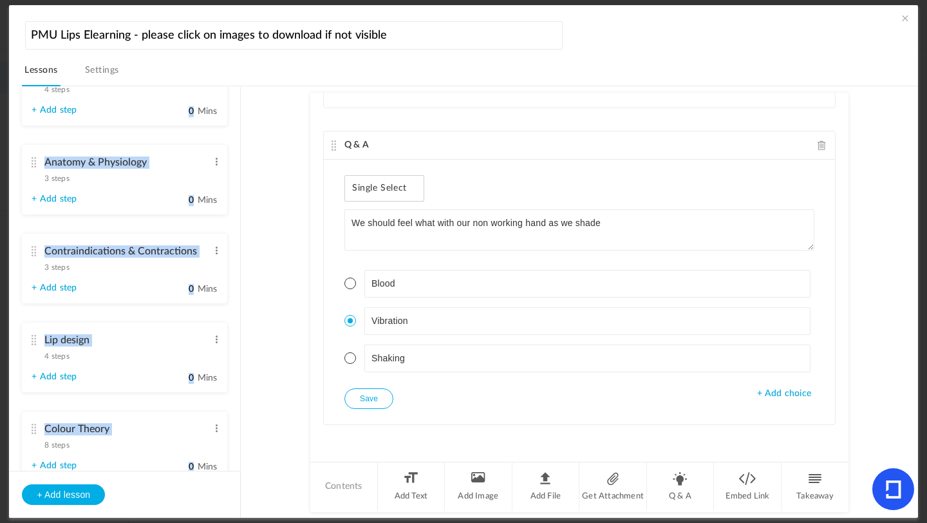
click at [58, 179] on span "3 steps" at bounding box center [56, 179] width 24 height 8
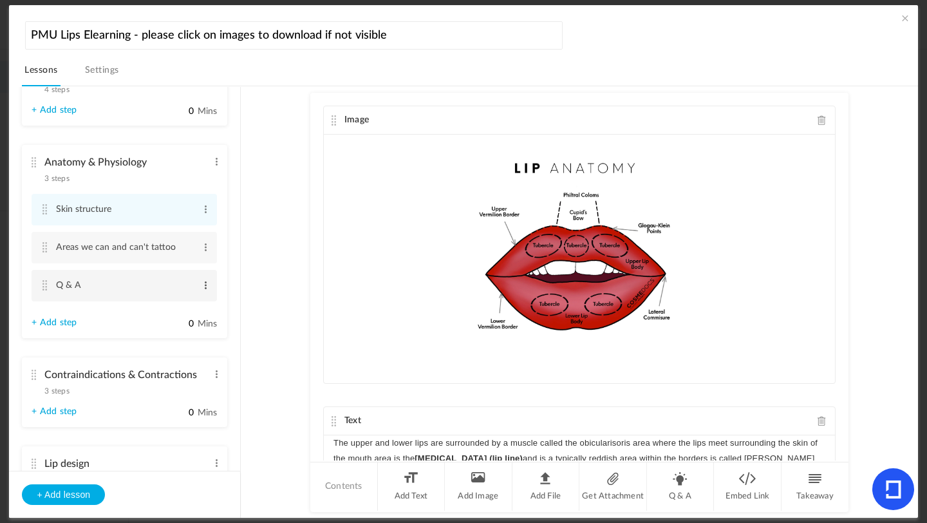
click at [206, 289] on span at bounding box center [206, 285] width 10 height 13
click at [42, 287] on cite at bounding box center [44, 285] width 9 height 10
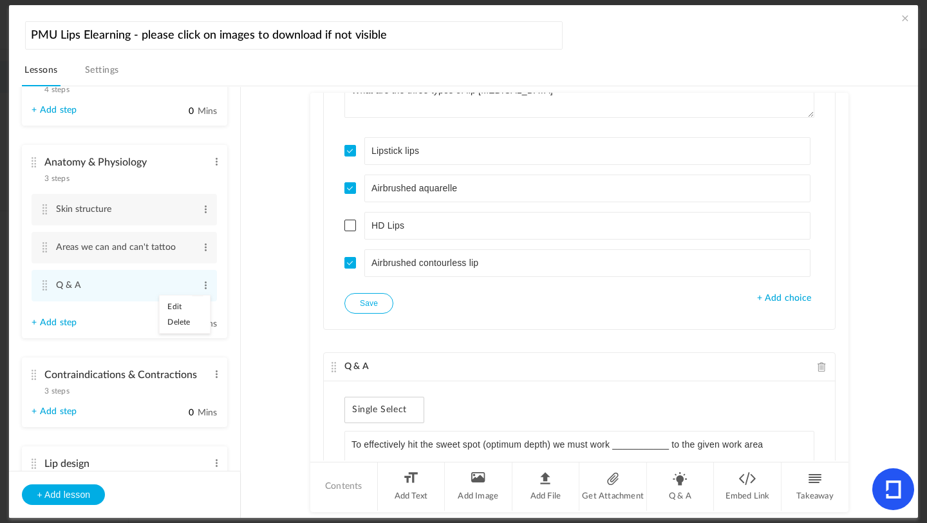
scroll to position [1876, 0]
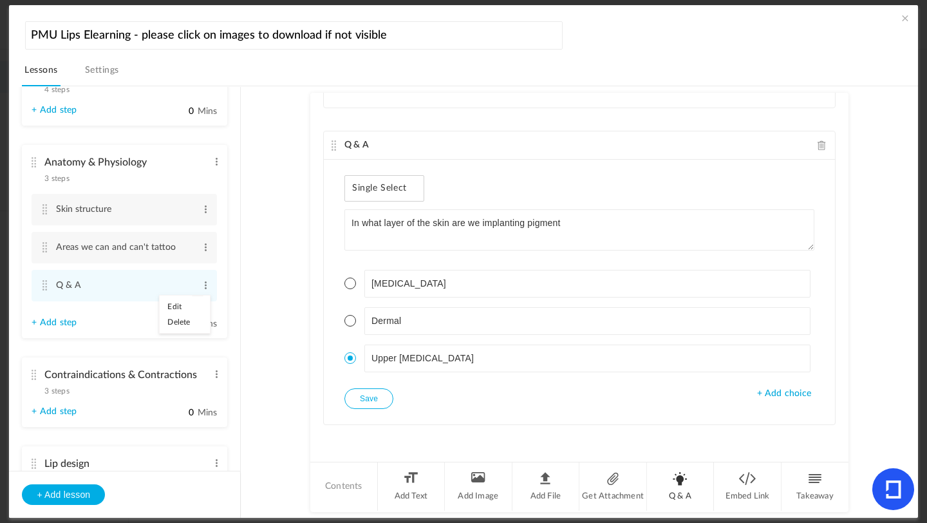
click at [687, 487] on li "Q & A" at bounding box center [681, 486] width 68 height 48
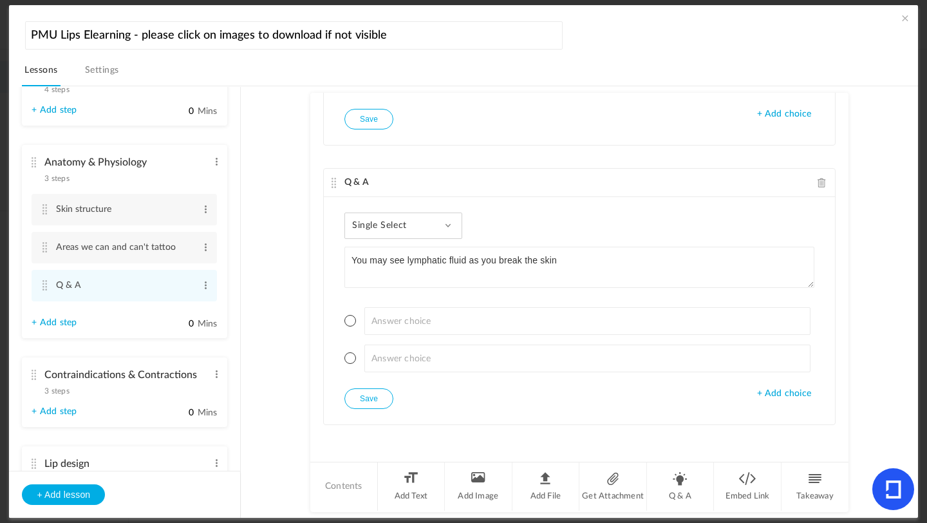
type textarea "You may see lymphatic fluid as you break the skin"
click at [400, 221] on span "Single Select" at bounding box center [384, 225] width 64 height 11
click at [395, 298] on link "True or False" at bounding box center [413, 308] width 121 height 24
click at [350, 325] on span at bounding box center [351, 321] width 12 height 12
click at [363, 393] on button "Save" at bounding box center [369, 398] width 49 height 21
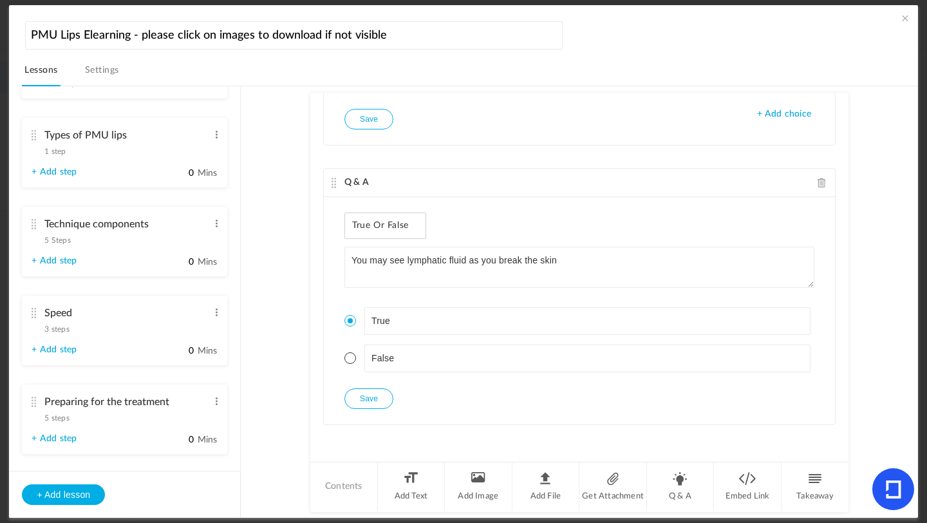
scroll to position [904, 0]
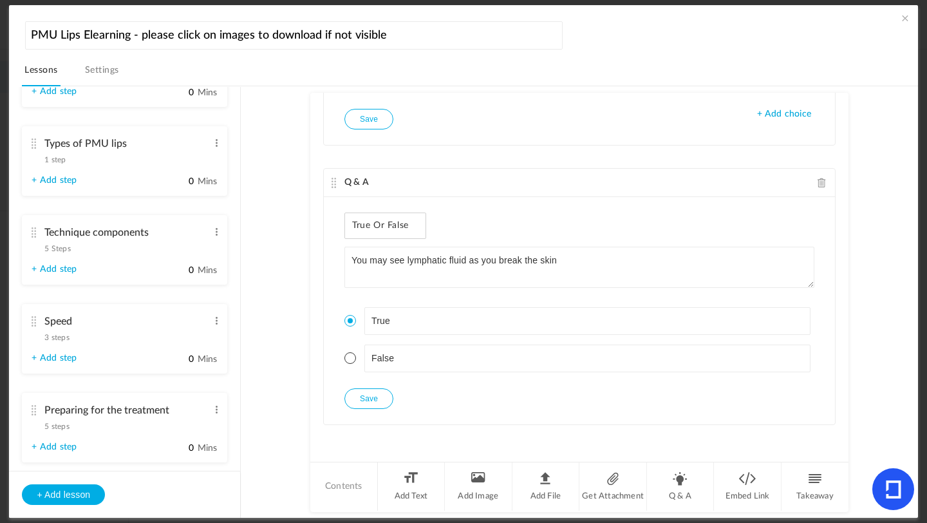
click at [67, 252] on span "5 Steps" at bounding box center [57, 249] width 26 height 8
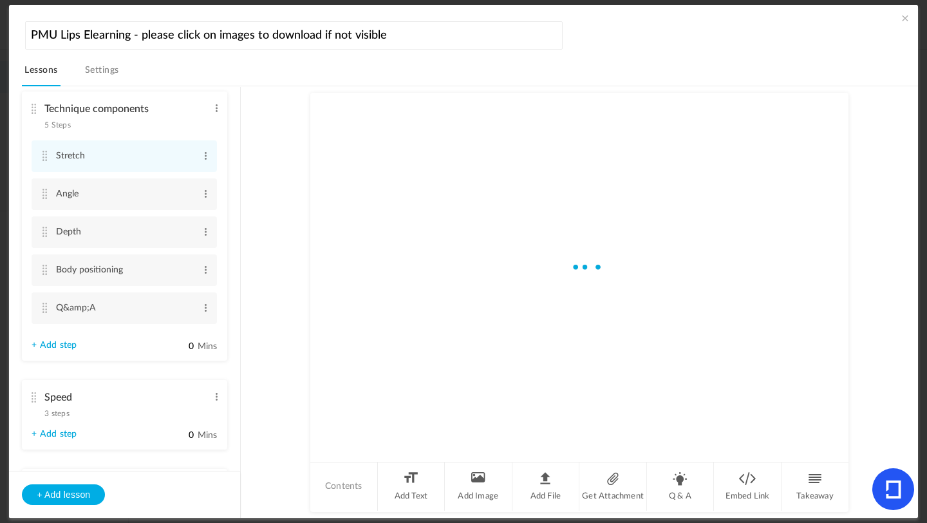
scroll to position [780, 0]
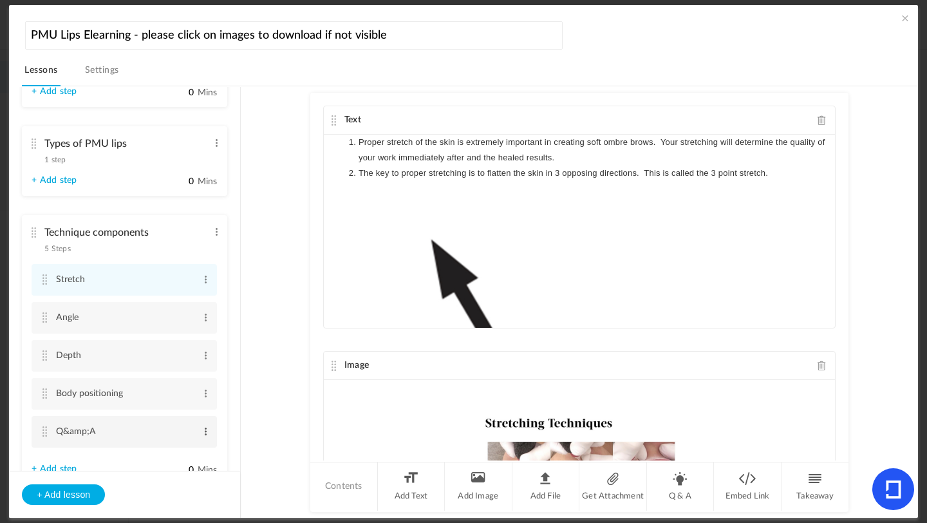
click at [202, 437] on span at bounding box center [206, 431] width 10 height 13
click at [184, 453] on link "Edit" at bounding box center [185, 452] width 50 height 15
type input "Q&A"
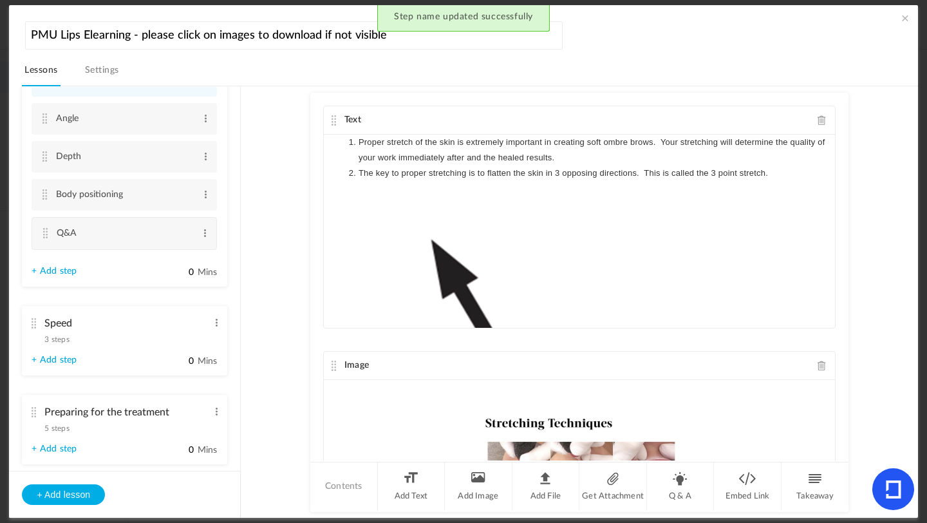
scroll to position [980, 0]
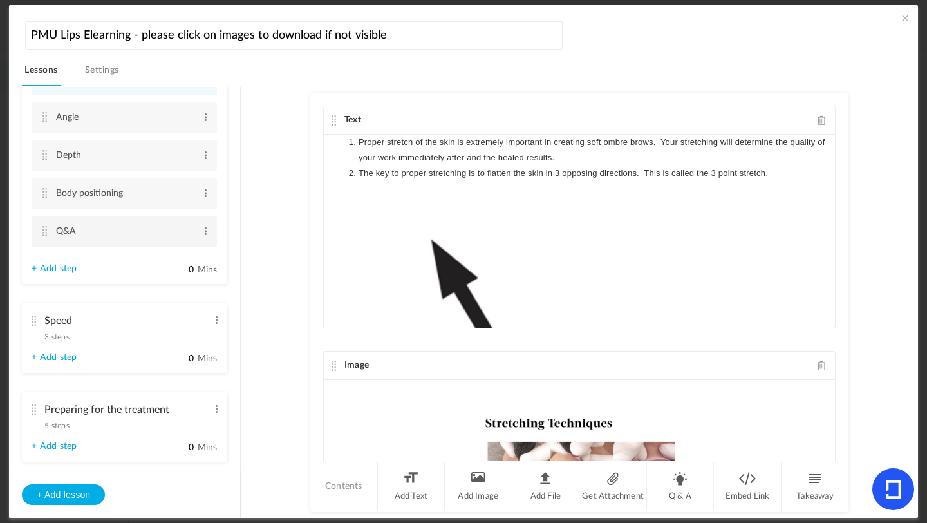
click at [48, 236] on cite at bounding box center [44, 231] width 9 height 10
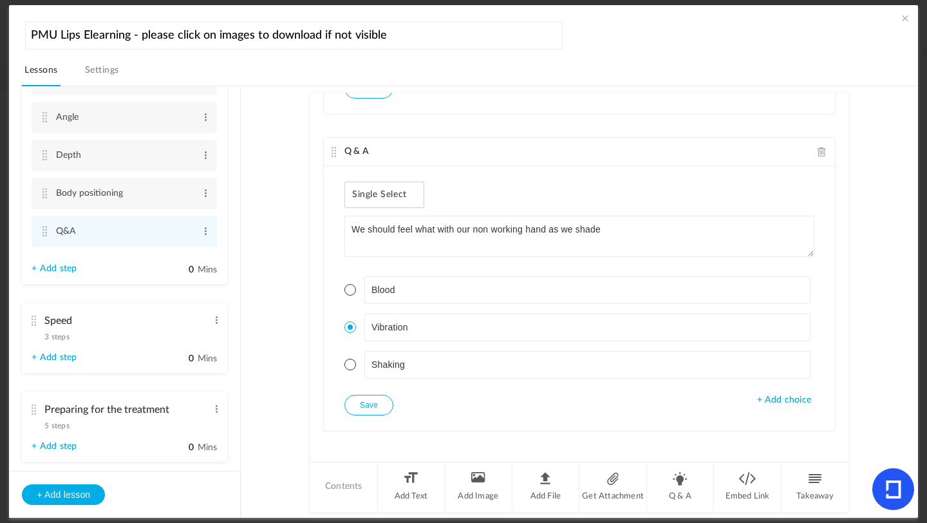
scroll to position [1447, 0]
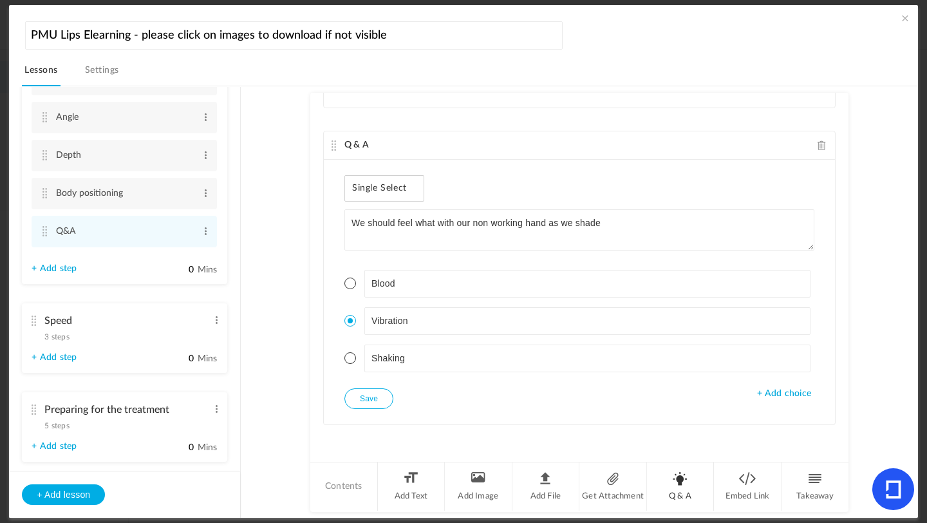
click at [672, 484] on li "Q & A" at bounding box center [681, 486] width 68 height 48
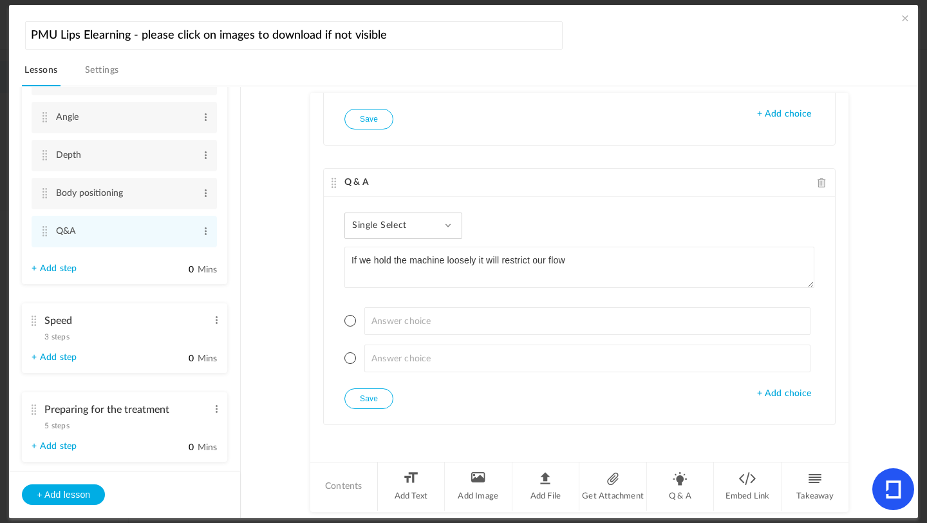
type textarea "If we hold the machine loosely it will restrict our flow"
click at [390, 220] on span "Single Select" at bounding box center [384, 225] width 64 height 11
click at [377, 304] on link "True or False" at bounding box center [413, 308] width 121 height 24
click at [352, 362] on li "False" at bounding box center [580, 359] width 470 height 28
click at [352, 360] on span at bounding box center [351, 358] width 12 height 12
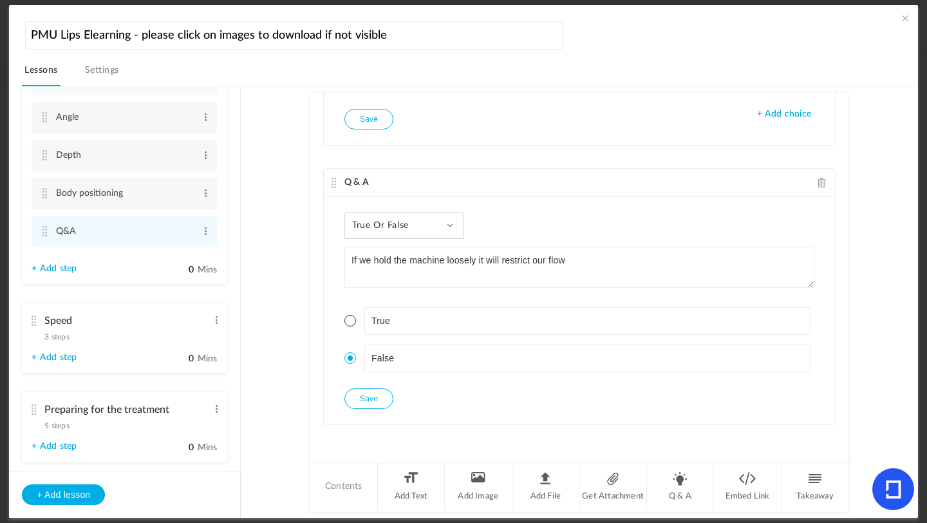
click at [371, 394] on button "Save" at bounding box center [369, 398] width 49 height 21
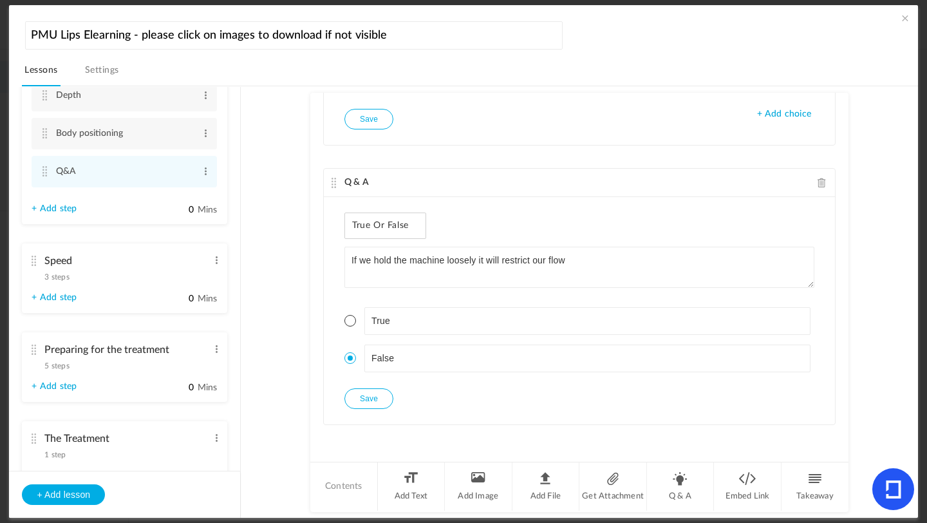
scroll to position [1050, 0]
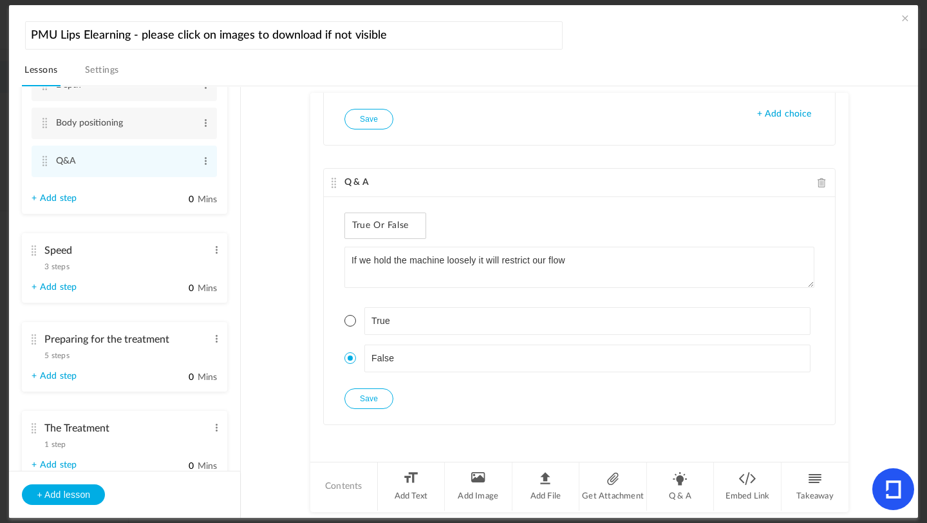
click at [56, 270] on span "3 steps" at bounding box center [56, 267] width 24 height 8
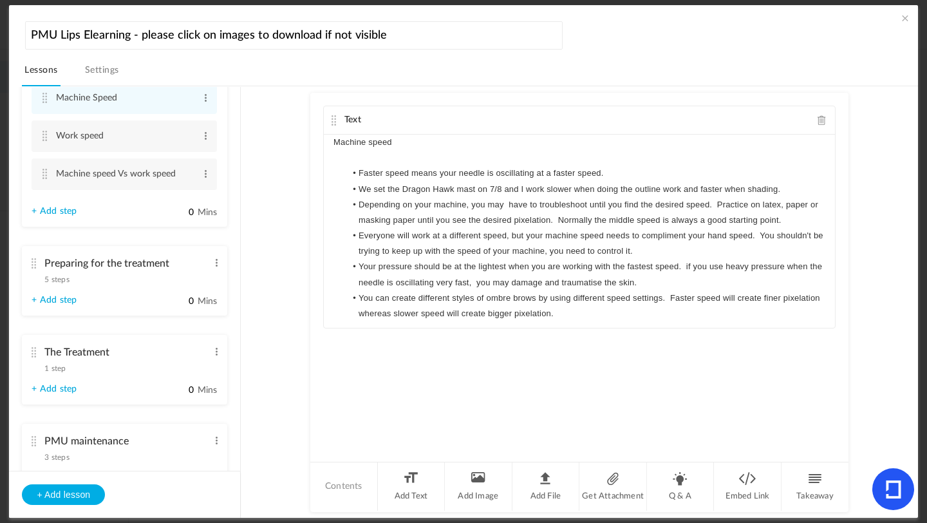
drag, startPoint x: 240, startPoint y: 313, endPoint x: 243, endPoint y: 279, distance: 34.2
click at [243, 279] on section "Introduction 3 steps Edit Delete Meet [PERSON_NAME] Edit Delete Edit Edit" at bounding box center [469, 302] width 865 height 432
drag, startPoint x: 240, startPoint y: 305, endPoint x: 249, endPoint y: 257, distance: 49.0
click at [249, 251] on section "Introduction 3 steps Edit Delete Meet [PERSON_NAME] Edit Delete Edit Edit" at bounding box center [469, 302] width 865 height 432
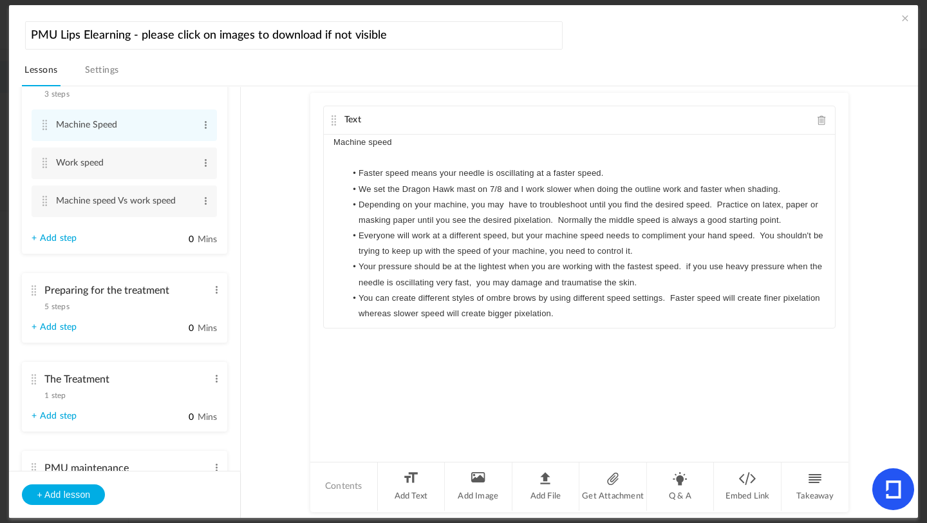
scroll to position [1047, 0]
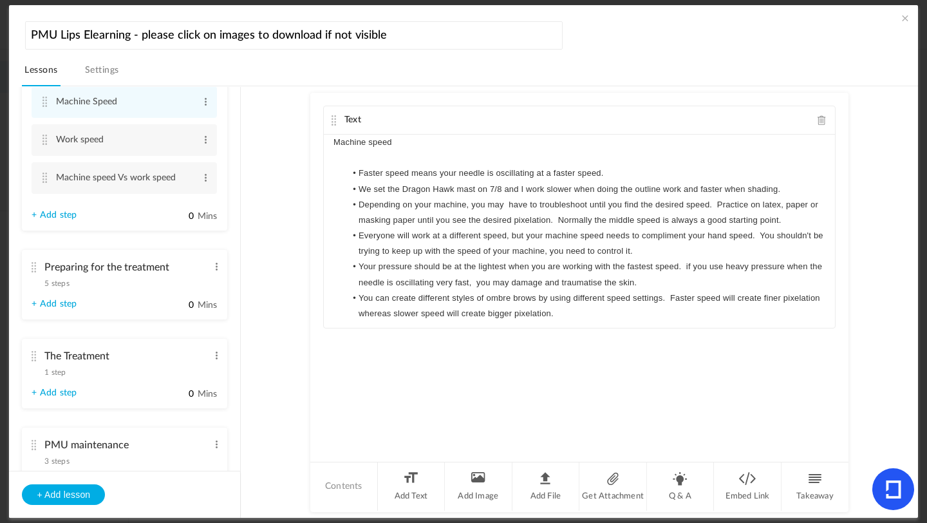
click at [59, 287] on span "5 steps" at bounding box center [56, 284] width 24 height 8
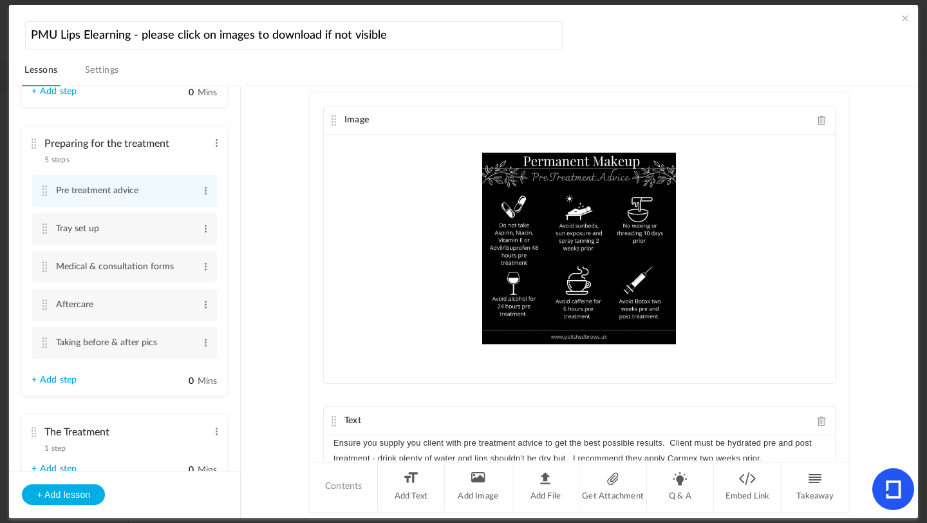
scroll to position [27, 0]
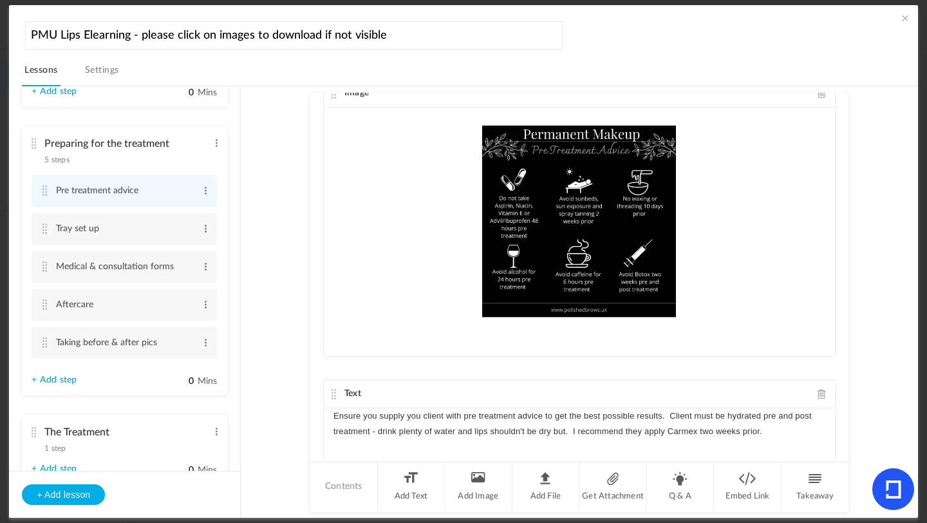
click at [57, 452] on span "1 step" at bounding box center [54, 448] width 21 height 8
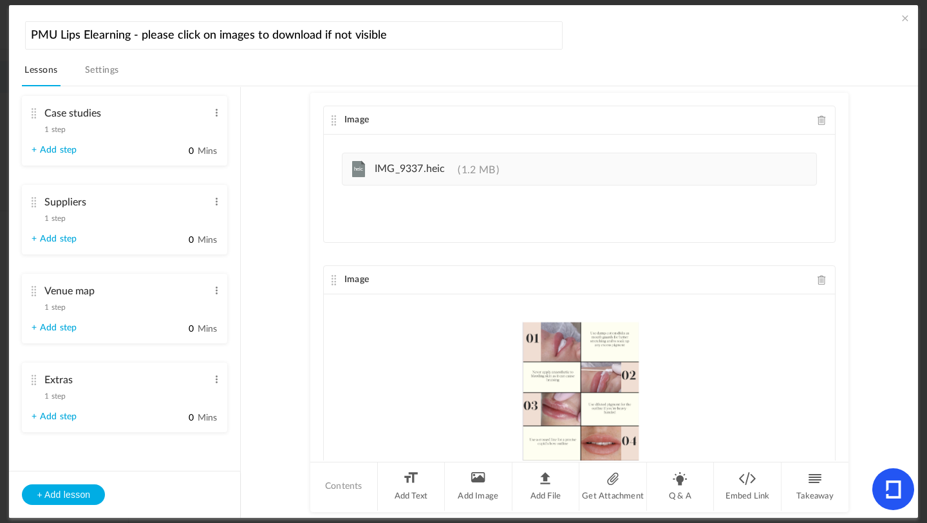
scroll to position [1419, 0]
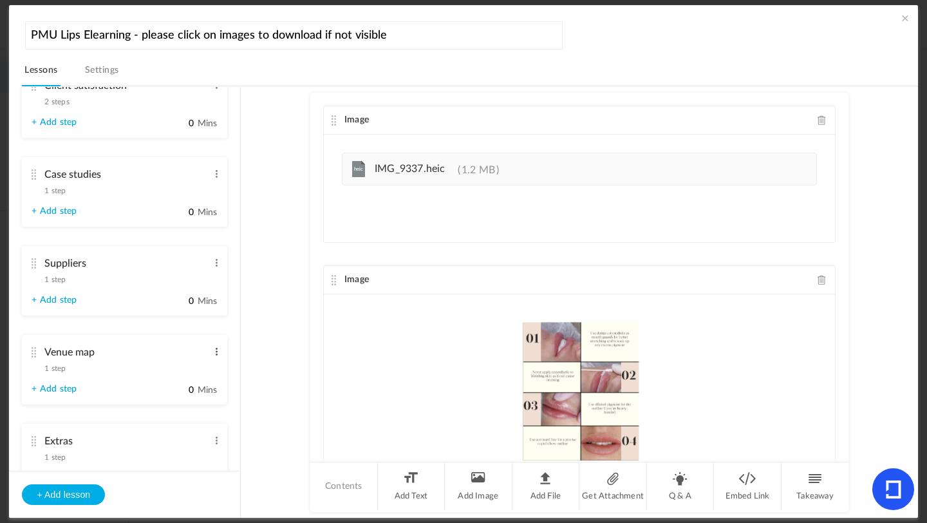
click at [212, 358] on span at bounding box center [217, 351] width 10 height 13
click at [198, 396] on link "Delete" at bounding box center [196, 388] width 50 height 15
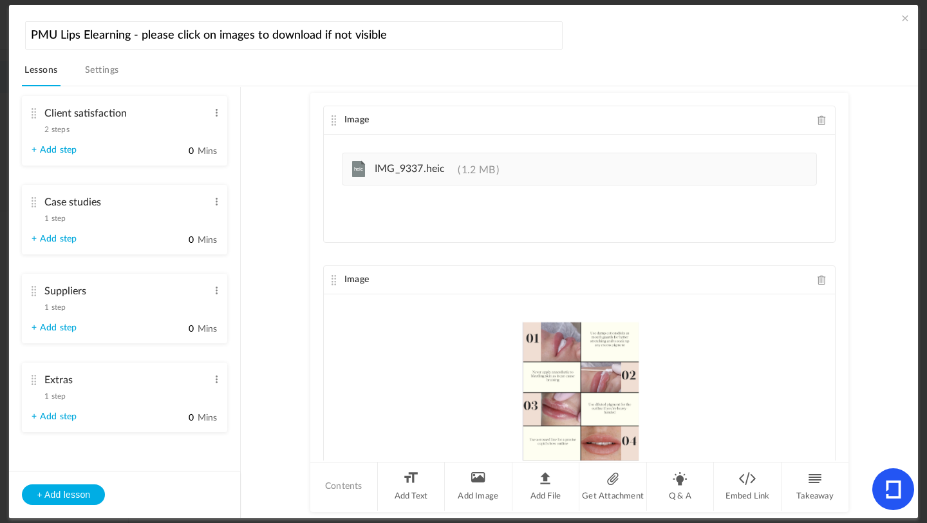
click at [55, 393] on span "1 step" at bounding box center [54, 396] width 21 height 8
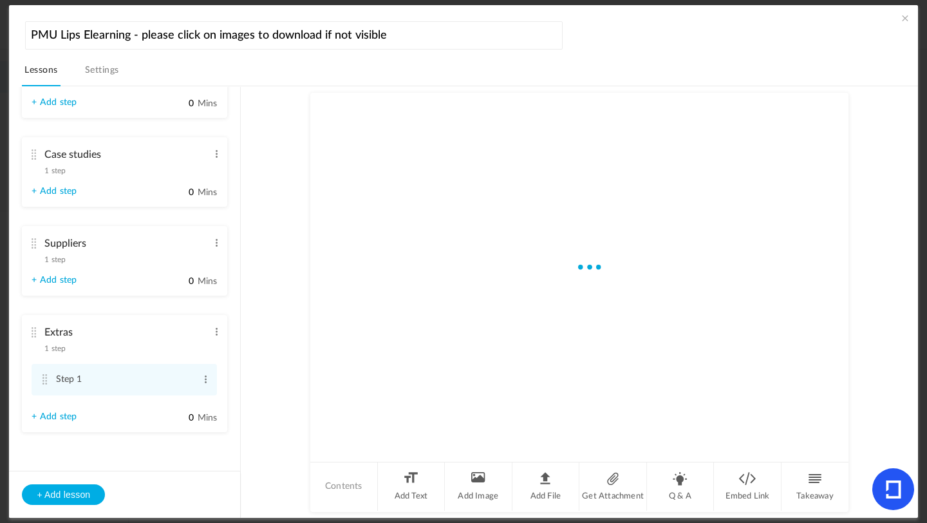
scroll to position [1371, 0]
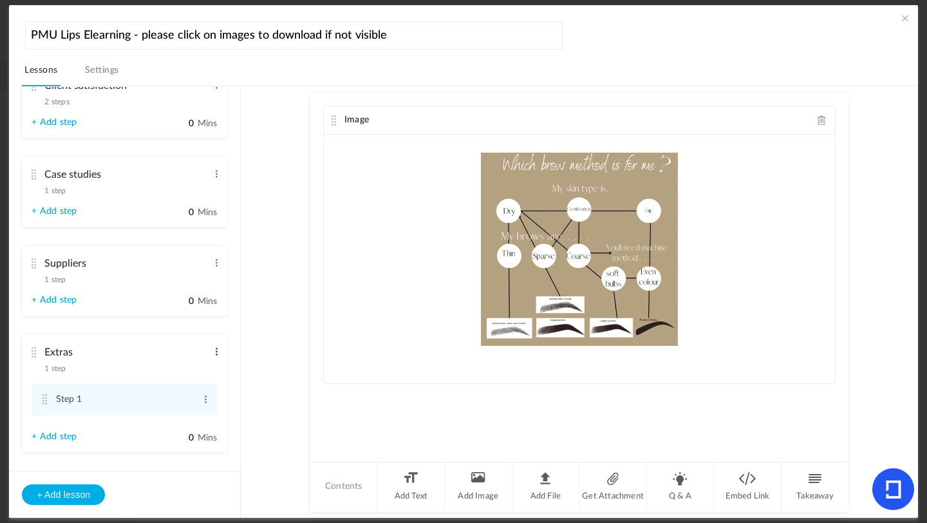
click at [213, 358] on span at bounding box center [217, 351] width 10 height 13
click at [193, 396] on link "Delete" at bounding box center [196, 388] width 50 height 15
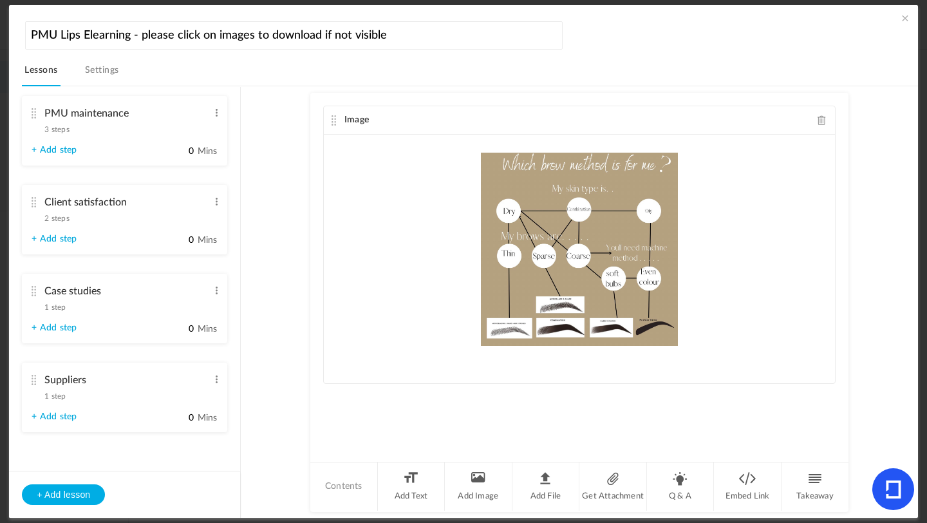
scroll to position [1266, 0]
click at [62, 398] on span "1 step" at bounding box center [54, 396] width 21 height 8
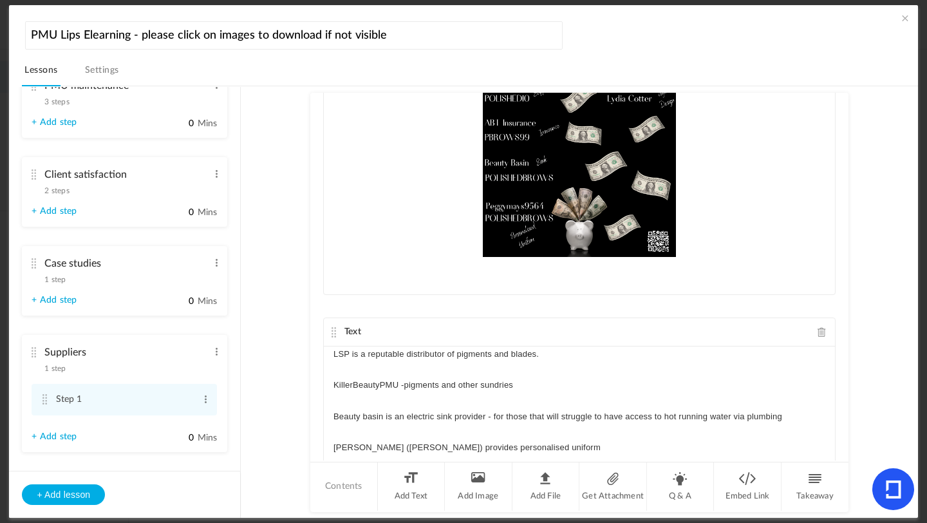
scroll to position [96, 0]
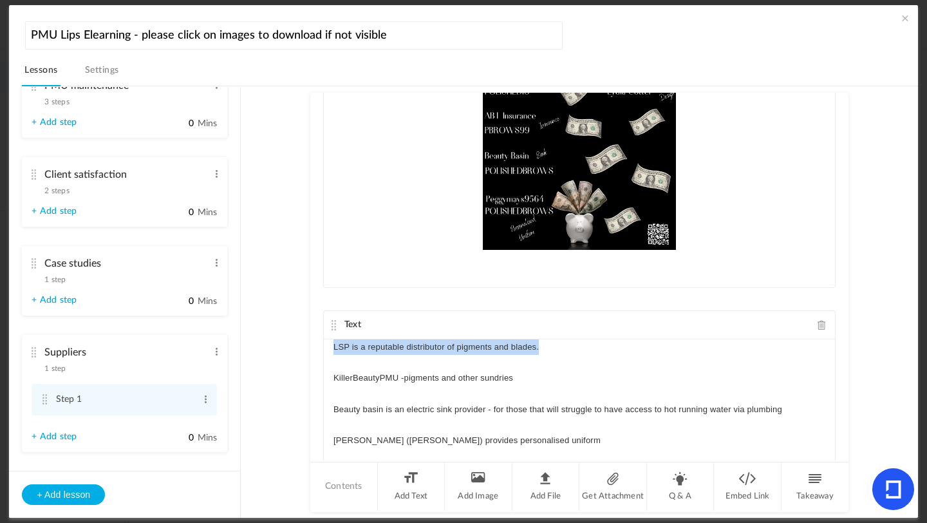
drag, startPoint x: 539, startPoint y: 348, endPoint x: 287, endPoint y: 335, distance: 252.1
click at [287, 335] on au-course-substep "Image Text LSP is a reputable distributor of pigments and blades. KillerBeautyP…" at bounding box center [579, 302] width 646 height 432
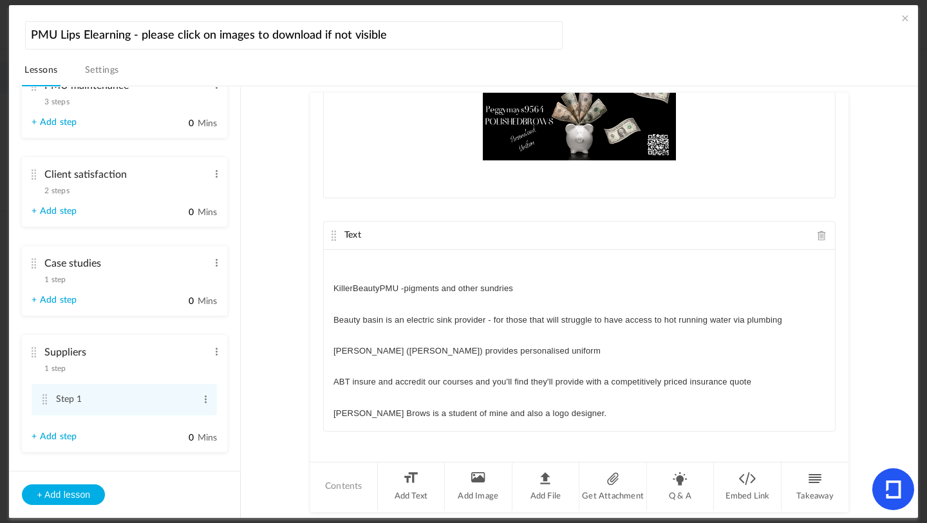
scroll to position [183, 0]
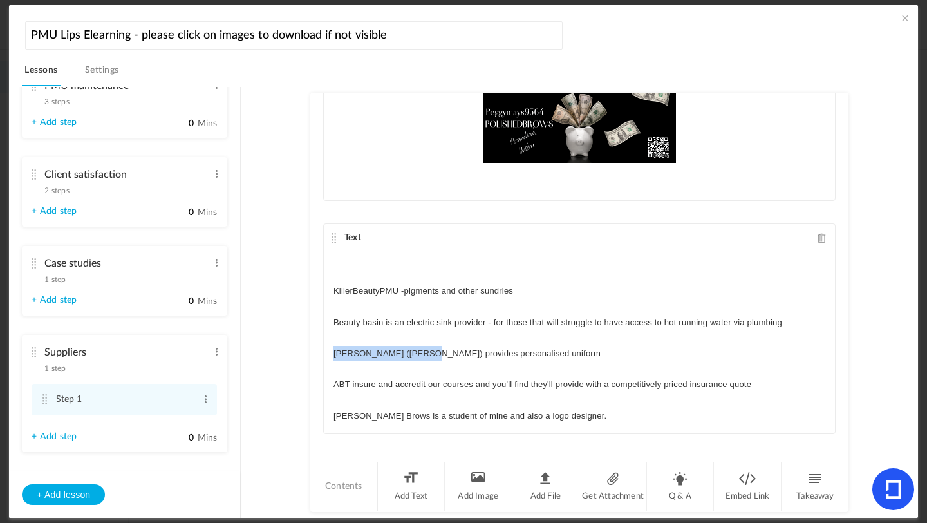
drag, startPoint x: 417, startPoint y: 356, endPoint x: 216, endPoint y: 353, distance: 201.6
click at [216, 354] on section "Introduction 3 steps Edit Delete Meet [PERSON_NAME] Edit Delete Edit Edit" at bounding box center [469, 302] width 865 height 432
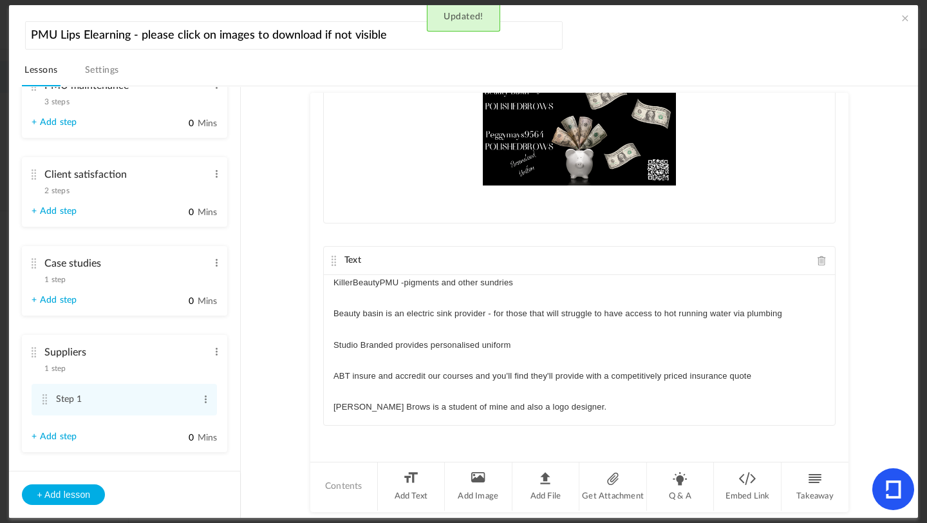
drag, startPoint x: 842, startPoint y: 346, endPoint x: 842, endPoint y: 365, distance: 18.7
click at [842, 365] on div "Image Text KillerBeautyPMU -pigments and other sundries Beauty basin is an elec…" at bounding box center [579, 277] width 538 height 368
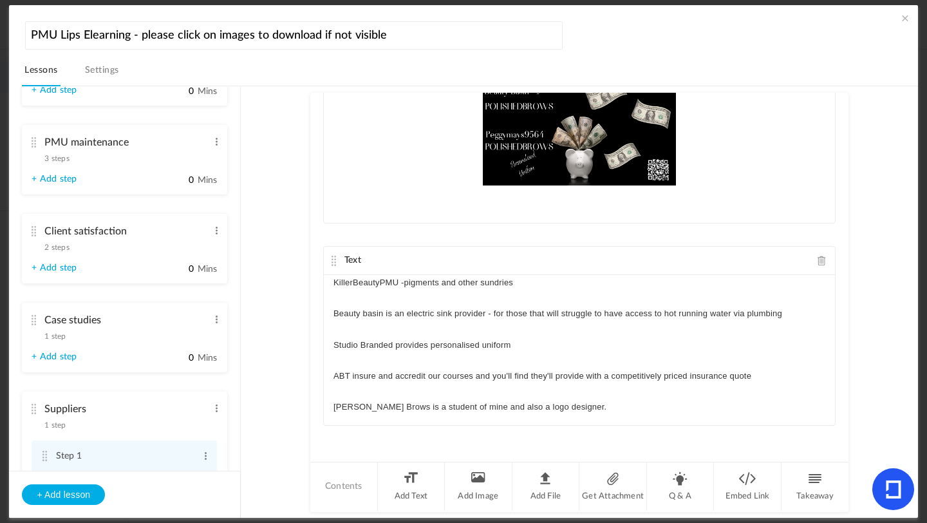
click at [54, 340] on span "1 step" at bounding box center [54, 336] width 21 height 8
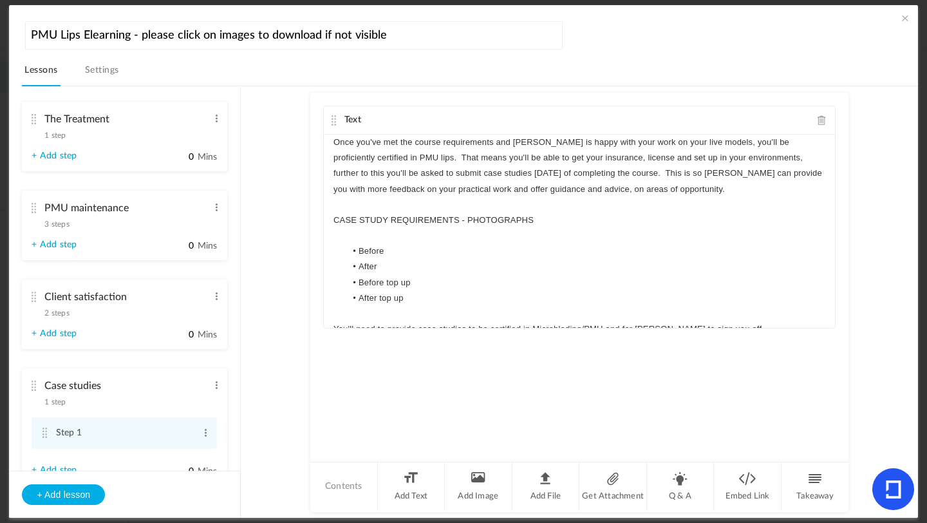
scroll to position [1074, 0]
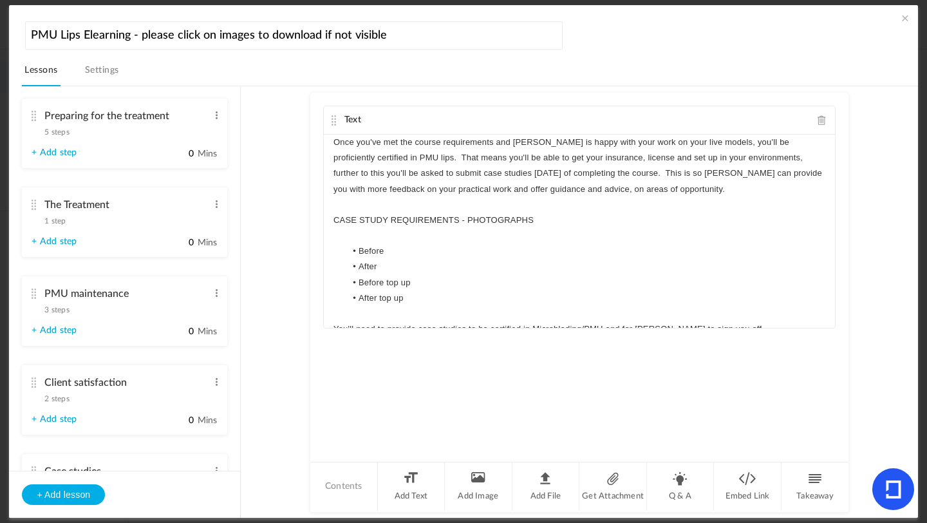
click at [57, 403] on span "2 steps" at bounding box center [56, 399] width 24 height 8
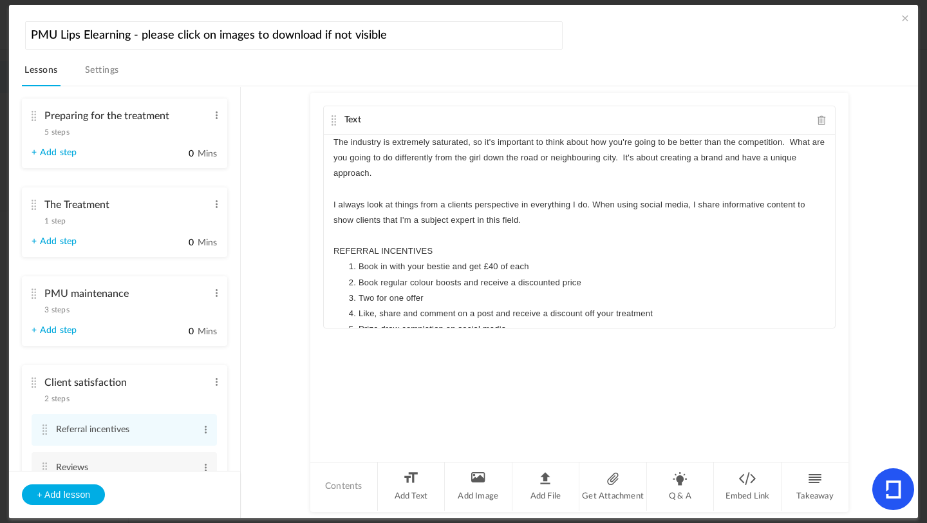
scroll to position [19, 0]
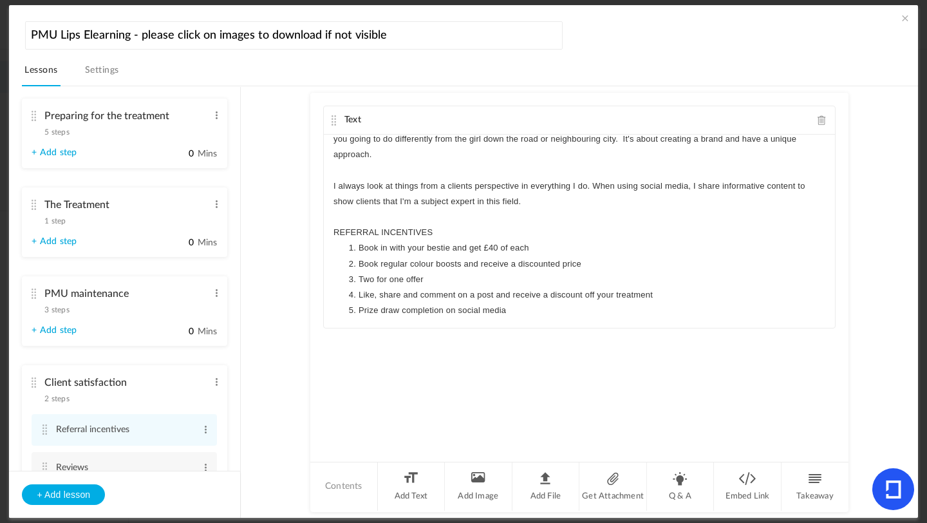
click at [65, 314] on span "3 steps" at bounding box center [56, 310] width 24 height 8
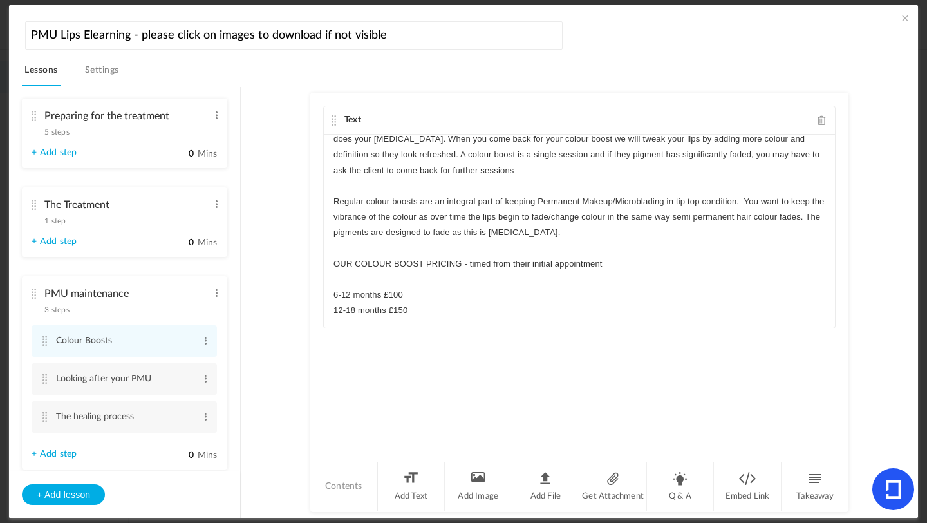
click at [413, 298] on p "6-12 months £100" at bounding box center [580, 294] width 492 height 15
click at [410, 315] on p "12-18 months £150" at bounding box center [580, 310] width 492 height 15
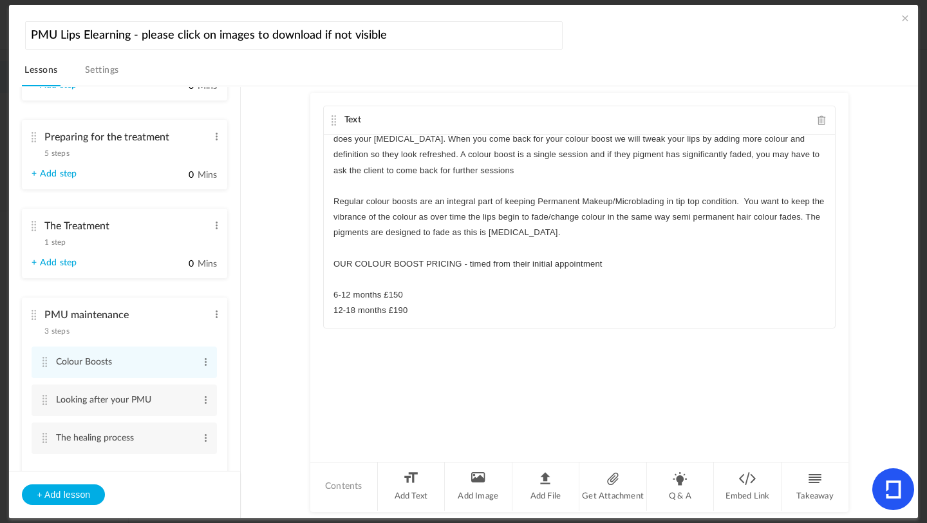
scroll to position [1032, 0]
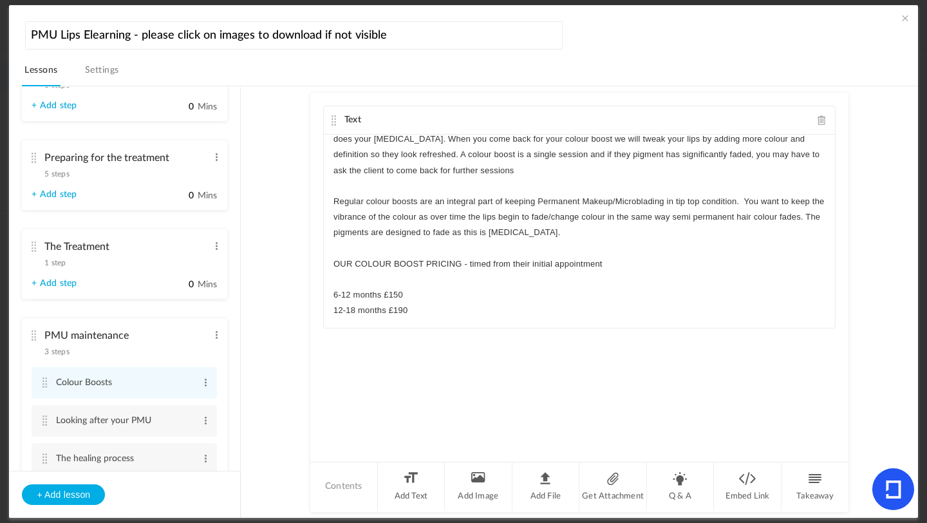
click at [66, 267] on span "1 step" at bounding box center [54, 263] width 21 height 8
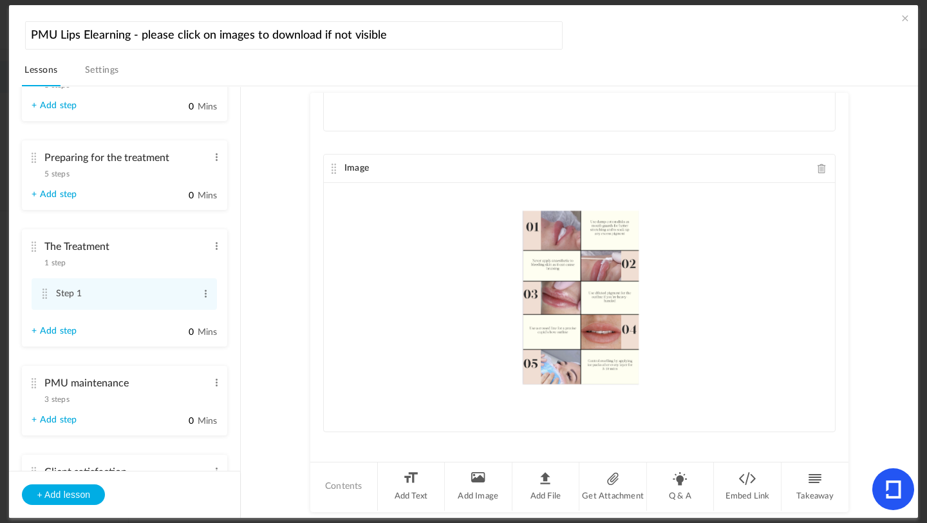
scroll to position [0, 0]
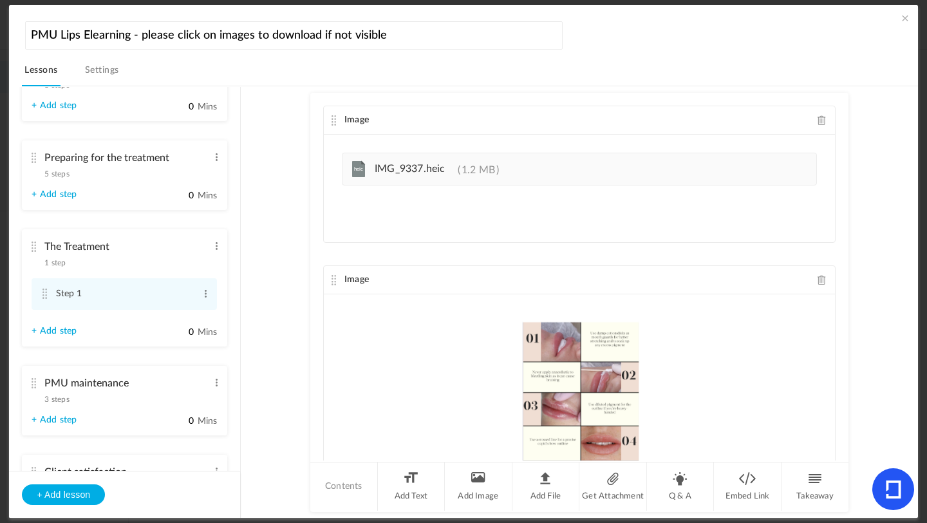
click at [68, 178] on span "5 steps" at bounding box center [56, 174] width 24 height 8
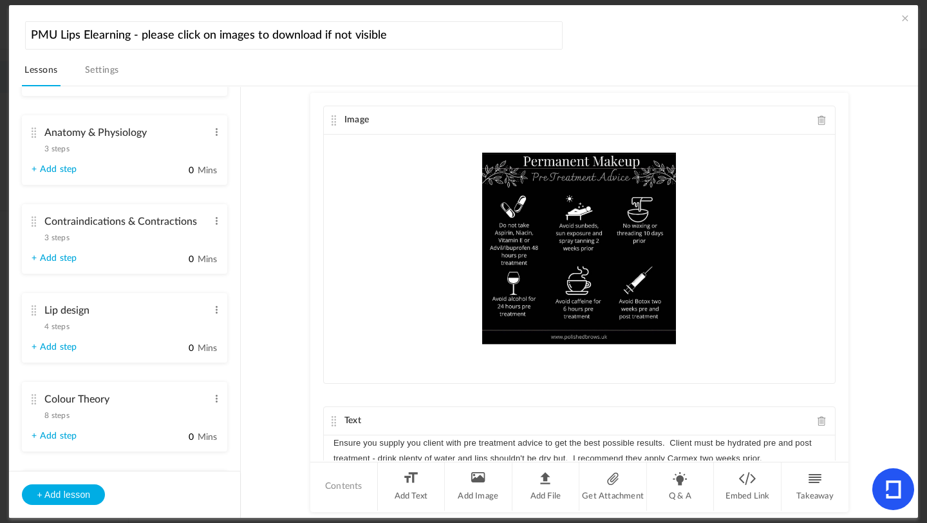
scroll to position [239, 0]
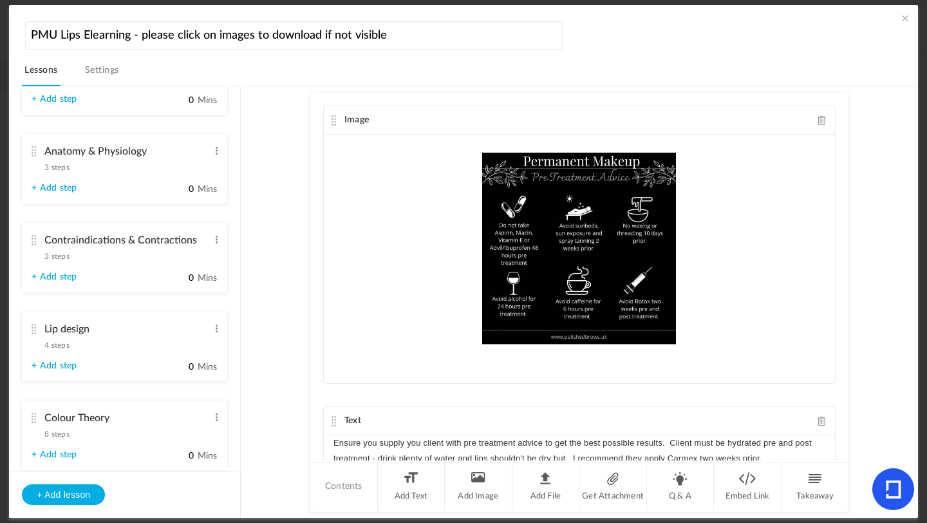
drag, startPoint x: 240, startPoint y: 182, endPoint x: 251, endPoint y: 111, distance: 72.3
click at [251, 109] on section "Introduction 3 steps Edit Delete Meet [PERSON_NAME] Edit Delete Edit Edit" at bounding box center [469, 302] width 865 height 432
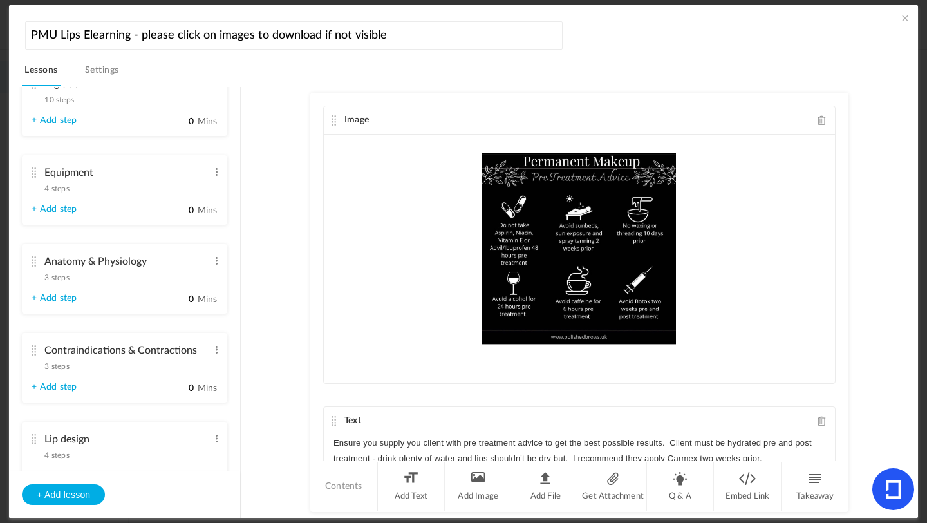
scroll to position [0, 0]
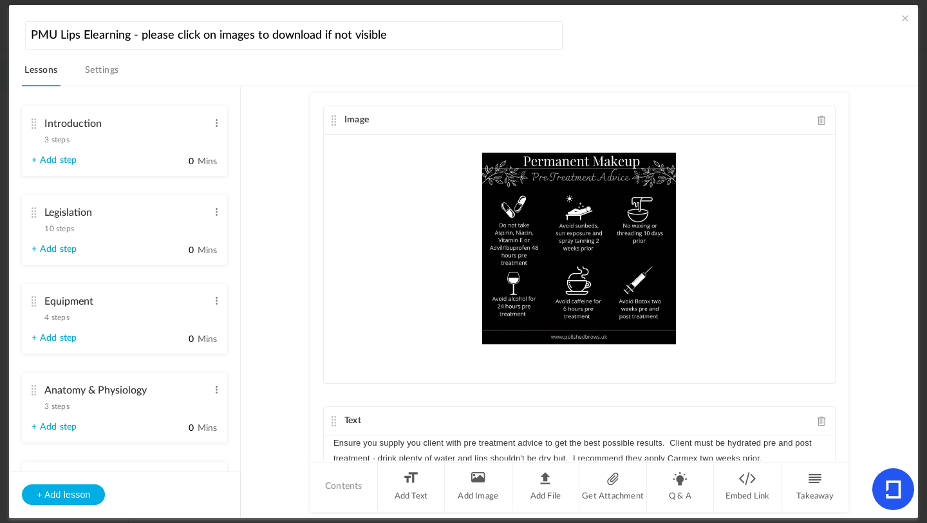
click at [902, 17] on span at bounding box center [905, 18] width 13 height 13
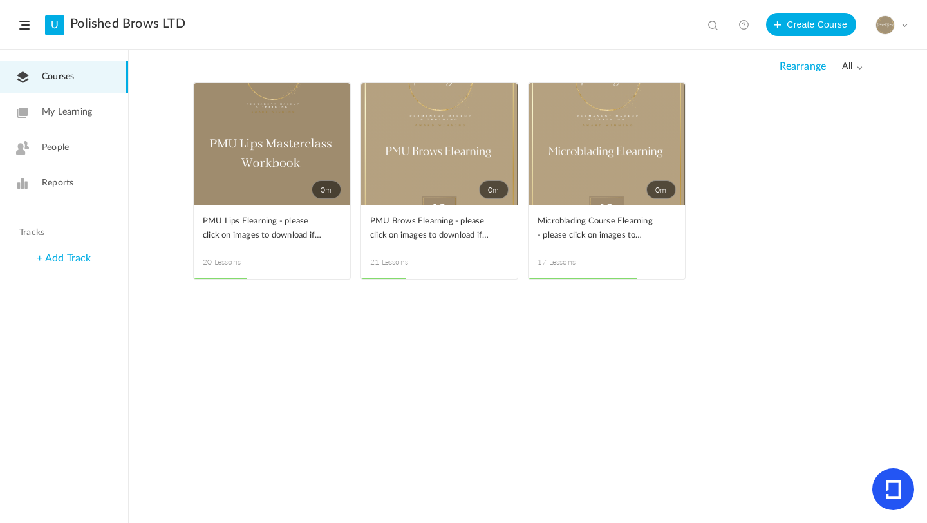
click at [901, 26] on div "My Profile University Settings Current Plan Billing Details Logout" at bounding box center [892, 24] width 32 height 19
click at [826, 150] on link "Logout" at bounding box center [846, 152] width 121 height 24
